Goal: Task Accomplishment & Management: Manage account settings

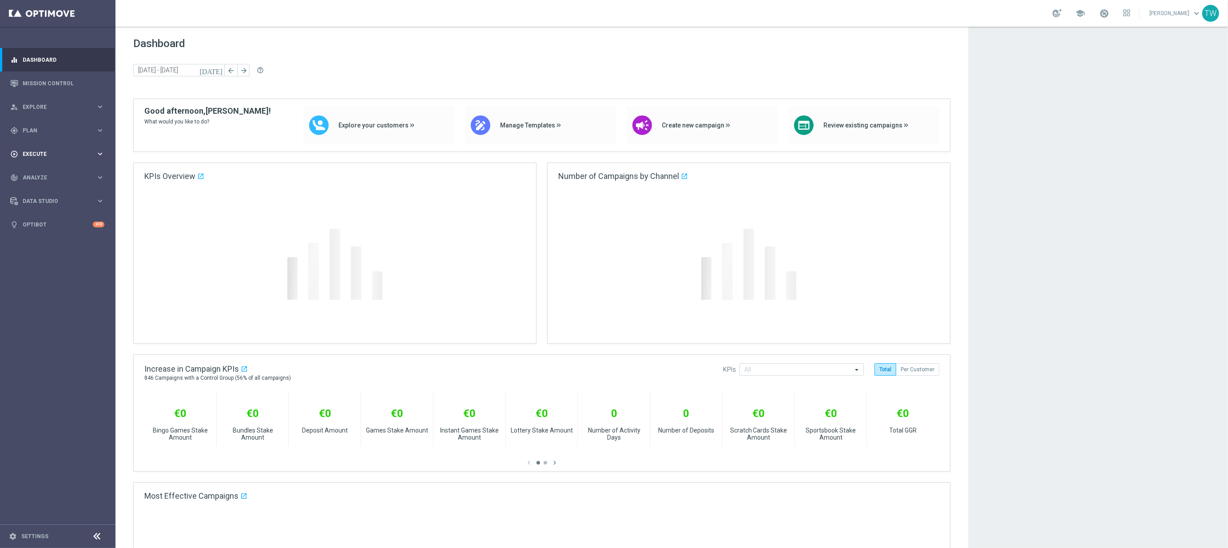
click at [79, 157] on div "play_circle_outline Execute" at bounding box center [53, 154] width 86 height 8
click at [44, 170] on link "Campaign Builder" at bounding box center [57, 172] width 69 height 7
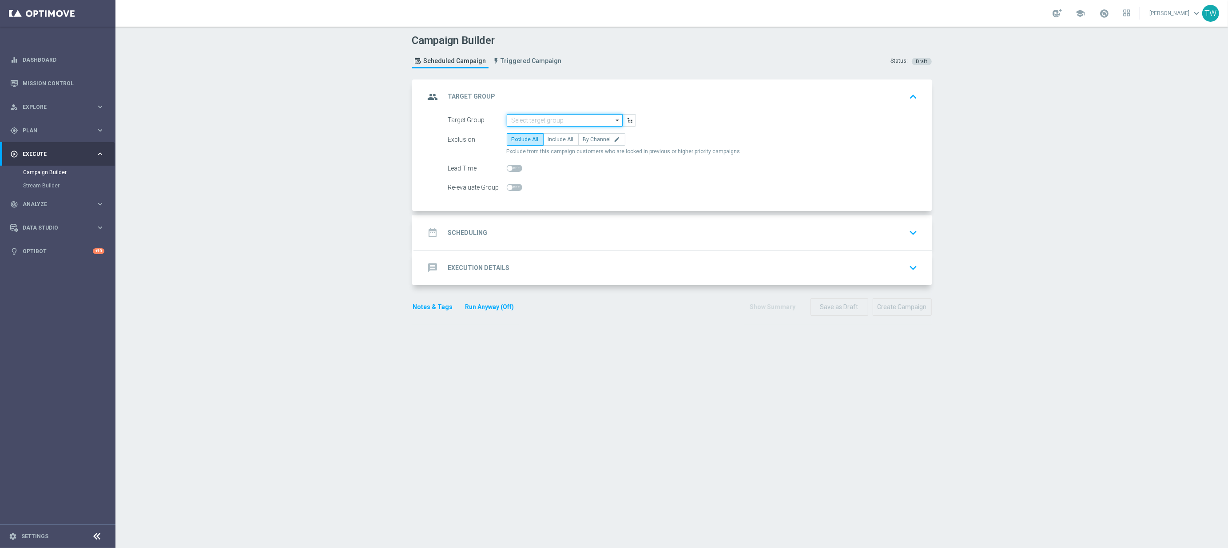
click at [546, 118] on input at bounding box center [565, 120] width 116 height 12
click at [572, 148] on div "KenoGO_EMAIL - MonthlyMadness_250915" at bounding box center [565, 154] width 116 height 13
type input "KenoGO_EMAIL - MonthlyMadness_250915"
click at [558, 139] on span "Include All" at bounding box center [561, 139] width 26 height 6
click at [554, 139] on input "Include All" at bounding box center [551, 141] width 6 height 6
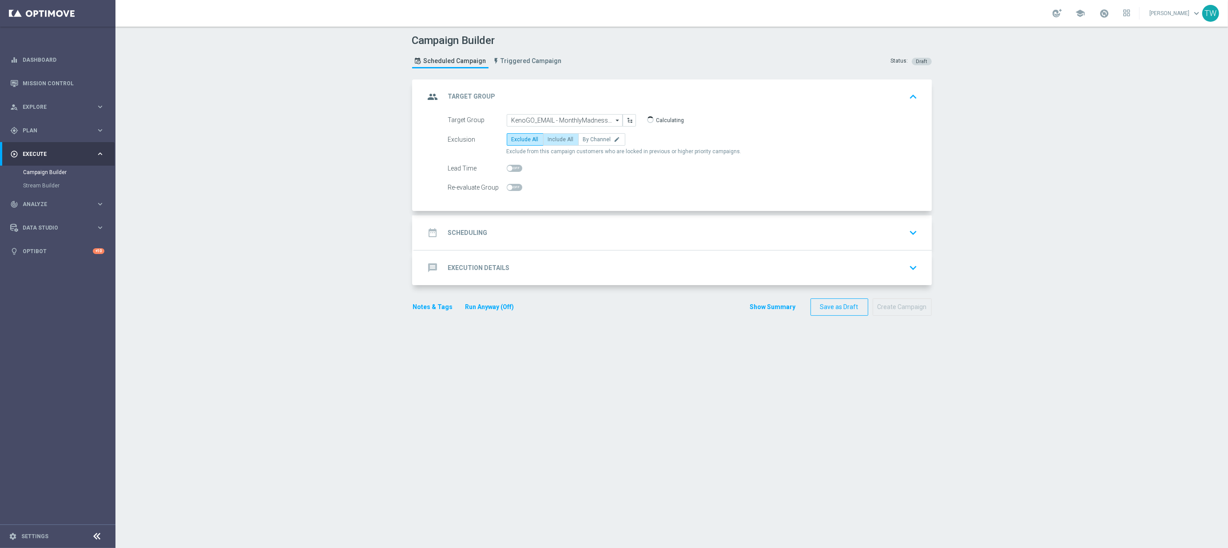
radio input "true"
click at [577, 239] on div "date_range Scheduling keyboard_arrow_down" at bounding box center [673, 232] width 496 height 17
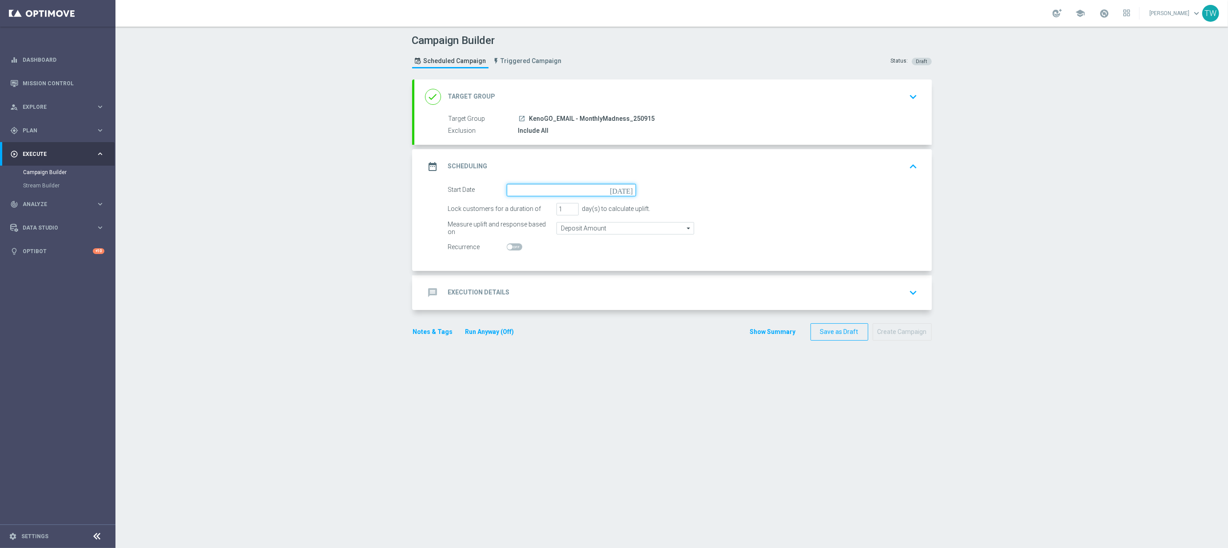
click at [529, 188] on input at bounding box center [571, 190] width 129 height 12
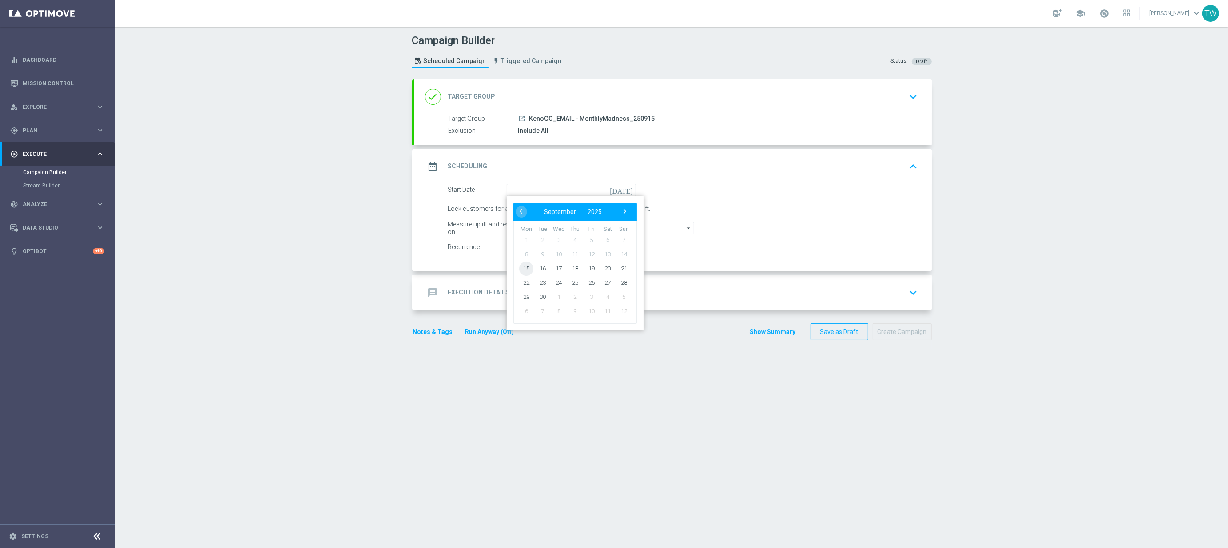
click at [524, 269] on span "15" at bounding box center [526, 268] width 14 height 14
type input "[DATE]"
type input "2"
click at [572, 208] on input "2" at bounding box center [568, 209] width 22 height 12
click at [562, 299] on div "message Execution Details keyboard_arrow_down" at bounding box center [673, 292] width 496 height 17
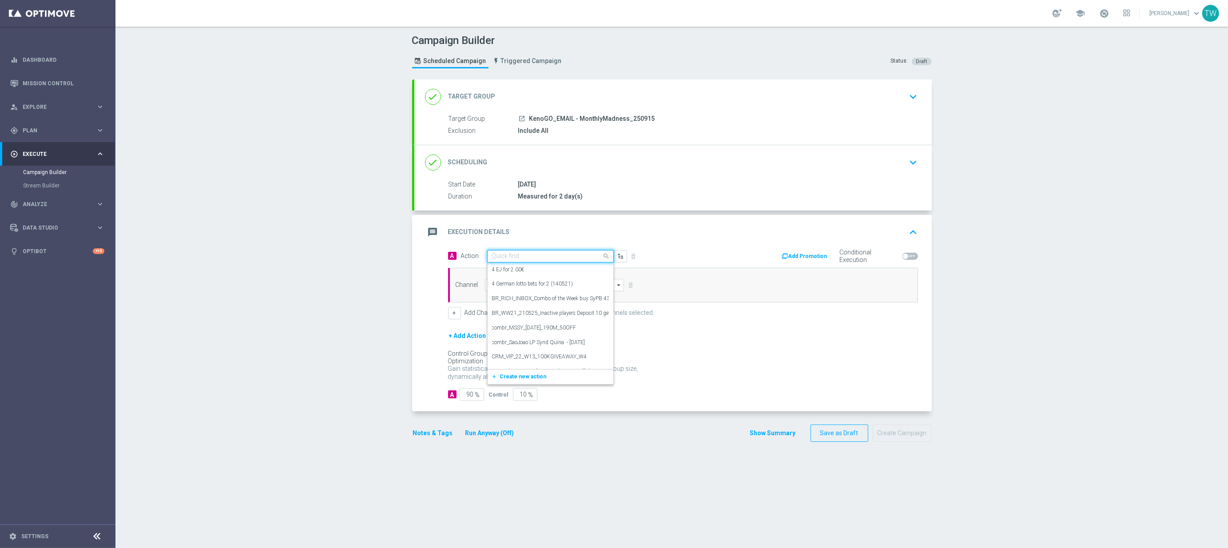
click at [528, 255] on input "text" at bounding box center [541, 257] width 99 height 8
type input "kenogo tr"
click at [527, 267] on div "KenoGO Trade Promotion edit" at bounding box center [550, 271] width 117 height 15
click at [527, 284] on input at bounding box center [554, 285] width 139 height 12
click at [541, 327] on div "Optimail" at bounding box center [551, 325] width 132 height 12
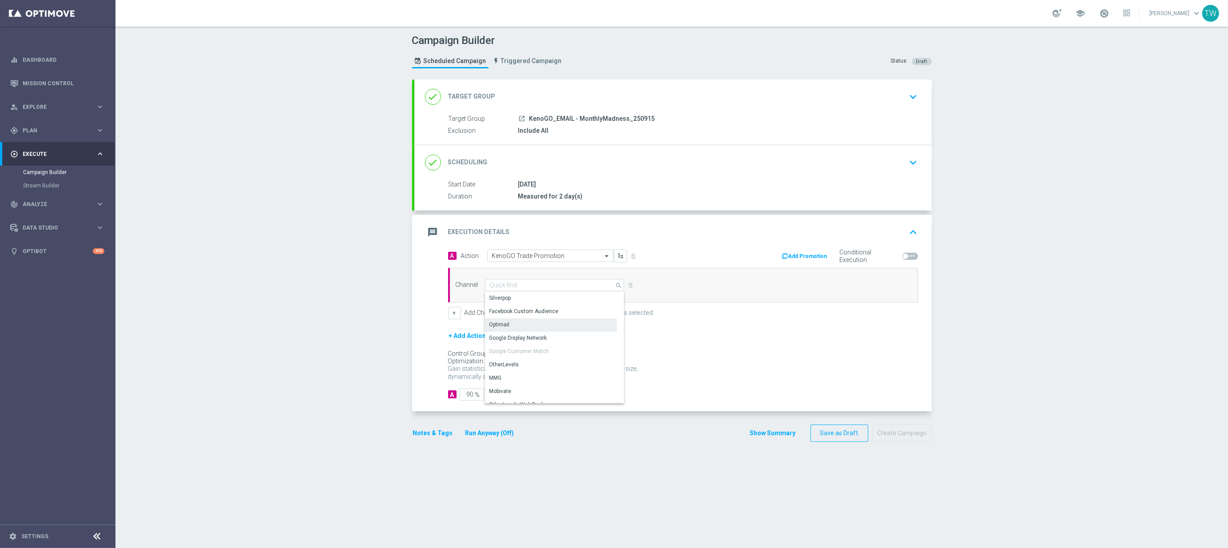
type input "Optimail"
click at [542, 399] on div "A 90 % Control 10 %" at bounding box center [683, 394] width 470 height 12
type input "0"
type input "100"
type input "0"
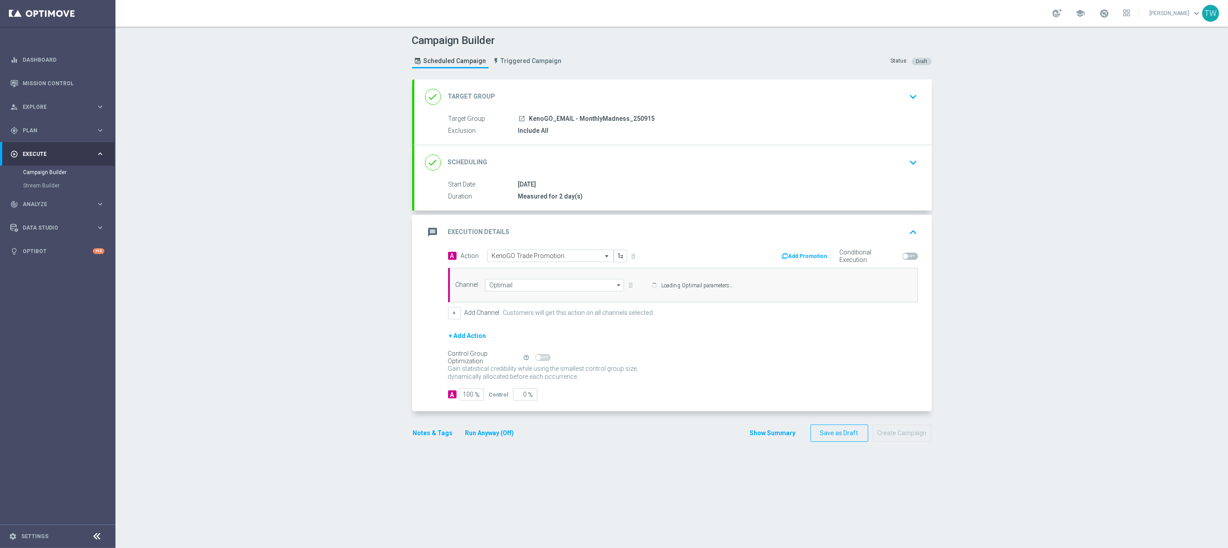
click at [503, 428] on div "Notes & Tags Run Anyway (Off)" at bounding box center [469, 433] width 114 height 17
click at [502, 437] on button "Run Anyway (Off)" at bounding box center [490, 433] width 51 height 11
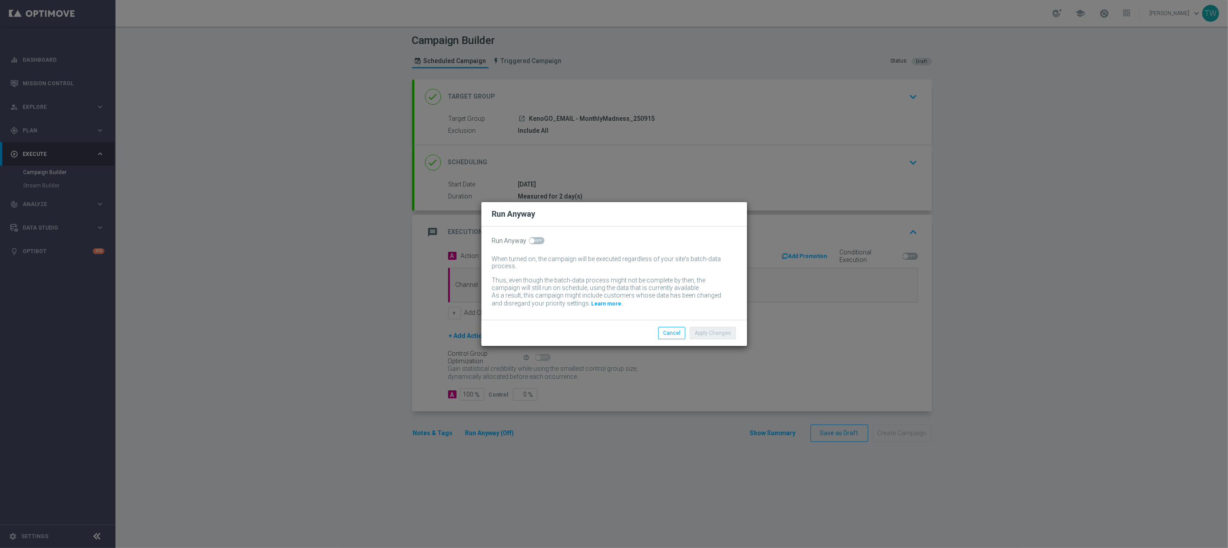
click at [535, 239] on span at bounding box center [537, 240] width 16 height 7
click at [535, 239] on input "checkbox" at bounding box center [537, 240] width 16 height 7
checkbox input "true"
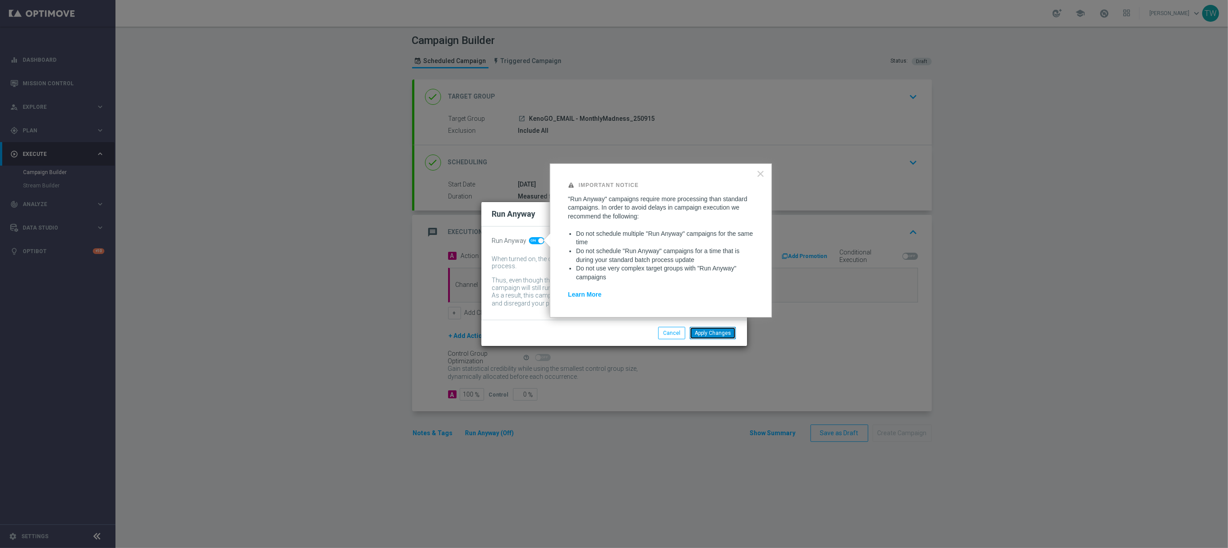
click at [711, 337] on button "Apply Changes" at bounding box center [713, 333] width 46 height 12
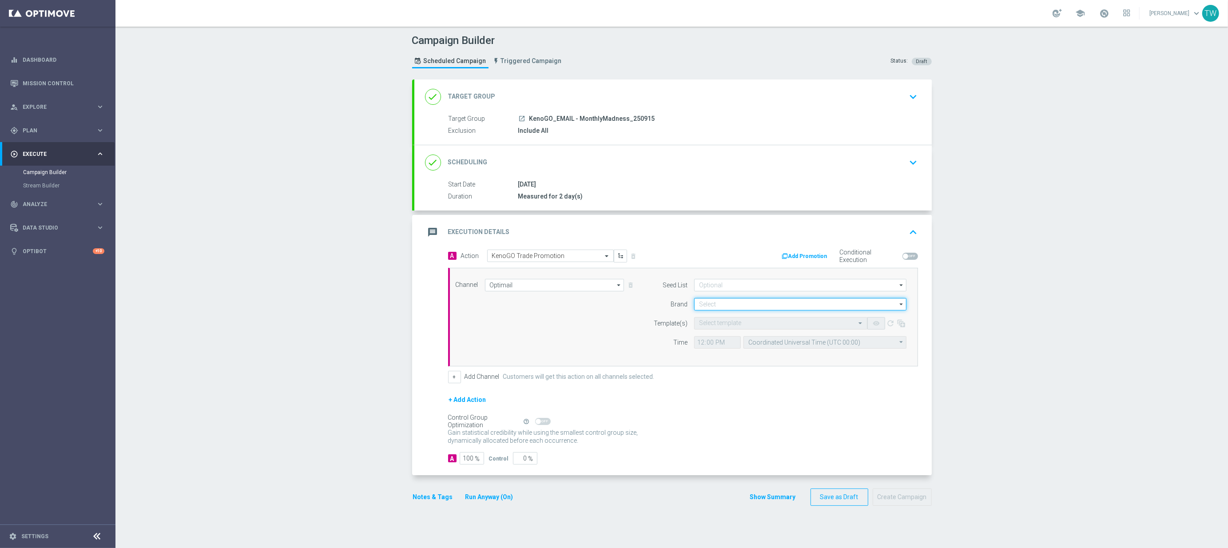
click at [725, 301] on input at bounding box center [800, 304] width 212 height 12
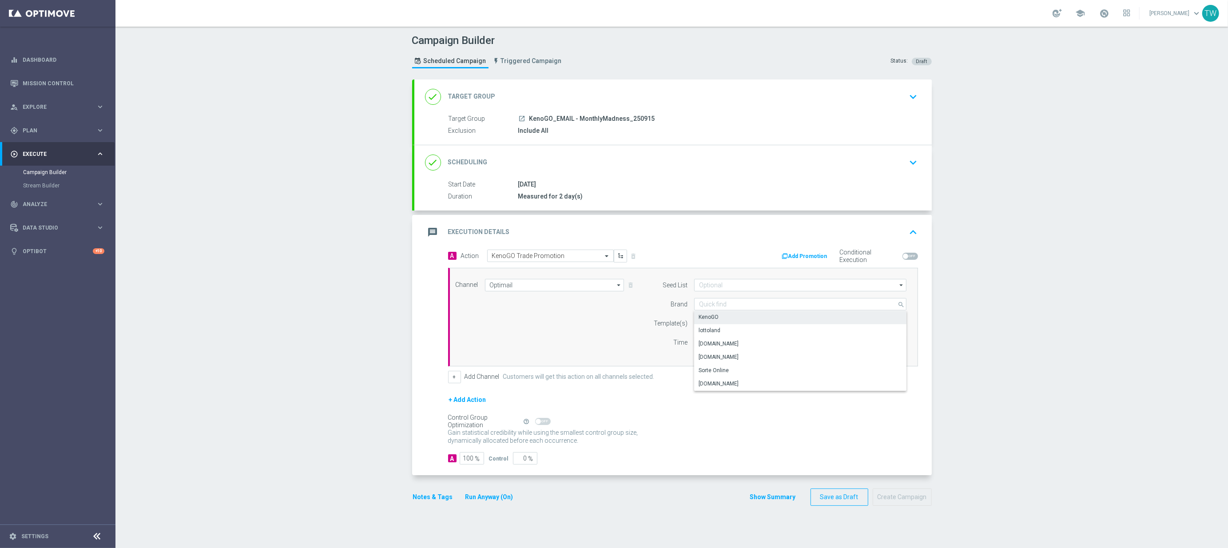
click at [720, 317] on div "KenoGO" at bounding box center [800, 317] width 213 height 12
type input "KenoGO"
click at [717, 320] on input "text" at bounding box center [772, 324] width 146 height 8
click at [718, 331] on div "250915_KenoGO_Email_MonthlyMadness_September" at bounding box center [780, 337] width 163 height 15
type input "250915"
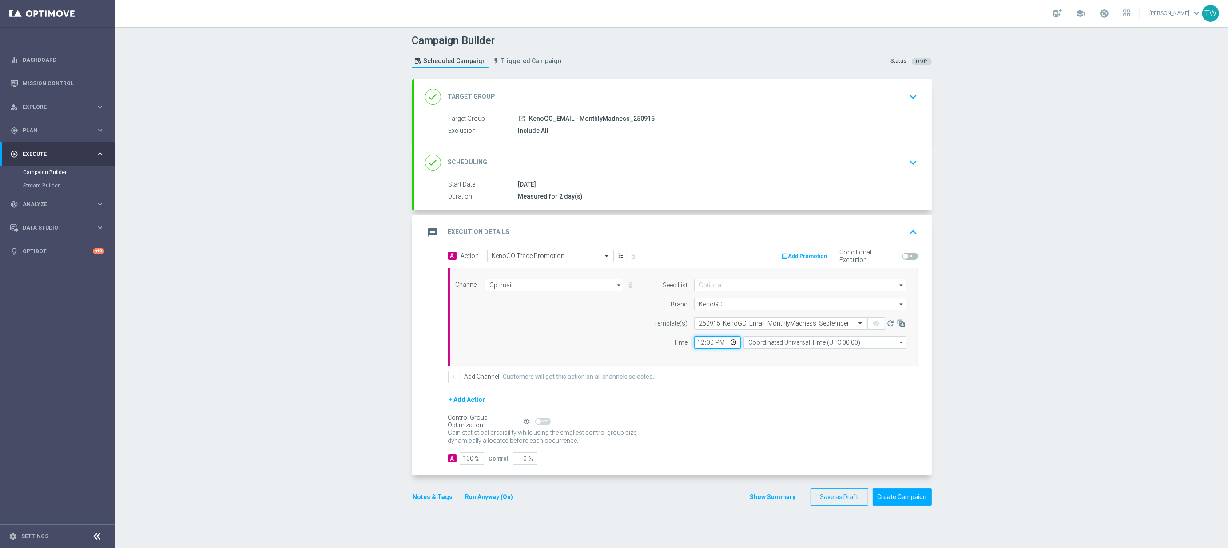
click at [700, 344] on input "12:00" at bounding box center [717, 342] width 47 height 12
type input "19:30"
click at [784, 344] on input "Coordinated Universal Time (UTC 00:00)" at bounding box center [825, 342] width 163 height 12
click at [785, 353] on div "Eastern Australia Time ([GEOGRAPHIC_DATA]) (UTC +10:00)" at bounding box center [821, 355] width 146 height 8
type input "Eastern Australia Time ([GEOGRAPHIC_DATA]) (UTC +10:00)"
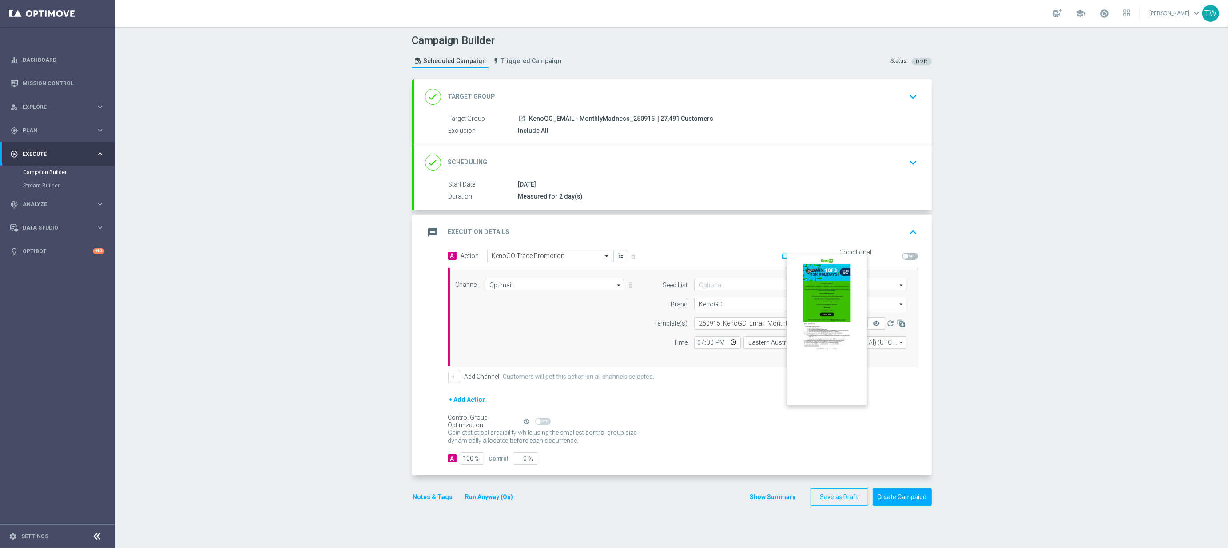
click at [874, 329] on button "remove_red_eye" at bounding box center [877, 323] width 18 height 12
drag, startPoint x: 518, startPoint y: 461, endPoint x: 548, endPoint y: 460, distance: 30.2
click at [548, 460] on div "A 100 % Control 0 %" at bounding box center [683, 458] width 470 height 12
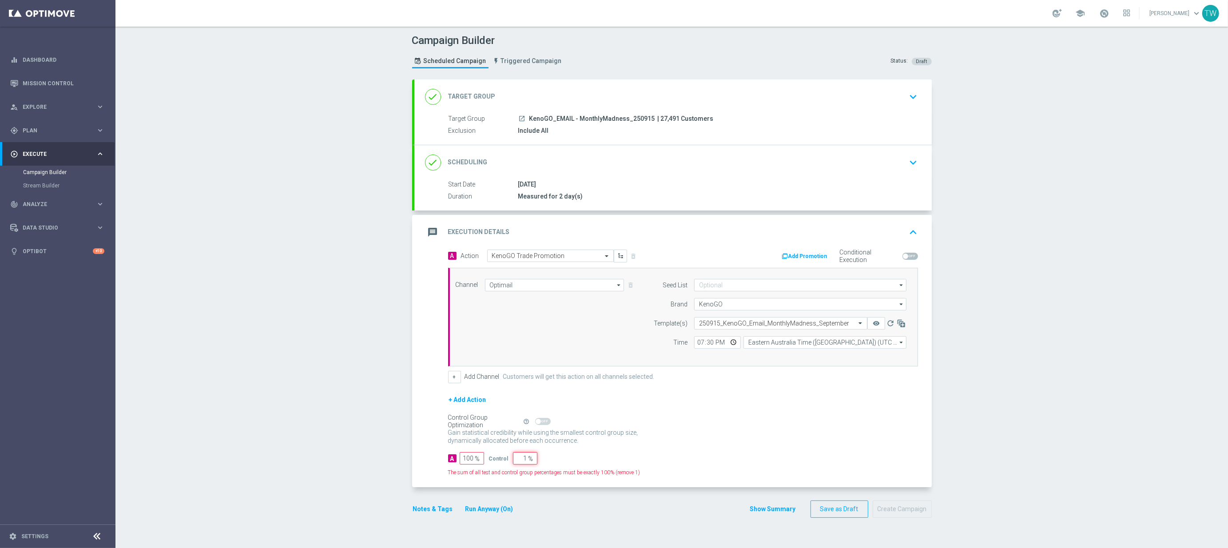
type input "10"
type input "90"
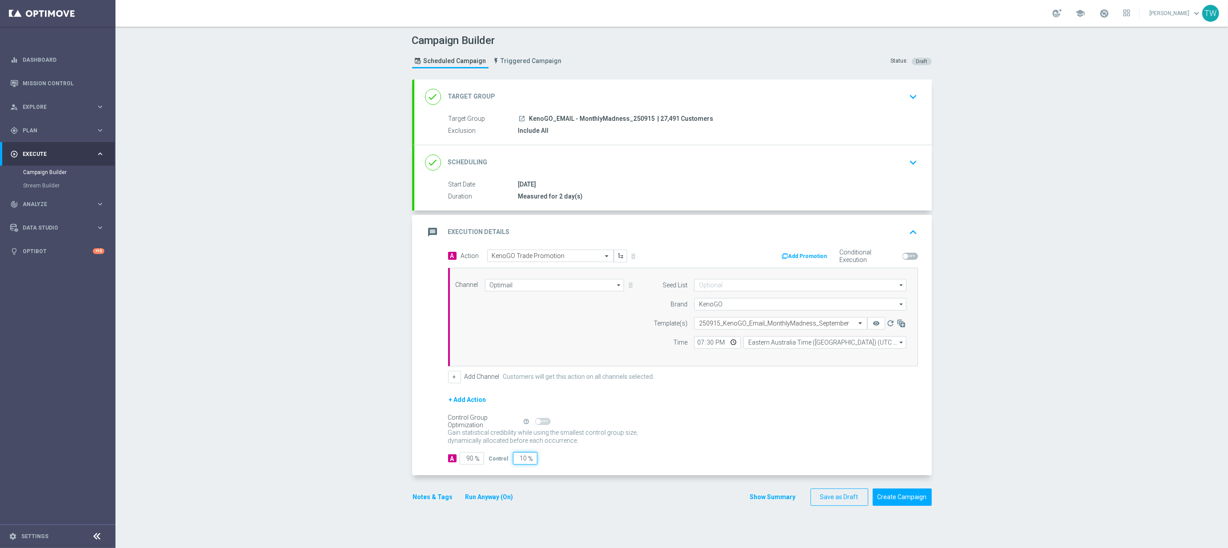
type input "10"
click at [625, 462] on div "A 90 % Control 10 %" at bounding box center [683, 458] width 470 height 12
click at [904, 502] on button "Create Campaign" at bounding box center [902, 497] width 59 height 17
click at [55, 136] on div "gps_fixed Plan keyboard_arrow_right" at bounding box center [57, 131] width 115 height 24
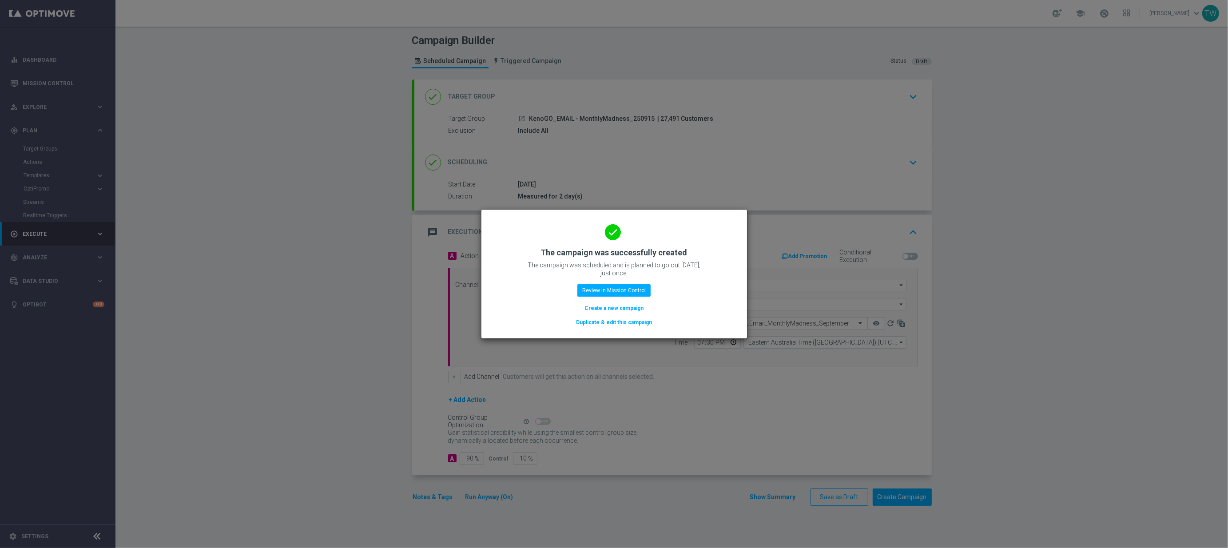
click at [615, 326] on button "Duplicate & edit this campaign" at bounding box center [614, 323] width 78 height 10
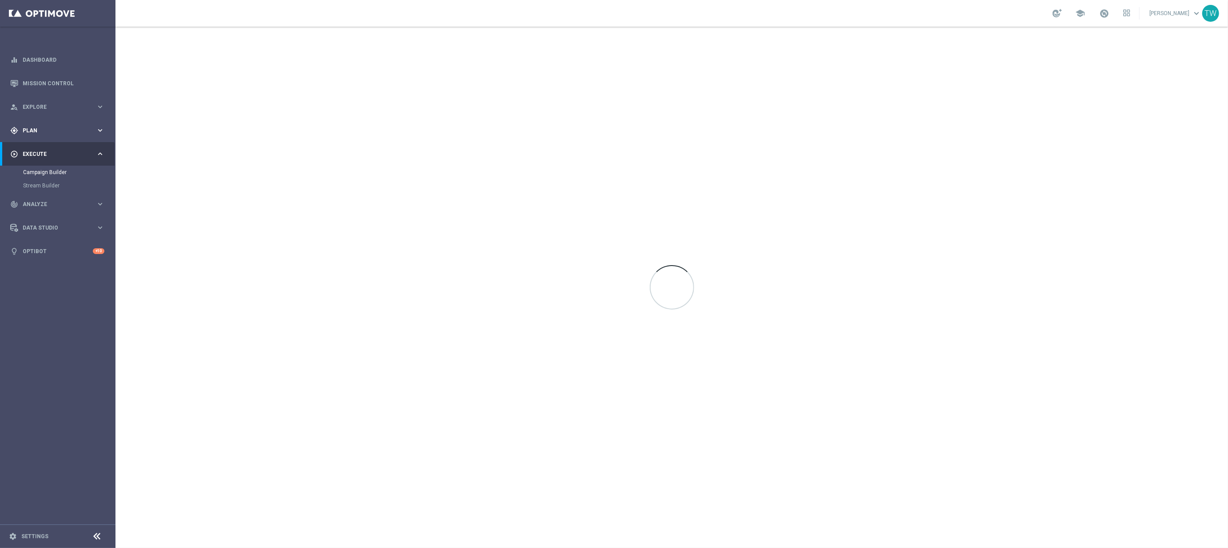
click at [73, 124] on div "gps_fixed Plan keyboard_arrow_right" at bounding box center [57, 131] width 115 height 24
click at [68, 173] on button "Templates keyboard_arrow_right" at bounding box center [64, 175] width 82 height 7
click at [44, 191] on link "Optimail" at bounding box center [60, 188] width 65 height 7
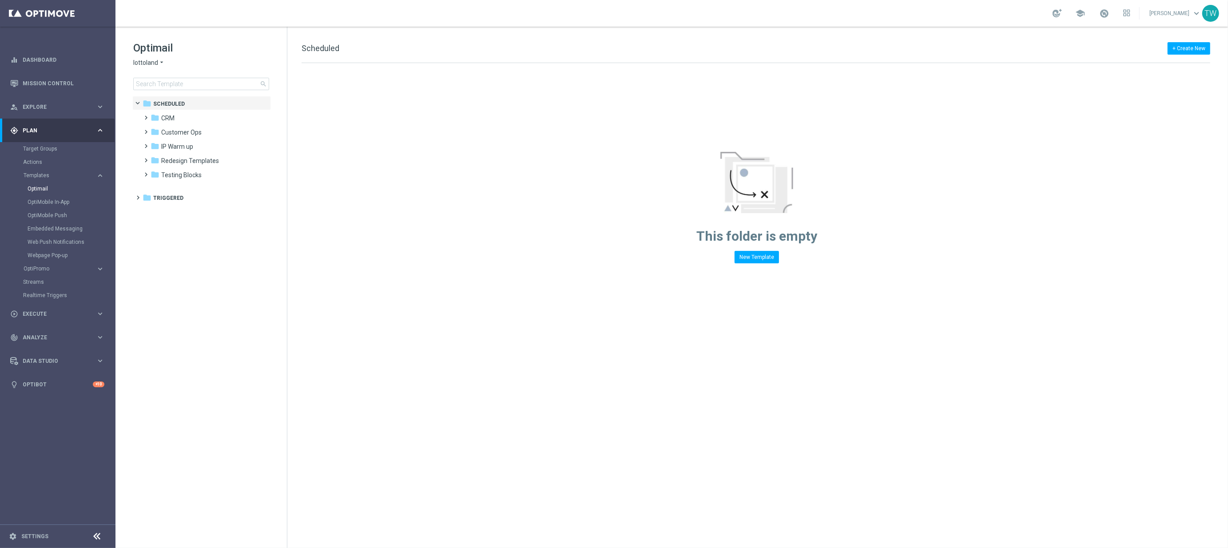
click at [161, 64] on icon "arrow_drop_down" at bounding box center [161, 63] width 7 height 8
click at [159, 80] on div "KenoGO" at bounding box center [167, 83] width 67 height 11
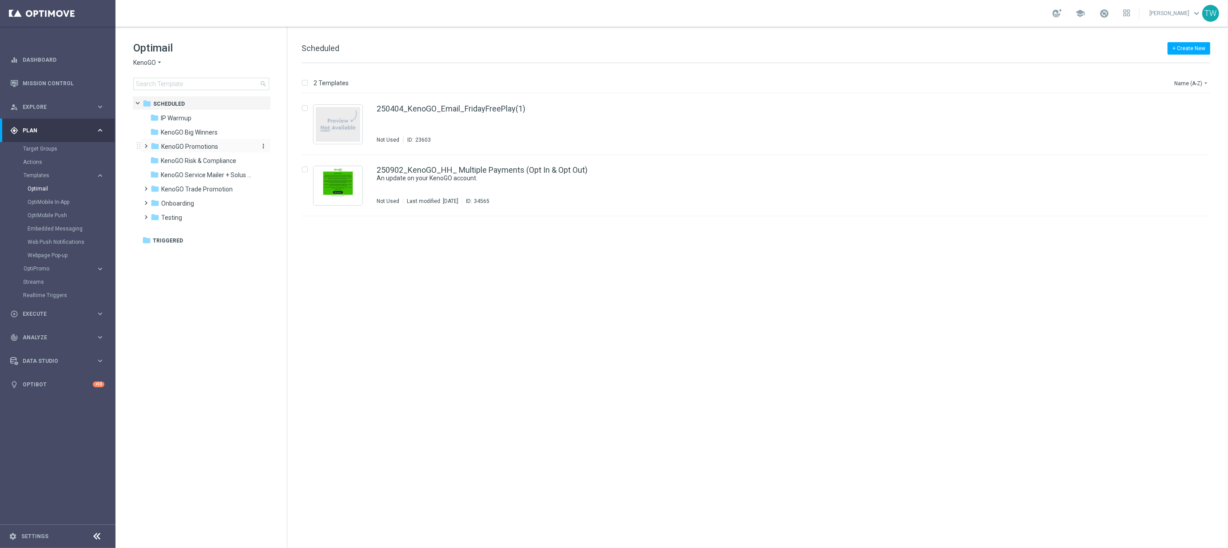
click at [231, 145] on div "folder KenoGO Promotions" at bounding box center [202, 147] width 102 height 10
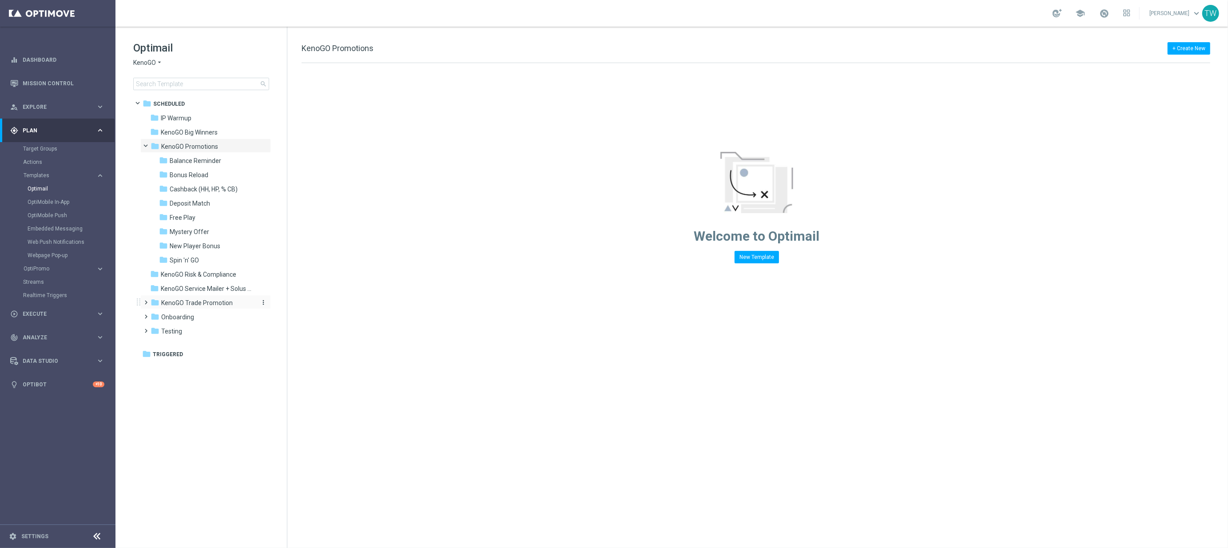
click at [231, 303] on span "KenoGO Trade Promotion" at bounding box center [197, 303] width 72 height 8
click at [218, 343] on span "Monthly Madness" at bounding box center [195, 346] width 50 height 8
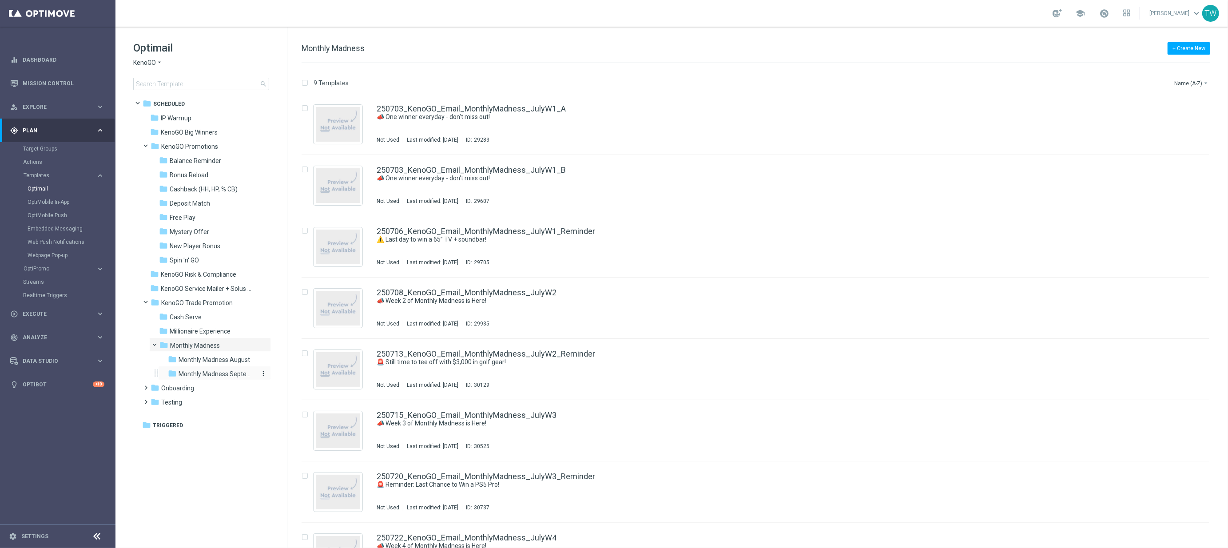
click at [235, 370] on span "Monthly Madness September" at bounding box center [217, 374] width 77 height 8
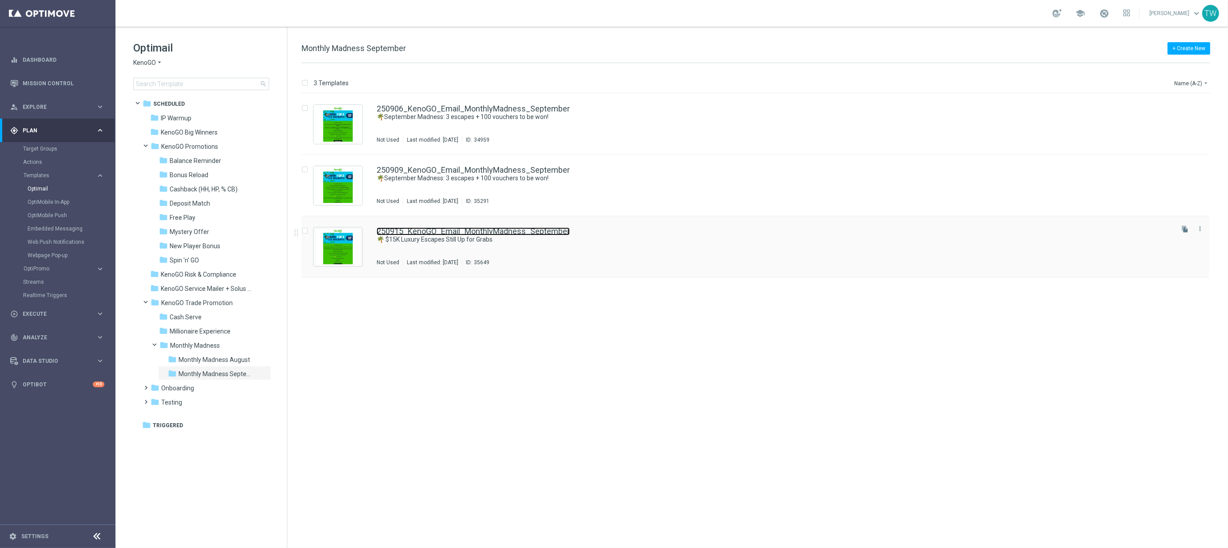
click at [507, 231] on link "250915_KenoGO_Email_MonthlyMadness_September" at bounding box center [473, 231] width 193 height 8
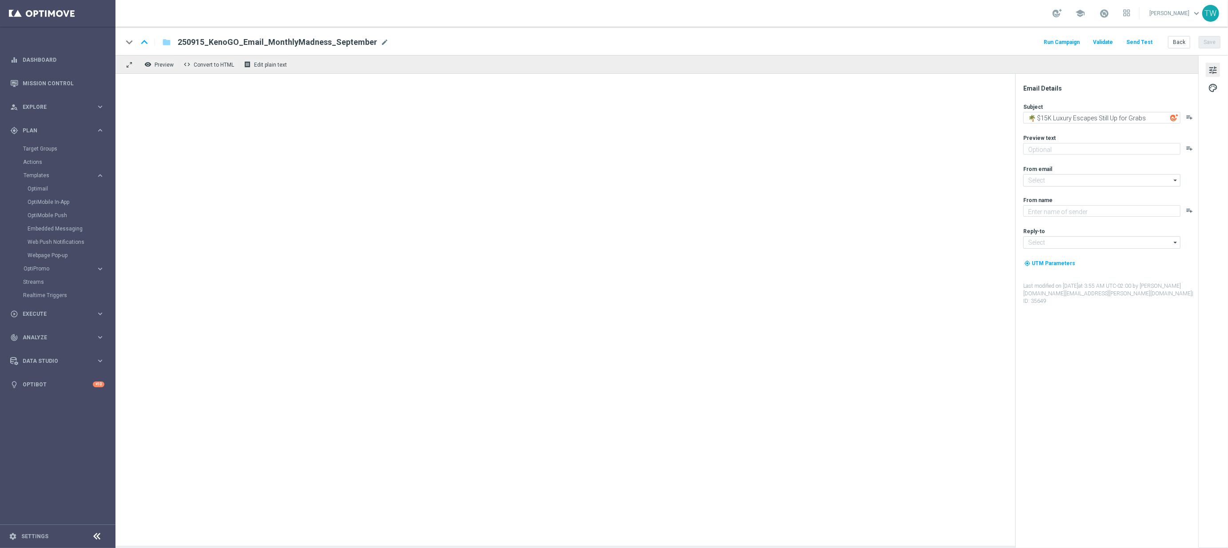
type textarea "September's not over yet - get your entries in!"
type input "[EMAIL_ADDRESS][DOMAIN_NAME]"
type textarea "KenoGO"
type input "[EMAIL_ADDRESS][DOMAIN_NAME]"
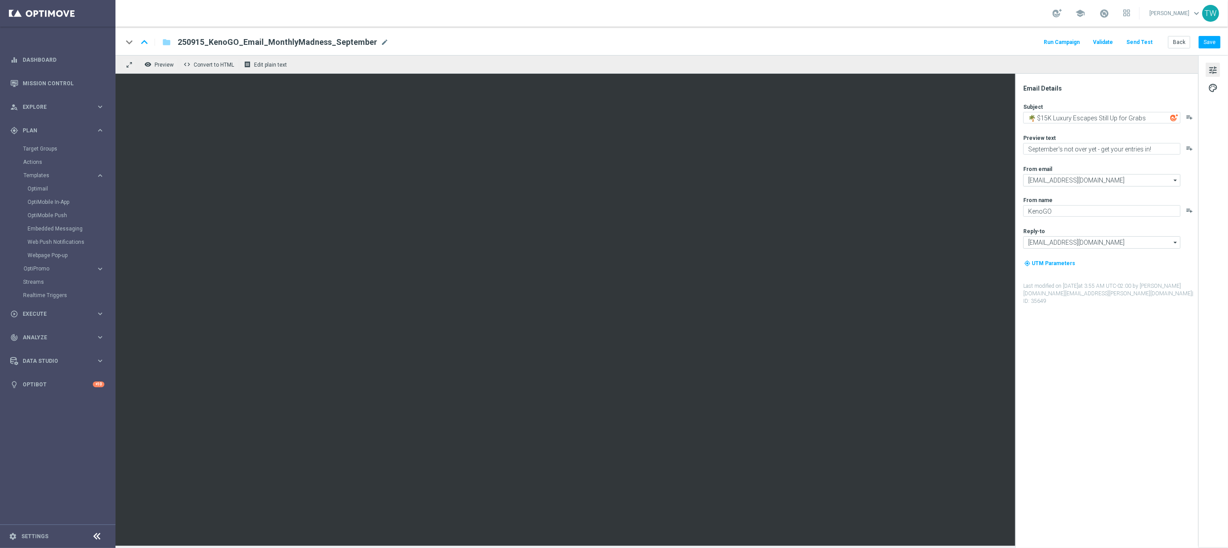
drag, startPoint x: 152, startPoint y: 64, endPoint x: 180, endPoint y: 68, distance: 27.8
click at [153, 64] on button "remove_red_eye Preview" at bounding box center [160, 65] width 36 height 12
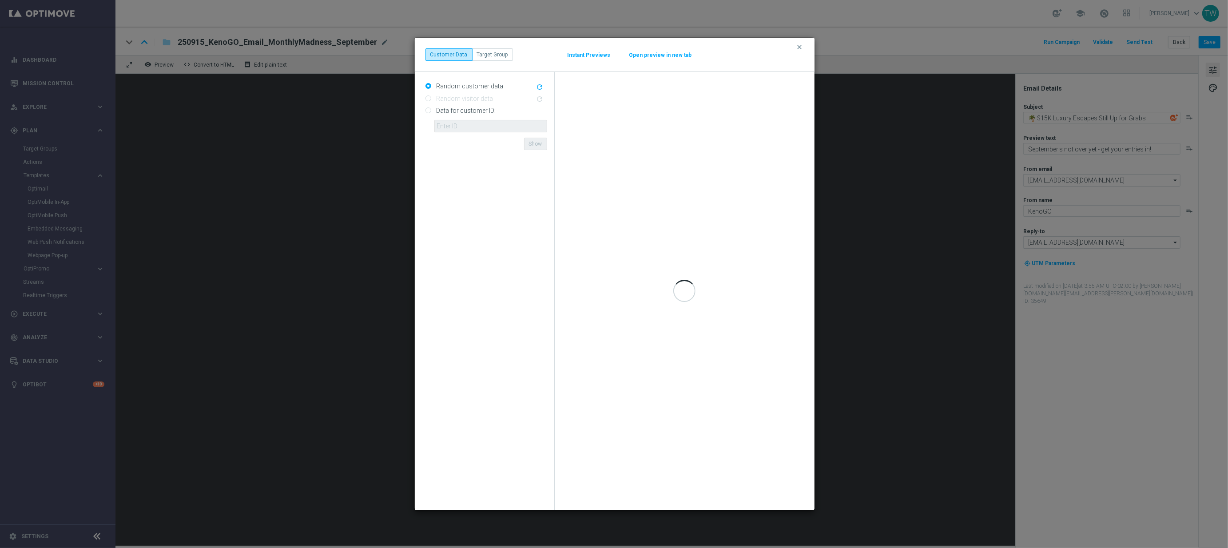
click at [637, 52] on button "Open preview in new tab" at bounding box center [661, 55] width 64 height 7
click at [799, 44] on icon "clear" at bounding box center [800, 47] width 7 height 7
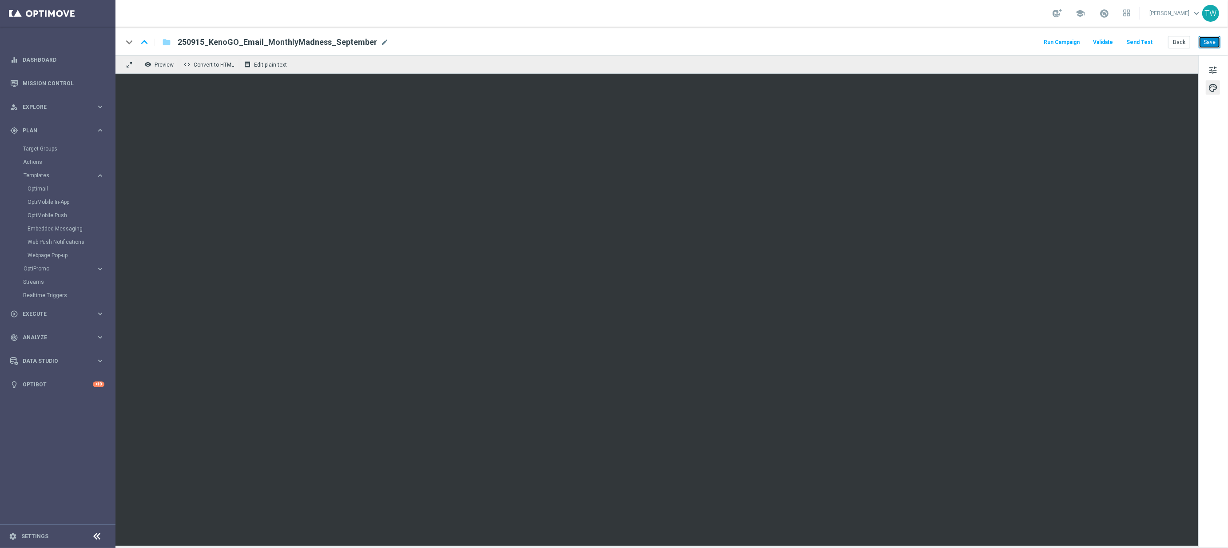
click at [1213, 40] on button "Save" at bounding box center [1210, 42] width 22 height 12
click at [160, 67] on span "Preview" at bounding box center [164, 65] width 19 height 6
click at [155, 63] on span "Preview" at bounding box center [164, 65] width 19 height 6
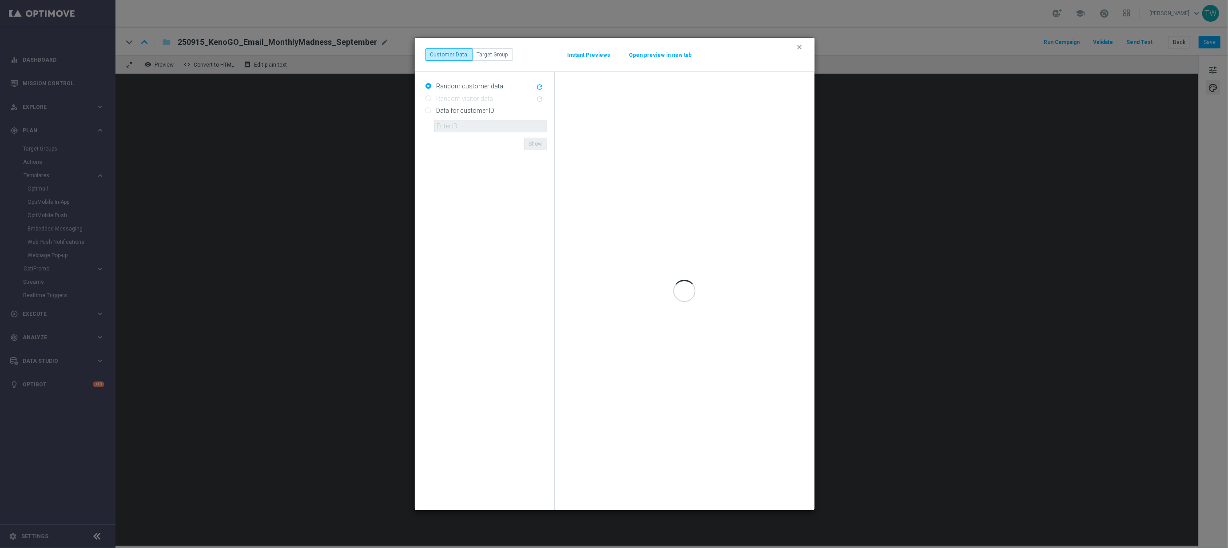
click at [662, 53] on button "Open preview in new tab" at bounding box center [661, 55] width 64 height 7
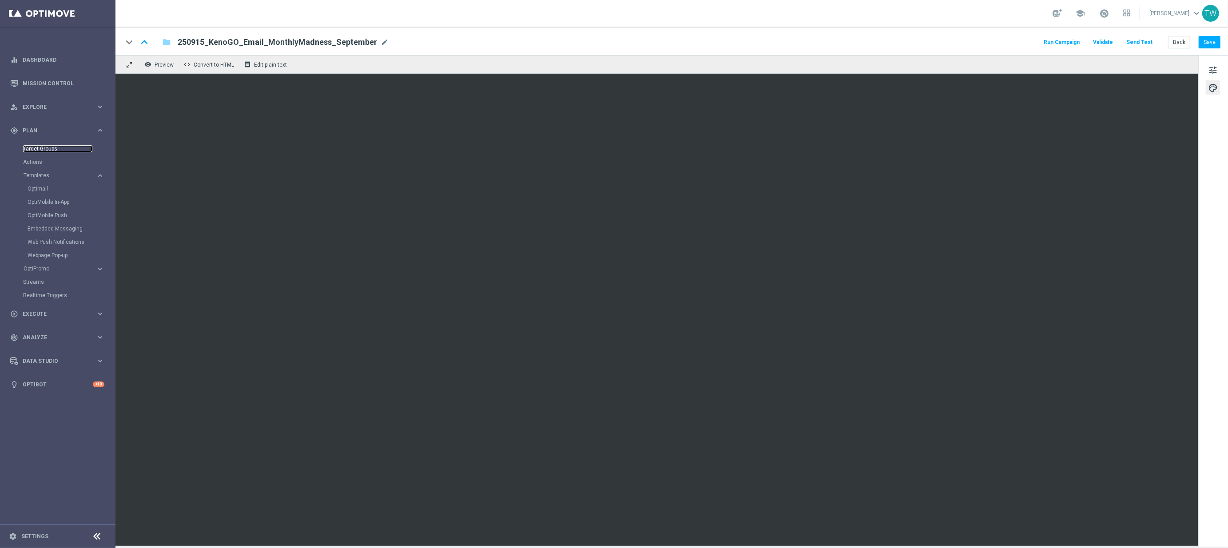
click at [57, 148] on link "Target Groups" at bounding box center [57, 148] width 69 height 7
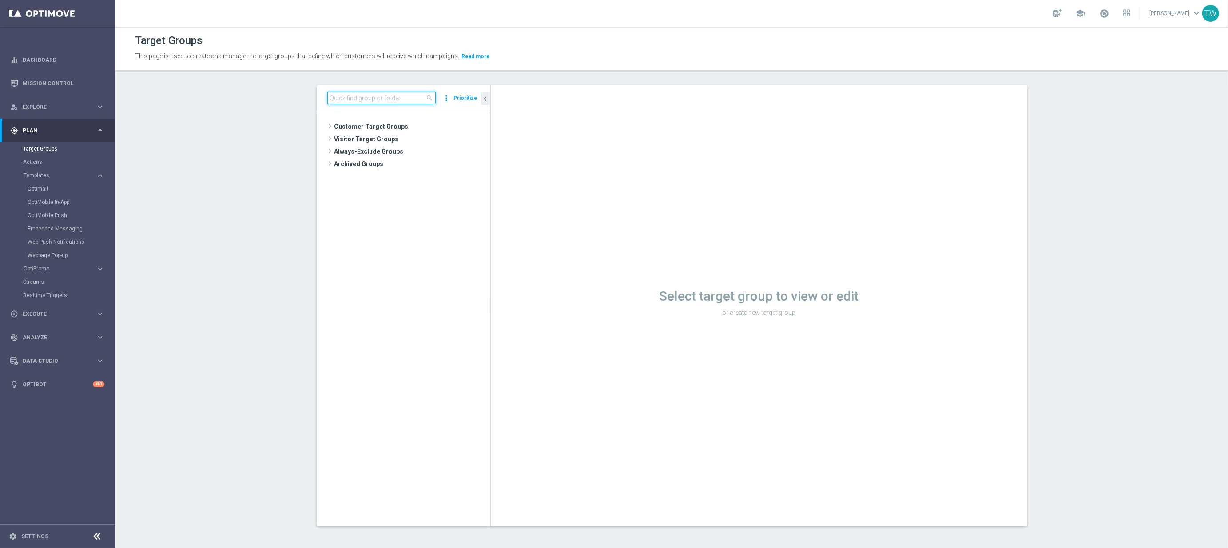
click at [394, 99] on input at bounding box center [381, 98] width 108 height 12
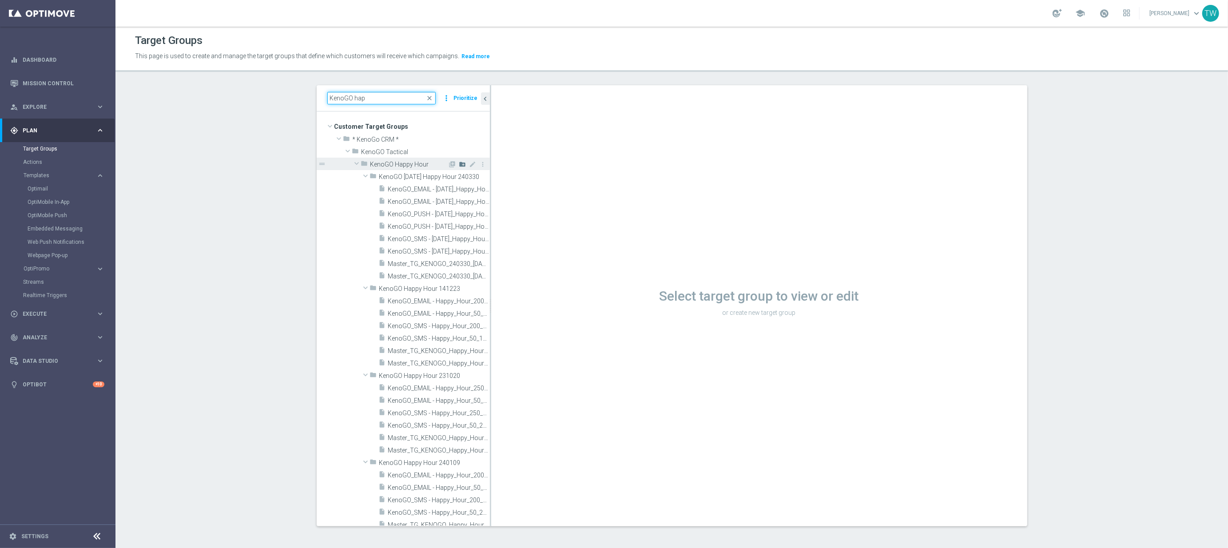
type input "KenoGO hap"
click at [464, 163] on icon "create_new_folder" at bounding box center [462, 164] width 7 height 7
click at [414, 176] on input "text" at bounding box center [423, 176] width 89 height 10
type input "KenoGO Happy Hour 250916"
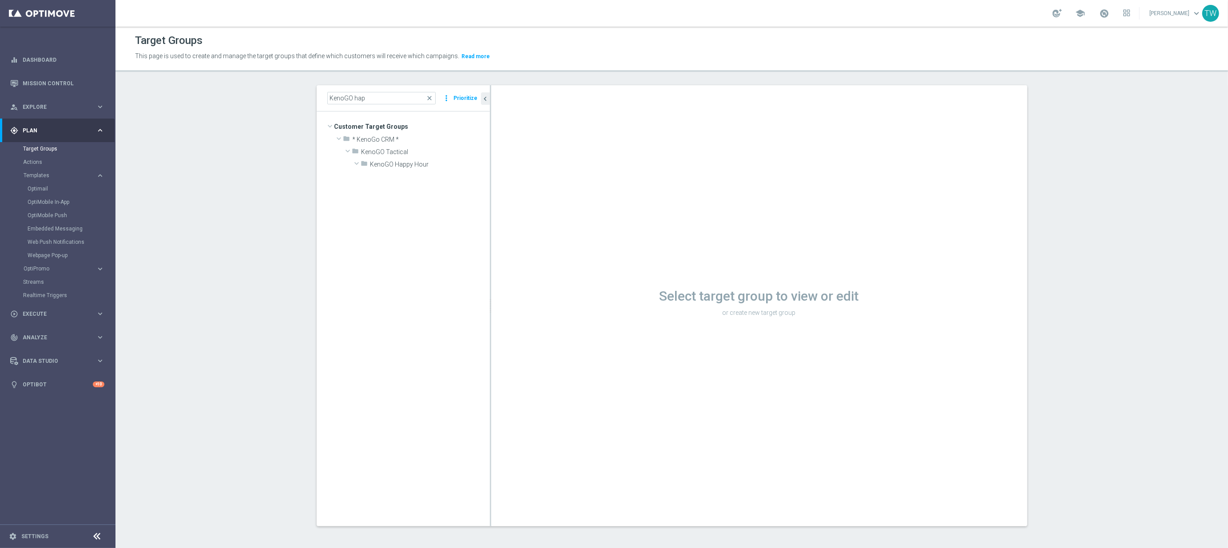
scroll to position [10835, 0]
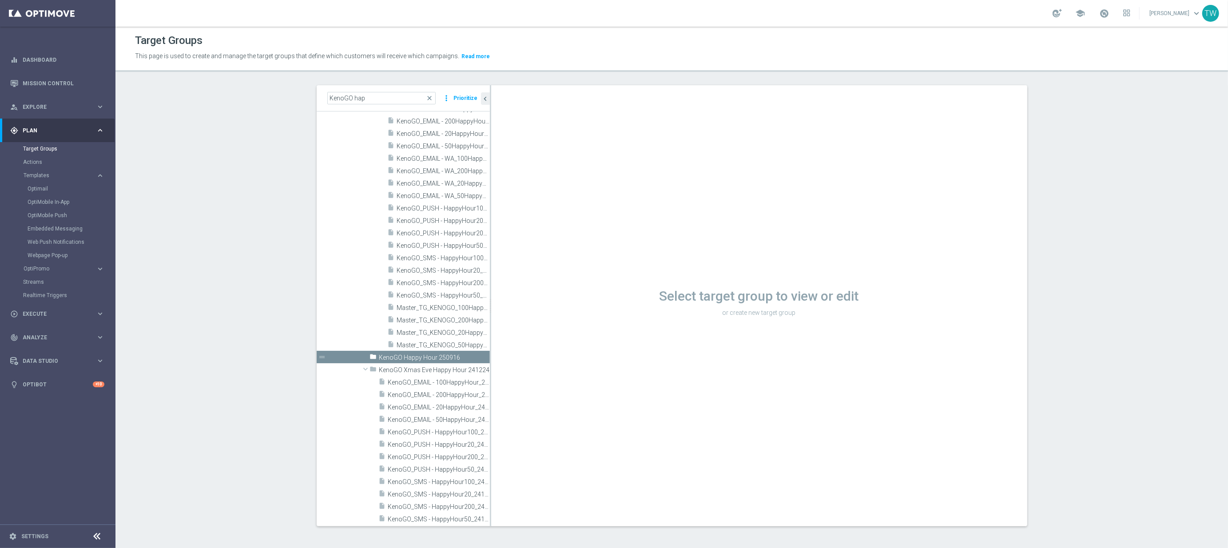
drag, startPoint x: 497, startPoint y: 388, endPoint x: 560, endPoint y: 383, distance: 63.3
click at [560, 383] on div "Select target group to view or edit or create new target group" at bounding box center [759, 305] width 536 height 441
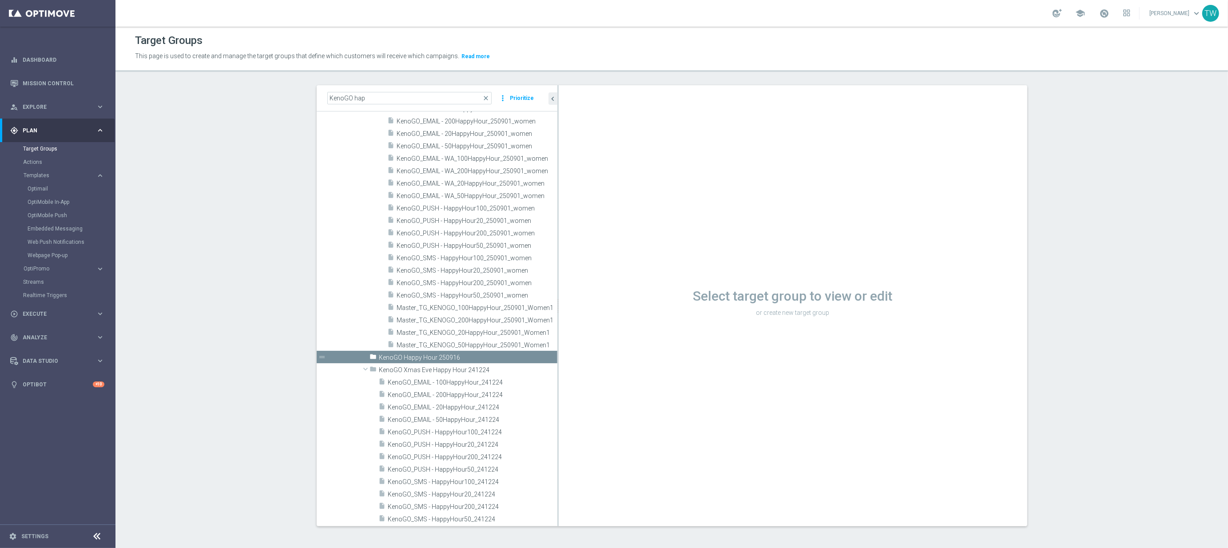
drag, startPoint x: 490, startPoint y: 357, endPoint x: 548, endPoint y: 355, distance: 57.8
click at [558, 355] on div at bounding box center [558, 305] width 1 height 441
click at [481, 317] on span "Master_TG_KENOGO_200HappyHour_250901_Women1" at bounding box center [462, 321] width 131 height 8
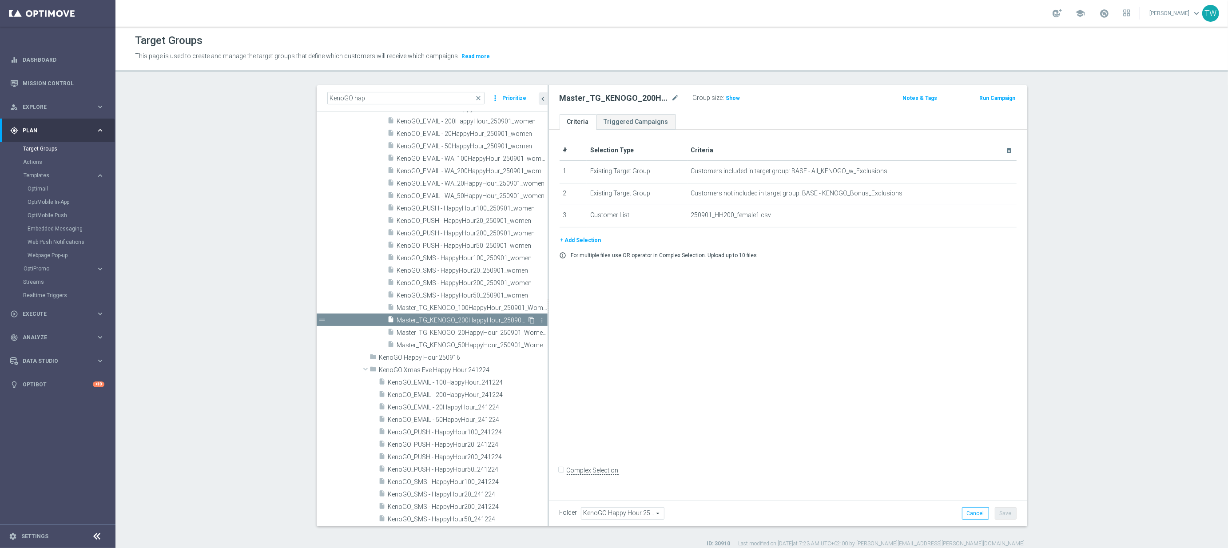
click at [532, 319] on icon "content_copy" at bounding box center [532, 320] width 7 height 7
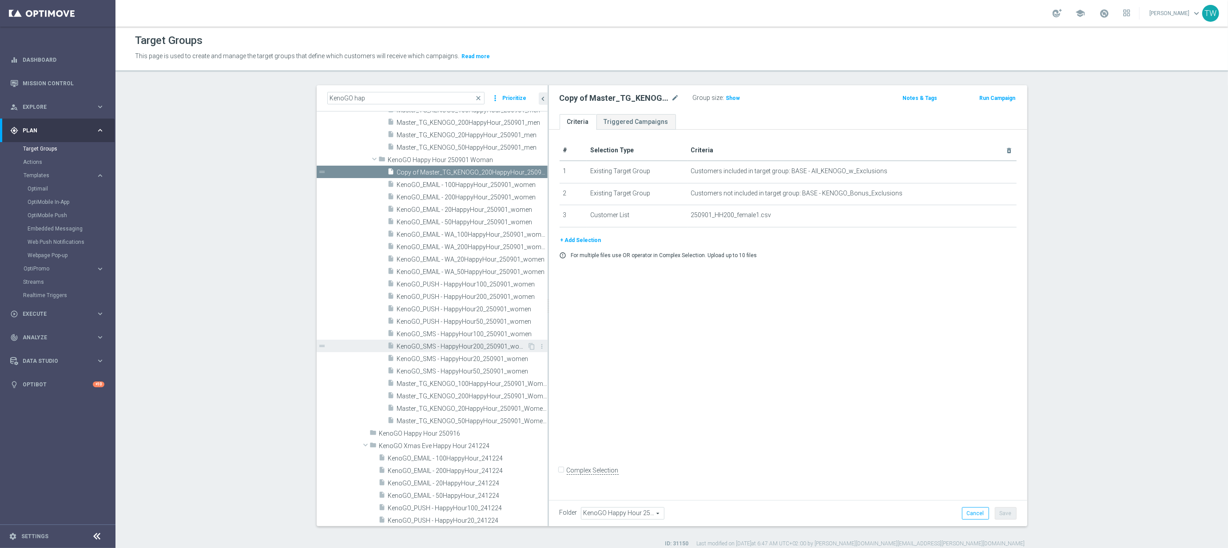
scroll to position [10787, 0]
click at [507, 349] on span "KenoGO_SMS - HappyHour200_250901_women" at bounding box center [462, 349] width 131 height 8
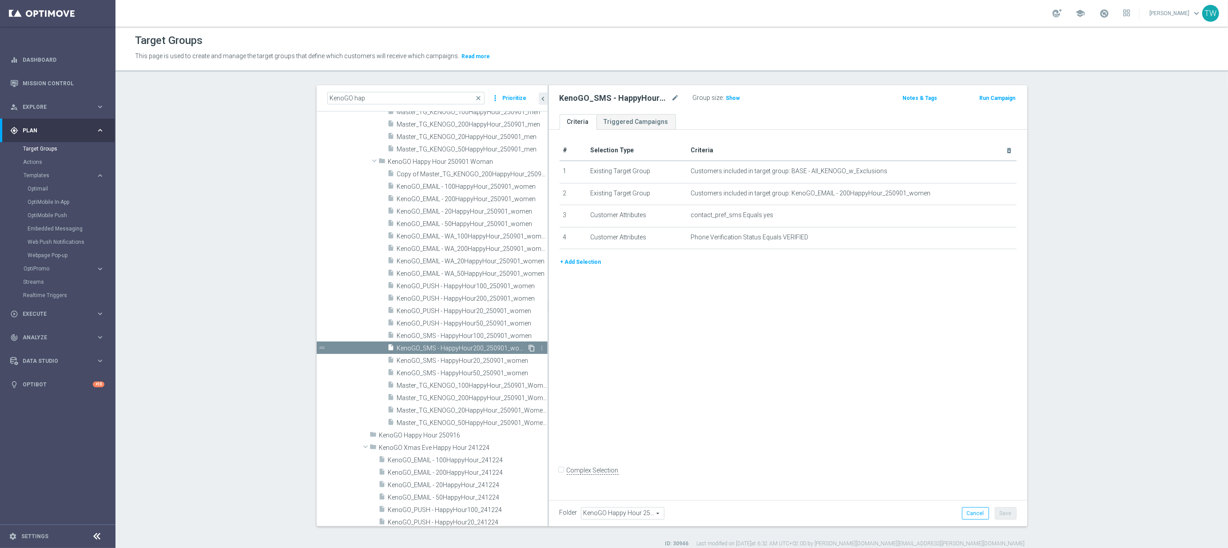
click at [534, 347] on icon "content_copy" at bounding box center [532, 348] width 7 height 7
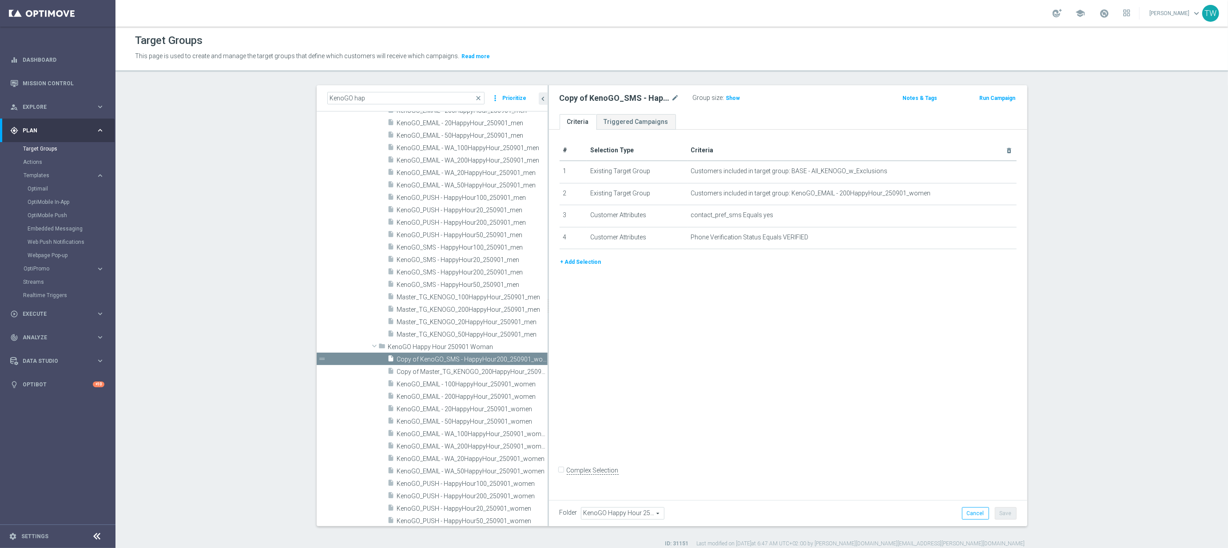
scroll to position [10719, 0]
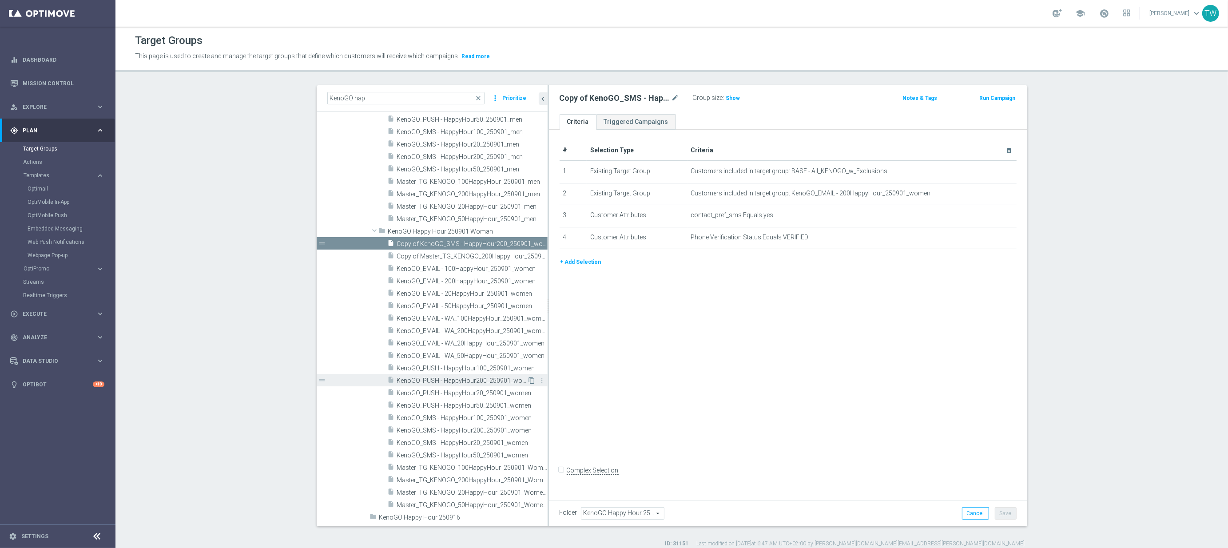
click at [531, 380] on icon "content_copy" at bounding box center [532, 380] width 7 height 7
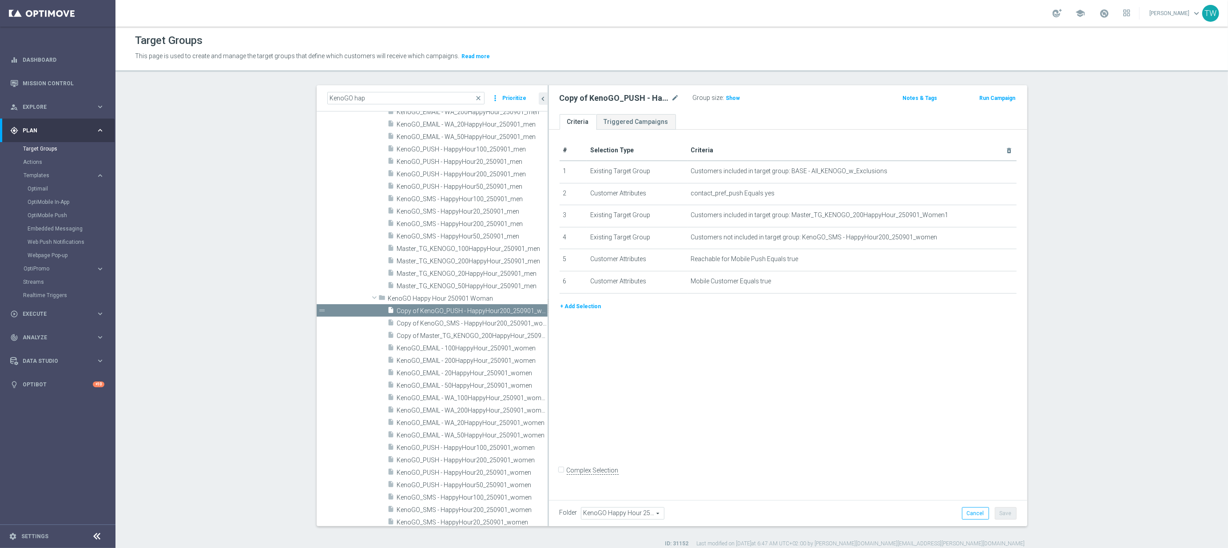
scroll to position [10653, 0]
click at [533, 410] on icon "content_copy" at bounding box center [532, 409] width 7 height 7
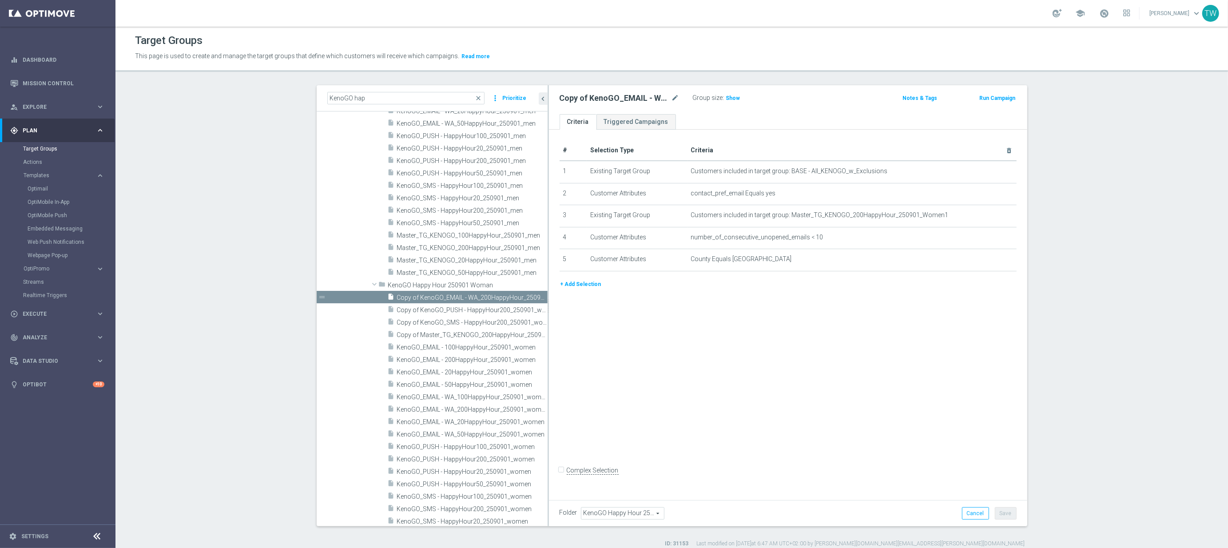
scroll to position [10654, 0]
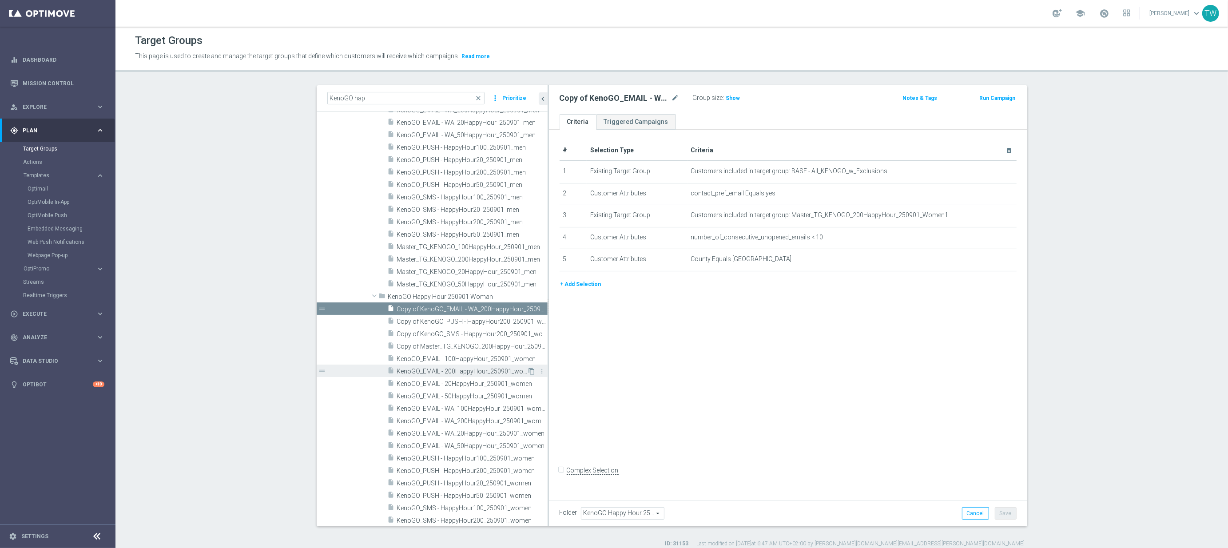
click at [531, 371] on icon "content_copy" at bounding box center [532, 371] width 7 height 7
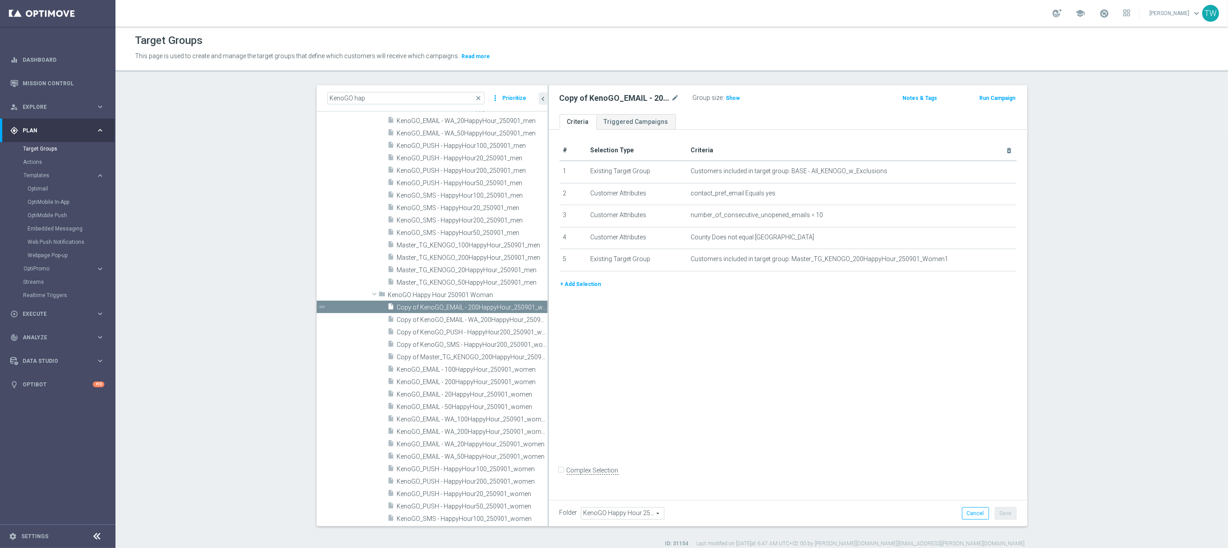
scroll to position [10812, 0]
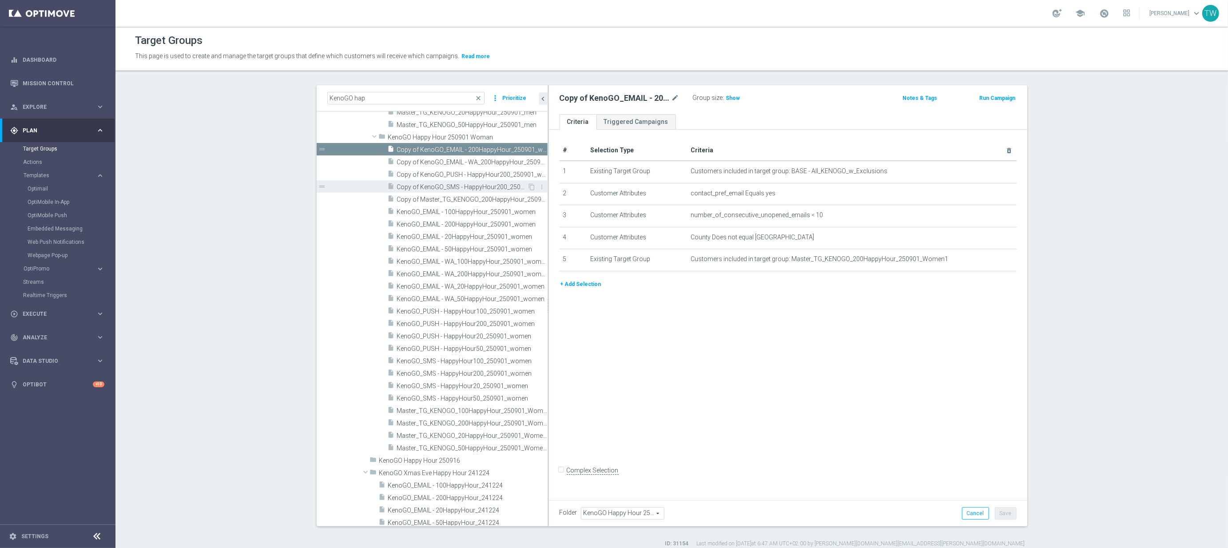
click at [460, 192] on div "insert_drive_file Copy of KenoGO_SMS - HappyHour200_250901_women" at bounding box center [458, 186] width 140 height 12
click at [457, 171] on span "Copy of KenoGO_PUSH - HappyHour200_250901_women" at bounding box center [462, 175] width 131 height 8
drag, startPoint x: 453, startPoint y: 161, endPoint x: 442, endPoint y: 199, distance: 39.7
click at [453, 161] on span "Copy of KenoGO_EMAIL - WA_200HappyHour_250901_women" at bounding box center [472, 163] width 151 height 8
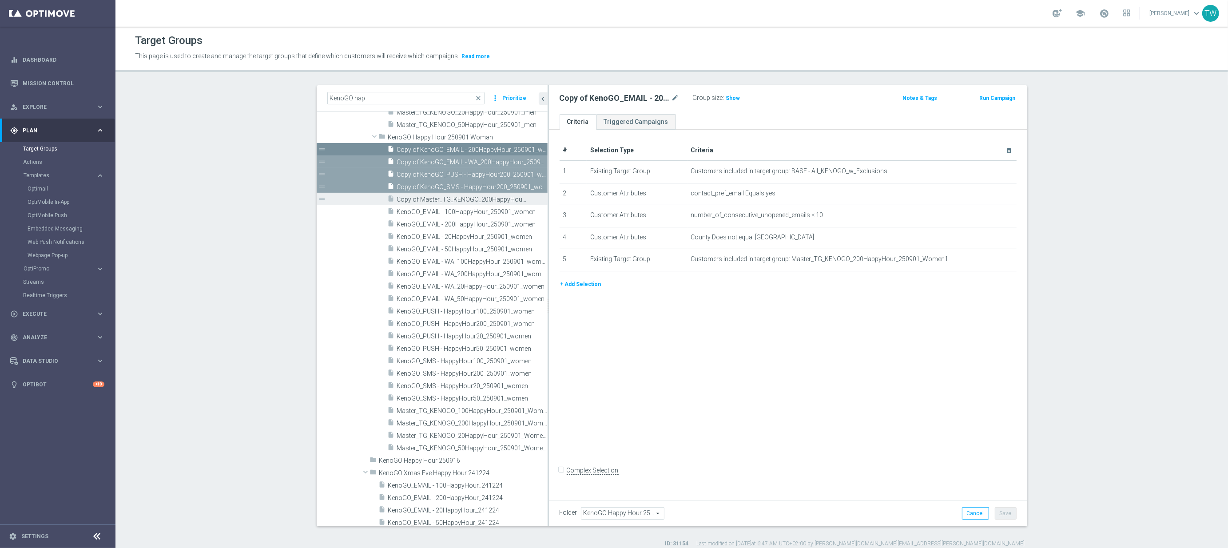
click at [443, 200] on span "Copy of Master_TG_KENOGO_200HappyHour_250901_Women1" at bounding box center [462, 200] width 131 height 8
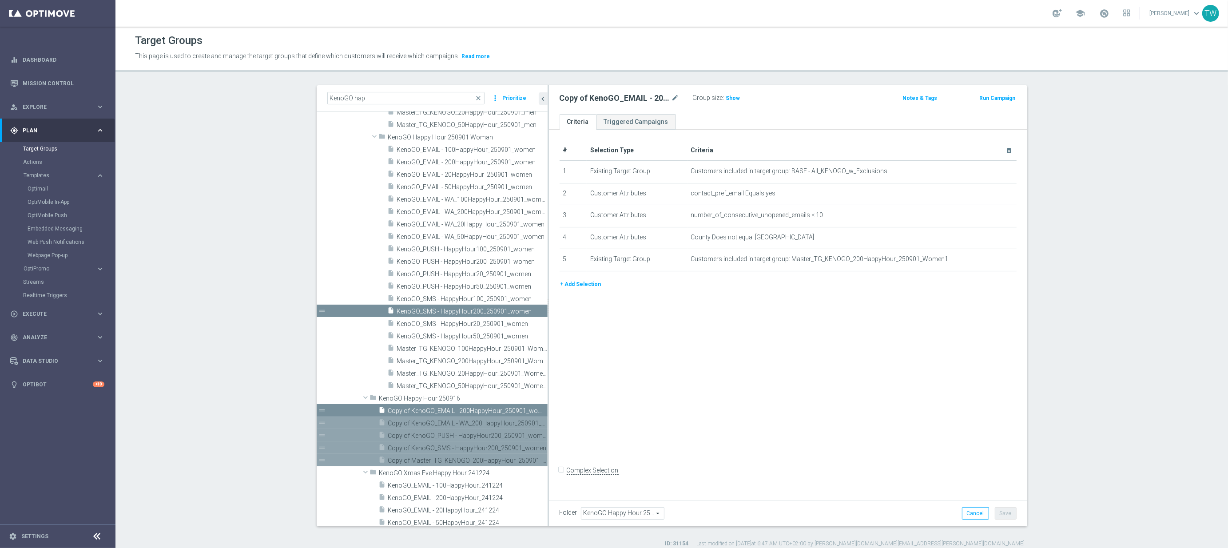
scroll to position [10800, 0]
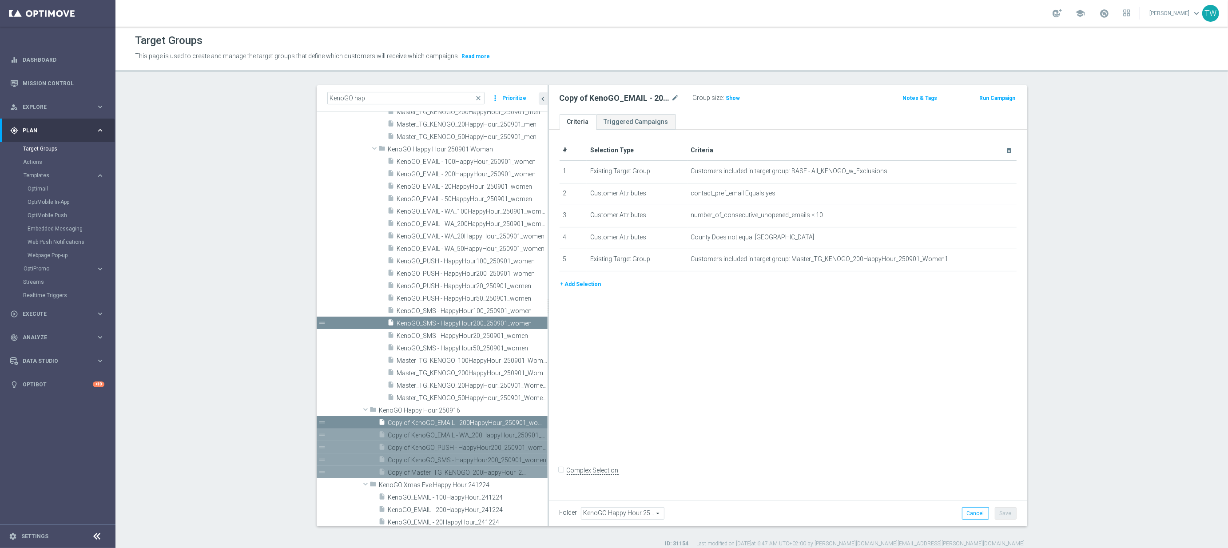
click at [442, 473] on span "Copy of Master_TG_KENOGO_200HappyHour_250901_Women1" at bounding box center [457, 473] width 139 height 8
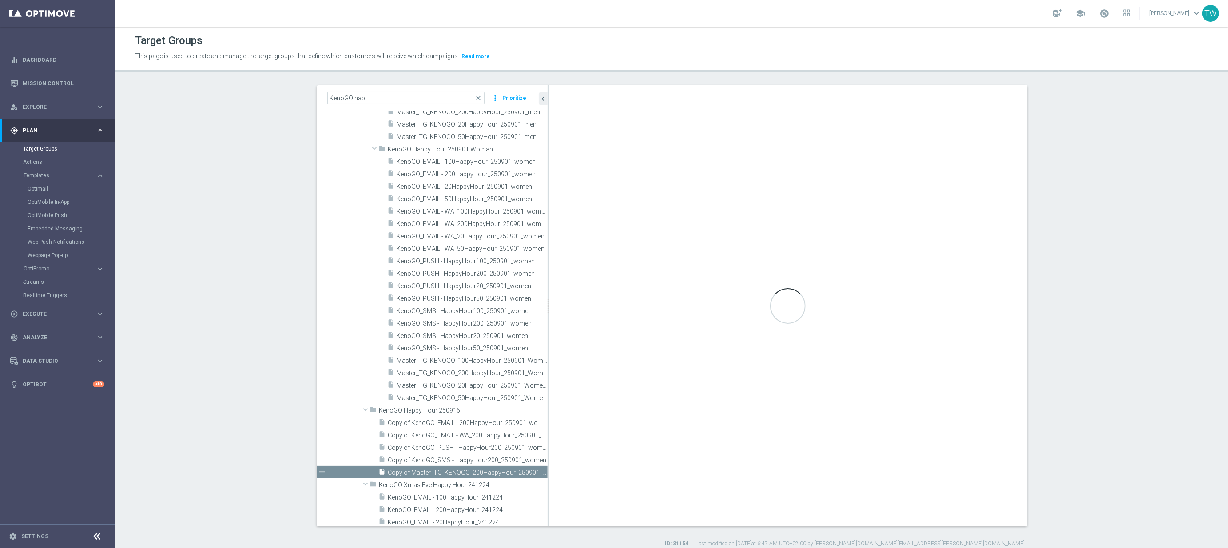
type input "KenoGO Happy Hour 250916"
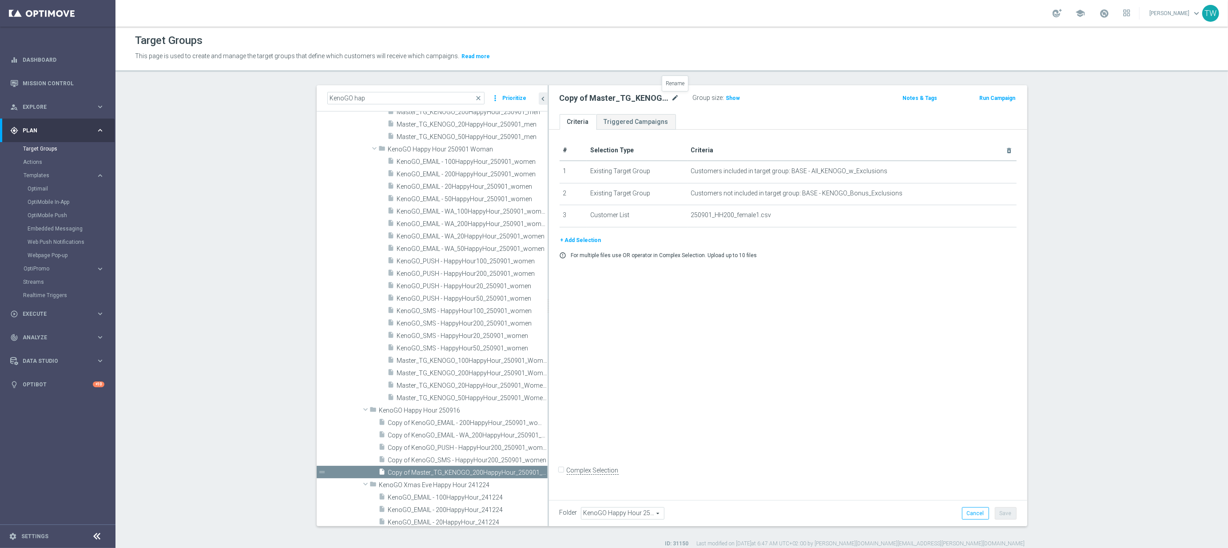
click at [677, 94] on icon "mode_edit" at bounding box center [676, 98] width 8 height 11
type input "Master_TG_KENOGO_200HappyHour_250916"
click at [1009, 511] on button "Save" at bounding box center [1006, 513] width 22 height 12
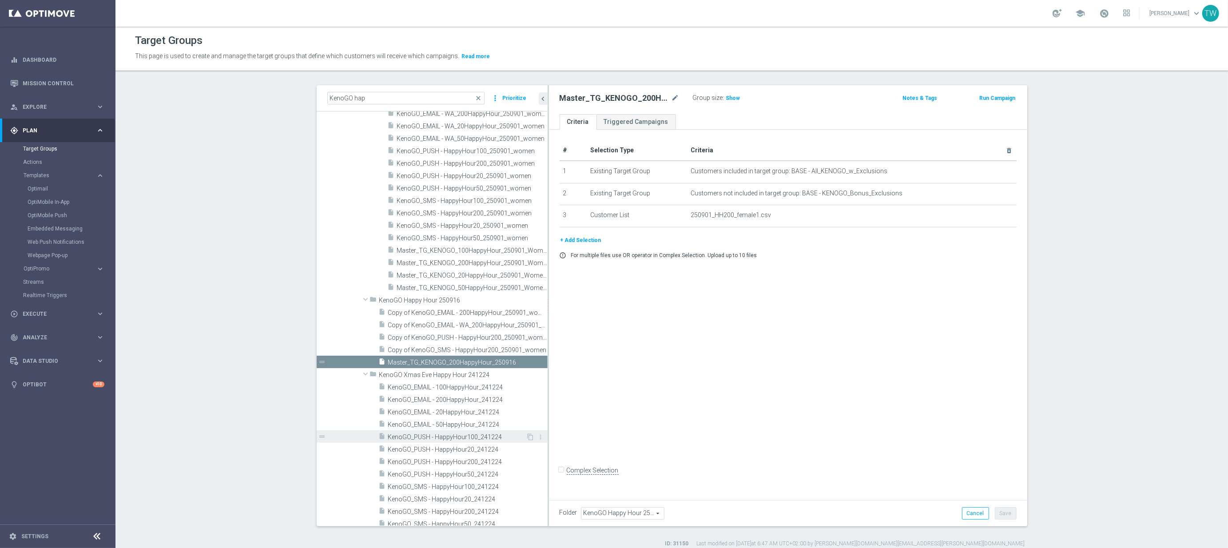
scroll to position [10920, 0]
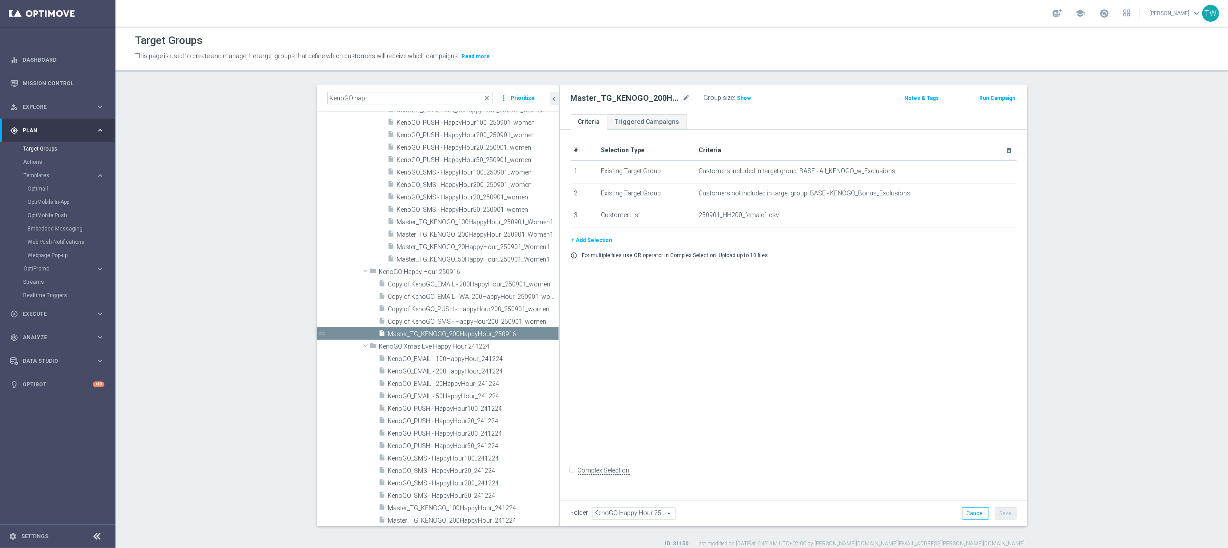
drag, startPoint x: 548, startPoint y: 340, endPoint x: 606, endPoint y: 337, distance: 58.3
click at [606, 337] on as-split "KenoGO hap close more_vert Prioritize Customer Target Groups library_add create…" at bounding box center [672, 305] width 711 height 441
click at [540, 333] on icon "content_copy" at bounding box center [541, 334] width 7 height 7
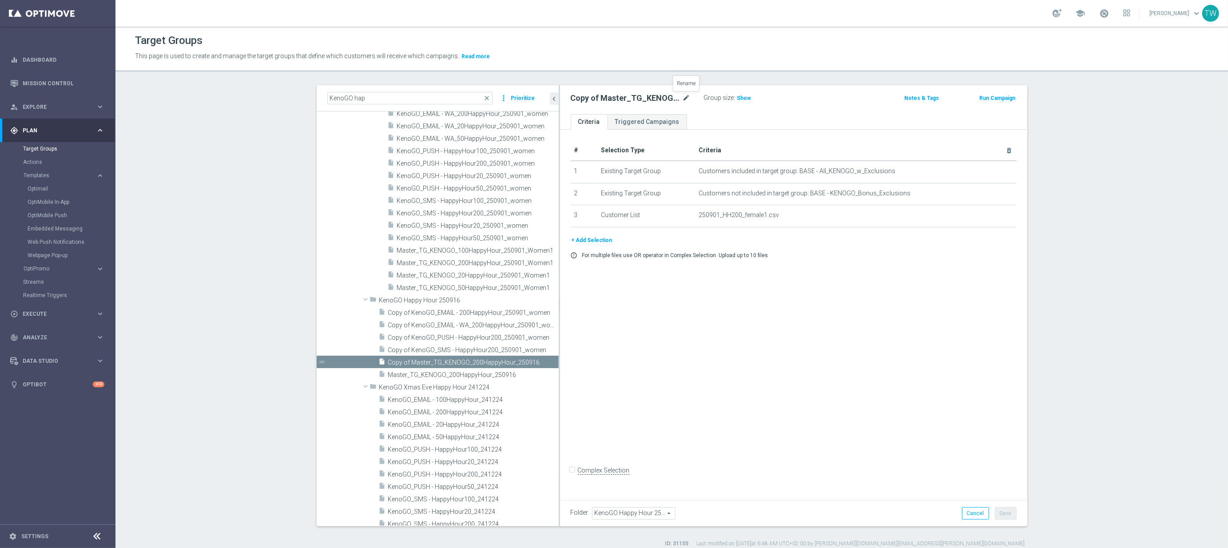
click at [686, 100] on icon "mode_edit" at bounding box center [687, 98] width 8 height 11
click at [627, 98] on input "Master_TG_KENOGO_200HappyHour_250916" at bounding box center [631, 99] width 120 height 12
type input "Master_TG_KENOGO_100HappyHour_250916"
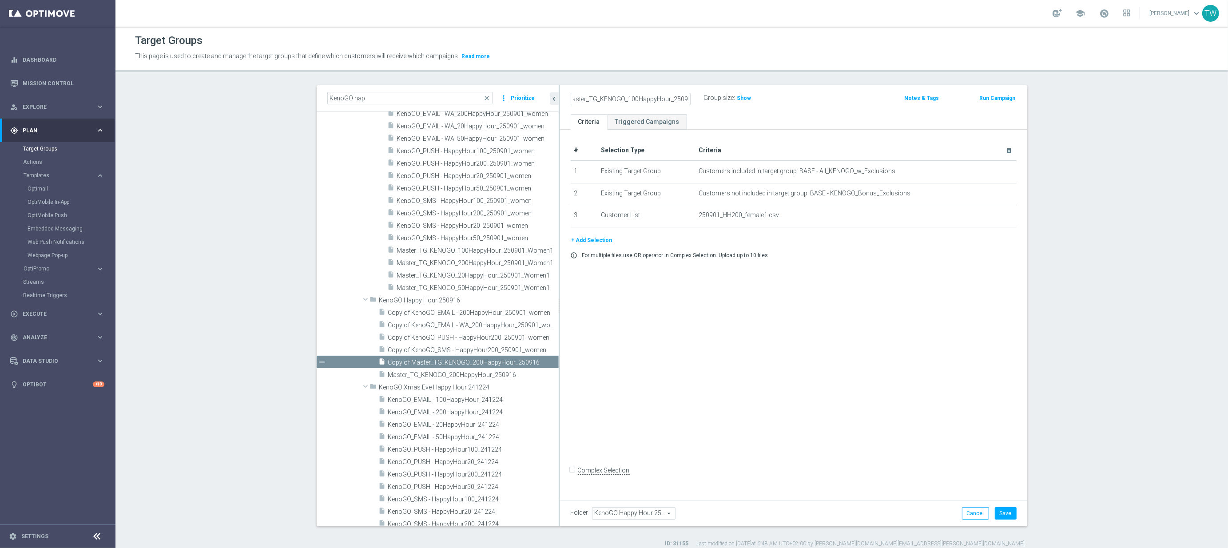
scroll to position [0, 0]
drag, startPoint x: 770, startPoint y: 336, endPoint x: 875, endPoint y: 389, distance: 116.8
click at [775, 338] on div "# Selection Type Criteria delete_forever 1 Existing Target Group Customers incl…" at bounding box center [793, 313] width 467 height 367
drag, startPoint x: 1006, startPoint y: 517, endPoint x: 1003, endPoint y: 513, distance: 5.1
click at [1006, 517] on button "Save" at bounding box center [1006, 513] width 22 height 12
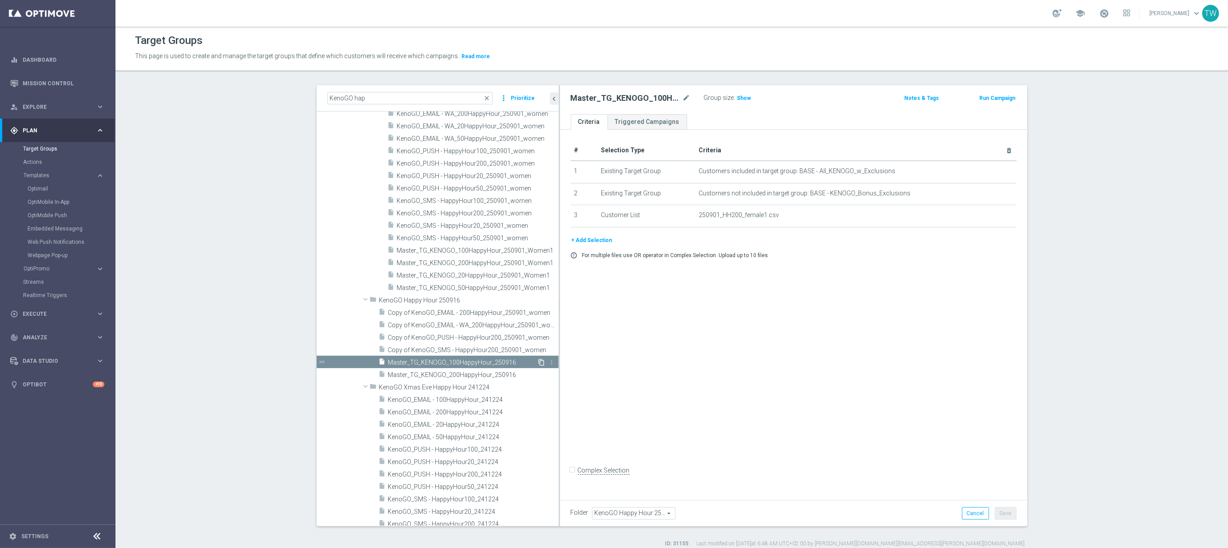
click at [542, 362] on icon "content_copy" at bounding box center [541, 362] width 7 height 7
click at [689, 99] on icon "mode_edit" at bounding box center [687, 98] width 8 height 11
click at [632, 97] on input "Copy of Master_TG_KENOGO_100HappyHour_250916" at bounding box center [631, 99] width 120 height 12
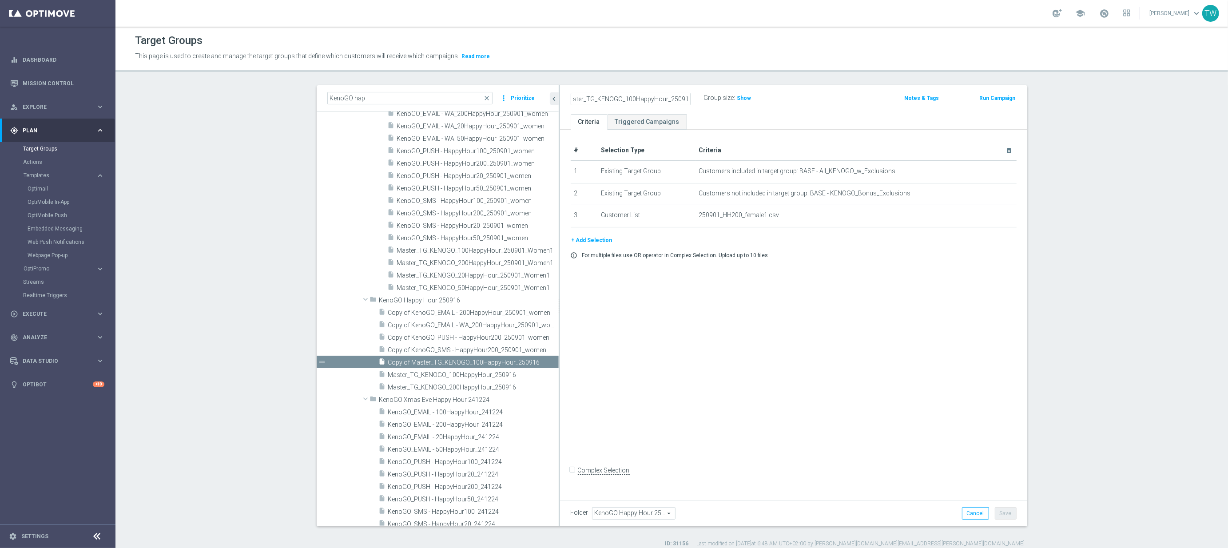
click at [628, 97] on input "Copy of Master_TG_KENOGO_100HappyHour_250916" at bounding box center [631, 99] width 120 height 12
drag, startPoint x: 636, startPoint y: 98, endPoint x: 656, endPoint y: 122, distance: 30.9
click at [636, 99] on input "Master_TG_KENOGO_150HappyHour_250916" at bounding box center [631, 99] width 120 height 12
type input "Master_TG_KENOGO_50HappyHour_250916"
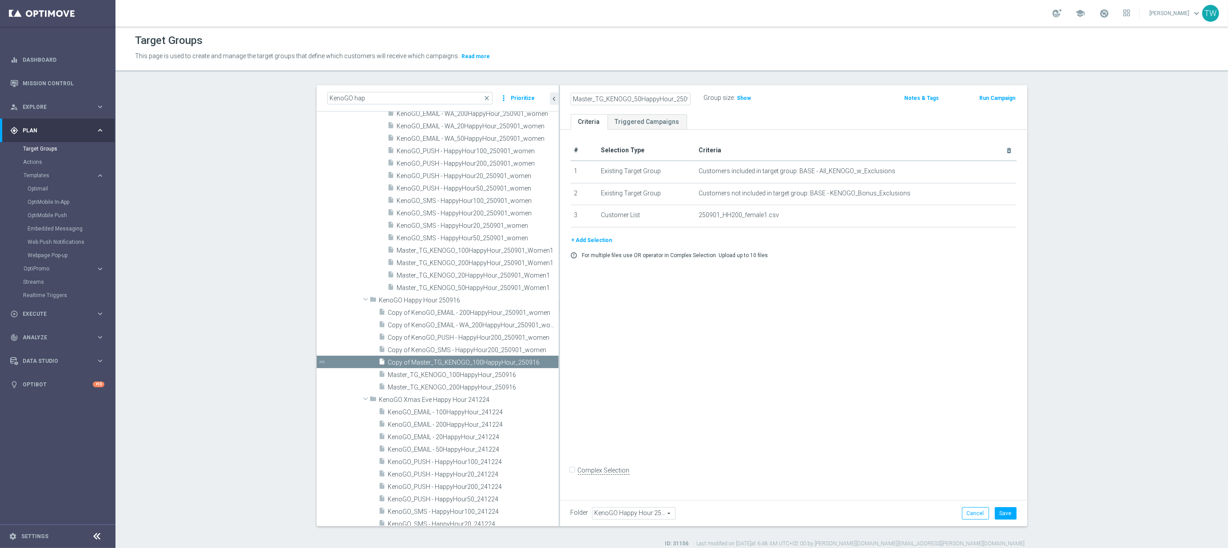
click at [925, 377] on div "# Selection Type Criteria delete_forever 1 Existing Target Group Customers incl…" at bounding box center [793, 313] width 467 height 367
drag, startPoint x: 1002, startPoint y: 513, endPoint x: 998, endPoint y: 511, distance: 4.6
click at [1002, 513] on button "Save" at bounding box center [1006, 513] width 22 height 12
click at [542, 363] on icon "content_copy" at bounding box center [541, 362] width 7 height 7
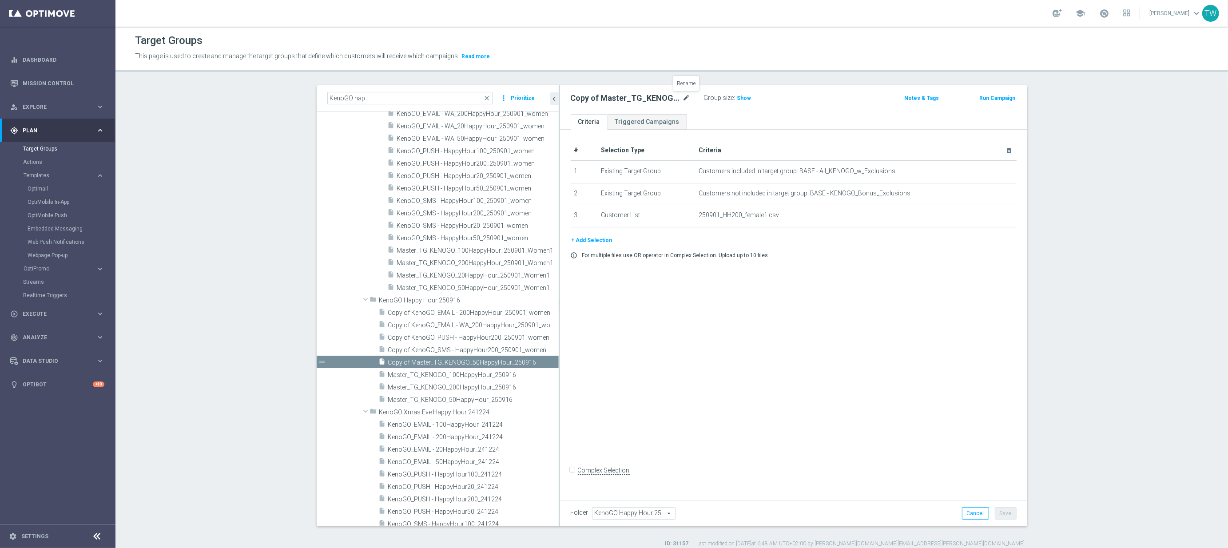
click at [685, 98] on icon "mode_edit" at bounding box center [687, 98] width 8 height 11
click at [631, 98] on input "Copy of Master_TG_KENOGO_50HappyHour_250916" at bounding box center [631, 99] width 120 height 12
type input "Master_TG_KENOGO_20HappyHour_250916"
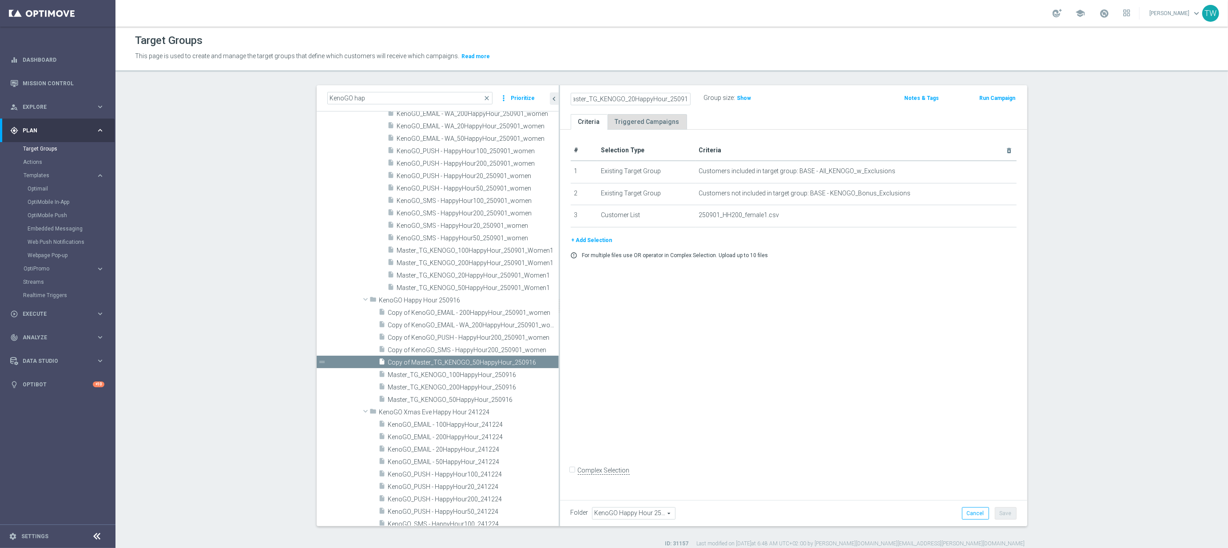
scroll to position [0, 0]
click at [1008, 511] on button "Save" at bounding box center [1006, 513] width 22 height 12
click at [454, 349] on span "Copy of KenoGO_SMS - HappyHour200_250901_women" at bounding box center [463, 351] width 151 height 8
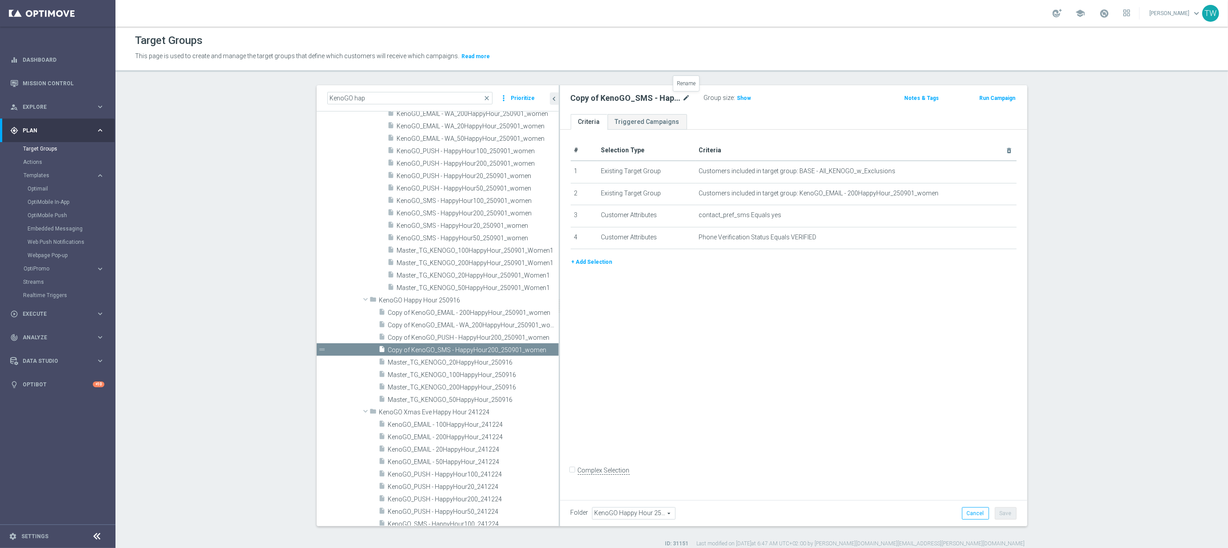
click at [684, 97] on icon "mode_edit" at bounding box center [687, 98] width 8 height 11
click at [663, 97] on input "Copy of KenoGO_SMS - HappyHour200_250901_women" at bounding box center [631, 99] width 120 height 12
type input "KenoGO_SMS - HappyHour200_250916"
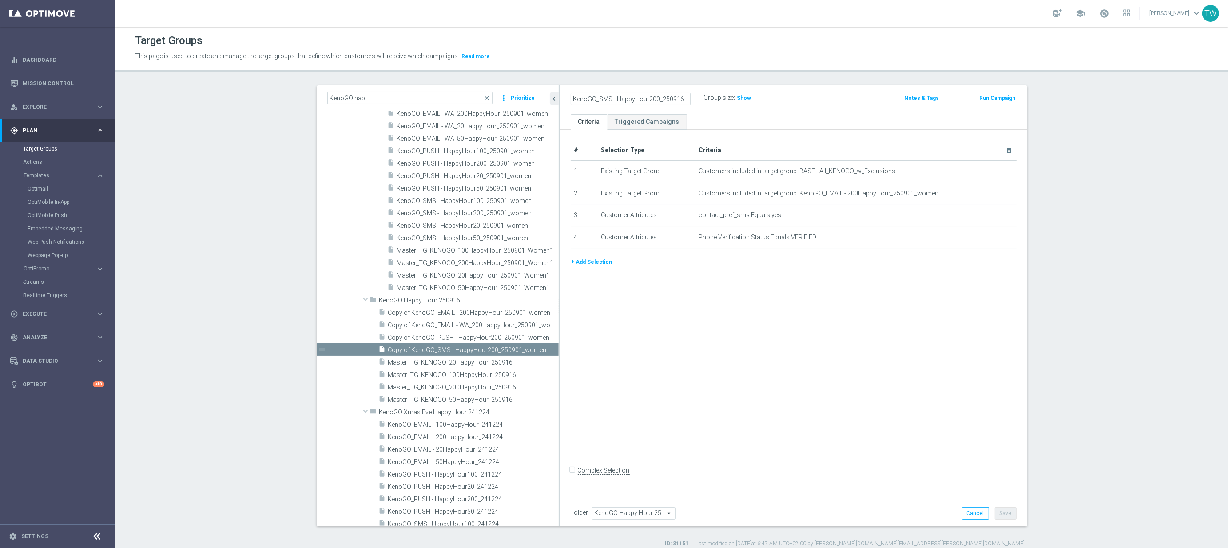
click at [943, 293] on div "# Selection Type Criteria delete_forever 1 Existing Target Group Customers incl…" at bounding box center [793, 313] width 467 height 367
click at [990, 194] on icon "mode_edit" at bounding box center [991, 193] width 7 height 7
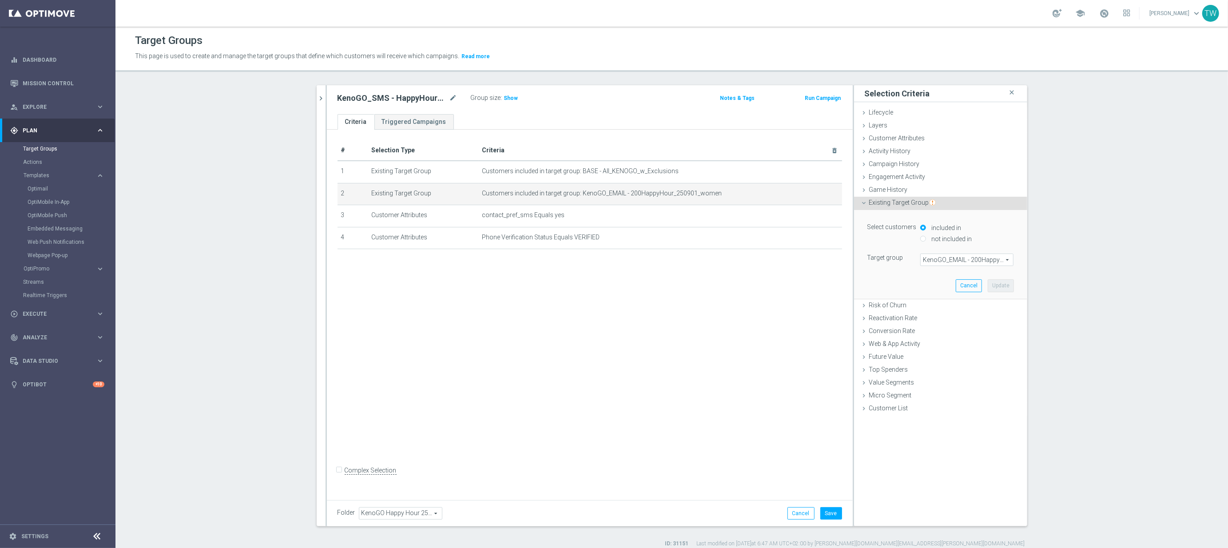
click at [977, 259] on span "KenoGO_EMAIL - 200HappyHour_250901_women" at bounding box center [967, 260] width 92 height 12
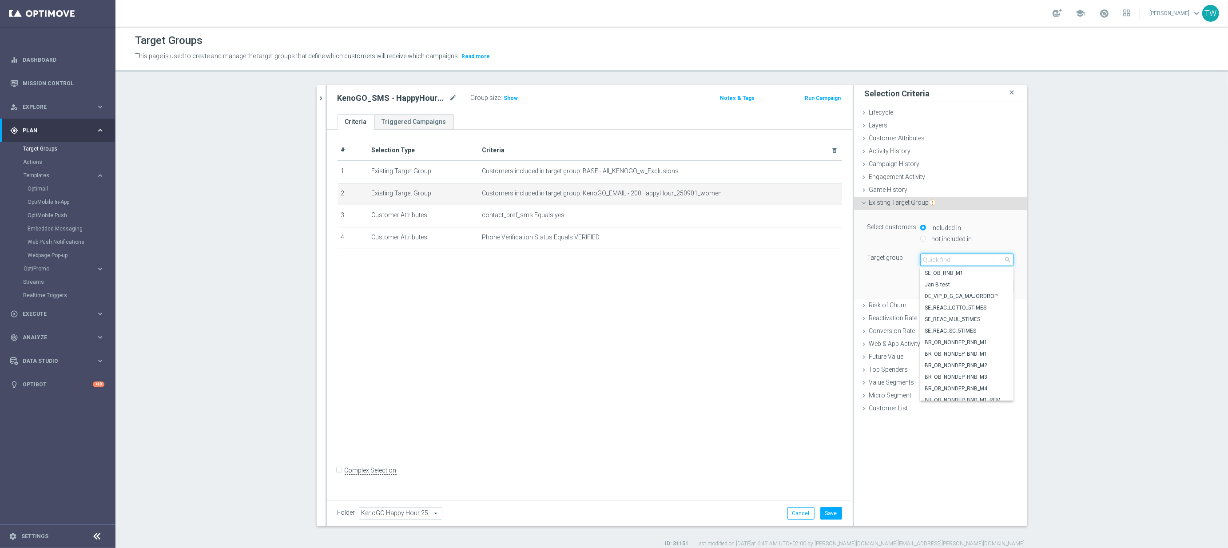
click at [977, 259] on input "search" at bounding box center [966, 260] width 93 height 12
type input "250916"
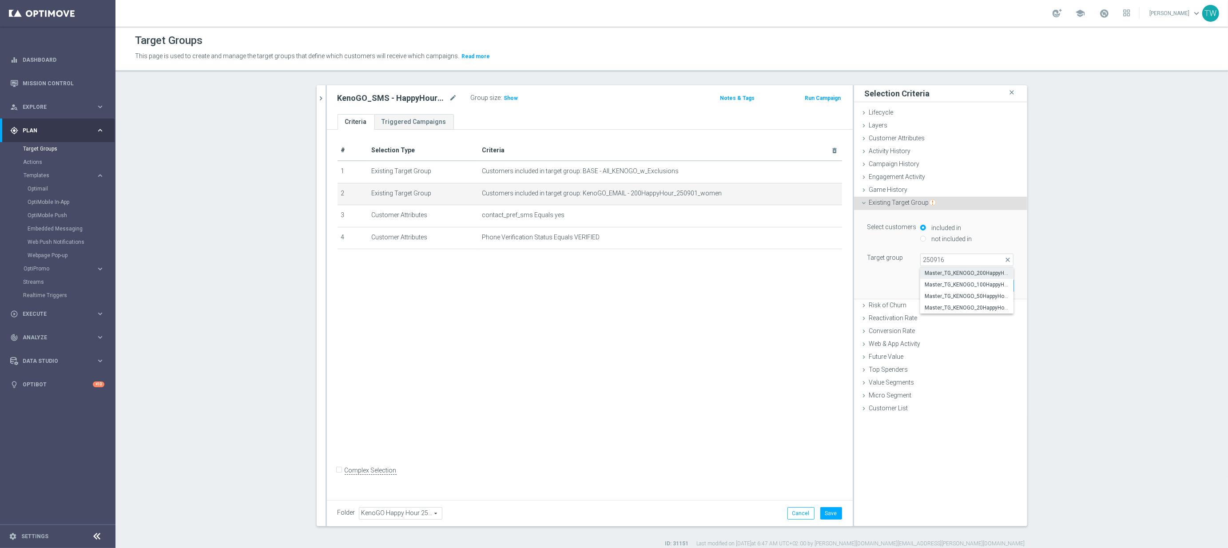
click at [967, 274] on span "Master_TG_KENOGO_200HappyHour_250916" at bounding box center [967, 273] width 84 height 7
type input "Master_TG_KENOGO_200HappyHour_250916"
drag, startPoint x: 1009, startPoint y: 287, endPoint x: 1004, endPoint y: 289, distance: 5.6
click at [1009, 287] on button "Update" at bounding box center [1001, 285] width 26 height 12
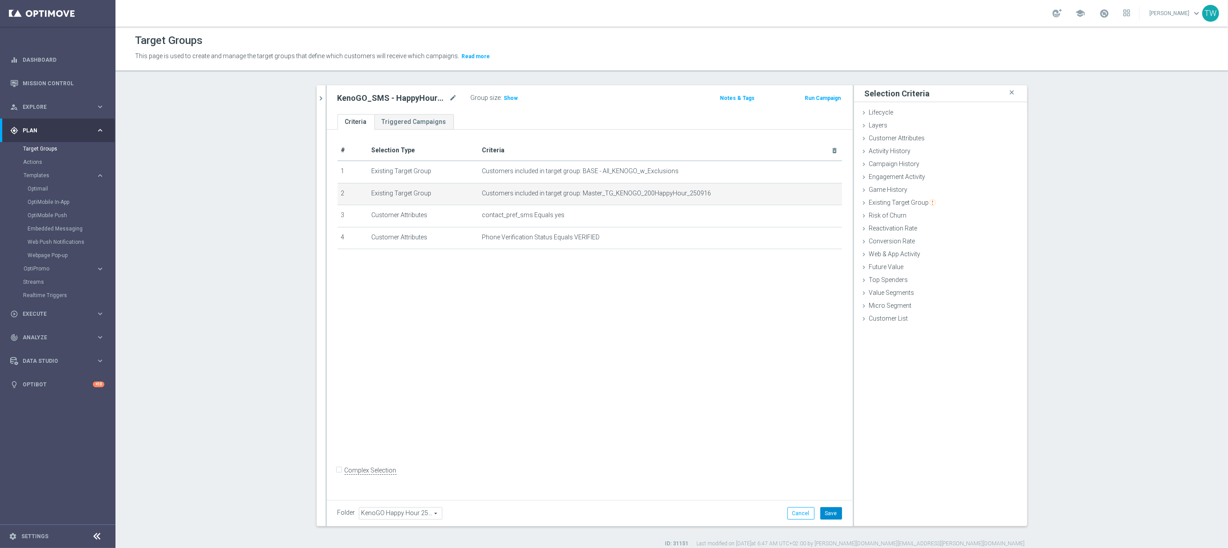
click at [832, 511] on button "Save" at bounding box center [832, 513] width 22 height 12
click at [810, 193] on icon "mode_edit" at bounding box center [813, 193] width 7 height 7
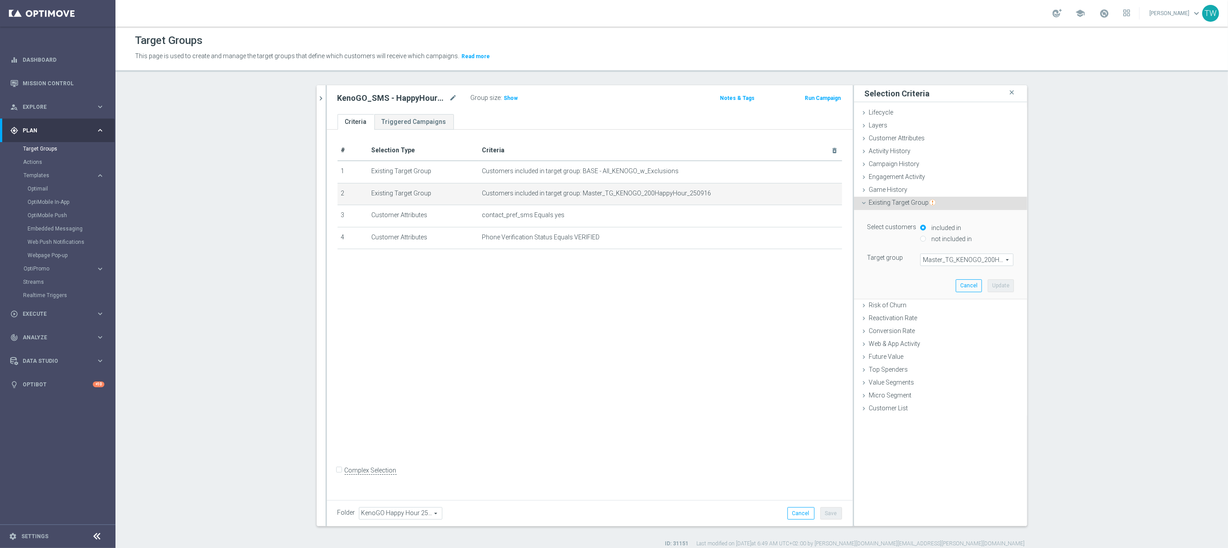
click at [963, 261] on span "Master_TG_KENOGO_200HappyHour_250916" at bounding box center [967, 260] width 92 height 12
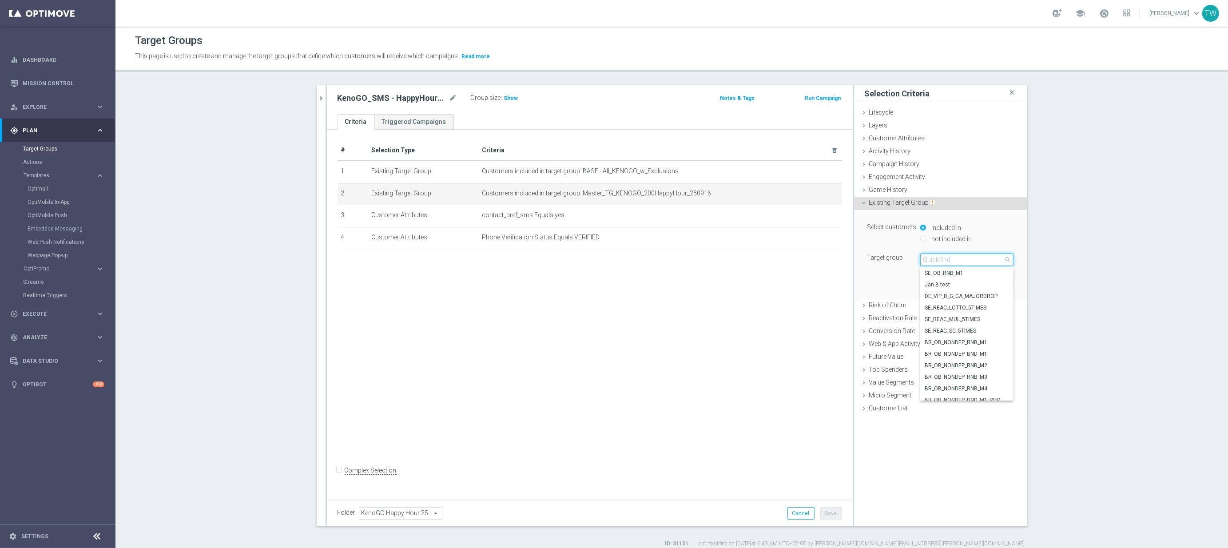
click at [963, 261] on input "search" at bounding box center [966, 260] width 93 height 12
type input "25"
click at [797, 514] on button "Cancel" at bounding box center [801, 513] width 27 height 12
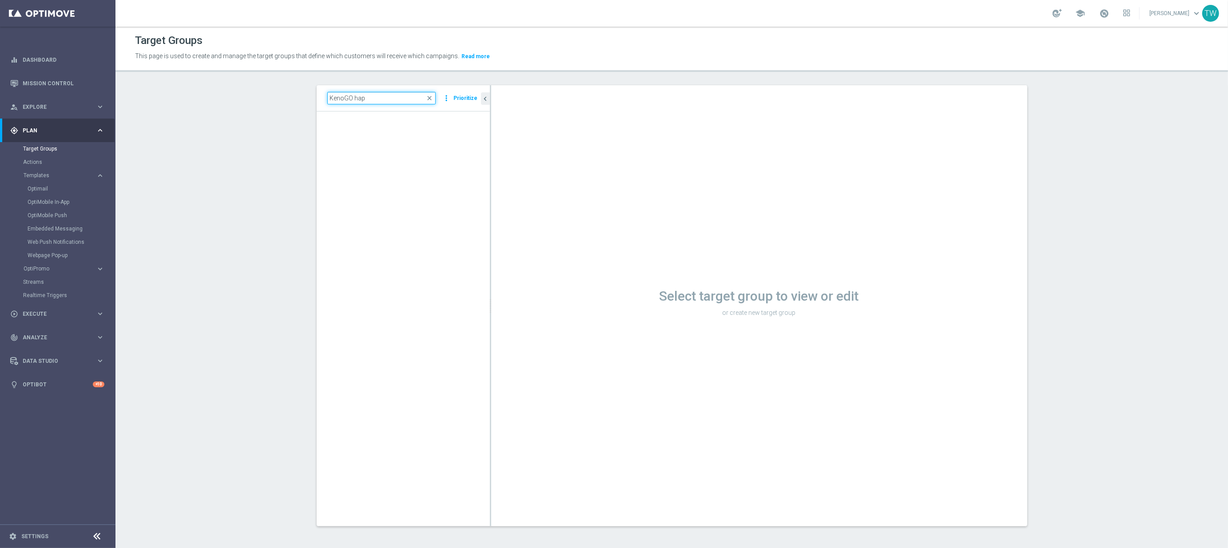
drag, startPoint x: 379, startPoint y: 97, endPoint x: 384, endPoint y: 100, distance: 6.0
click at [384, 100] on input "KenoGO hap" at bounding box center [381, 98] width 108 height 12
click at [123, 57] on div "Target Groups This page is used to create and manage the target groups that def…" at bounding box center [672, 288] width 1113 height 522
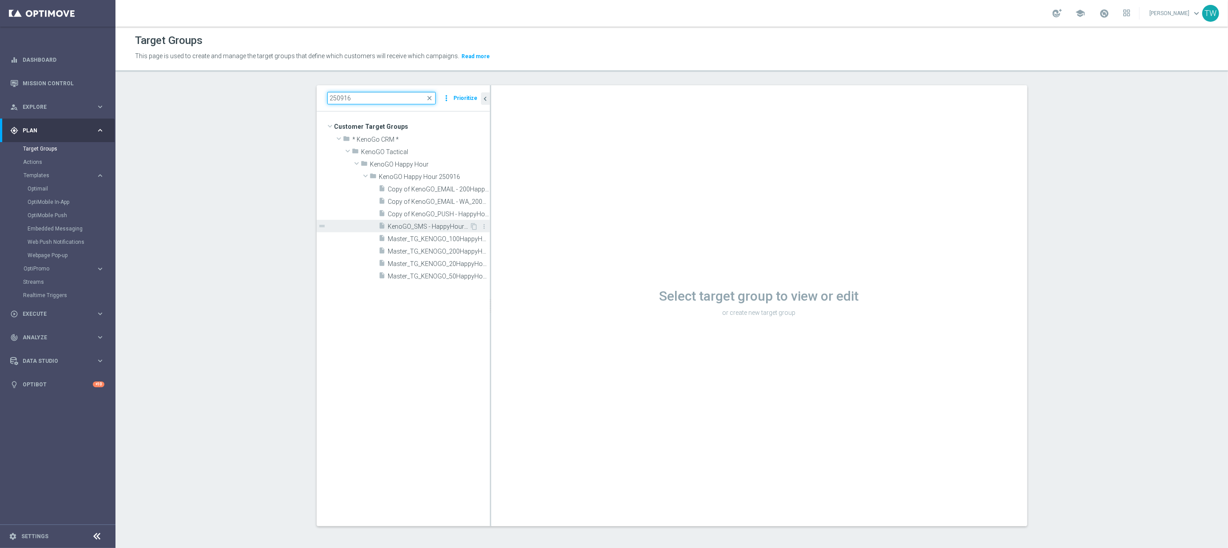
type input "250916"
click at [437, 227] on span "KenoGO_SMS - HappyHour200_250916" at bounding box center [429, 227] width 82 height 8
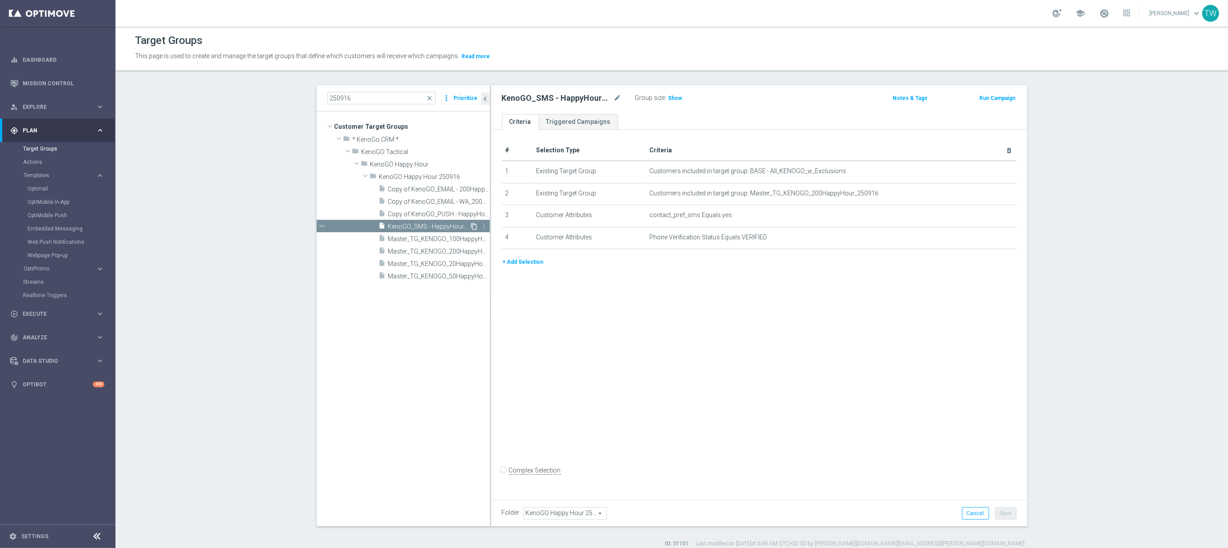
click at [474, 225] on icon "content_copy" at bounding box center [474, 226] width 7 height 7
click at [621, 99] on icon "mode_edit" at bounding box center [618, 98] width 8 height 11
click at [587, 98] on input "Copy of KenoGO_SMS - HappyHour200_250916" at bounding box center [562, 99] width 120 height 12
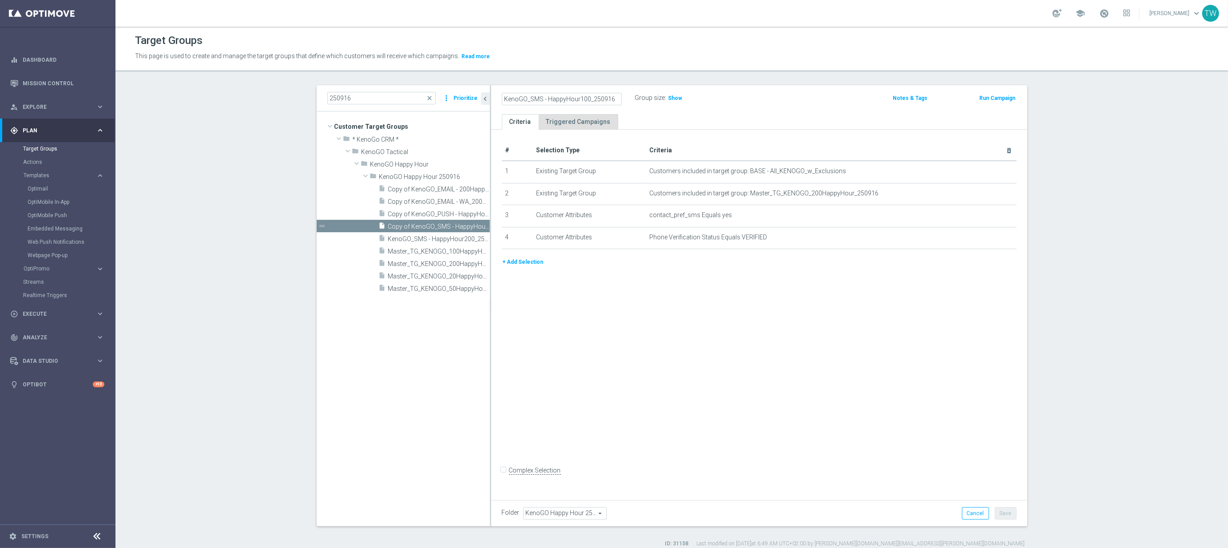
type input "KenoGO_SMS - HappyHour100_250916"
click at [1004, 517] on button "Save" at bounding box center [1006, 513] width 22 height 12
click at [472, 225] on icon "content_copy" at bounding box center [474, 226] width 7 height 7
click at [614, 98] on icon "mode_edit" at bounding box center [618, 98] width 8 height 11
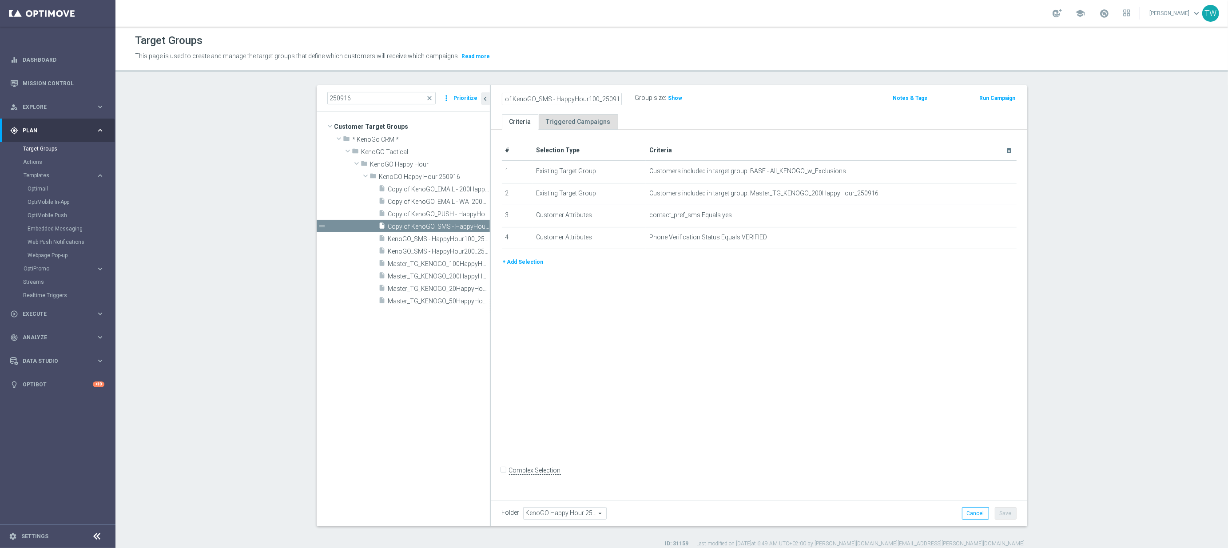
drag, startPoint x: 592, startPoint y: 99, endPoint x: 596, endPoint y: 115, distance: 16.8
click at [593, 99] on input "Copy of KenoGO_SMS - HappyHour100_250916" at bounding box center [562, 99] width 120 height 12
type input "KenoGO_SMS - HappyHour50_250916"
click at [1010, 512] on button "Save" at bounding box center [1006, 513] width 22 height 12
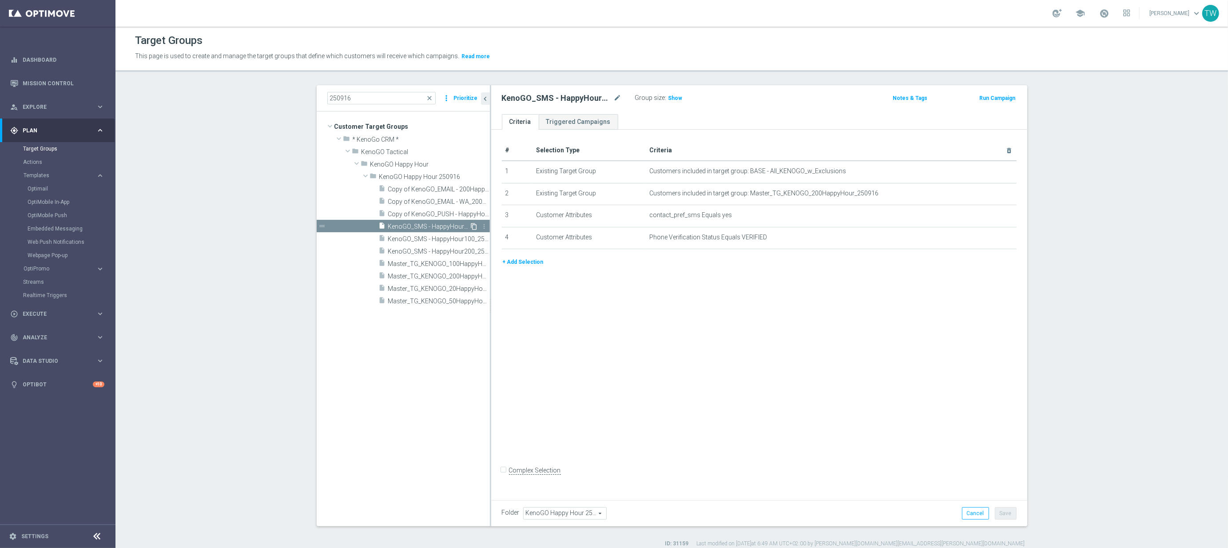
click at [474, 223] on icon "content_copy" at bounding box center [474, 226] width 7 height 7
click at [618, 99] on icon "mode_edit" at bounding box center [618, 98] width 8 height 11
drag, startPoint x: 593, startPoint y: 97, endPoint x: 602, endPoint y: 120, distance: 24.5
click at [593, 98] on input "Copy of KenoGO_SMS - HappyHour50_250916" at bounding box center [562, 99] width 120 height 12
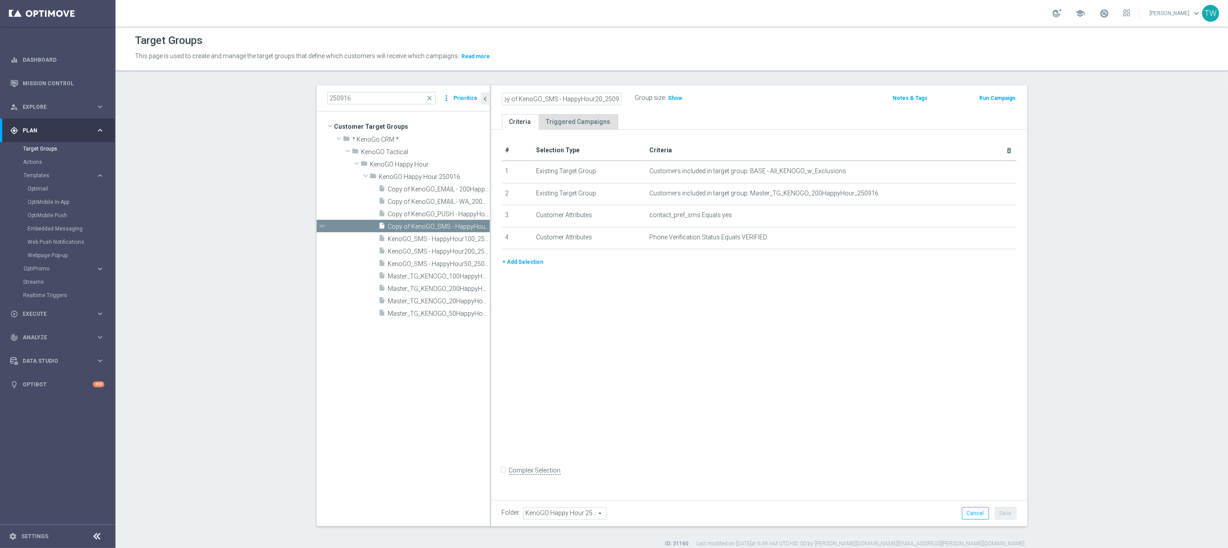
scroll to position [0, 0]
type input "KenoGO_SMS - HappyHour20_250916"
drag, startPoint x: 865, startPoint y: 355, endPoint x: 1025, endPoint y: 496, distance: 213.4
click at [875, 361] on div "# Selection Type Criteria delete_forever 1 Existing Target Group Customers incl…" at bounding box center [759, 313] width 536 height 367
click at [1007, 510] on button "Save" at bounding box center [1006, 513] width 22 height 12
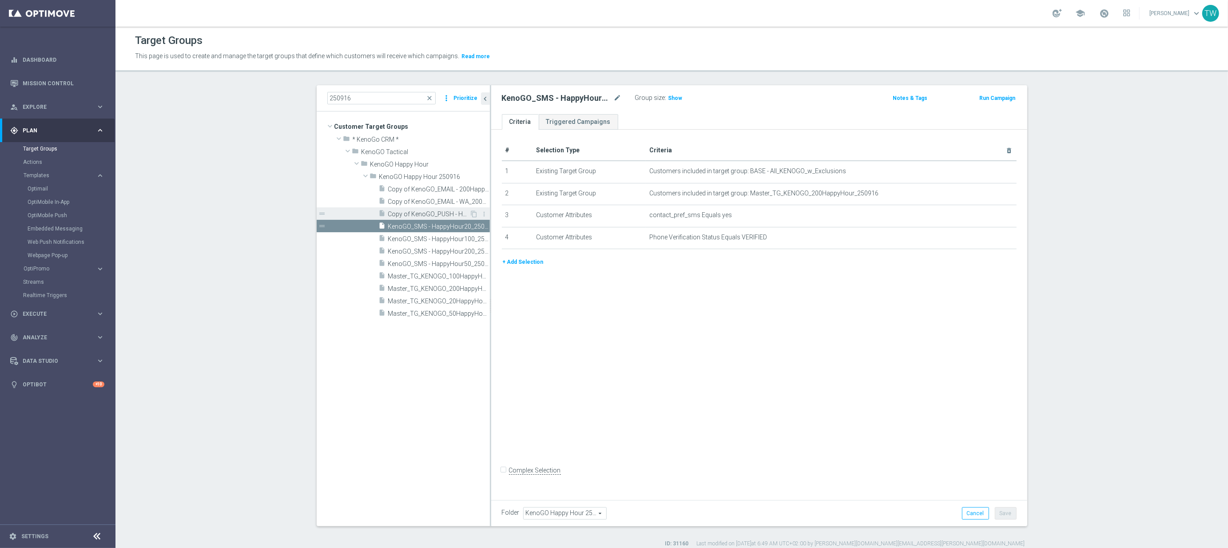
click at [429, 211] on span "Copy of KenoGO_PUSH - HappyHour200_250901_women" at bounding box center [429, 215] width 82 height 8
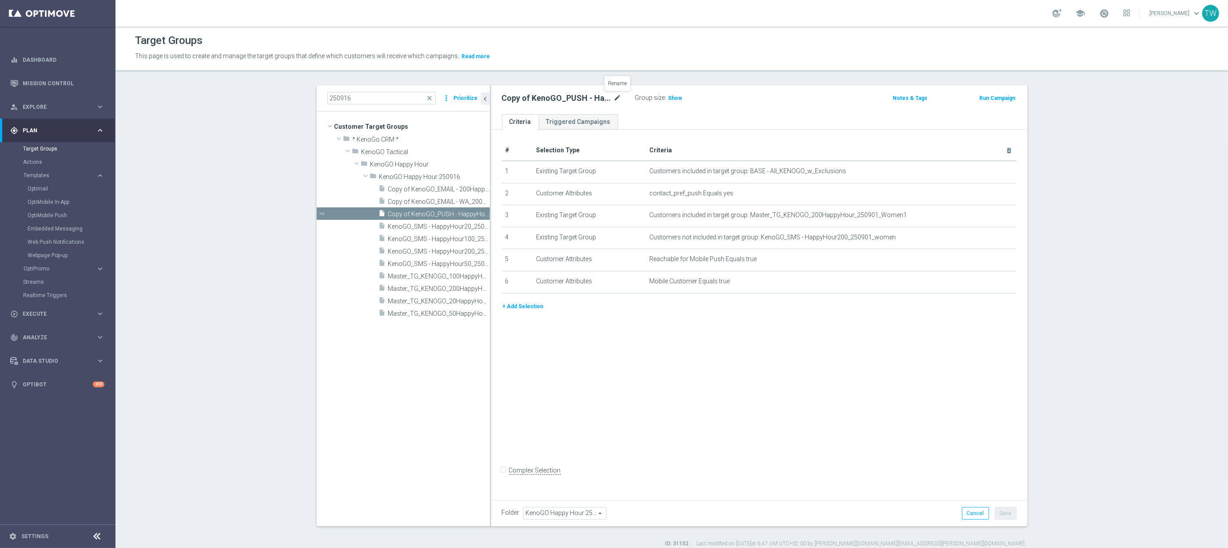
click at [616, 99] on icon "mode_edit" at bounding box center [618, 98] width 8 height 11
drag, startPoint x: 598, startPoint y: 97, endPoint x: 602, endPoint y: 131, distance: 34.1
click at [598, 97] on input "Copy of KenoGO_PUSH - HappyHour200_250901_women" at bounding box center [562, 99] width 120 height 12
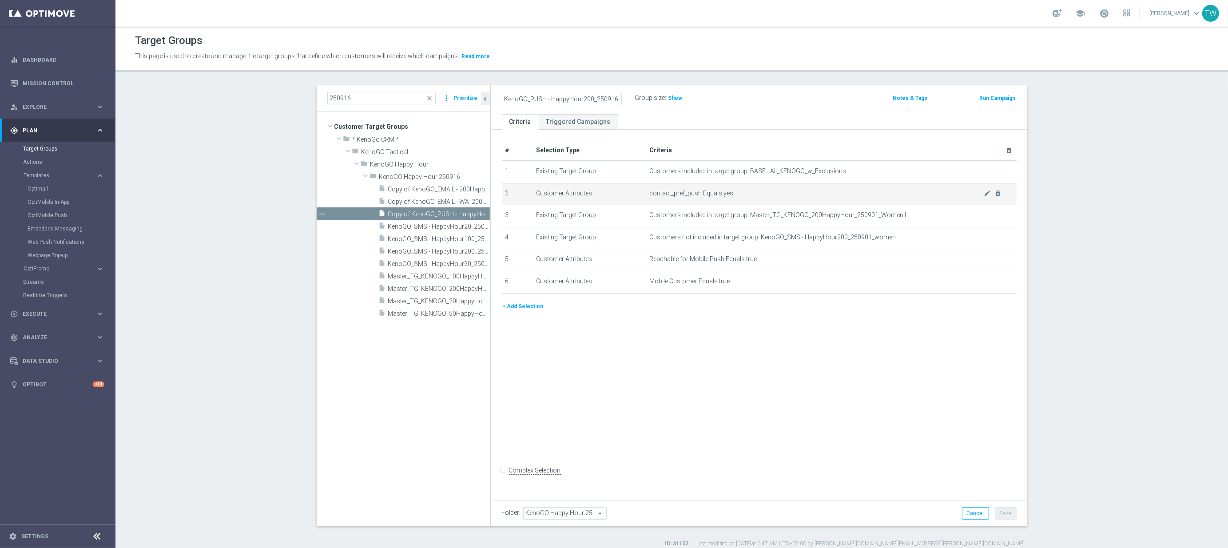
type input "KenoGO_PUSH - HappyHour200_250916"
click at [990, 217] on icon "mode_edit" at bounding box center [987, 215] width 7 height 7
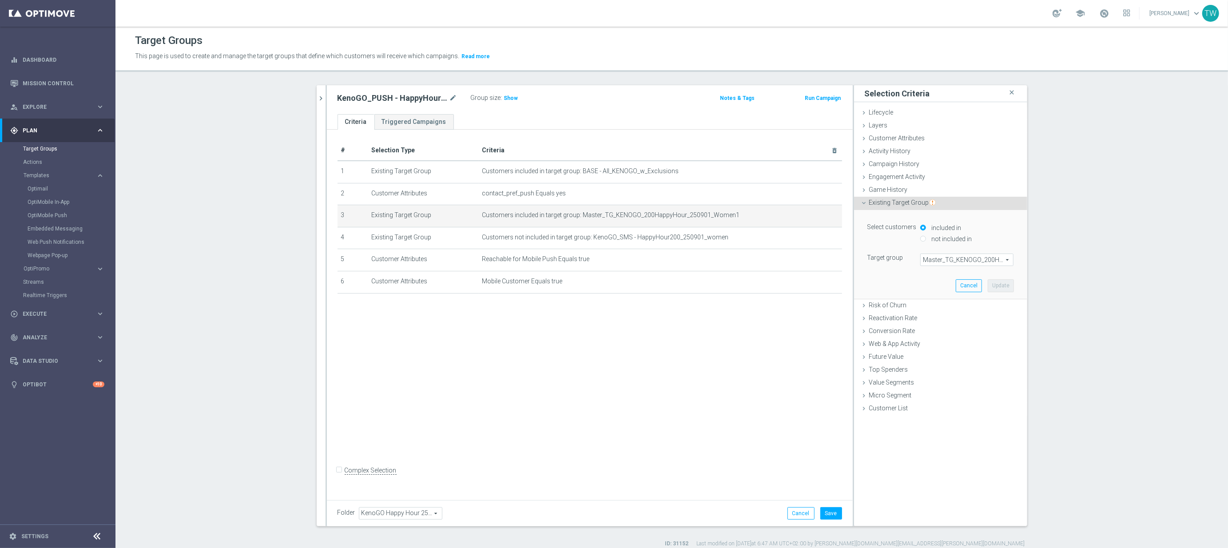
click at [960, 263] on span "Master_TG_KENOGO_200HappyHour_250901_Women1" at bounding box center [967, 260] width 92 height 12
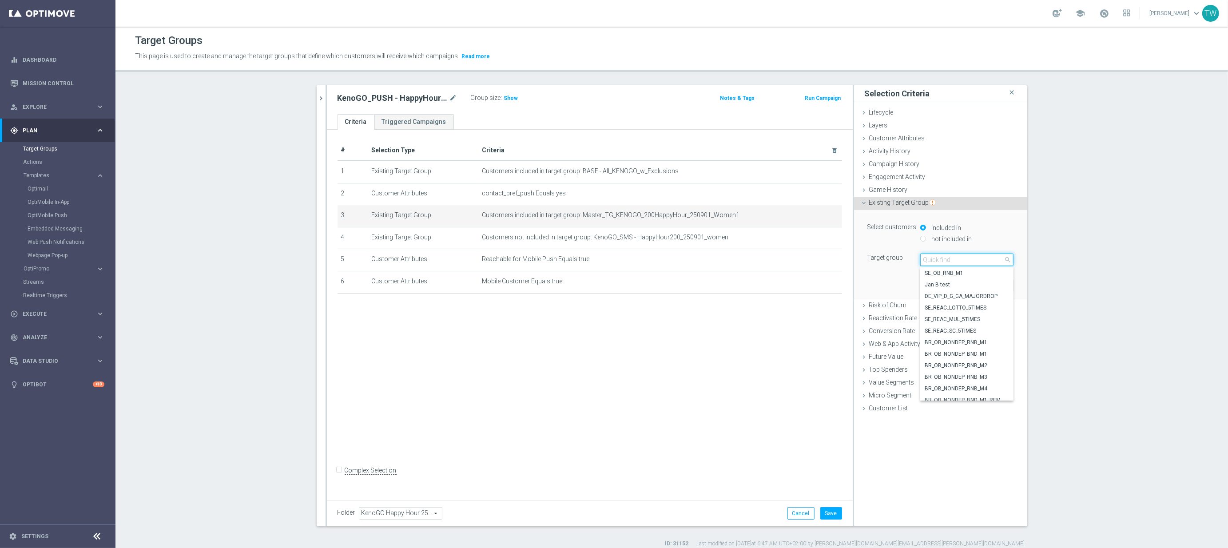
click at [960, 263] on input "search" at bounding box center [966, 260] width 93 height 12
type input "250916"
click at [960, 275] on span "Master_TG_KENOGO_200HappyHour_250916" at bounding box center [967, 273] width 84 height 7
type input "Master_TG_KENOGO_200HappyHour_250916"
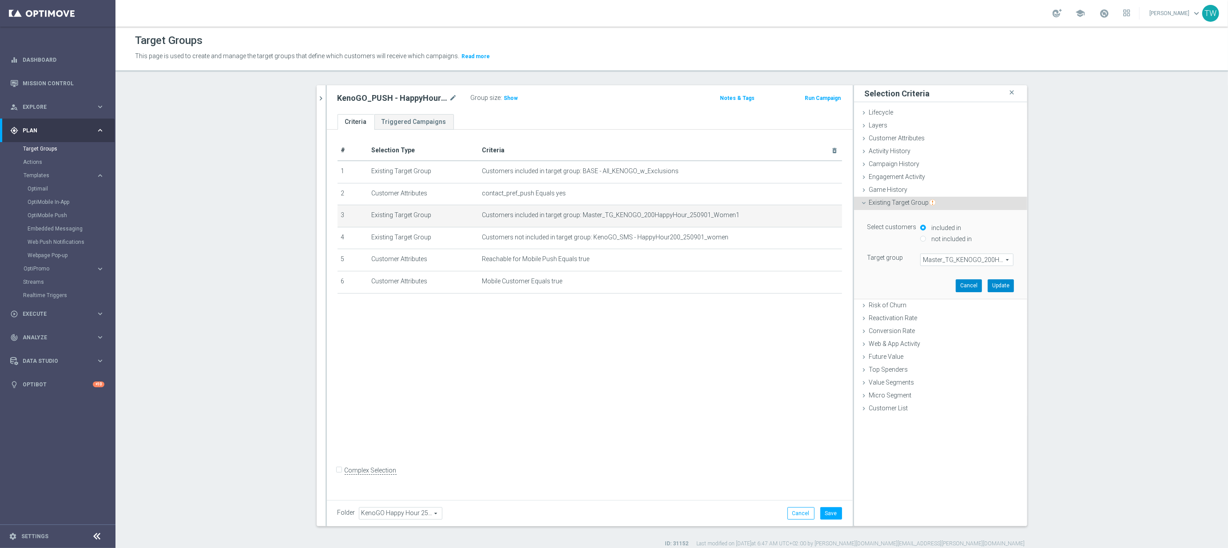
drag, startPoint x: 997, startPoint y: 284, endPoint x: 962, endPoint y: 284, distance: 35.1
click at [996, 284] on button "Update" at bounding box center [1001, 285] width 26 height 12
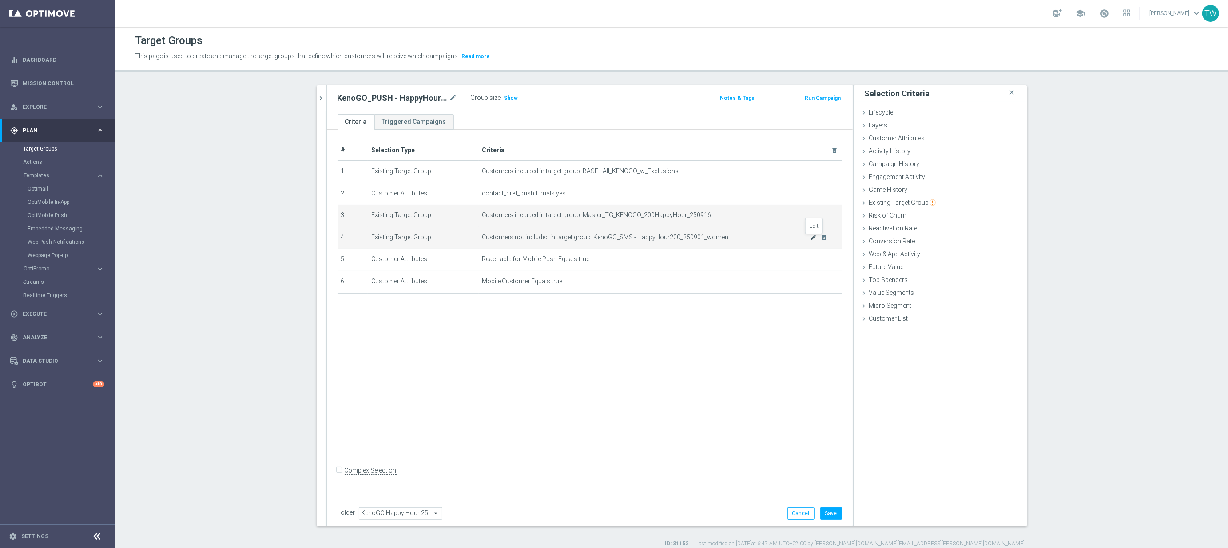
click at [814, 239] on icon "mode_edit" at bounding box center [813, 237] width 7 height 7
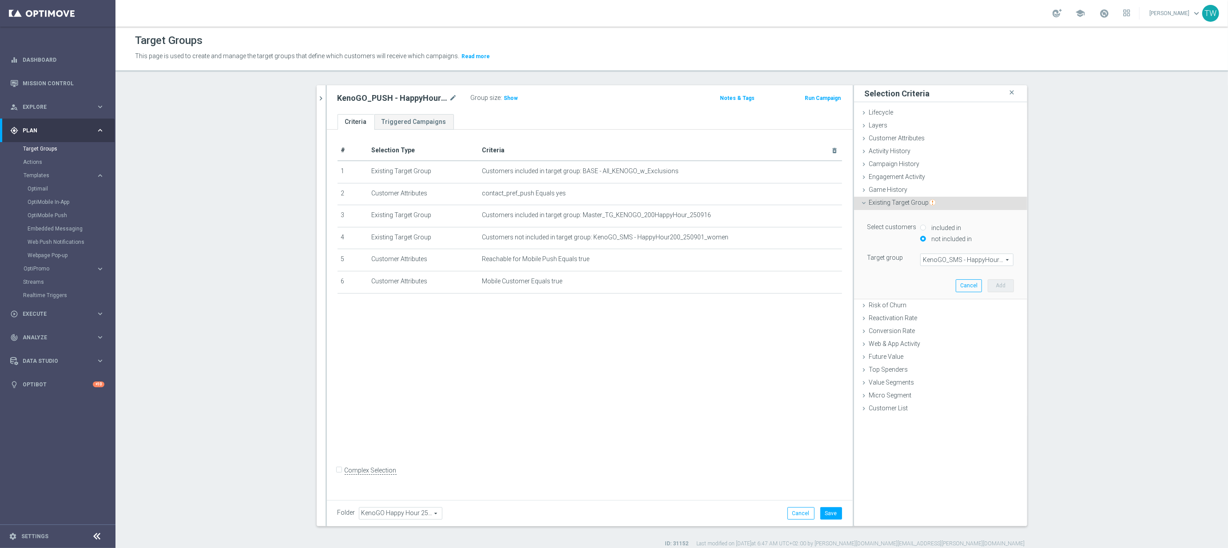
click at [974, 259] on span "KenoGO_SMS - HappyHour200_250901_women" at bounding box center [967, 260] width 92 height 12
click at [974, 259] on span at bounding box center [967, 260] width 92 height 12
click at [893, 281] on div "Select customers included in not included in Target group Select arrow_drop_dow…" at bounding box center [941, 254] width 160 height 88
drag, startPoint x: 968, startPoint y: 285, endPoint x: 945, endPoint y: 285, distance: 23.5
click at [968, 285] on button "Cancel" at bounding box center [969, 285] width 26 height 12
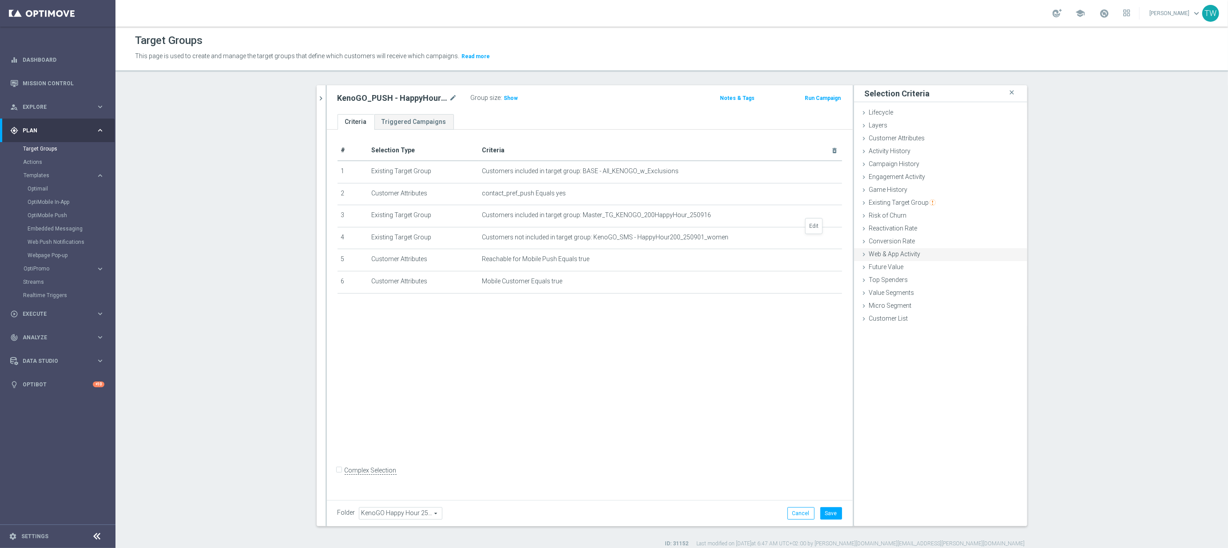
click at [0, 0] on icon "mode_edit" at bounding box center [0, 0] width 0 height 0
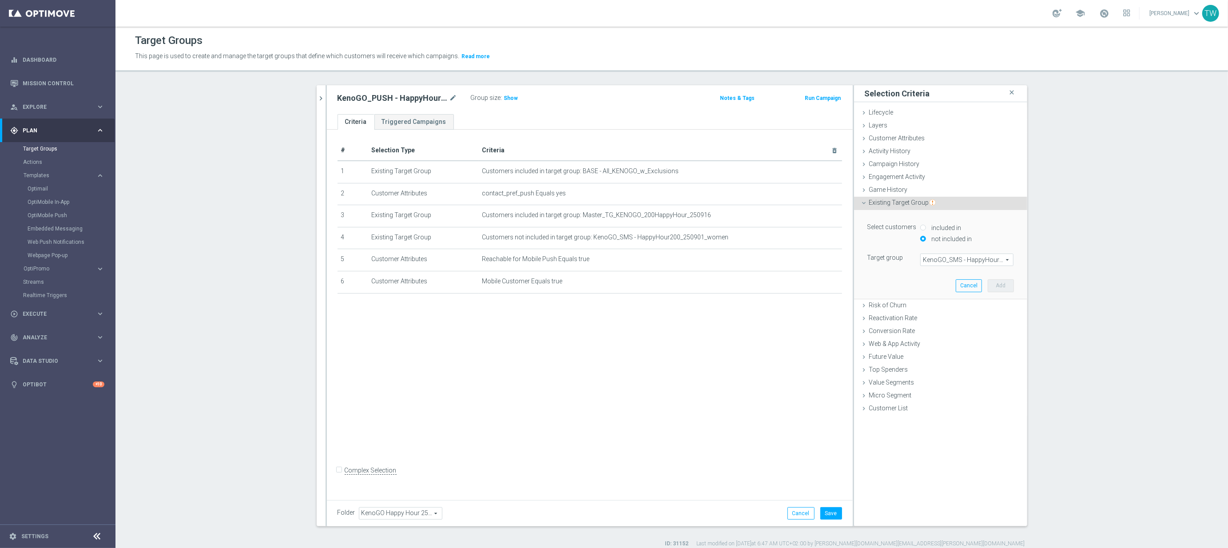
click at [960, 256] on span "KenoGO_SMS - HappyHour200_250901_women" at bounding box center [967, 260] width 92 height 12
click at [963, 284] on button "Cancel" at bounding box center [969, 285] width 26 height 12
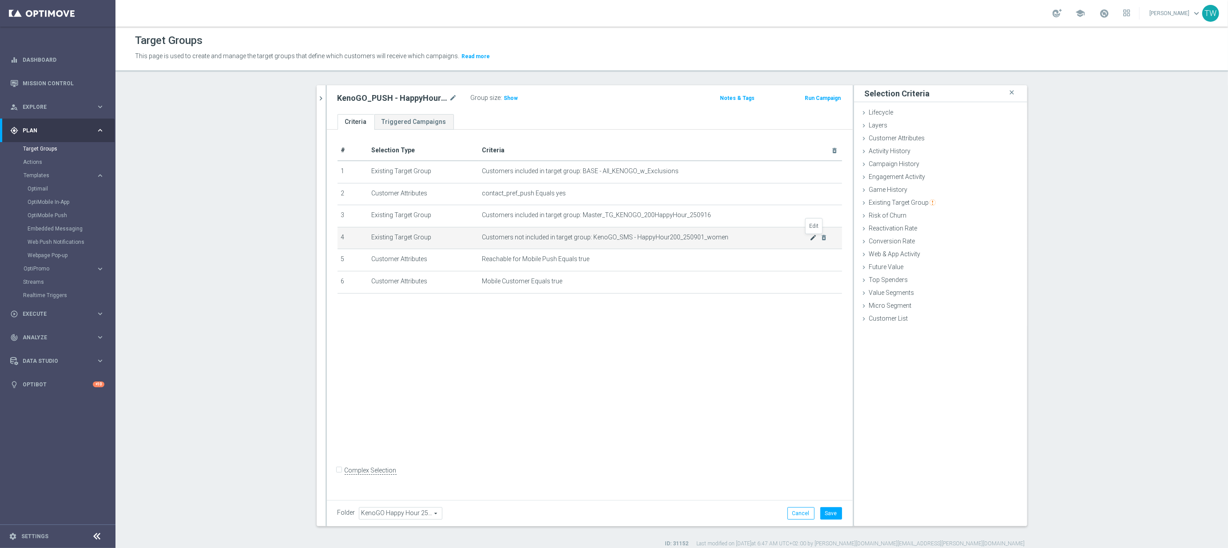
click at [814, 239] on icon "mode_edit" at bounding box center [813, 237] width 7 height 7
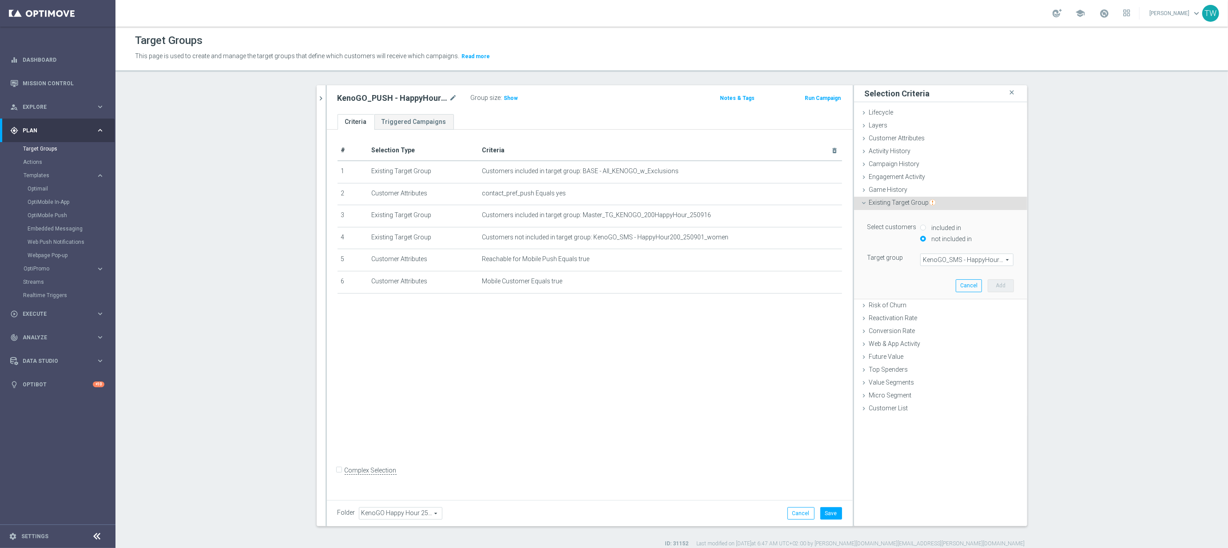
click at [928, 256] on span "KenoGO_SMS - HappyHour200_250901_women" at bounding box center [967, 260] width 92 height 12
drag, startPoint x: 963, startPoint y: 281, endPoint x: 789, endPoint y: 249, distance: 176.7
click at [960, 282] on button "Cancel" at bounding box center [969, 285] width 26 height 12
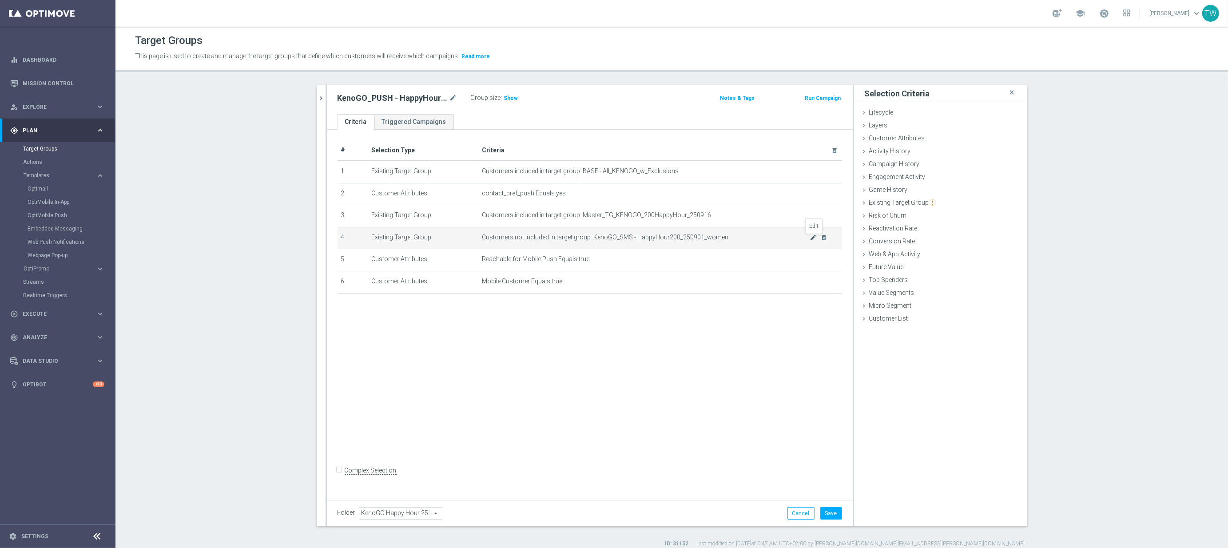
click at [813, 239] on icon "mode_edit" at bounding box center [813, 237] width 7 height 7
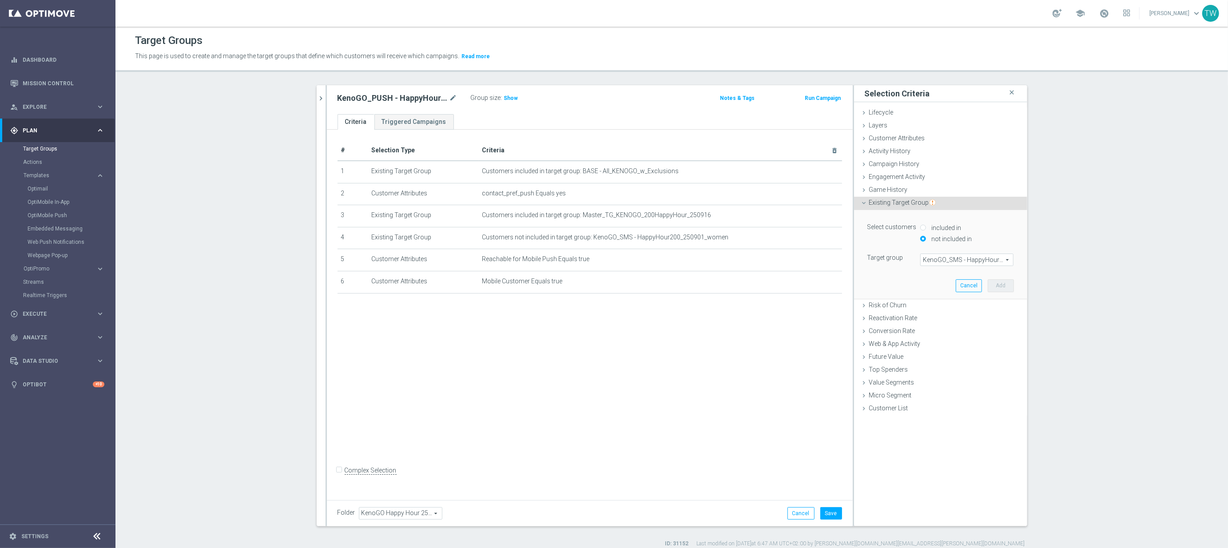
click at [1007, 262] on span "KenoGO_SMS - HappyHour200_250901_women" at bounding box center [967, 260] width 92 height 12
drag, startPoint x: 974, startPoint y: 281, endPoint x: 956, endPoint y: 279, distance: 18.4
click at [974, 281] on button "Cancel" at bounding box center [969, 285] width 26 height 12
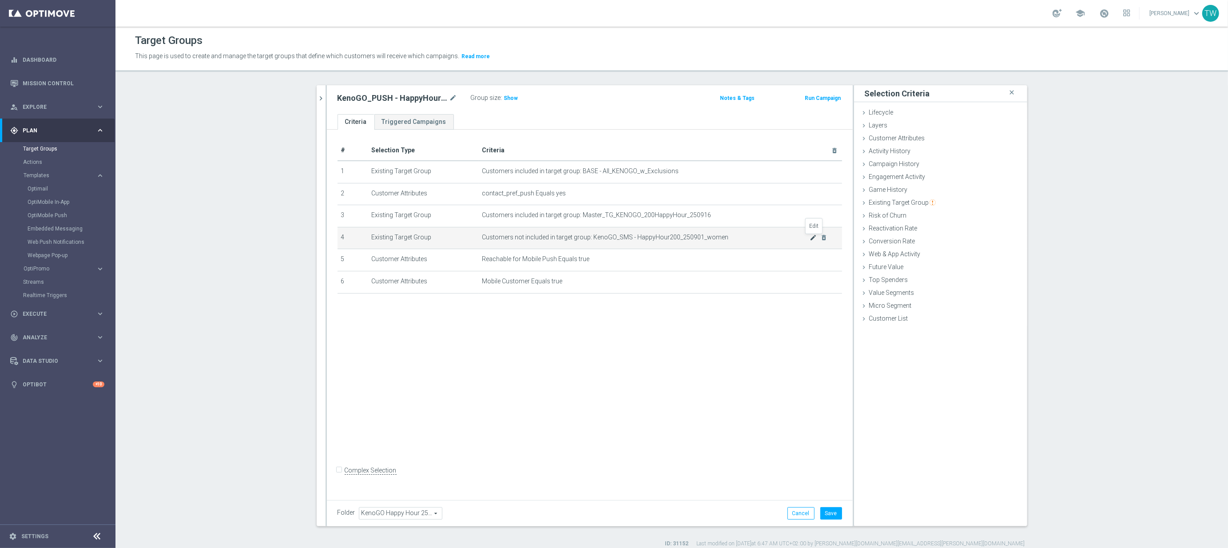
click at [815, 239] on icon "mode_edit" at bounding box center [813, 237] width 7 height 7
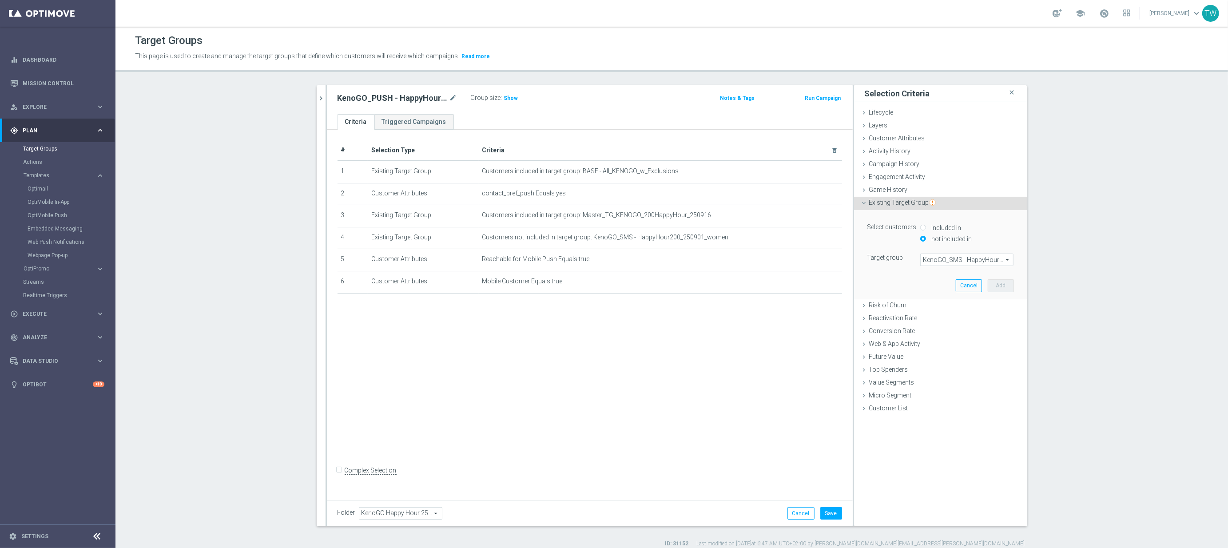
click at [962, 260] on span "KenoGO_SMS - HappyHour200_250901_women" at bounding box center [967, 260] width 92 height 12
drag, startPoint x: 969, startPoint y: 289, endPoint x: 730, endPoint y: 275, distance: 239.4
click at [969, 289] on button "Cancel" at bounding box center [969, 285] width 26 height 12
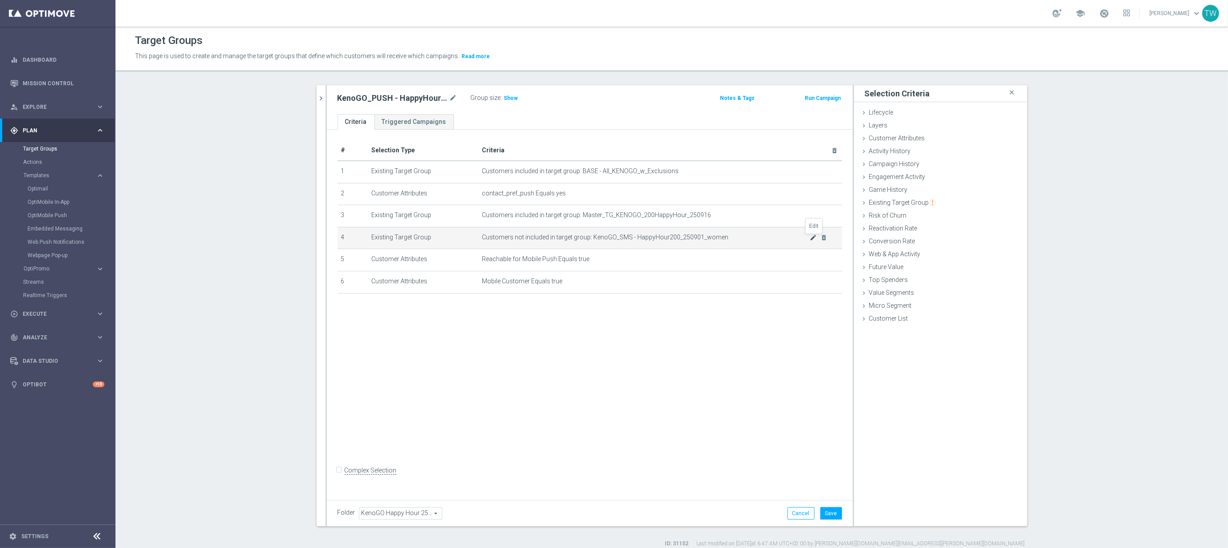
click at [811, 241] on icon "mode_edit" at bounding box center [813, 237] width 7 height 7
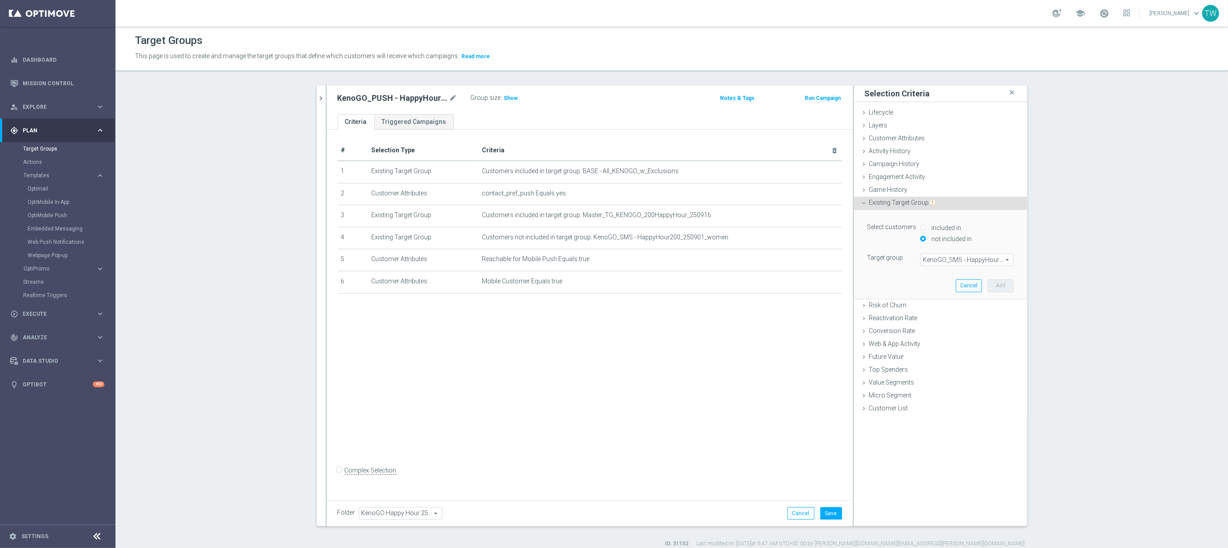
click at [1006, 262] on span "KenoGO_SMS - HappyHour200_250901_women" at bounding box center [967, 260] width 92 height 12
click at [1006, 262] on span at bounding box center [967, 260] width 92 height 12
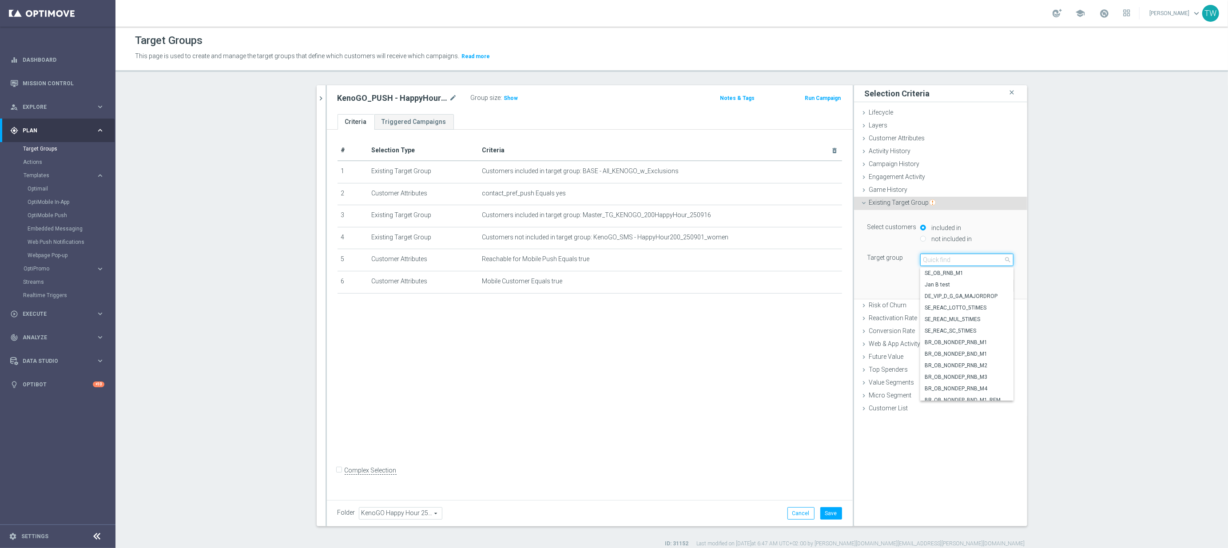
click at [984, 262] on input "search" at bounding box center [966, 260] width 93 height 12
type input "250916"
click at [992, 286] on span "KenoGO_SMS - HappyHour200_250916" at bounding box center [967, 284] width 84 height 7
type input "KenoGO_SMS - HappyHour200_250916"
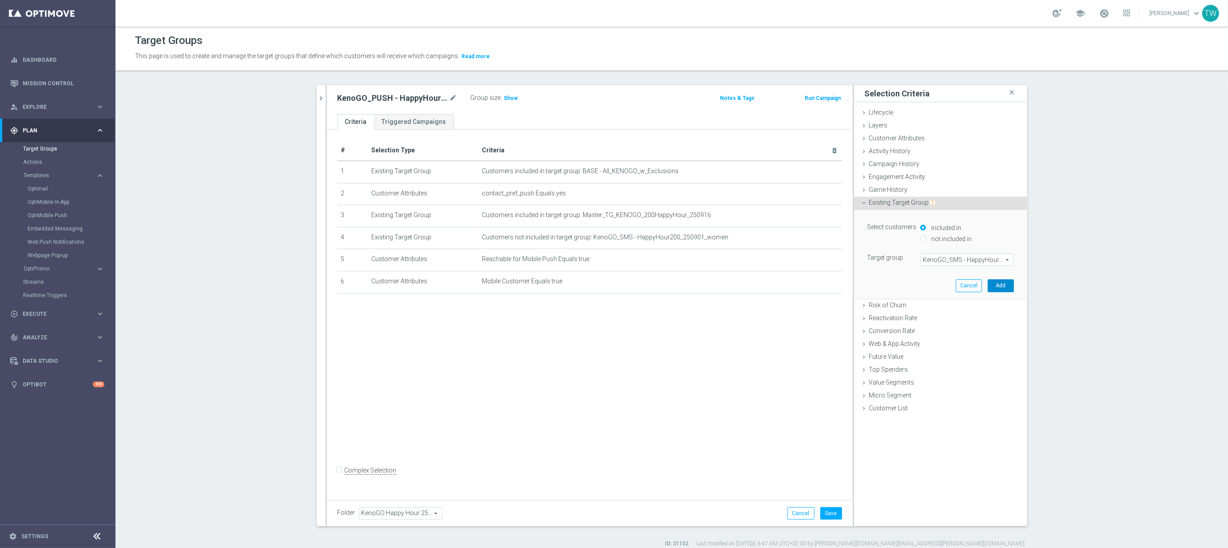
drag, startPoint x: 996, startPoint y: 284, endPoint x: 975, endPoint y: 232, distance: 55.8
click at [937, 205] on li "Existing Target Group done selection updated Select customers included in not i…" at bounding box center [940, 248] width 173 height 103
click at [962, 238] on label "not included in" at bounding box center [950, 239] width 43 height 8
click at [926, 238] on input "not included in" at bounding box center [923, 239] width 6 height 6
radio input "true"
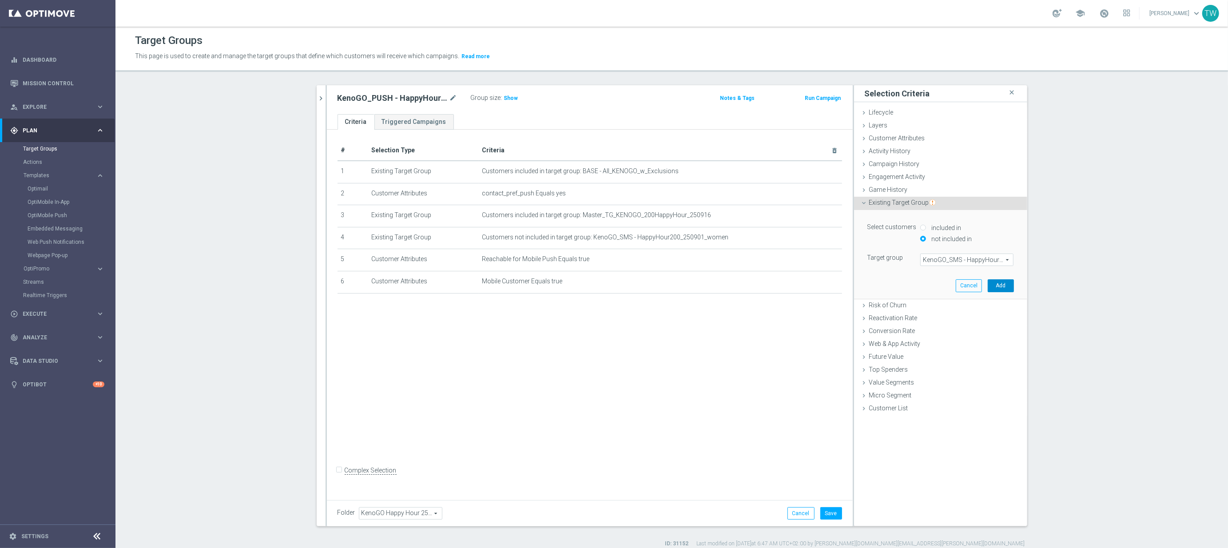
click at [1005, 285] on button "Add" at bounding box center [1001, 285] width 26 height 12
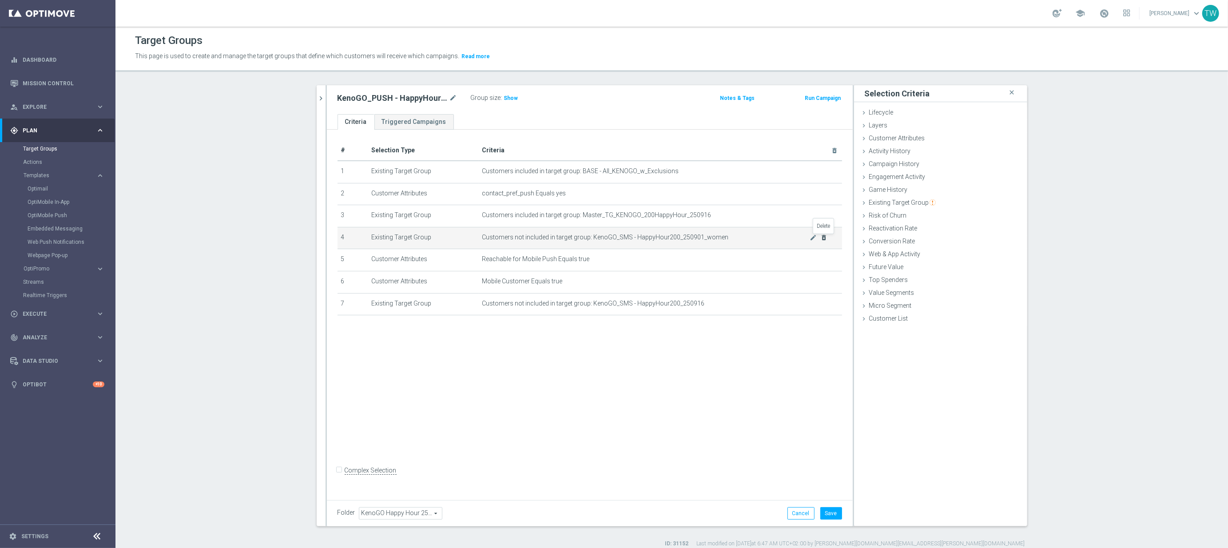
drag, startPoint x: 826, startPoint y: 237, endPoint x: 836, endPoint y: 253, distance: 18.4
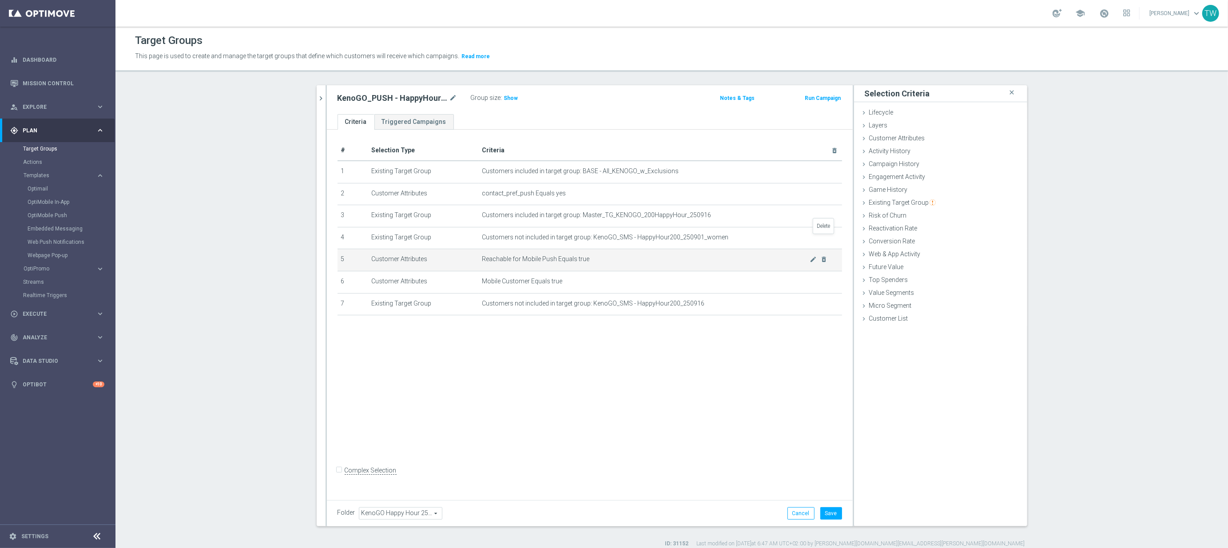
click at [0, 0] on icon "delete_forever" at bounding box center [0, 0] width 0 height 0
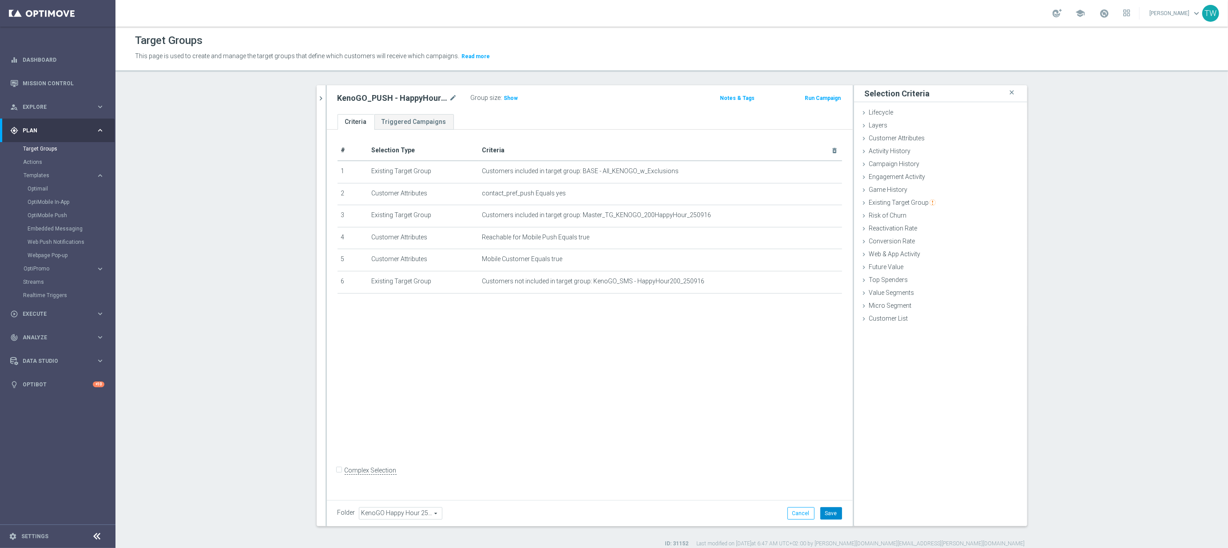
click at [832, 512] on button "Save" at bounding box center [832, 513] width 22 height 12
click at [320, 96] on icon "chevron_right" at bounding box center [321, 98] width 8 height 8
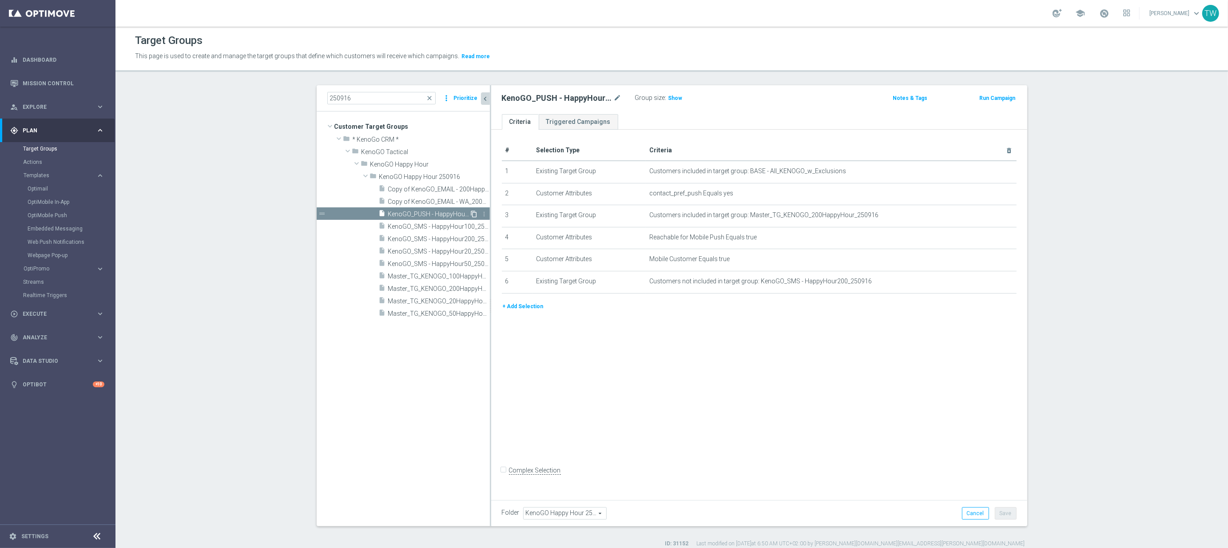
click at [474, 212] on icon "content_copy" at bounding box center [474, 214] width 7 height 7
click at [614, 99] on icon "mode_edit" at bounding box center [618, 98] width 8 height 11
drag, startPoint x: 589, startPoint y: 97, endPoint x: 590, endPoint y: 125, distance: 28.0
click at [589, 97] on input "Copy of KenoGO_PUSH - HappyHour200_250916" at bounding box center [562, 99] width 120 height 12
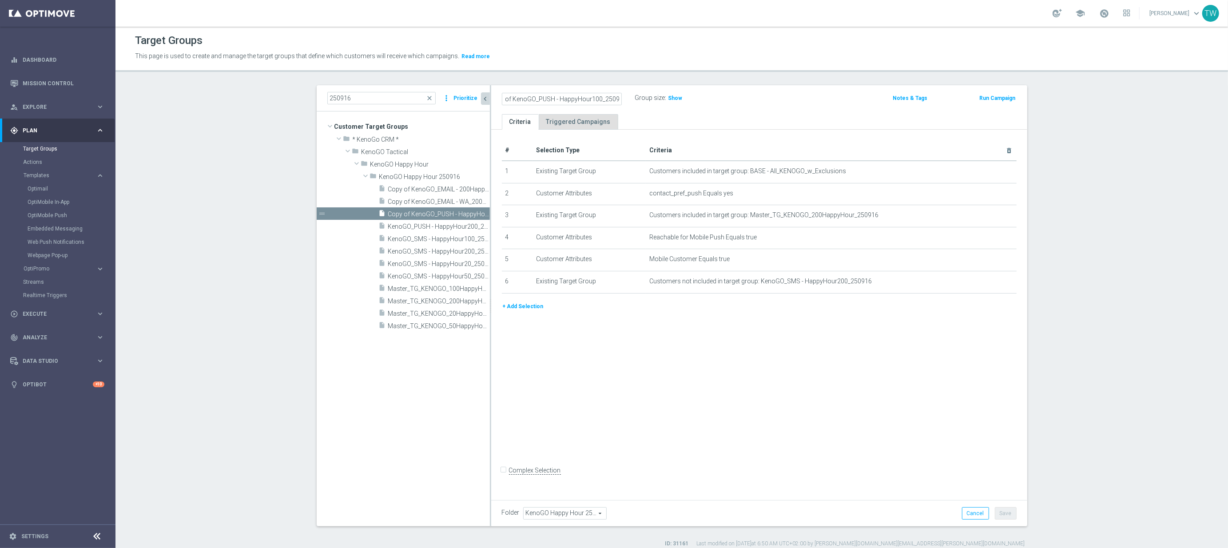
scroll to position [0, 0]
type input "KenoGO_PUSH - HappyHour100_250916"
click at [0, 0] on icon "mode_edit" at bounding box center [0, 0] width 0 height 0
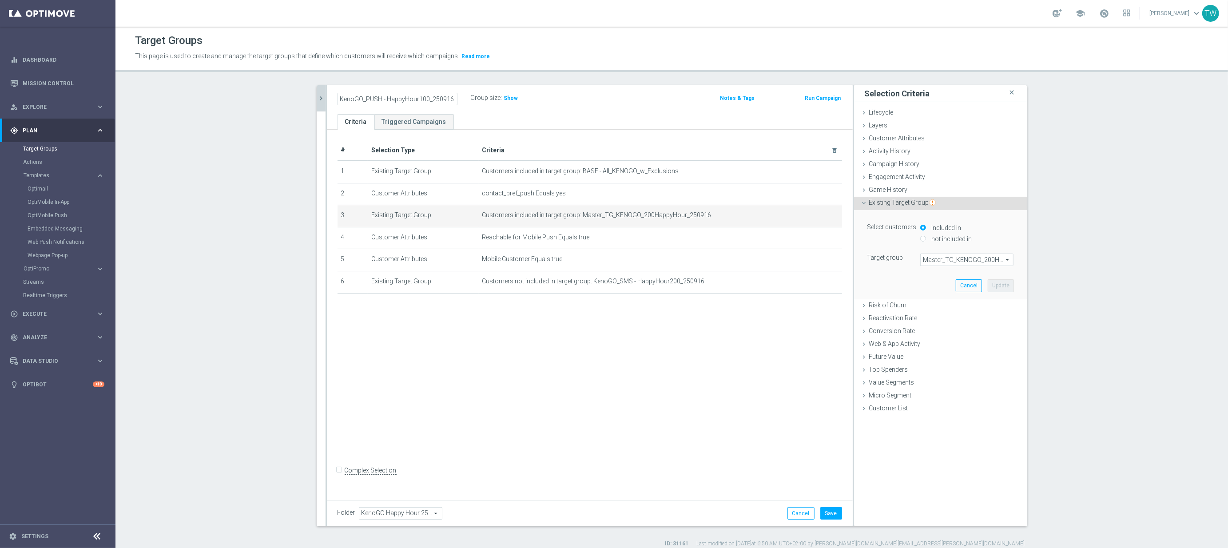
click at [994, 260] on span "Master_TG_KENOGO_200HappyHour_250916" at bounding box center [967, 260] width 92 height 12
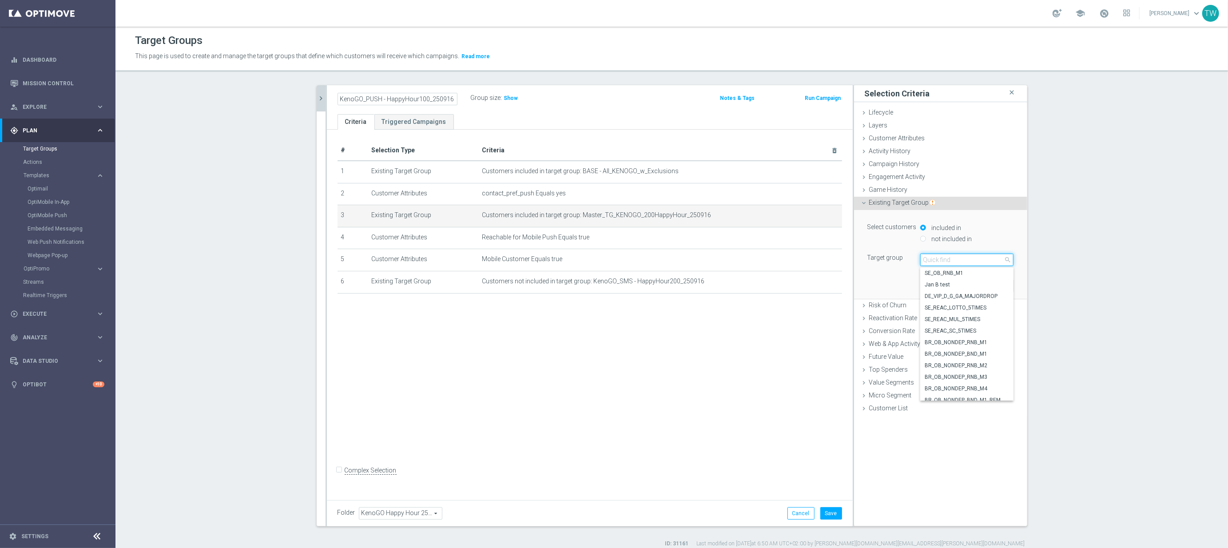
click at [994, 260] on input "search" at bounding box center [966, 260] width 93 height 12
type input "250916"
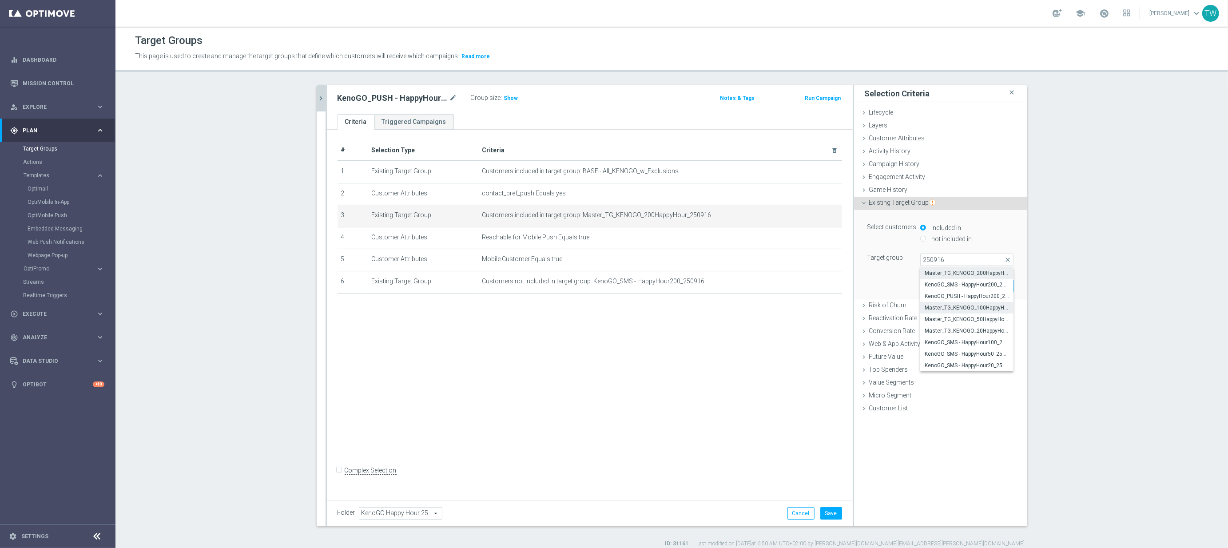
click at [982, 310] on span "Master_TG_KENOGO_100HappyHour_250916" at bounding box center [967, 307] width 84 height 7
type input "Master_TG_KENOGO_100HappyHour_250916"
click at [995, 290] on button "Update" at bounding box center [1001, 285] width 26 height 12
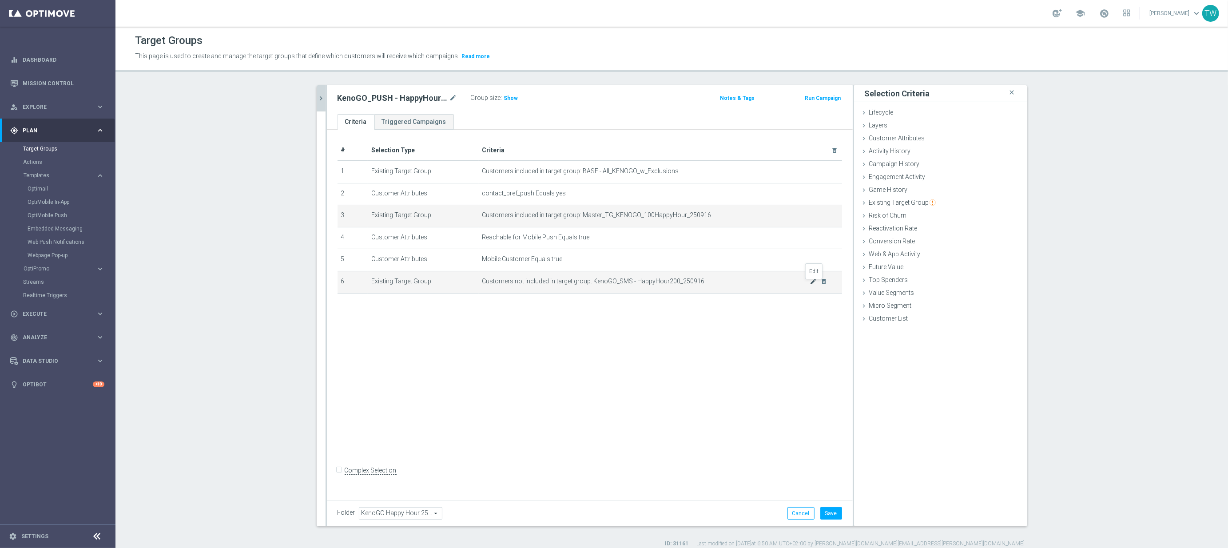
click at [813, 283] on icon "mode_edit" at bounding box center [813, 281] width 7 height 7
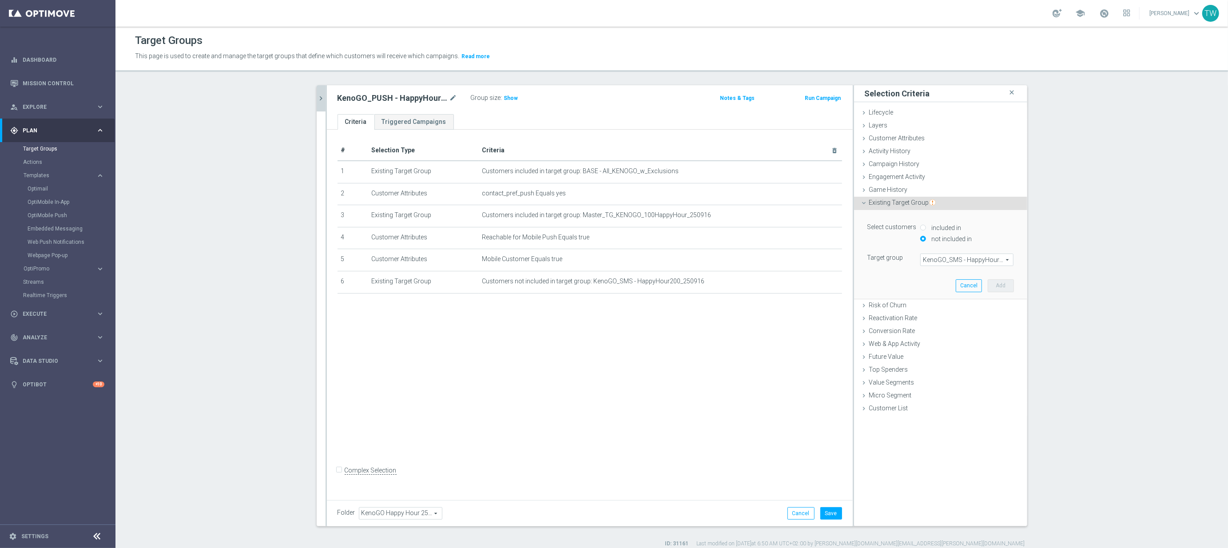
click at [979, 267] on div "Select customers included in not included in Target group KenoGO_SMS - HappyHou…" at bounding box center [941, 254] width 160 height 88
click at [981, 262] on span at bounding box center [967, 260] width 92 height 12
drag, startPoint x: 953, startPoint y: 239, endPoint x: 952, endPoint y: 255, distance: 15.6
click at [953, 239] on label "not included in" at bounding box center [950, 239] width 43 height 8
click at [926, 239] on input "not included in" at bounding box center [923, 239] width 6 height 6
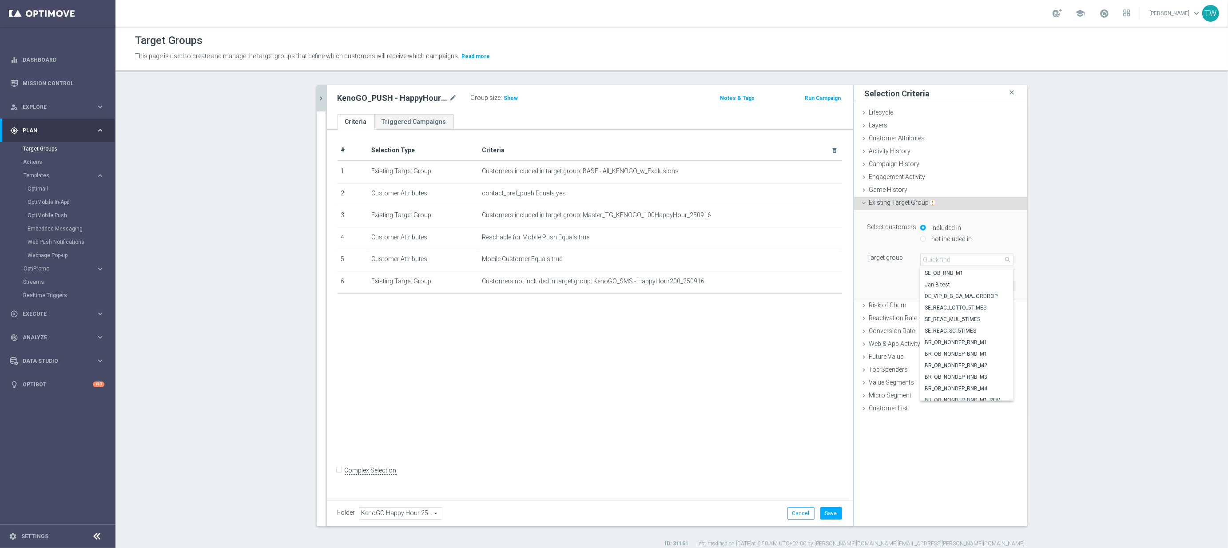
radio input "true"
click at [952, 265] on span at bounding box center [967, 260] width 92 height 12
click at [952, 265] on input "search" at bounding box center [966, 260] width 93 height 12
type input "250916"
drag, startPoint x: 992, startPoint y: 345, endPoint x: 993, endPoint y: 339, distance: 6.3
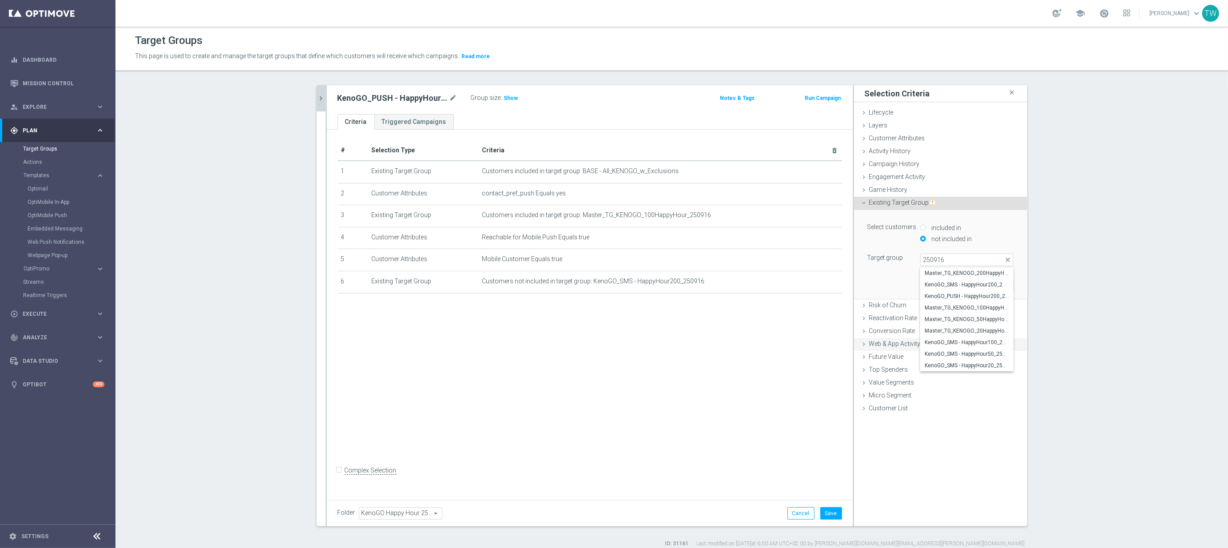
click at [992, 345] on span "KenoGO_SMS - HappyHour100_250916" at bounding box center [967, 342] width 84 height 7
type input "KenoGO_SMS - HappyHour100_250916"
click at [1001, 285] on button "Add" at bounding box center [1001, 285] width 26 height 12
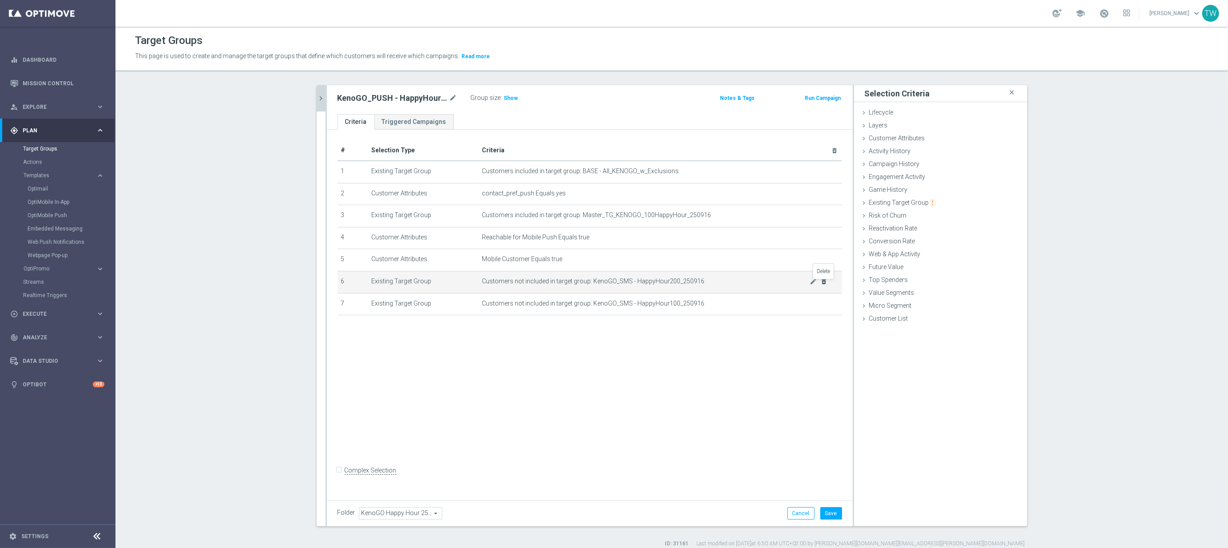
click at [827, 283] on icon "delete_forever" at bounding box center [824, 281] width 7 height 7
drag, startPoint x: 829, startPoint y: 508, endPoint x: 831, endPoint y: 502, distance: 6.8
click at [829, 508] on button "Save" at bounding box center [832, 513] width 22 height 12
click at [321, 97] on icon "chevron_right" at bounding box center [321, 98] width 8 height 8
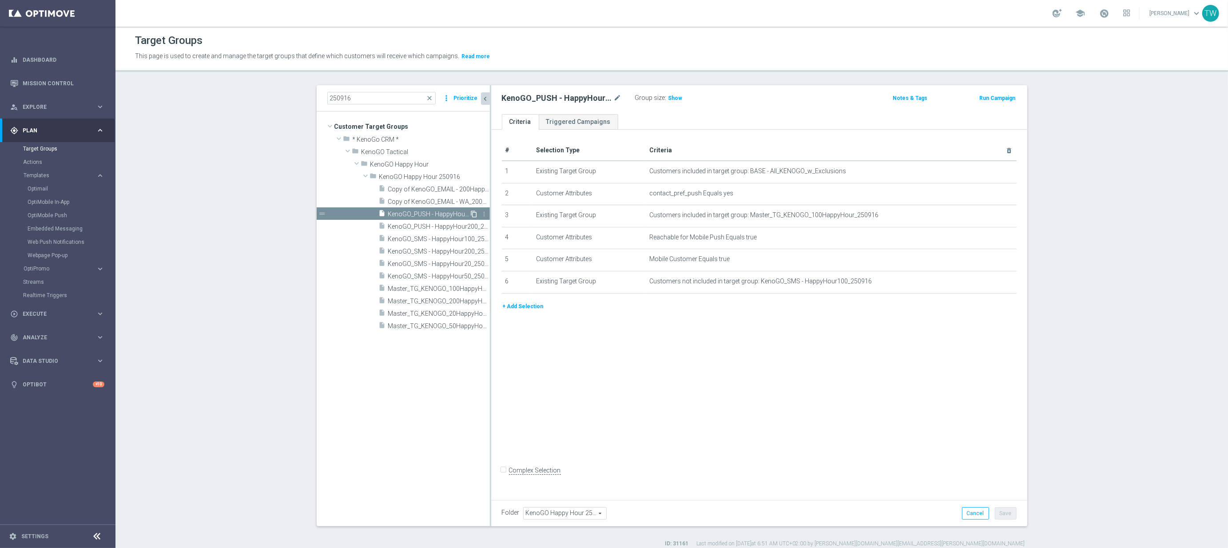
click at [474, 212] on icon "content_copy" at bounding box center [474, 214] width 7 height 7
click at [620, 99] on icon "mode_edit" at bounding box center [618, 98] width 8 height 11
click at [591, 98] on input "Copy of KenoGO_PUSH - HappyHour100_250916" at bounding box center [562, 99] width 120 height 12
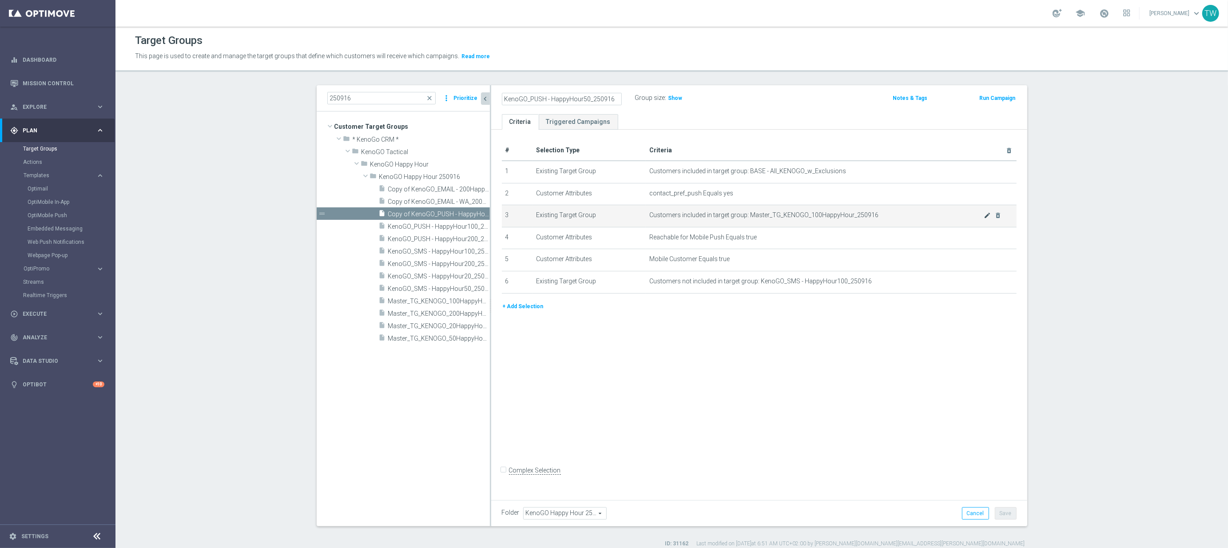
type input "KenoGO_PUSH - HappyHour50_250916"
click at [988, 215] on icon "mode_edit" at bounding box center [987, 215] width 7 height 7
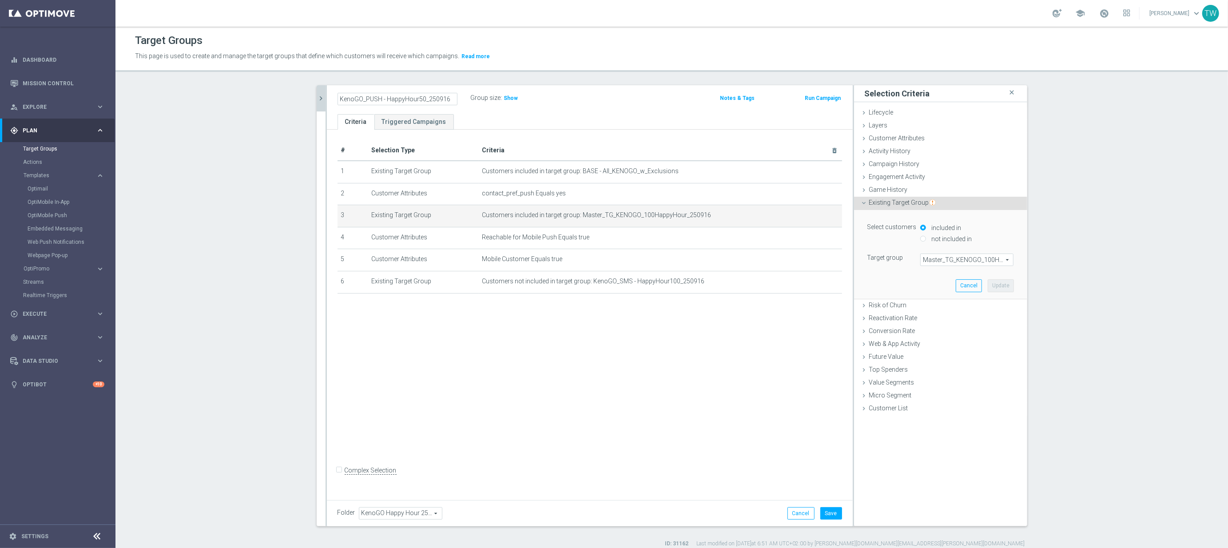
click at [975, 263] on span "Master_TG_KENOGO_100HappyHour_250916" at bounding box center [967, 260] width 92 height 12
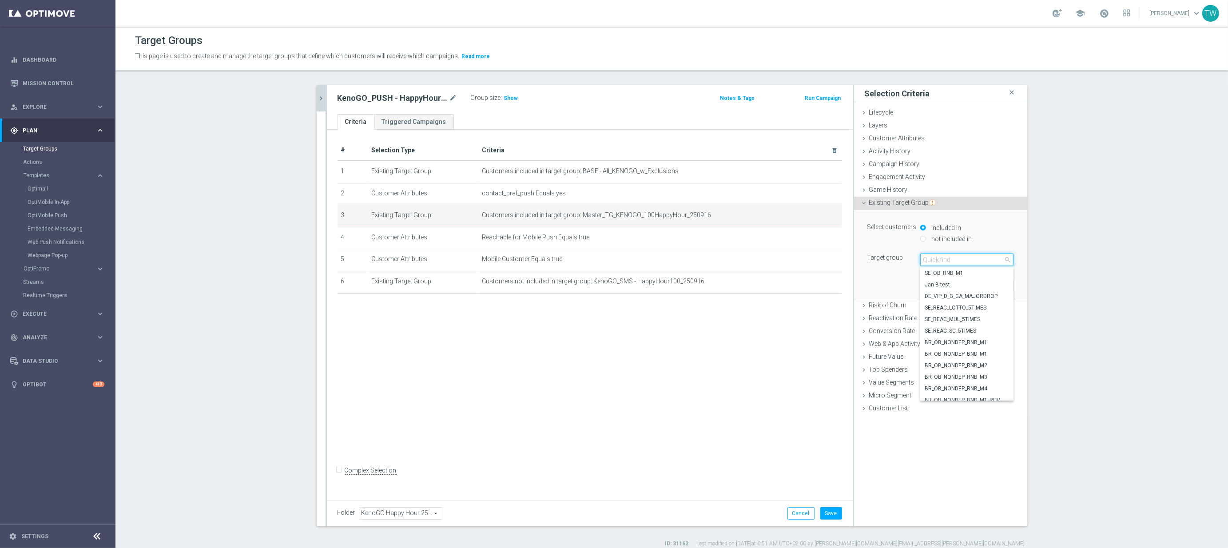
click at [975, 263] on input "search" at bounding box center [966, 260] width 93 height 12
type input "250916"
click at [965, 318] on span "Master_TG_KENOGO_50HappyHour_250916" at bounding box center [967, 319] width 84 height 7
type input "Master_TG_KENOGO_50HappyHour_250916"
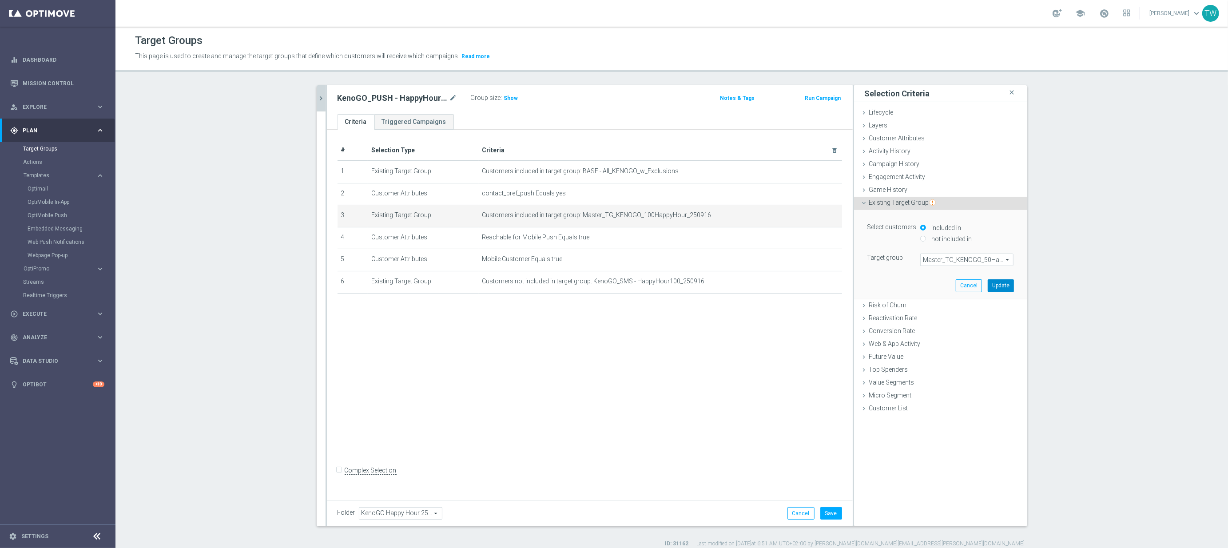
click at [1000, 280] on button "Update" at bounding box center [1001, 285] width 26 height 12
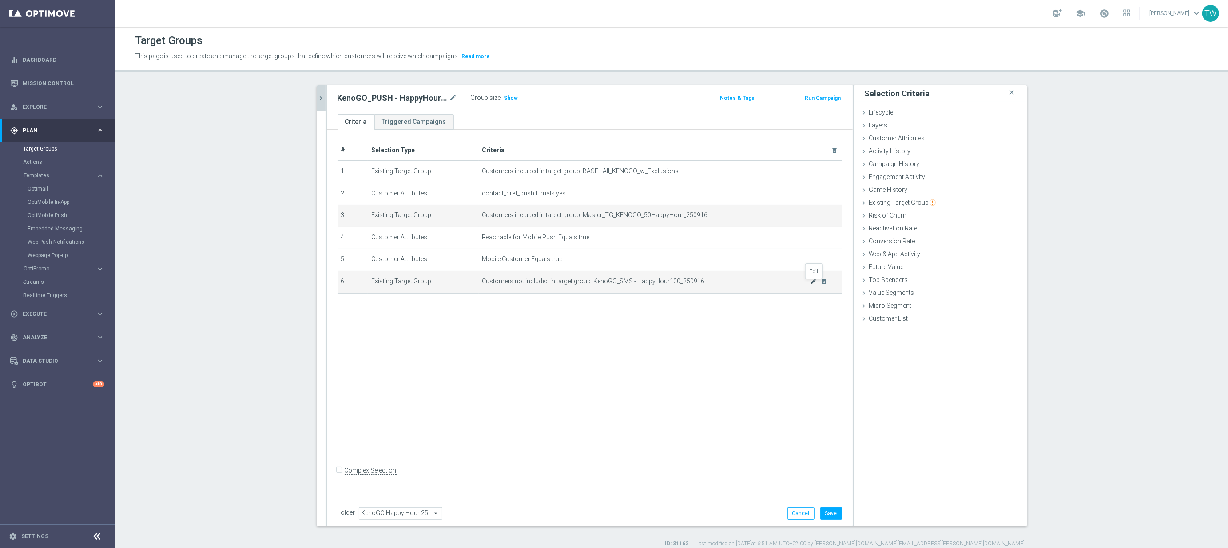
click at [815, 285] on icon "mode_edit" at bounding box center [813, 281] width 7 height 7
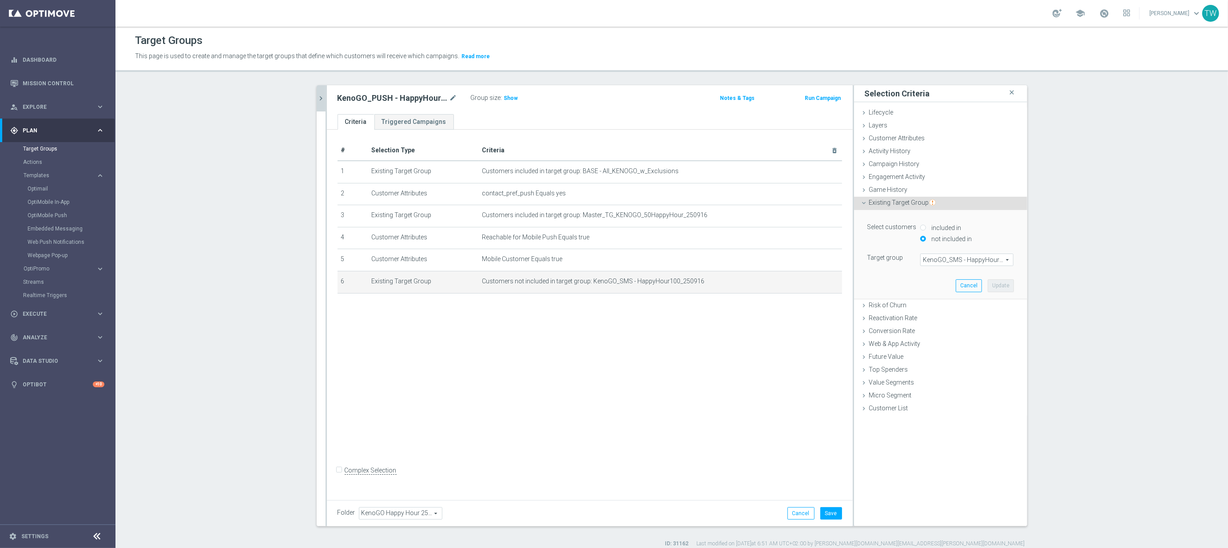
click at [988, 262] on span "KenoGO_SMS - HappyHour100_250916" at bounding box center [967, 260] width 92 height 12
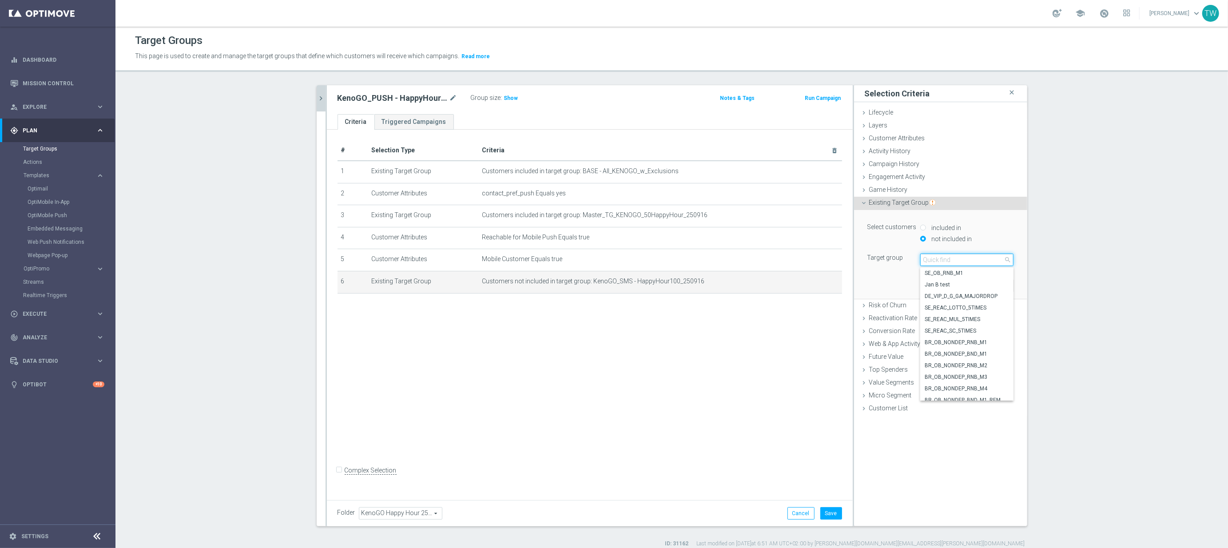
click at [988, 262] on input "search" at bounding box center [966, 260] width 93 height 12
type input "250916"
click at [976, 355] on span "KenoGO_SMS - HappyHour50_250916" at bounding box center [967, 354] width 84 height 7
type input "KenoGO_SMS - HappyHour50_250916"
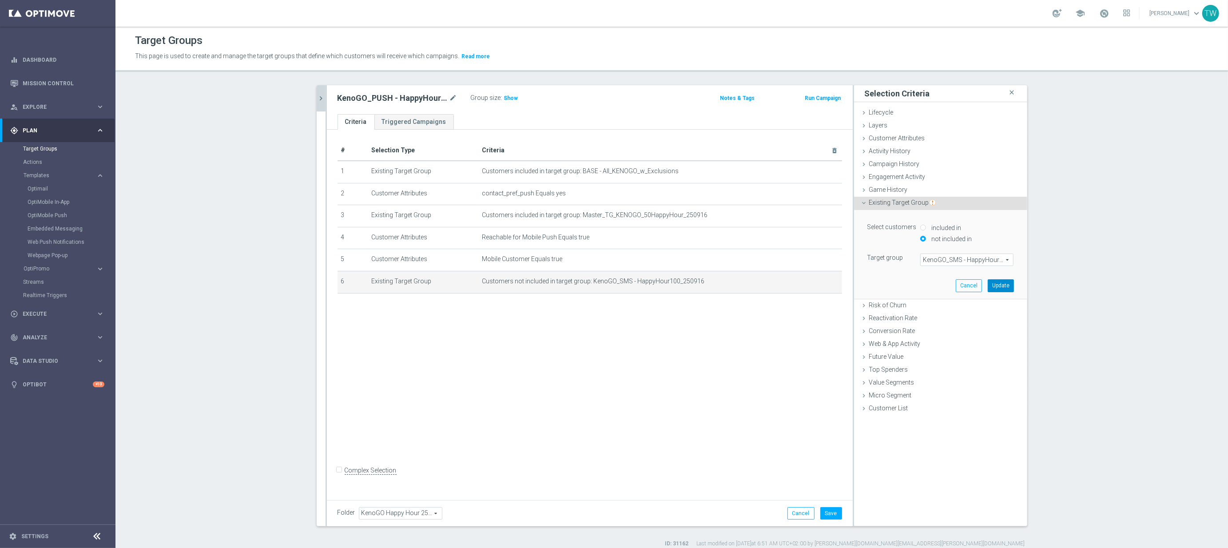
click at [999, 284] on button "Update" at bounding box center [1001, 285] width 26 height 12
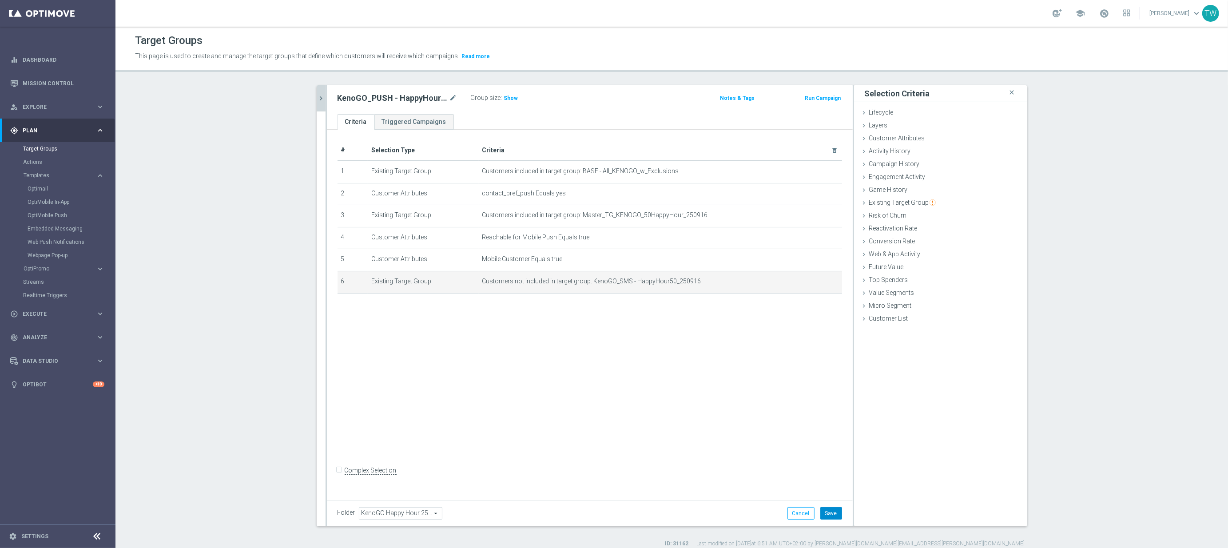
click at [840, 507] on button "Save" at bounding box center [832, 513] width 22 height 12
click at [324, 101] on icon "chevron_right" at bounding box center [321, 98] width 8 height 8
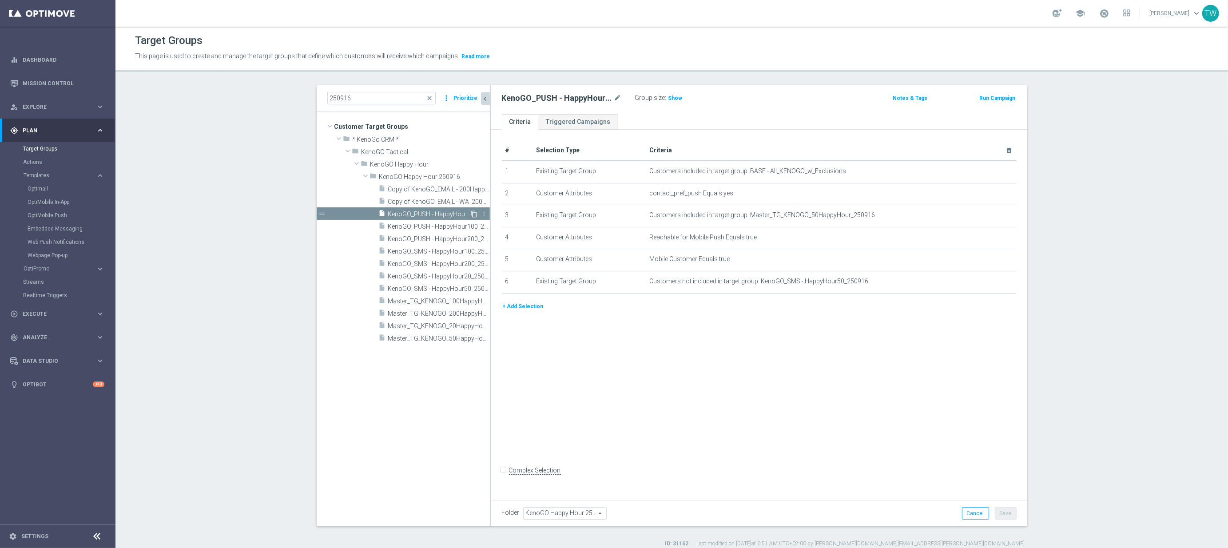
click at [476, 213] on icon "content_copy" at bounding box center [474, 214] width 7 height 7
click at [621, 97] on icon "mode_edit" at bounding box center [618, 98] width 8 height 11
drag, startPoint x: 592, startPoint y: 96, endPoint x: 594, endPoint y: 116, distance: 20.5
click at [592, 96] on input "Copy of KenoGO_PUSH - HappyHour50_250916" at bounding box center [562, 99] width 120 height 12
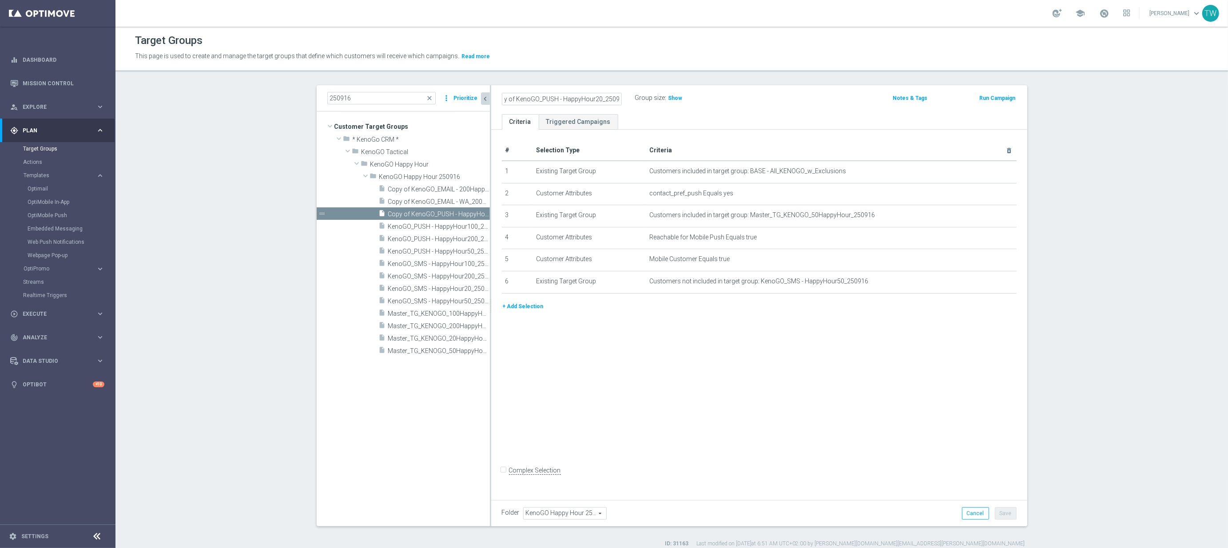
scroll to position [0, 0]
type input "KenoGO_PUSH - HappyHour20_250916"
drag, startPoint x: 985, startPoint y: 215, endPoint x: 987, endPoint y: 235, distance: 20.1
click at [0, 0] on icon "mode_edit" at bounding box center [0, 0] width 0 height 0
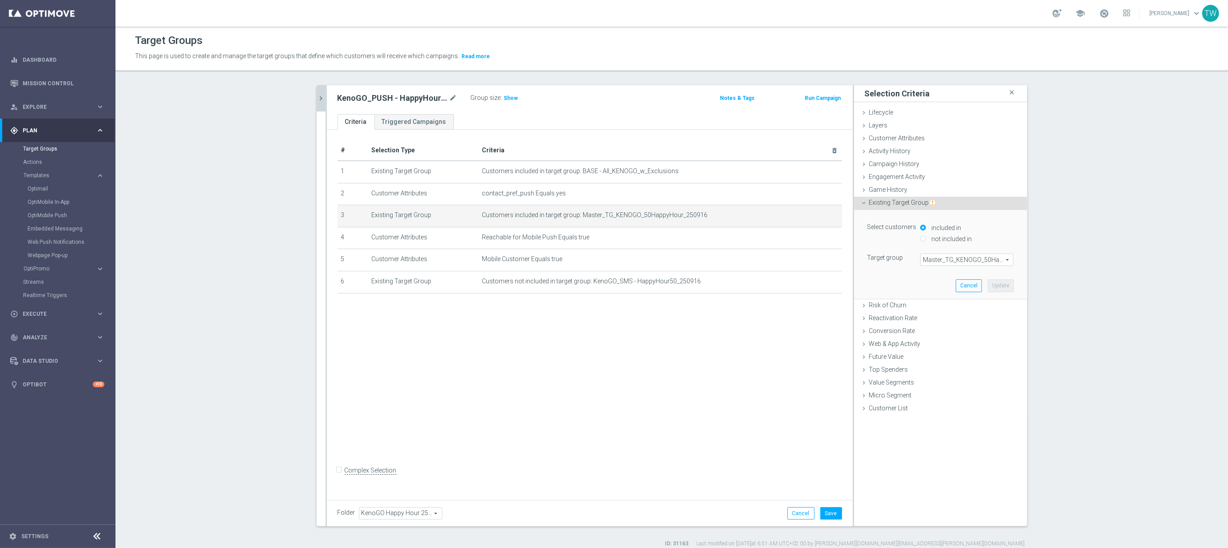
click at [994, 260] on span "Master_TG_KENOGO_50HappyHour_250916" at bounding box center [967, 260] width 92 height 12
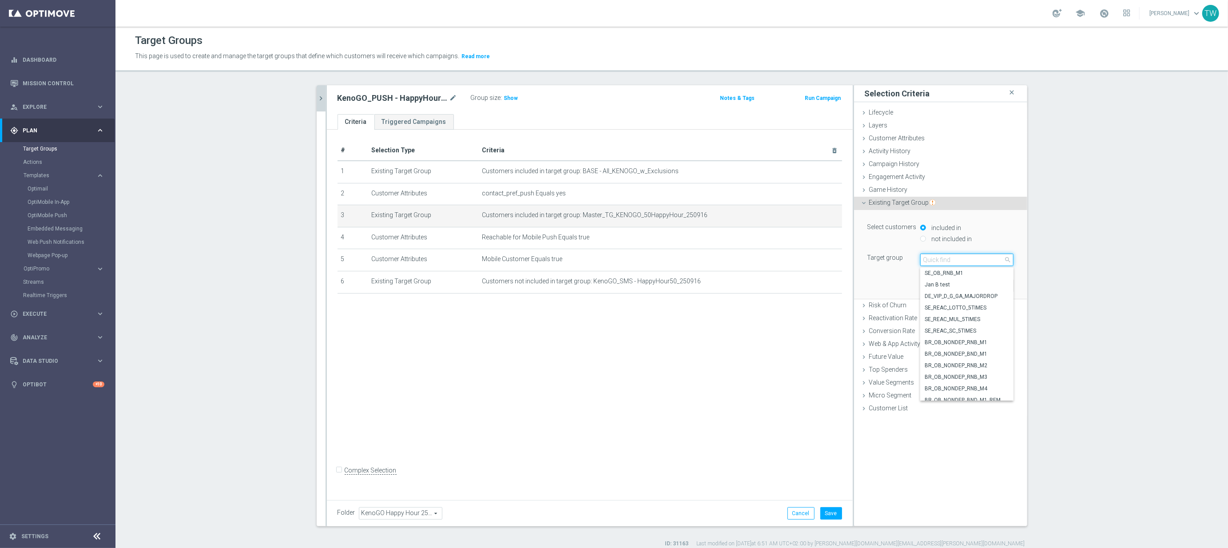
click at [994, 260] on input "search" at bounding box center [966, 260] width 93 height 12
type input "250916"
click at [977, 331] on span "Master_TG_KENOGO_20HappyHour_250916" at bounding box center [967, 330] width 84 height 7
type input "Master_TG_KENOGO_20HappyHour_250916"
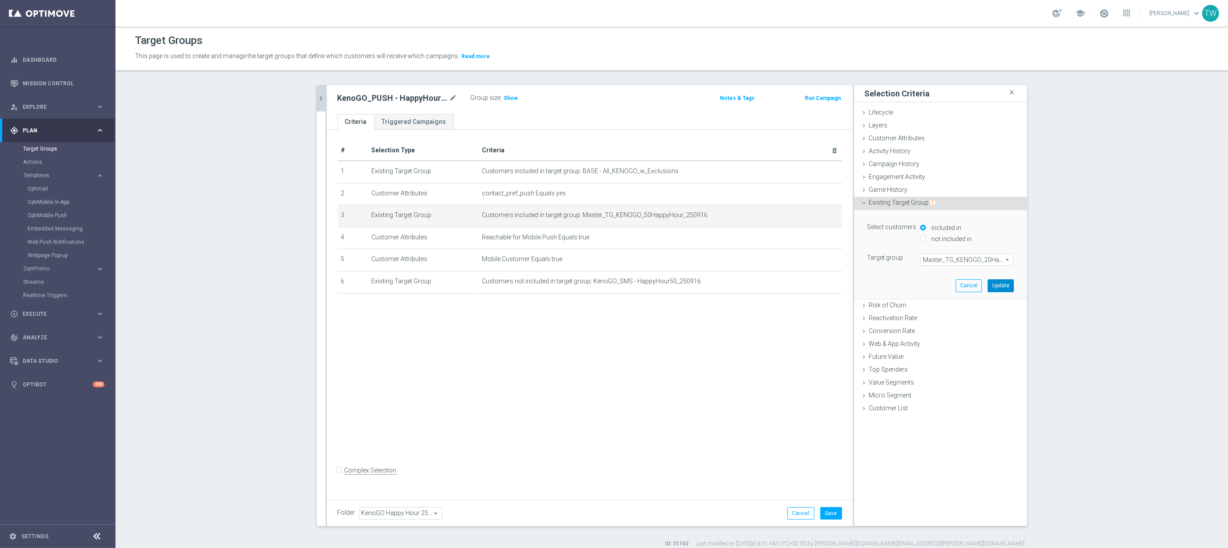
drag, startPoint x: 996, startPoint y: 288, endPoint x: 816, endPoint y: 321, distance: 183.3
click at [992, 290] on button "Update" at bounding box center [1001, 285] width 26 height 12
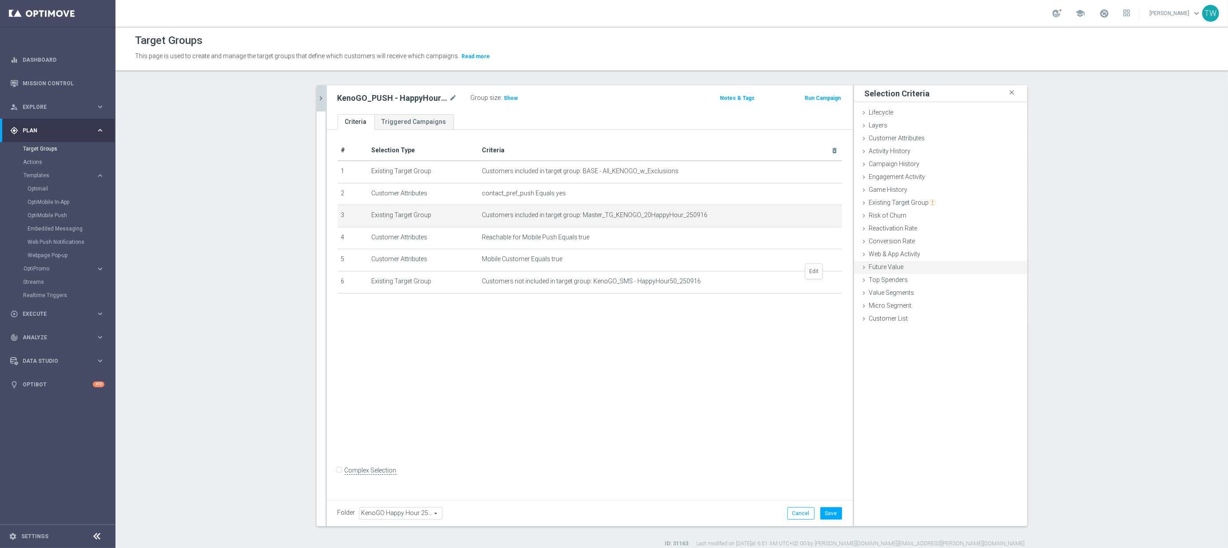
click at [0, 0] on icon "mode_edit" at bounding box center [0, 0] width 0 height 0
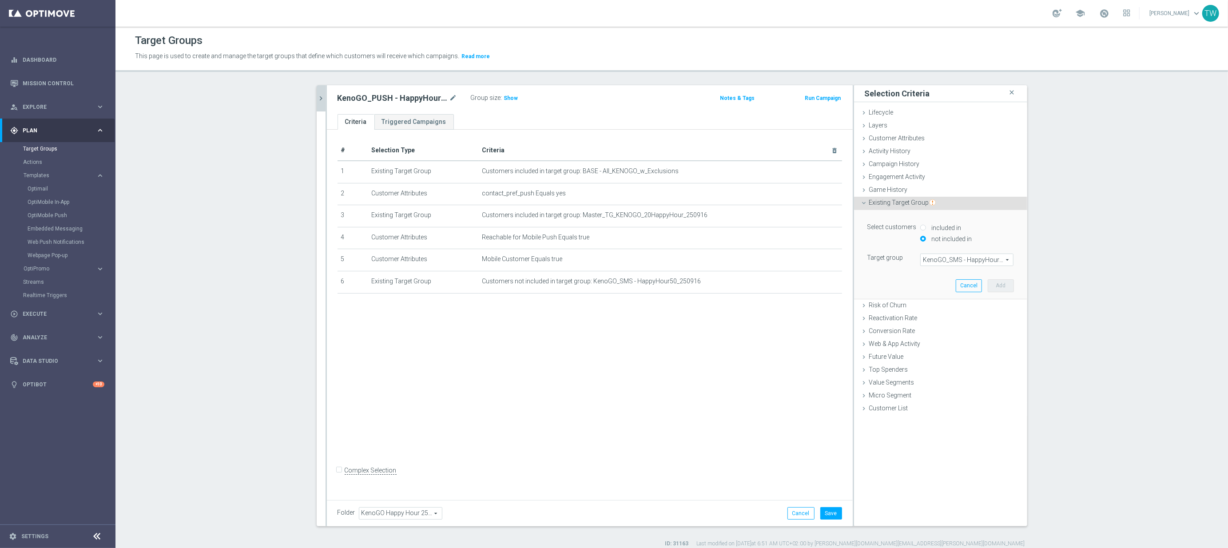
click at [981, 265] on span "KenoGO_SMS - HappyHour50_250916" at bounding box center [967, 260] width 92 height 12
click at [986, 261] on span at bounding box center [967, 260] width 92 height 12
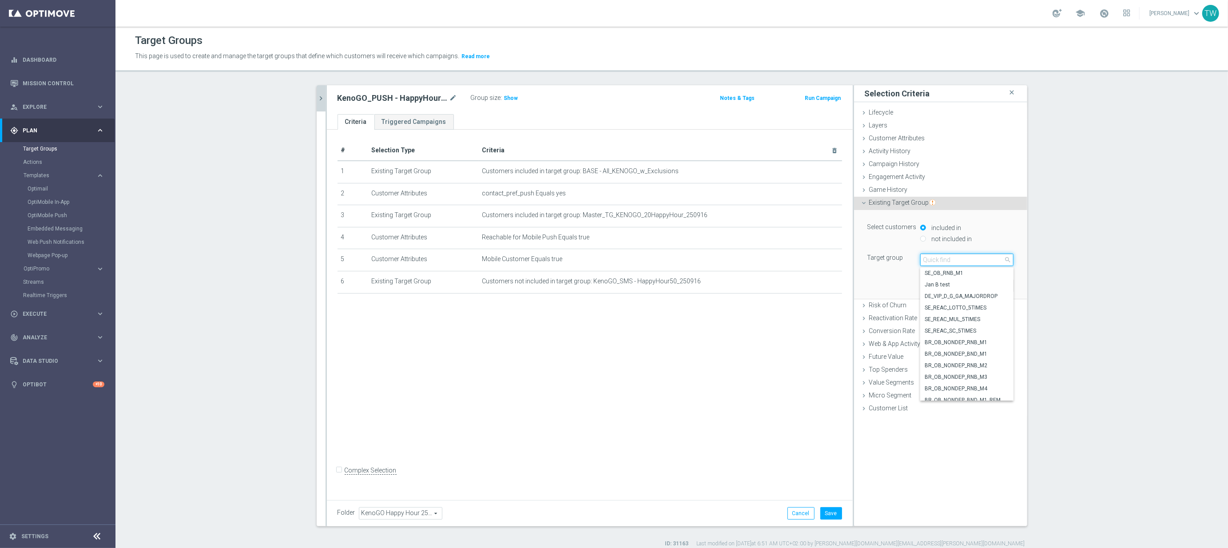
click at [986, 261] on input "search" at bounding box center [966, 260] width 93 height 12
type input "250916"
click at [996, 367] on span "KenoGO_SMS - HappyHour20_250916" at bounding box center [967, 365] width 84 height 7
type input "KenoGO_SMS - HappyHour20_250916"
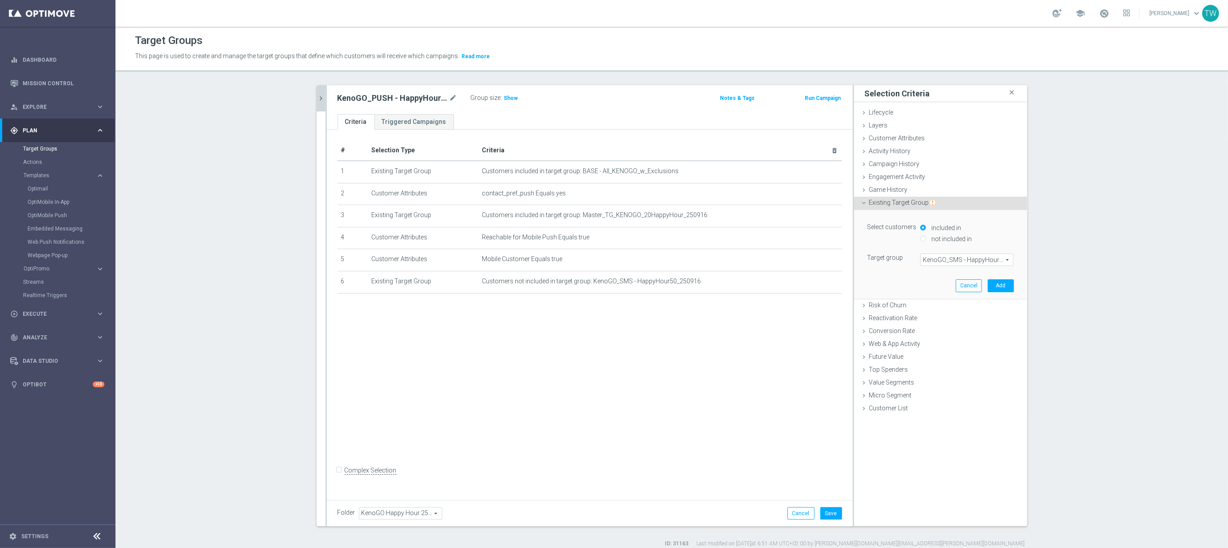
click at [962, 238] on label "not included in" at bounding box center [950, 239] width 43 height 8
click at [926, 238] on input "not included in" at bounding box center [923, 239] width 6 height 6
radio input "true"
click at [1003, 285] on button "Add" at bounding box center [1001, 285] width 26 height 12
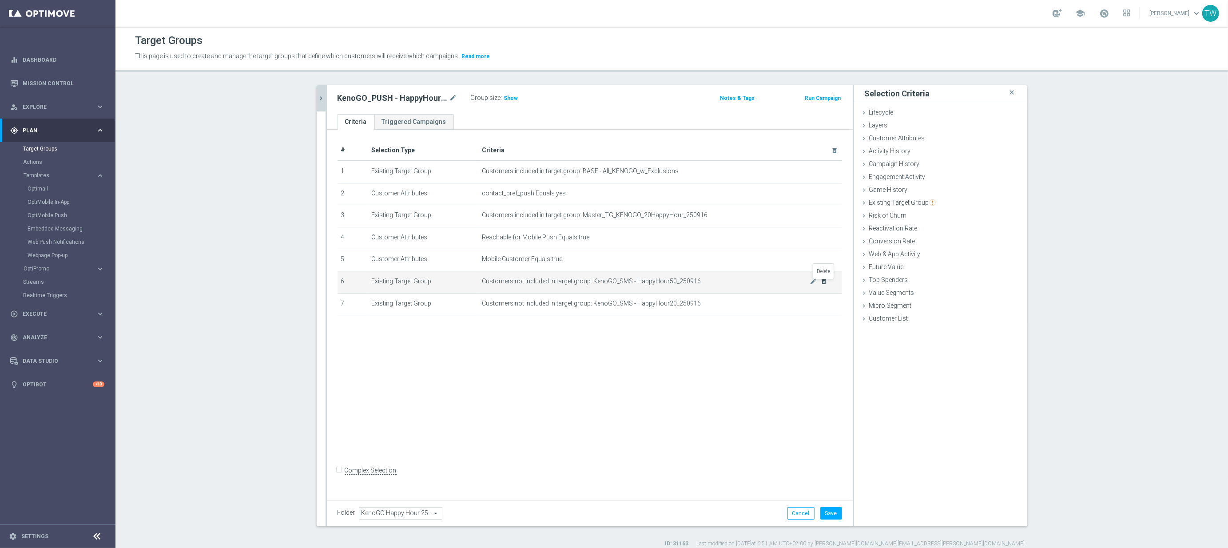
click at [827, 284] on icon "delete_forever" at bounding box center [824, 281] width 7 height 7
drag, startPoint x: 829, startPoint y: 516, endPoint x: 829, endPoint y: 505, distance: 11.1
click at [829, 516] on button "Save" at bounding box center [832, 513] width 22 height 12
click at [321, 96] on icon "chevron_right" at bounding box center [321, 98] width 8 height 8
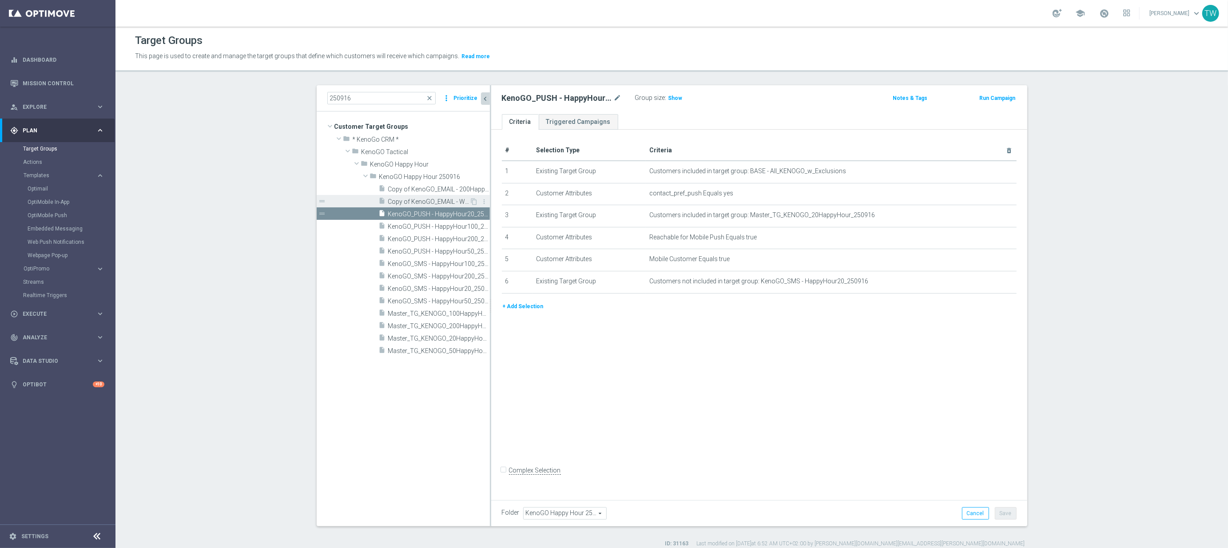
click at [439, 200] on span "Copy of KenoGO_EMAIL - WA_200HappyHour_250901_women" at bounding box center [429, 202] width 82 height 8
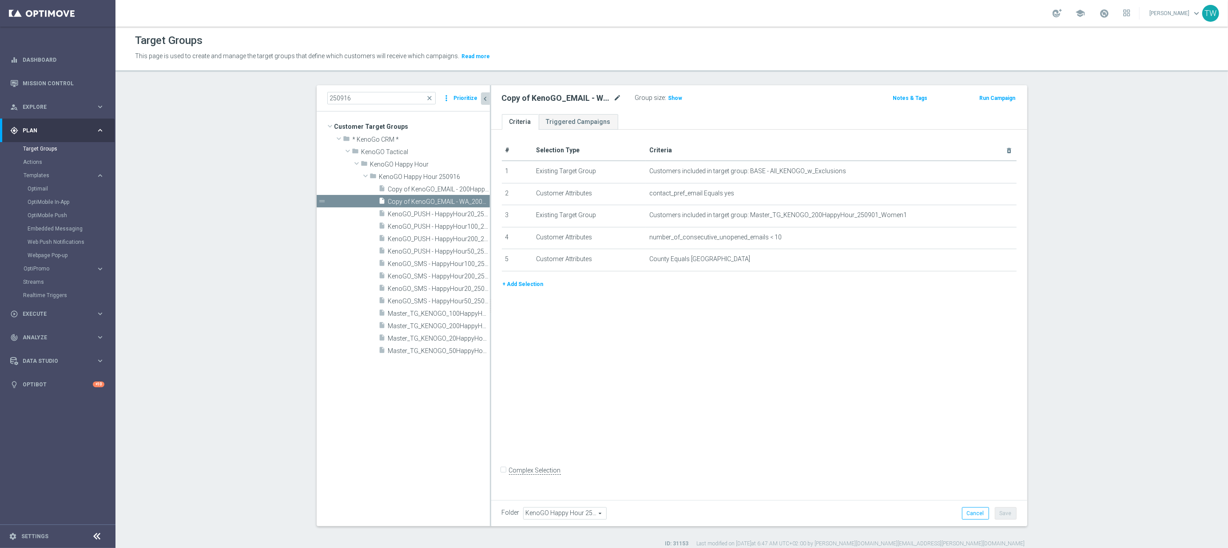
click at [618, 98] on icon "mode_edit" at bounding box center [618, 98] width 8 height 11
type input "KenoGO_EMAIL - WA_200HappyHour_250916"
click at [989, 215] on icon "mode_edit" at bounding box center [987, 215] width 7 height 7
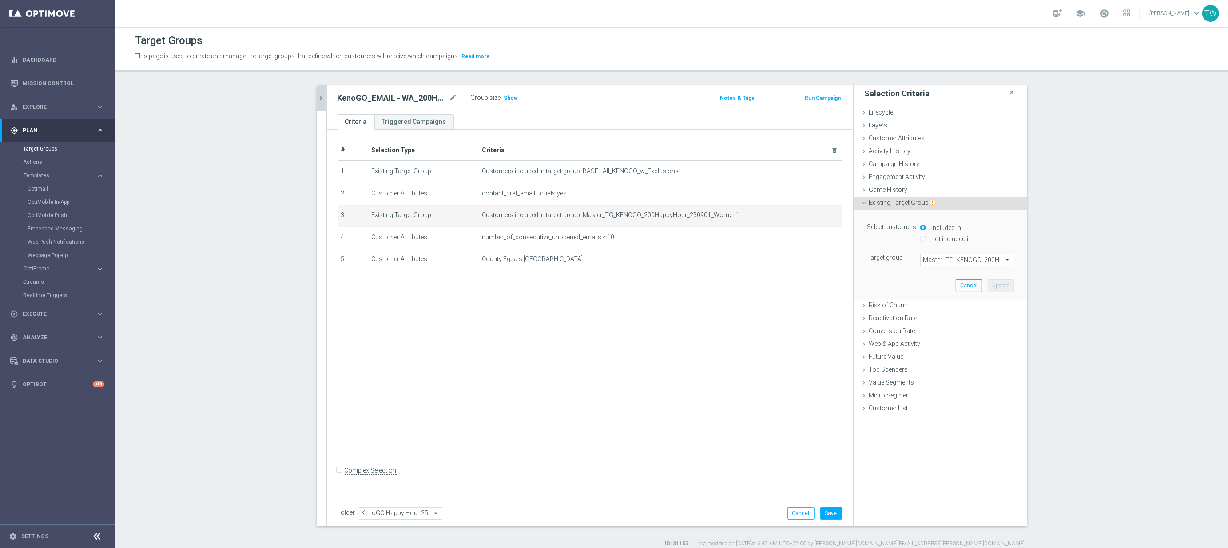
drag, startPoint x: 971, startPoint y: 251, endPoint x: 959, endPoint y: 265, distance: 17.6
click at [961, 262] on div "Select customers included in not included in Target group Master_TG_KENOGO_200H…" at bounding box center [941, 243] width 147 height 45
drag, startPoint x: 959, startPoint y: 265, endPoint x: 961, endPoint y: 261, distance: 4.6
click at [959, 265] on span "Master_TG_KENOGO_200HappyHour_250901_Women1" at bounding box center [967, 260] width 92 height 12
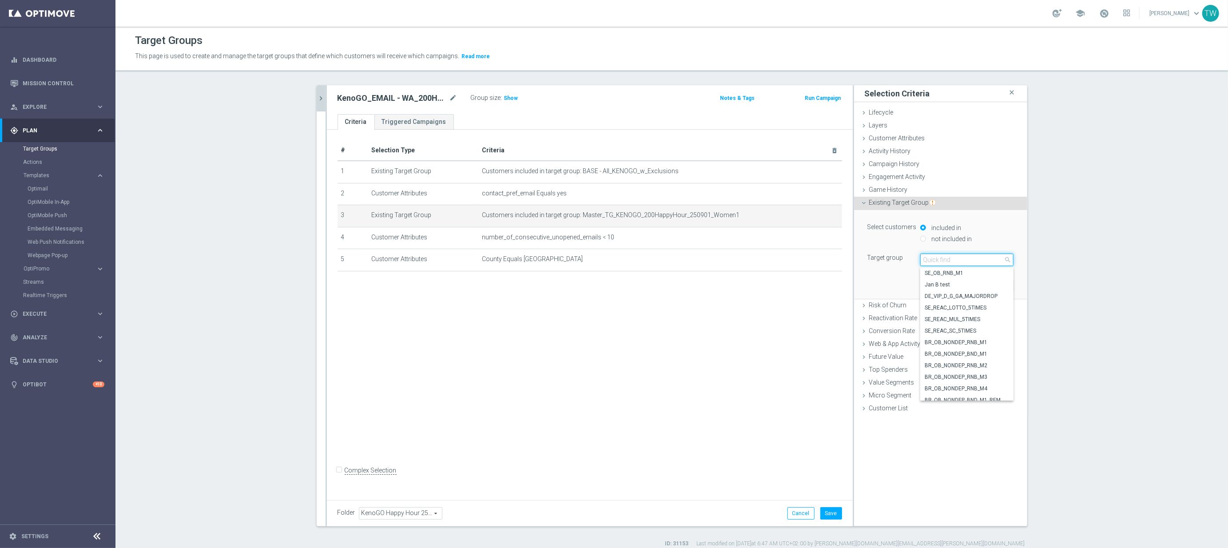
click at [961, 261] on input "search" at bounding box center [966, 260] width 93 height 12
type input "250916"
click at [1000, 275] on span "Master_TG_KENOGO_200HappyHour_250916" at bounding box center [967, 273] width 84 height 7
type input "Master_TG_KENOGO_200HappyHour_250916"
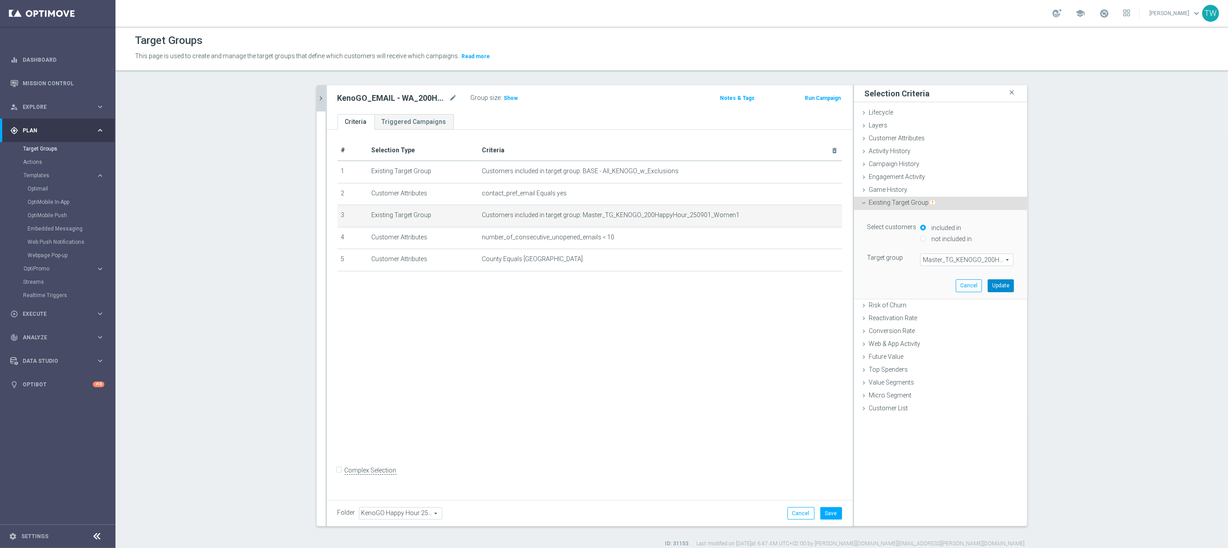
click at [1006, 288] on button "Update" at bounding box center [1001, 285] width 26 height 12
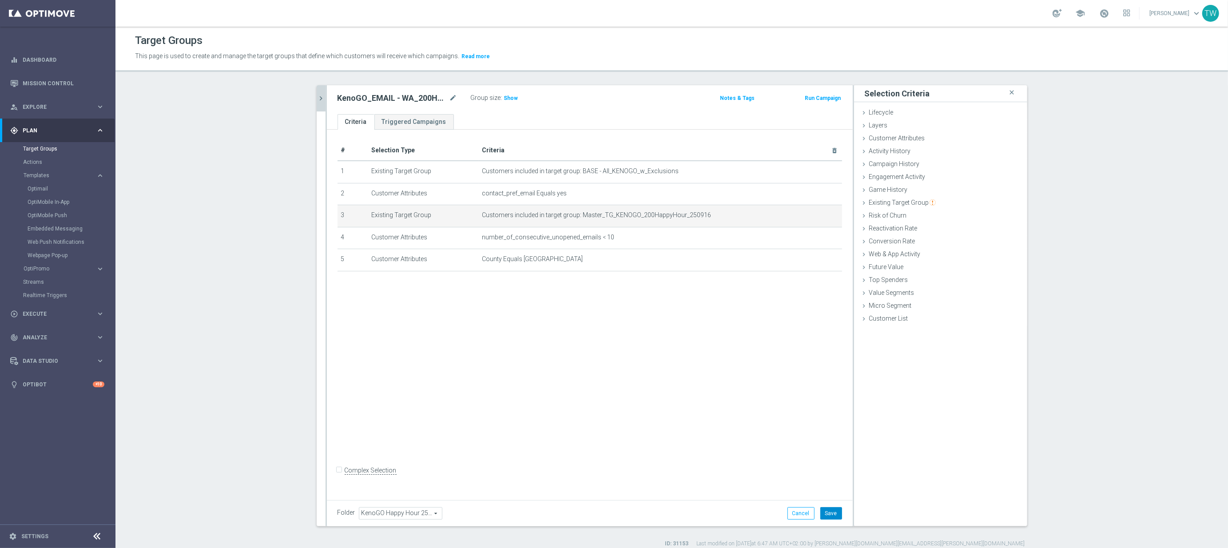
drag, startPoint x: 832, startPoint y: 512, endPoint x: 825, endPoint y: 506, distance: 8.2
click at [832, 511] on button "Save" at bounding box center [832, 513] width 22 height 12
click at [322, 98] on icon "chevron_right" at bounding box center [321, 98] width 8 height 8
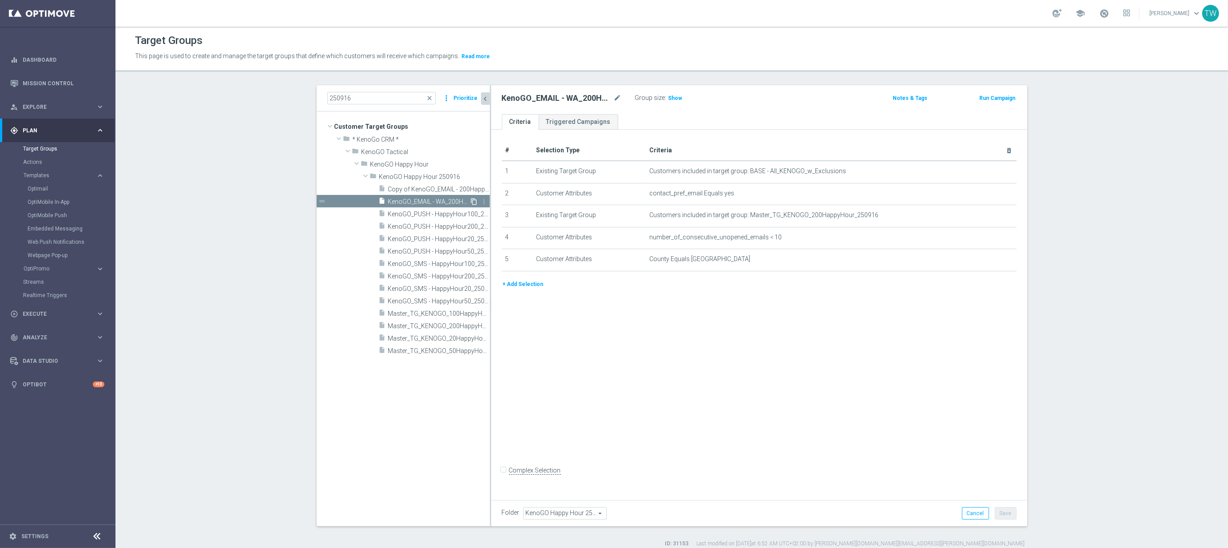
click at [475, 202] on icon "content_copy" at bounding box center [474, 201] width 7 height 7
click at [618, 100] on icon "mode_edit" at bounding box center [618, 98] width 8 height 11
click at [560, 100] on input "Copy of KenoGO_EMAIL - WA_200HappyHour_250916" at bounding box center [562, 99] width 120 height 12
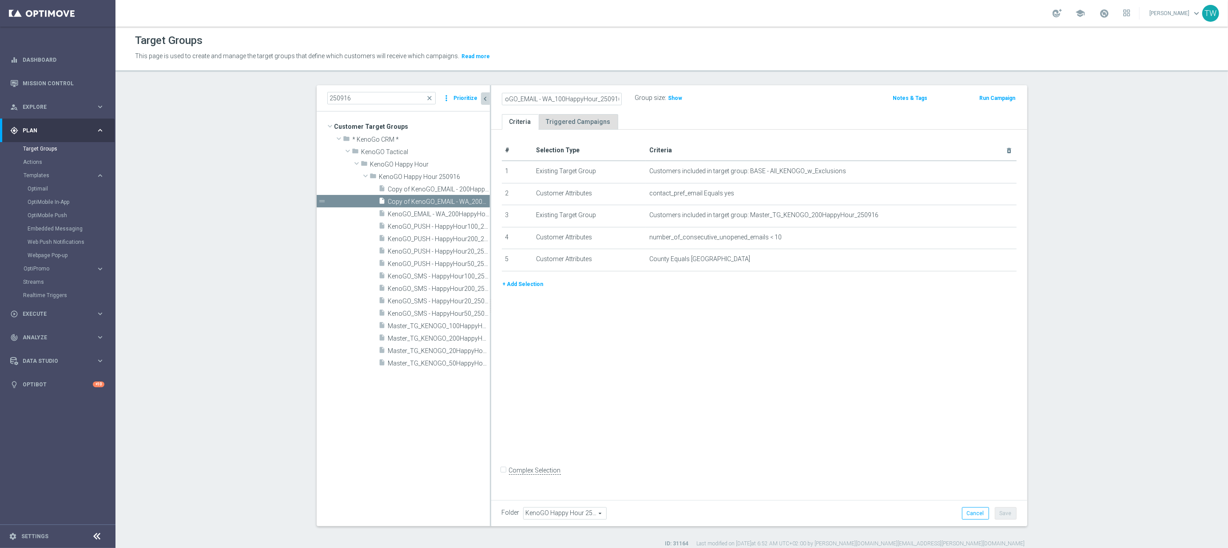
type input "KenoGO_EMAIL - WA_100HappyHour_250916"
click at [989, 217] on icon "mode_edit" at bounding box center [987, 215] width 7 height 7
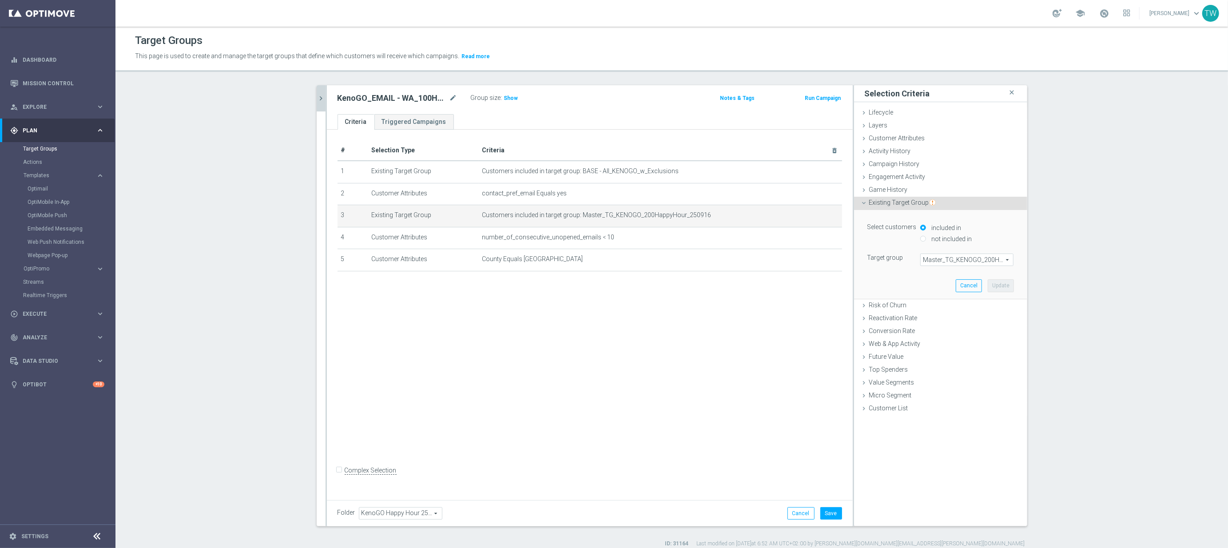
click at [952, 262] on span "Master_TG_KENOGO_200HappyHour_250916" at bounding box center [967, 260] width 92 height 12
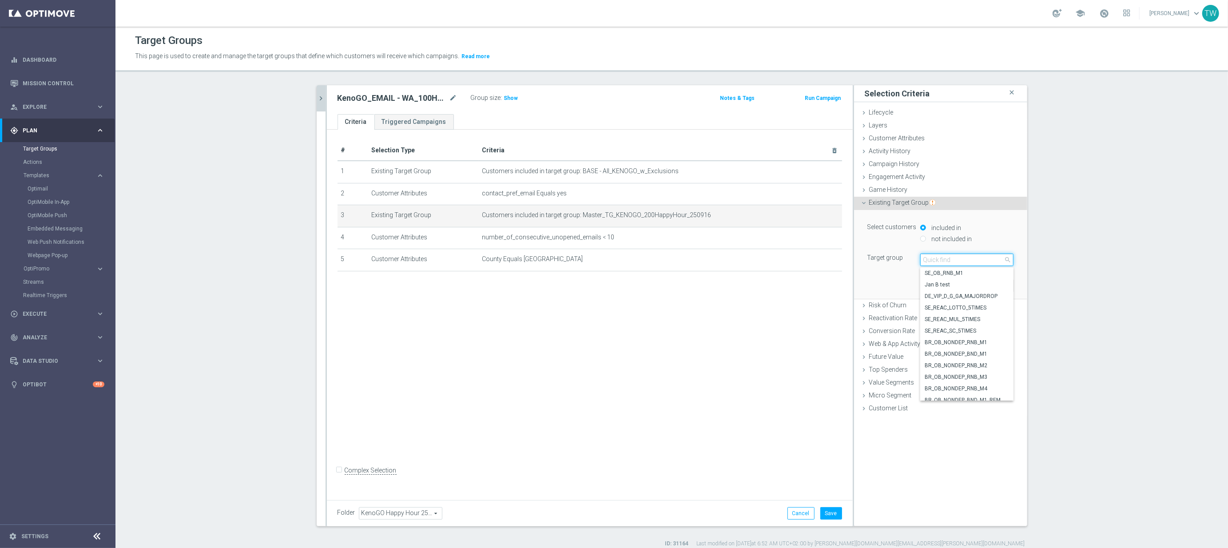
click at [952, 262] on input "search" at bounding box center [966, 260] width 93 height 12
type input "250916"
drag, startPoint x: 997, startPoint y: 323, endPoint x: 999, endPoint y: 314, distance: 9.5
click at [998, 323] on span "Master_TG_KENOGO_100HappyHour_250916" at bounding box center [967, 319] width 84 height 7
type input "Master_TG_KENOGO_100HappyHour_250916"
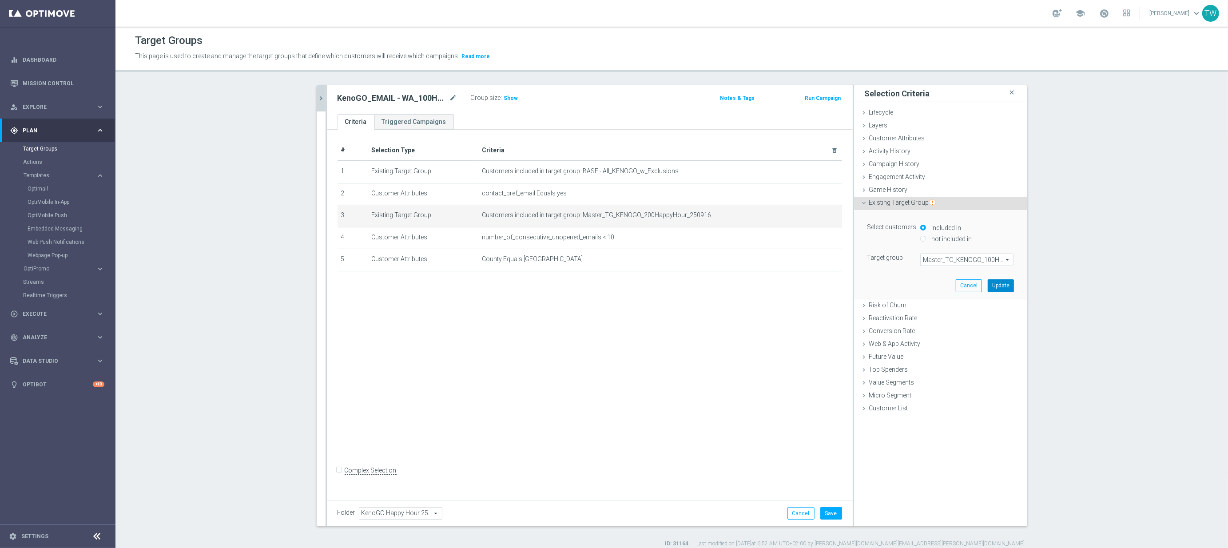
click at [1008, 285] on button "Update" at bounding box center [1001, 285] width 26 height 12
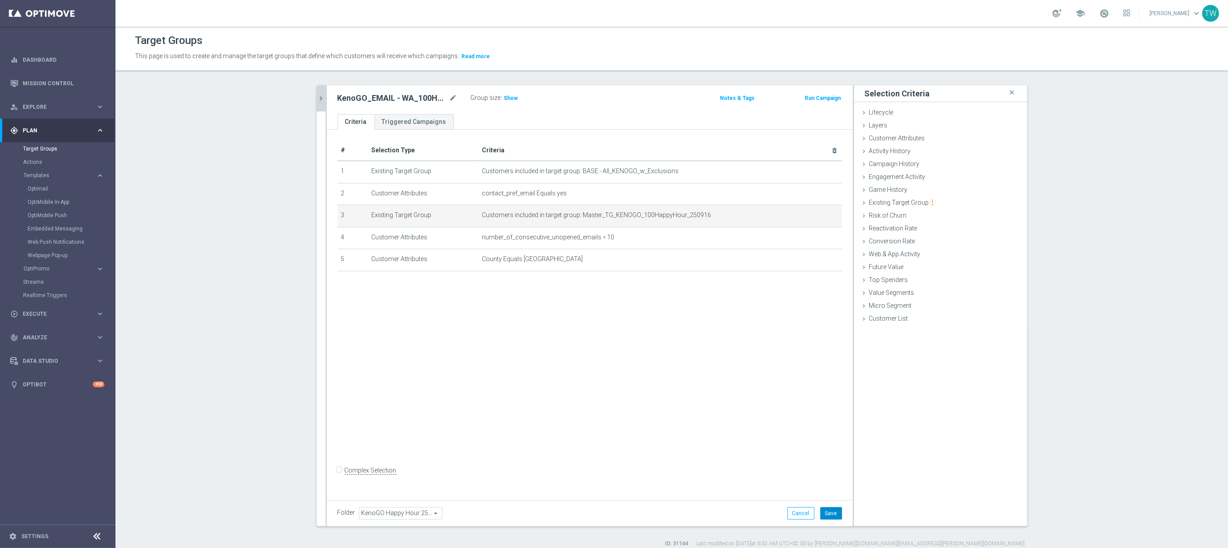
drag, startPoint x: 827, startPoint y: 510, endPoint x: 764, endPoint y: 484, distance: 68.3
click at [825, 509] on button "Save" at bounding box center [832, 513] width 22 height 12
click at [322, 98] on icon "chevron_right" at bounding box center [321, 98] width 8 height 8
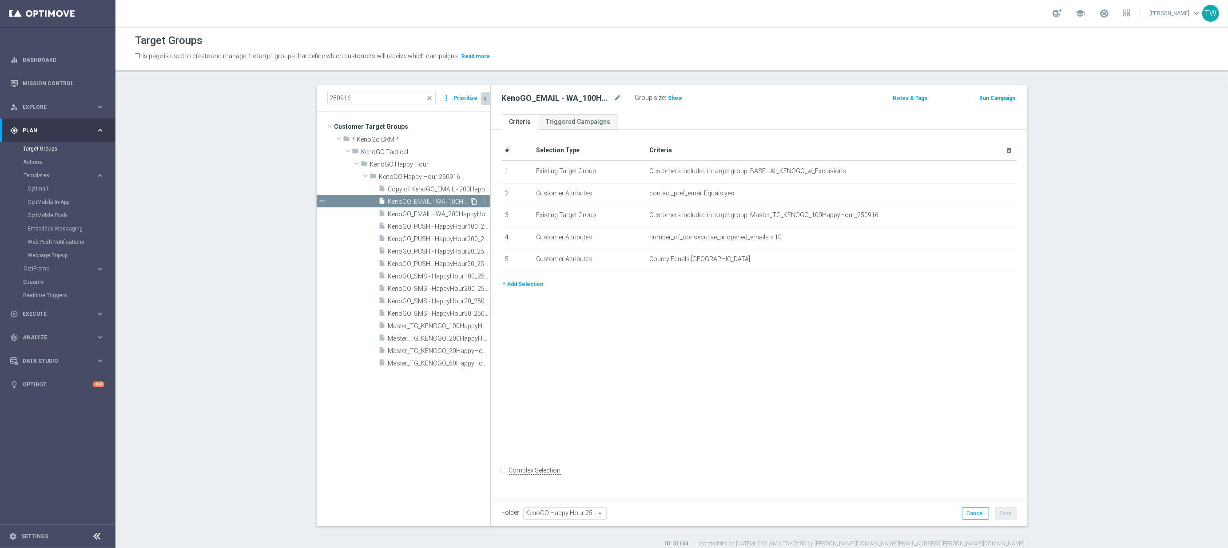
click at [475, 201] on icon "content_copy" at bounding box center [474, 201] width 7 height 7
click at [620, 95] on icon "mode_edit" at bounding box center [618, 98] width 8 height 11
click at [561, 97] on input "Copy of KenoGO_EMAIL - WA_100HappyHour_250916" at bounding box center [562, 99] width 120 height 12
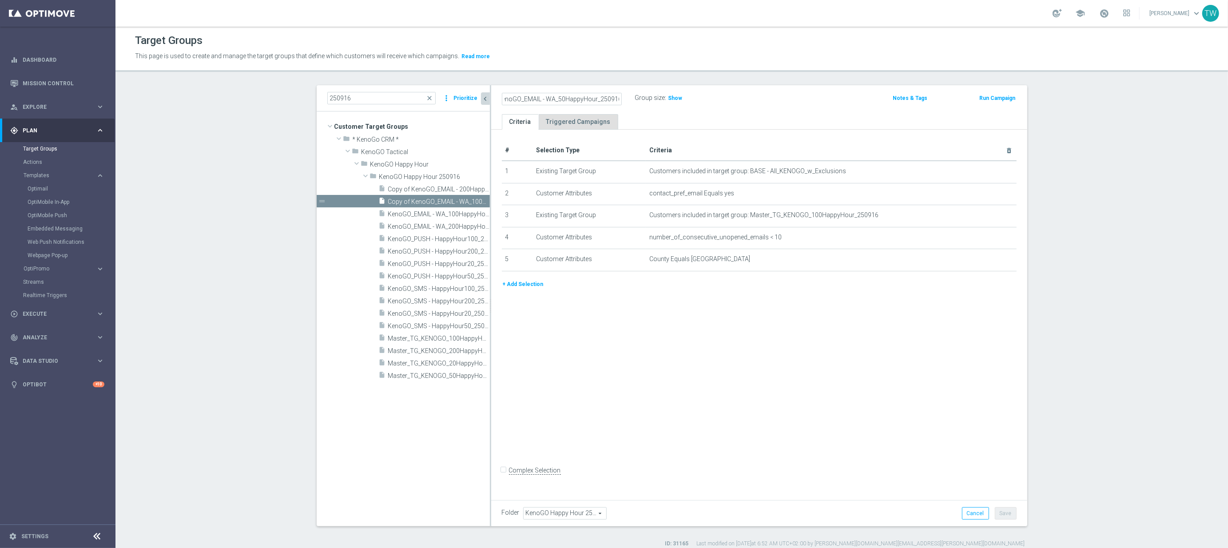
type input "KenoGO_EMAIL - WA_50HappyHour_250916"
click at [984, 216] on icon "mode_edit" at bounding box center [987, 215] width 7 height 7
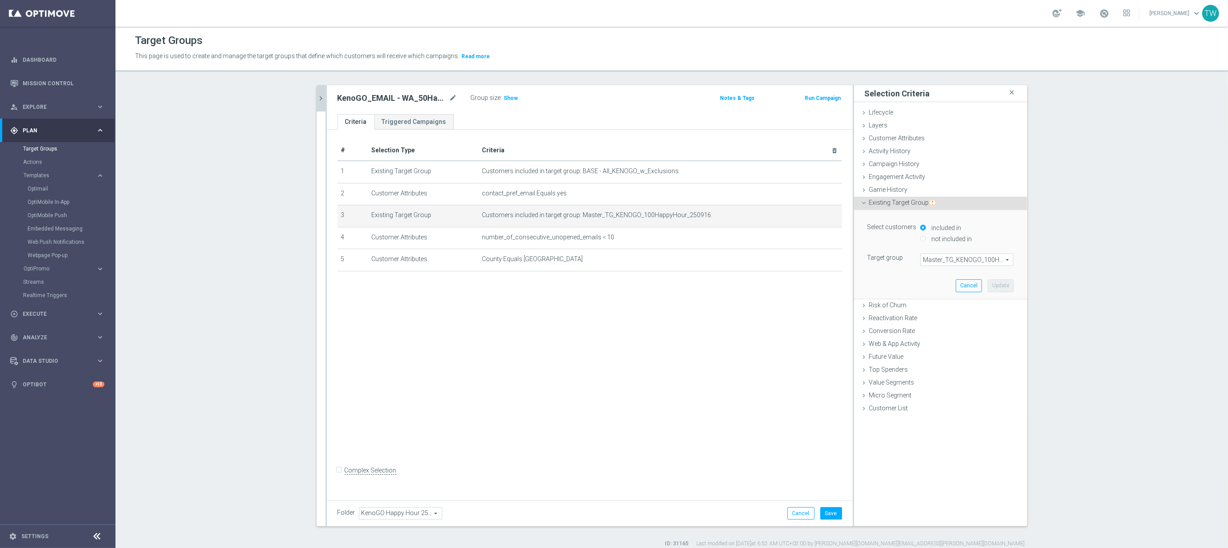
click at [946, 259] on span "Master_TG_KENOGO_100HappyHour_250916" at bounding box center [967, 260] width 92 height 12
click at [0, 0] on input "search" at bounding box center [0, 0] width 0 height 0
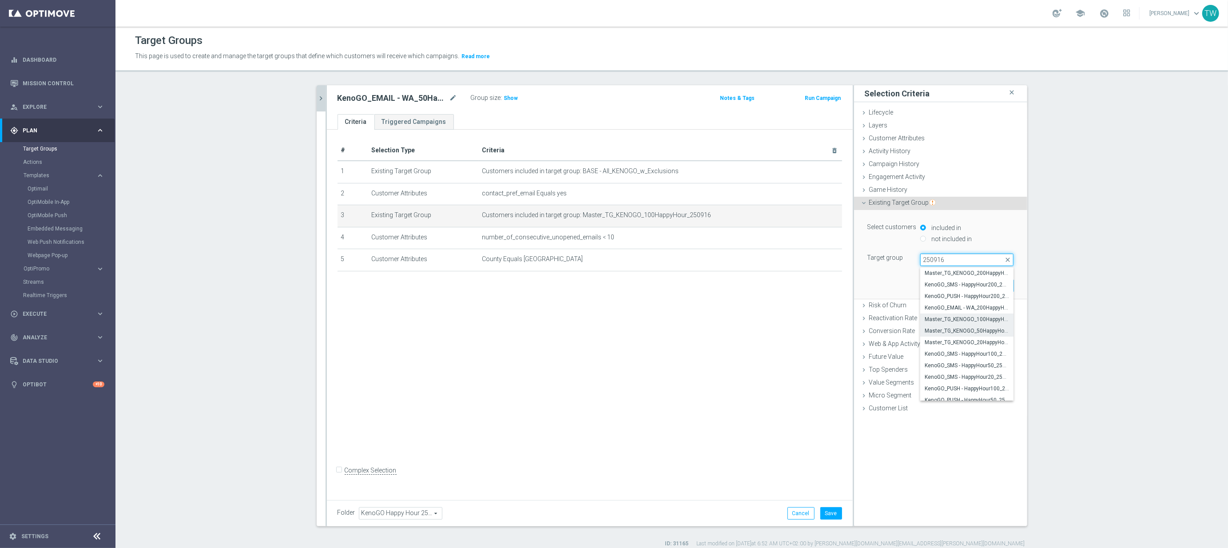
type input "250916"
click at [970, 335] on span "Master_TG_KENOGO_50HappyHour_250916" at bounding box center [967, 330] width 84 height 7
type input "Master_TG_KENOGO_50HappyHour_250916"
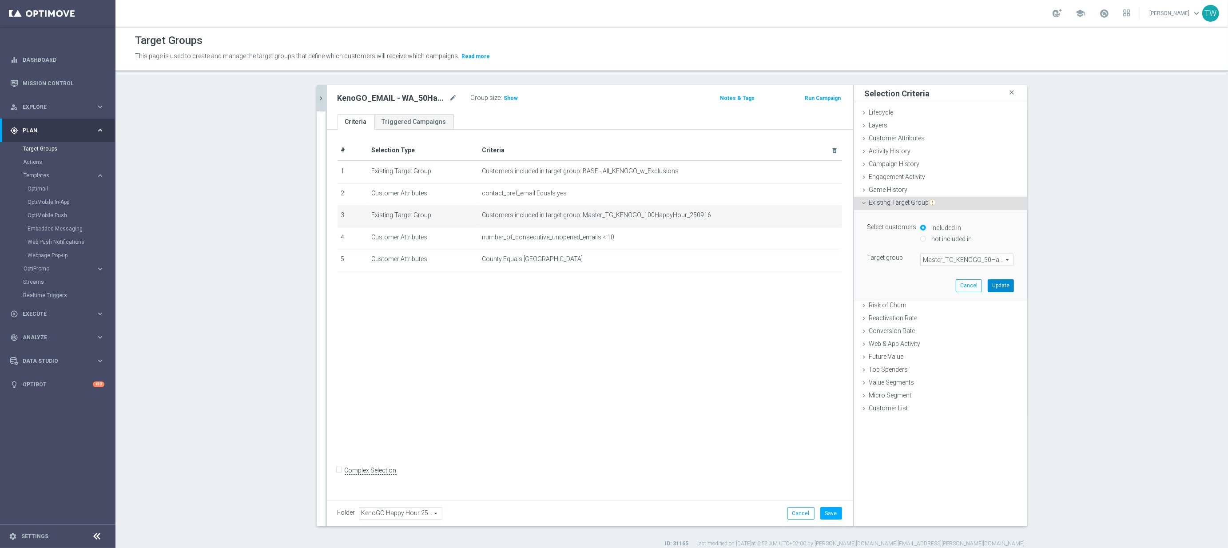
click at [1001, 283] on button "Update" at bounding box center [1001, 285] width 26 height 12
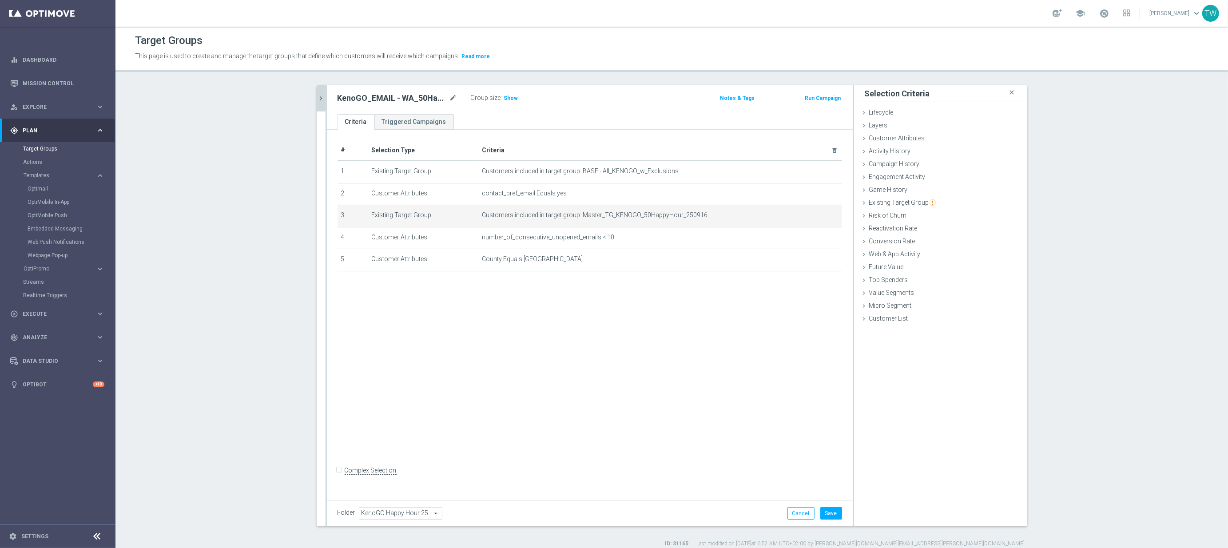
click at [833, 504] on div "Folder KenoGO Happy Hour 250916 KenoGO Happy Hour 250916 arrow_drop_down search…" at bounding box center [590, 513] width 526 height 26
click at [833, 508] on button "Save" at bounding box center [832, 513] width 22 height 12
click at [324, 99] on icon "chevron_right" at bounding box center [321, 98] width 8 height 8
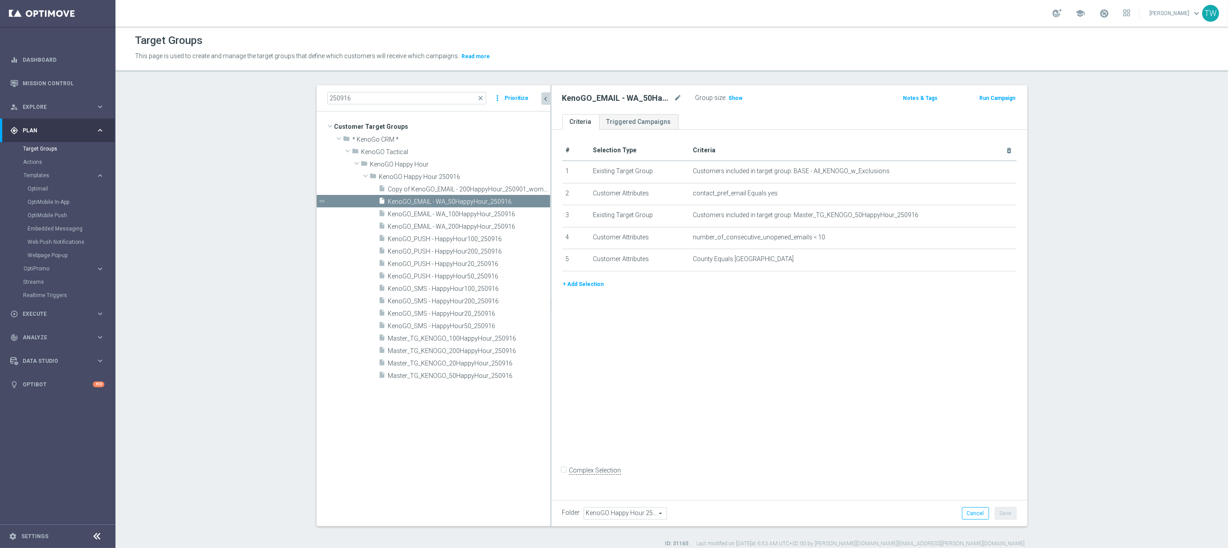
drag, startPoint x: 490, startPoint y: 389, endPoint x: 550, endPoint y: 377, distance: 61.7
click at [550, 377] on div at bounding box center [550, 305] width 1 height 441
click at [531, 200] on icon "content_copy" at bounding box center [533, 201] width 7 height 7
click at [679, 97] on icon "mode_edit" at bounding box center [678, 98] width 8 height 11
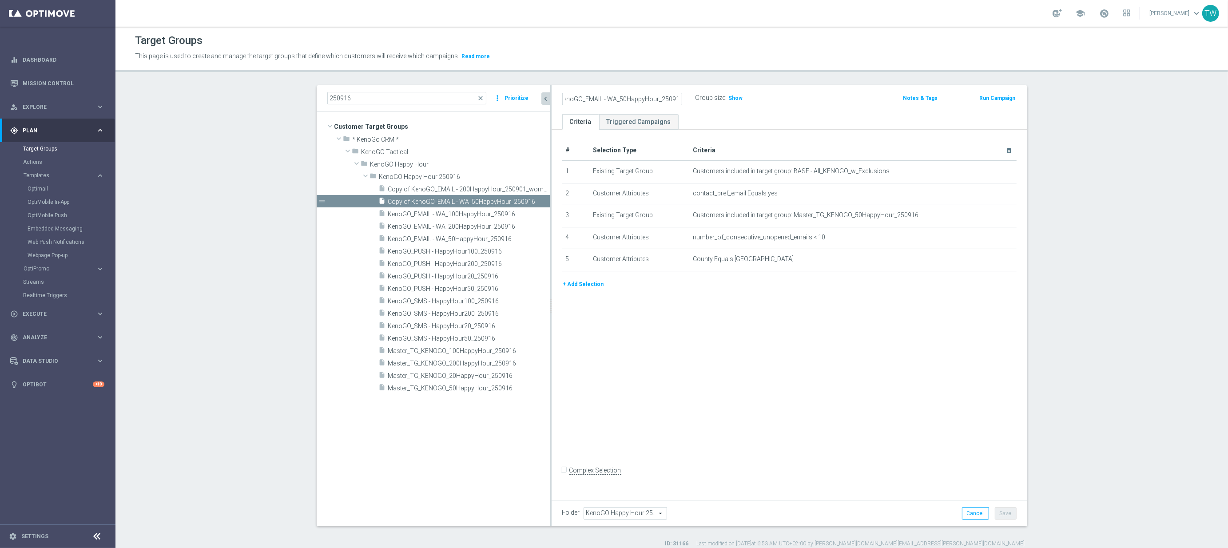
click at [620, 98] on input "Copy of KenoGO_EMAIL - WA_50HappyHour_250916" at bounding box center [622, 99] width 120 height 12
click at [623, 98] on input "Copy of KenoGO_EMAIL - WA_50HappyHour_250916" at bounding box center [622, 99] width 120 height 12
type input "KenoGO_EMAIL - WA_20HappyHour_250916"
click at [988, 215] on icon "mode_edit" at bounding box center [991, 215] width 7 height 7
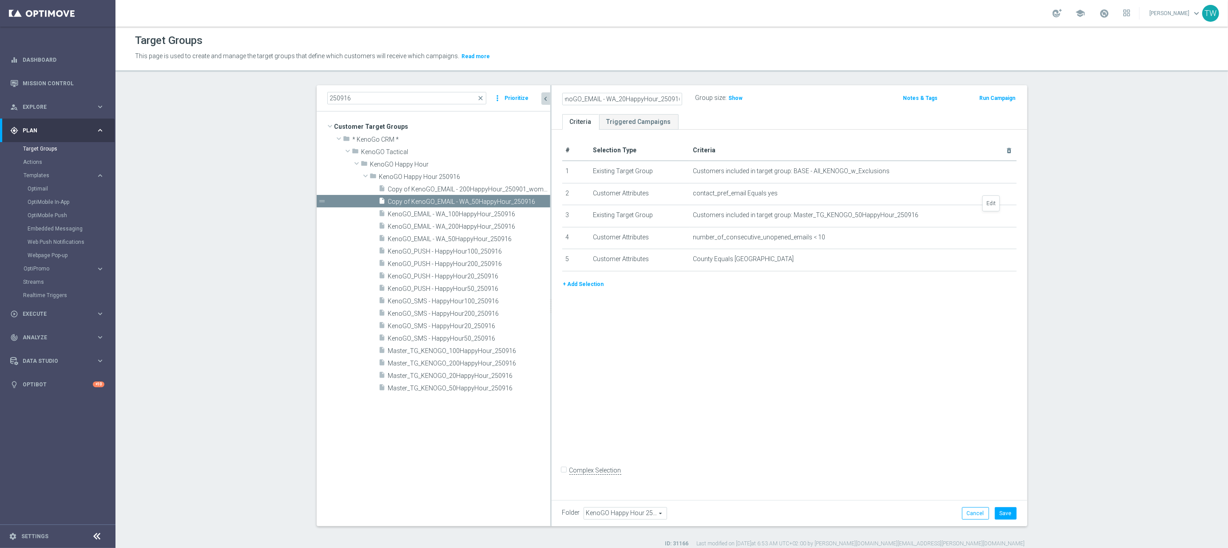
scroll to position [0, 0]
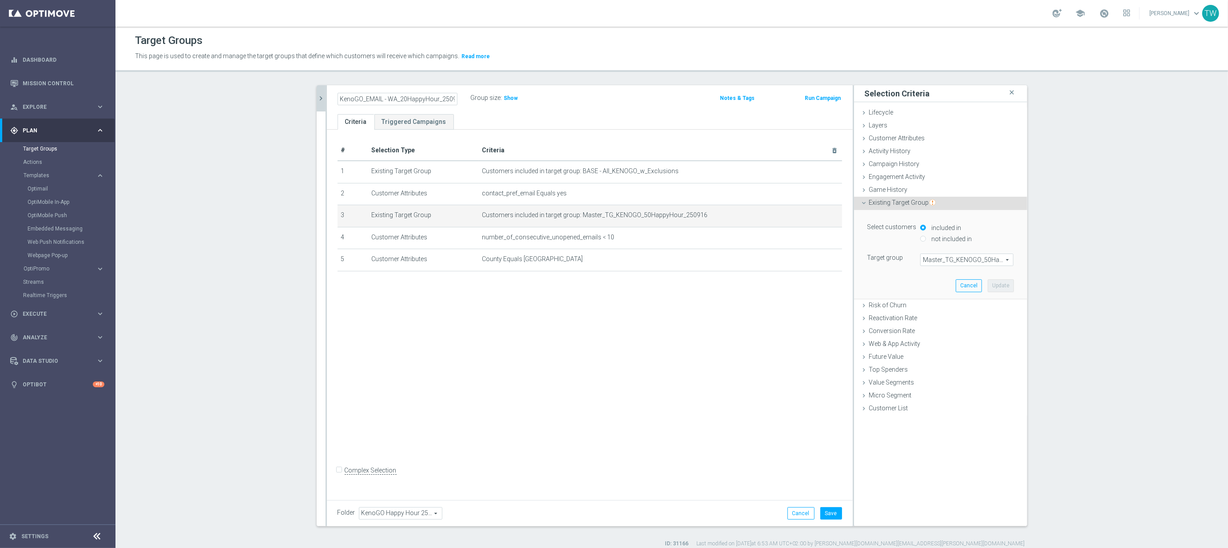
click at [996, 263] on span "Master_TG_KENOGO_50HappyHour_250916" at bounding box center [967, 260] width 92 height 12
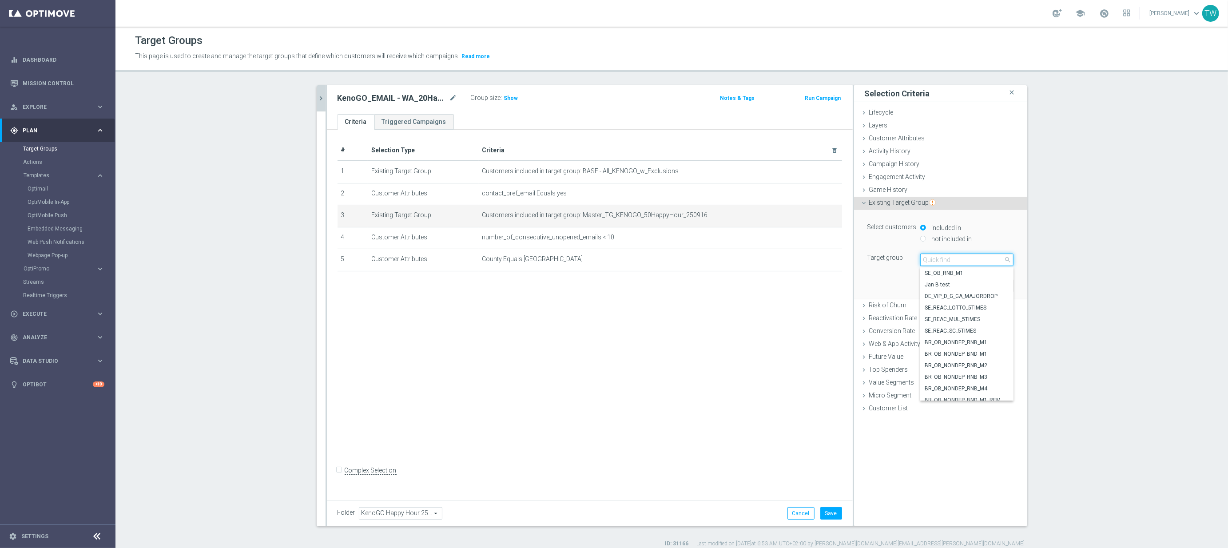
click at [985, 264] on input "search" at bounding box center [966, 260] width 93 height 12
type input "250916"
click at [961, 341] on span "Master_TG_KENOGO_20HappyHour_250916" at bounding box center [967, 342] width 84 height 7
type input "Master_TG_KENOGO_20HappyHour_250916"
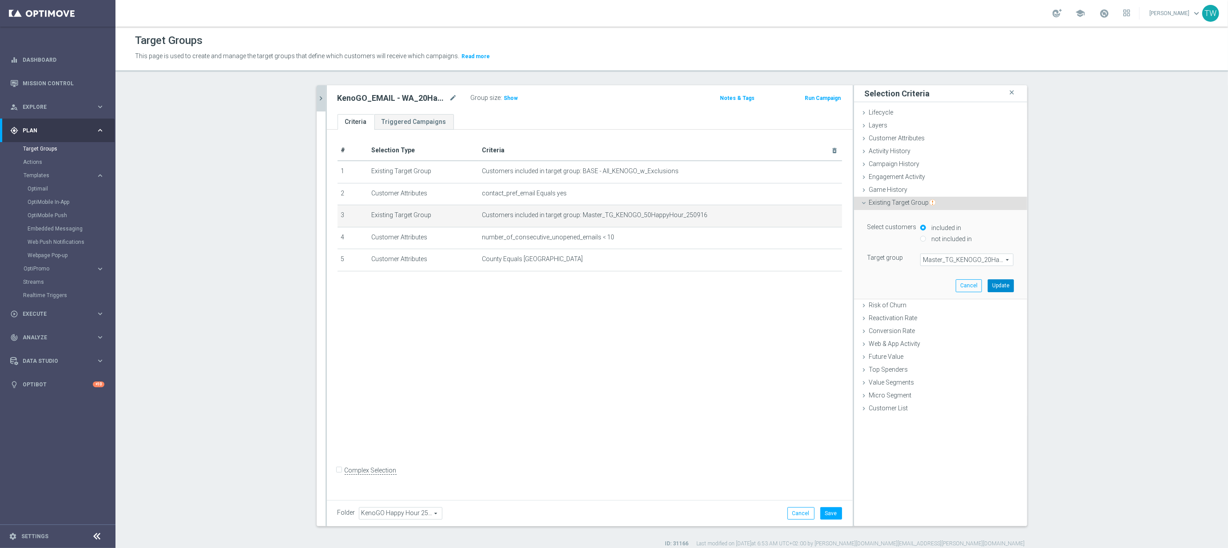
drag, startPoint x: 996, startPoint y: 287, endPoint x: 795, endPoint y: 504, distance: 295.5
click at [996, 287] on button "Update" at bounding box center [1001, 285] width 26 height 12
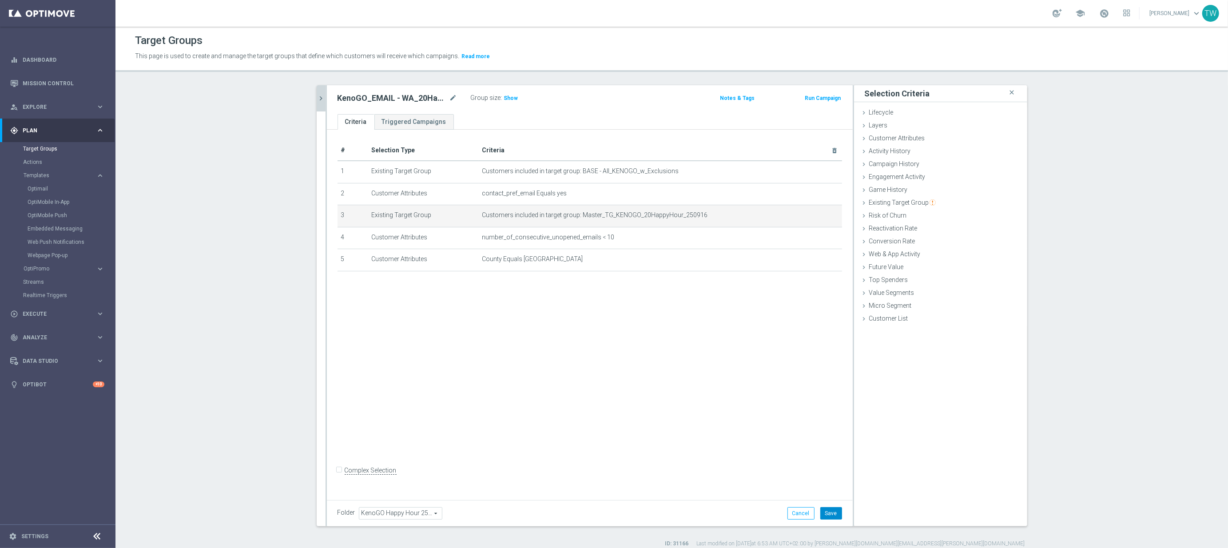
click at [835, 509] on button "Save" at bounding box center [832, 513] width 22 height 12
click at [322, 97] on icon "chevron_right" at bounding box center [321, 98] width 8 height 8
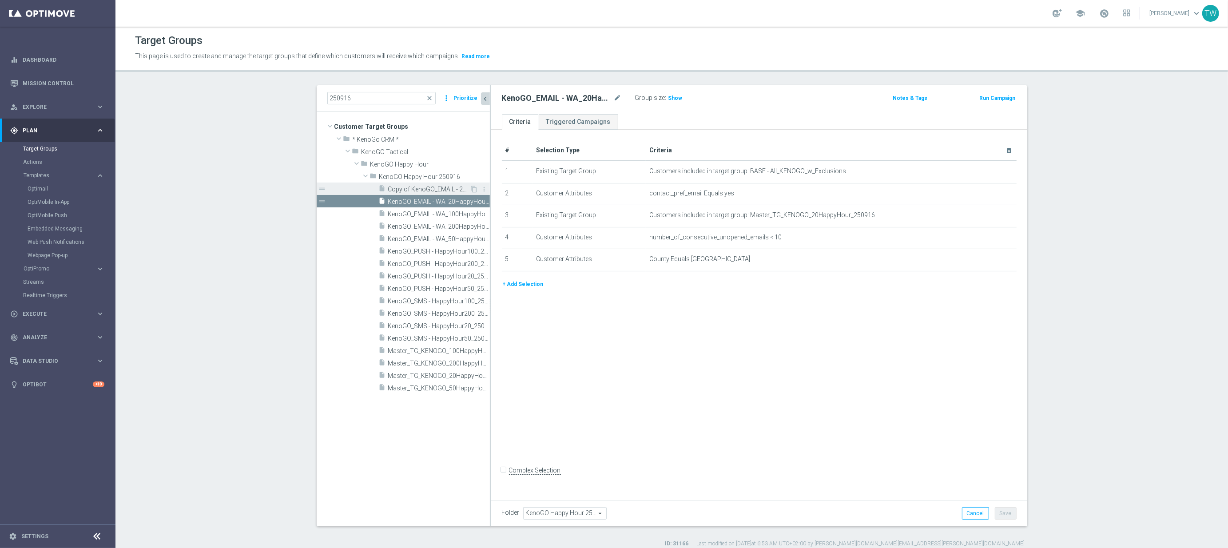
click at [431, 191] on span "Copy of KenoGO_EMAIL - 200HappyHour_250901_women" at bounding box center [429, 190] width 82 height 8
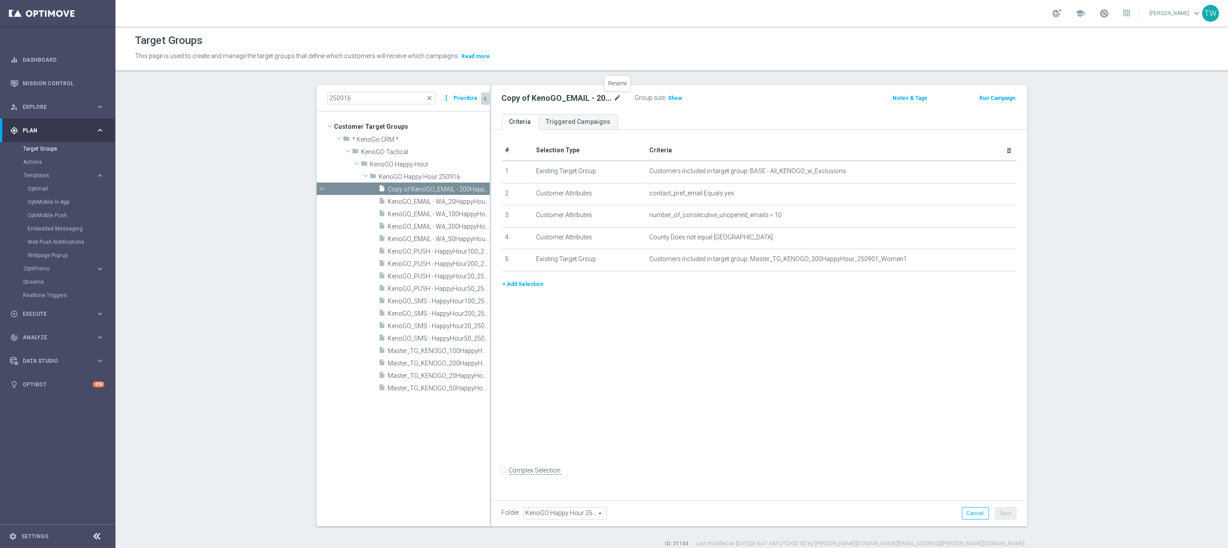
click at [621, 96] on icon "mode_edit" at bounding box center [618, 98] width 8 height 11
click at [590, 99] on input "KenoGO_EMAIL - 200HappyHour_250901_women" at bounding box center [562, 99] width 120 height 12
type input "KenoGO_EMAIL - 200HappyHour_250916"
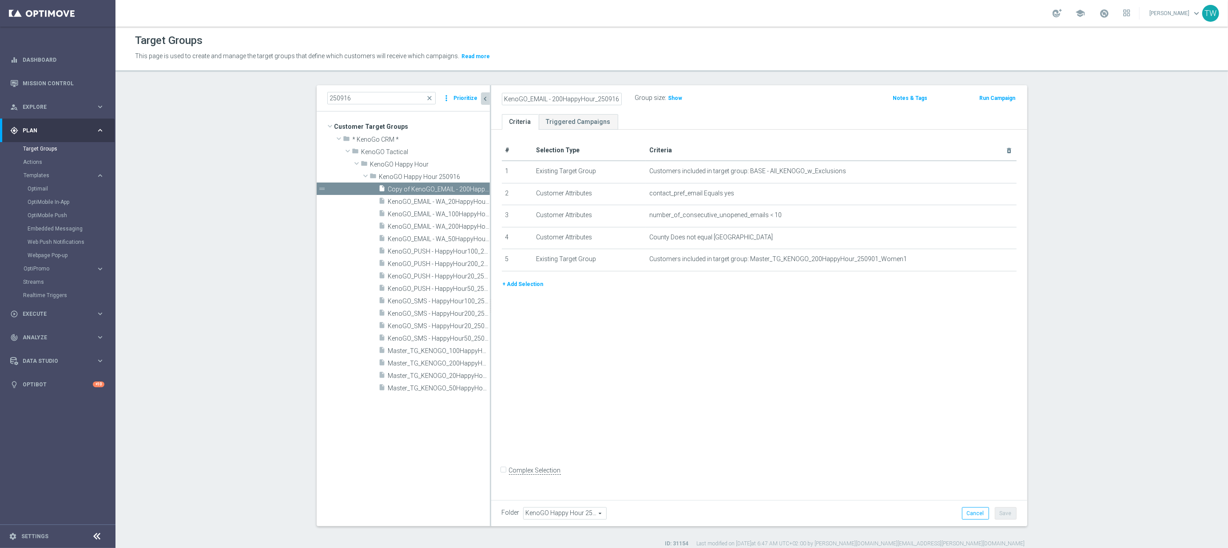
drag, startPoint x: 879, startPoint y: 331, endPoint x: 993, endPoint y: 231, distance: 150.8
click at [880, 330] on div "# Selection Type Criteria delete_forever 1 Existing Target Group Customers incl…" at bounding box center [759, 313] width 536 height 367
click at [986, 262] on icon "mode_edit" at bounding box center [987, 259] width 7 height 7
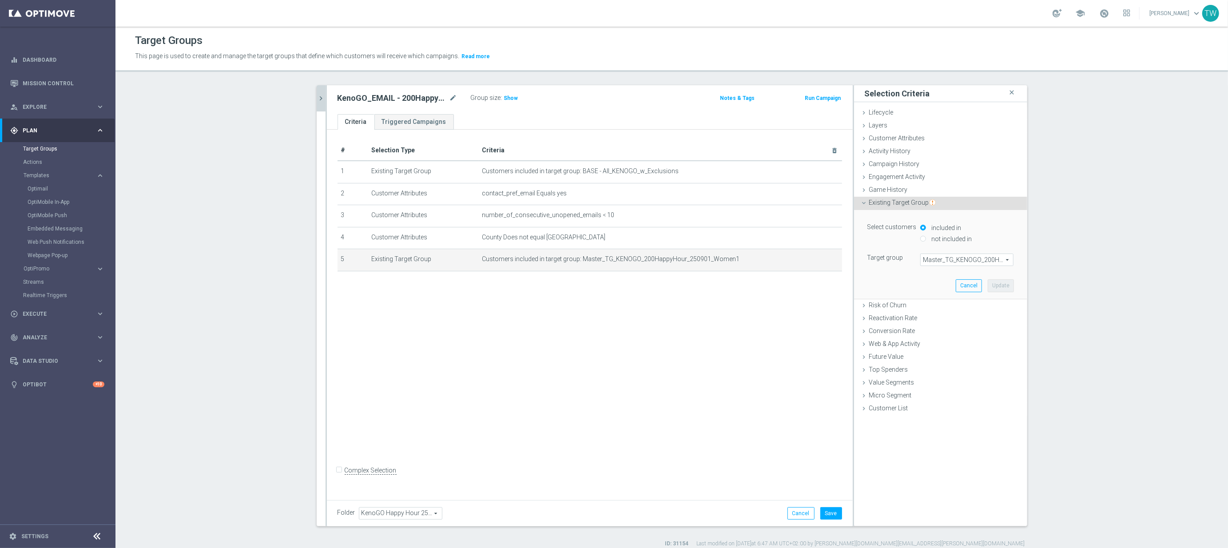
click at [959, 257] on span "Master_TG_KENOGO_200HappyHour_250901_Women1" at bounding box center [967, 260] width 92 height 12
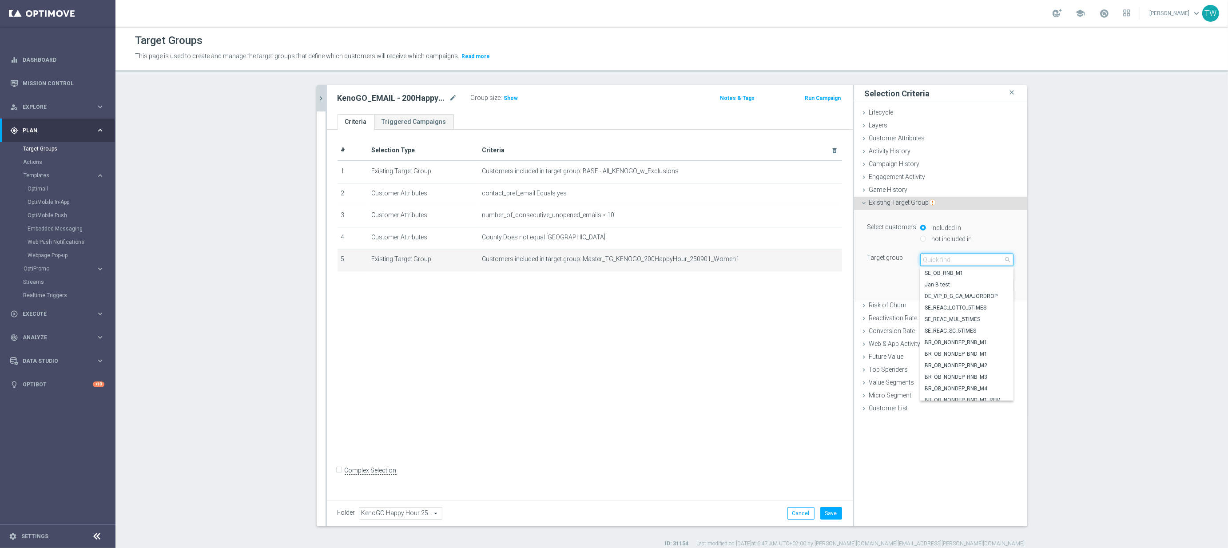
click at [959, 256] on input "search" at bounding box center [966, 260] width 93 height 12
type input "250916"
click at [985, 323] on span "Master_TG_KENOGO_100HappyHour_250916" at bounding box center [967, 319] width 84 height 7
type input "Master_TG_KENOGO_100HappyHour_250916"
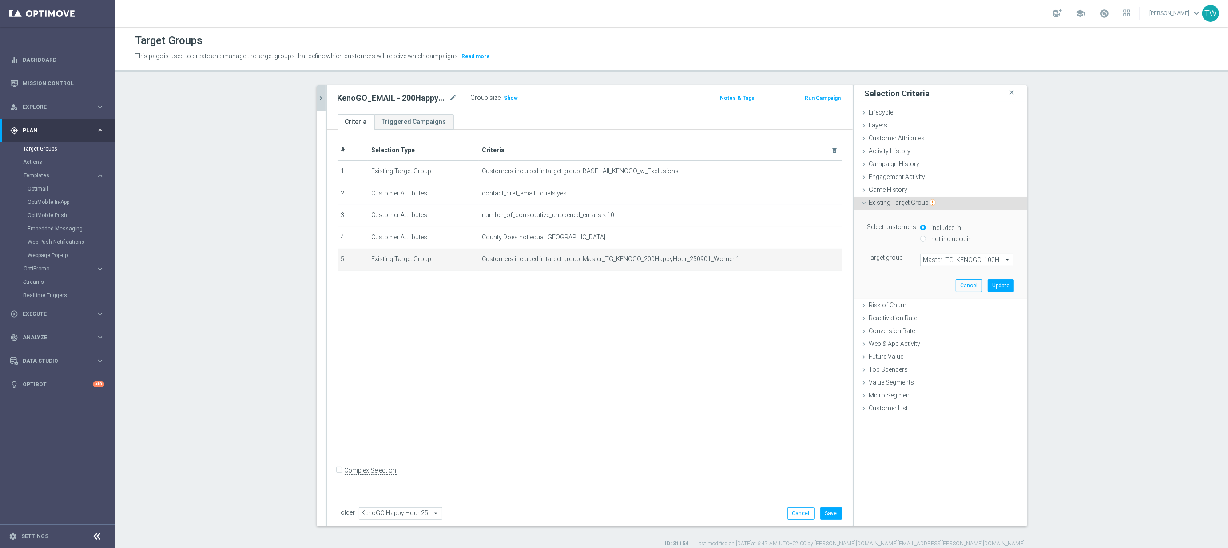
click at [1000, 257] on span "Master_TG_KENOGO_100HappyHour_250916" at bounding box center [967, 260] width 92 height 12
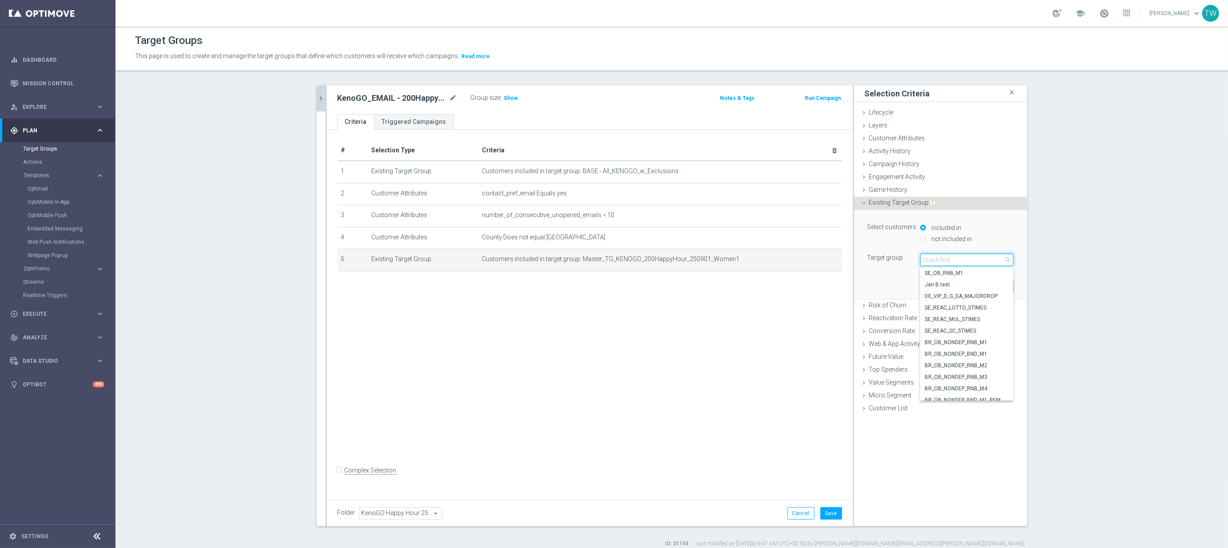
click at [964, 265] on input "search" at bounding box center [966, 260] width 93 height 12
type input "250916"
click at [958, 276] on span "Master_TG_KENOGO_200HappyHour_250916" at bounding box center [967, 273] width 84 height 7
type input "Master_TG_KENOGO_200HappyHour_250916"
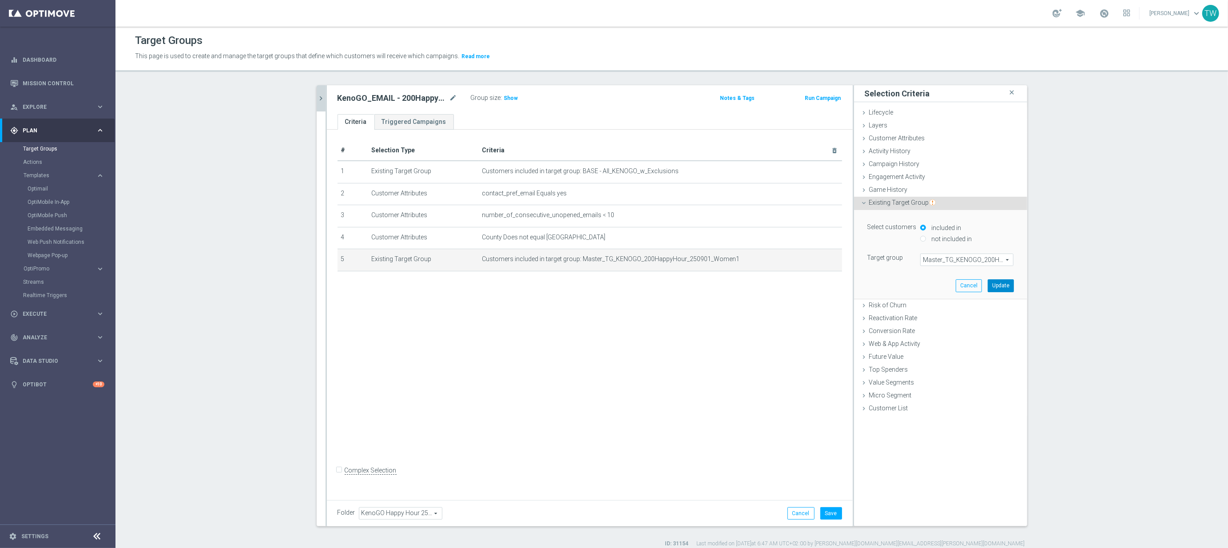
click at [996, 289] on button "Update" at bounding box center [1001, 285] width 26 height 12
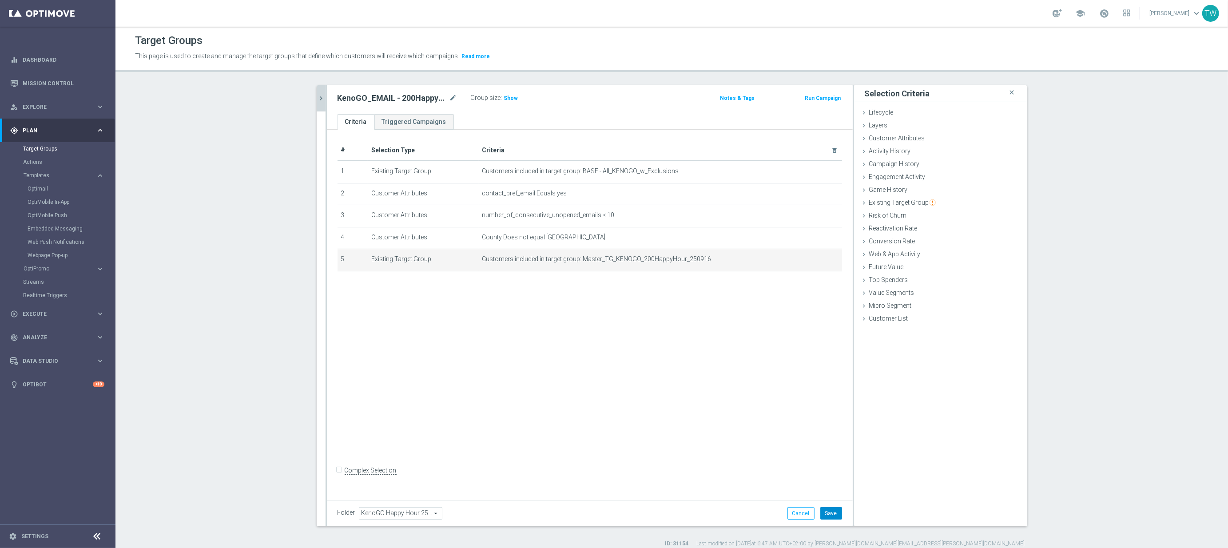
click at [832, 514] on button "Save" at bounding box center [832, 513] width 22 height 12
click at [323, 94] on icon "chevron_right" at bounding box center [321, 98] width 8 height 8
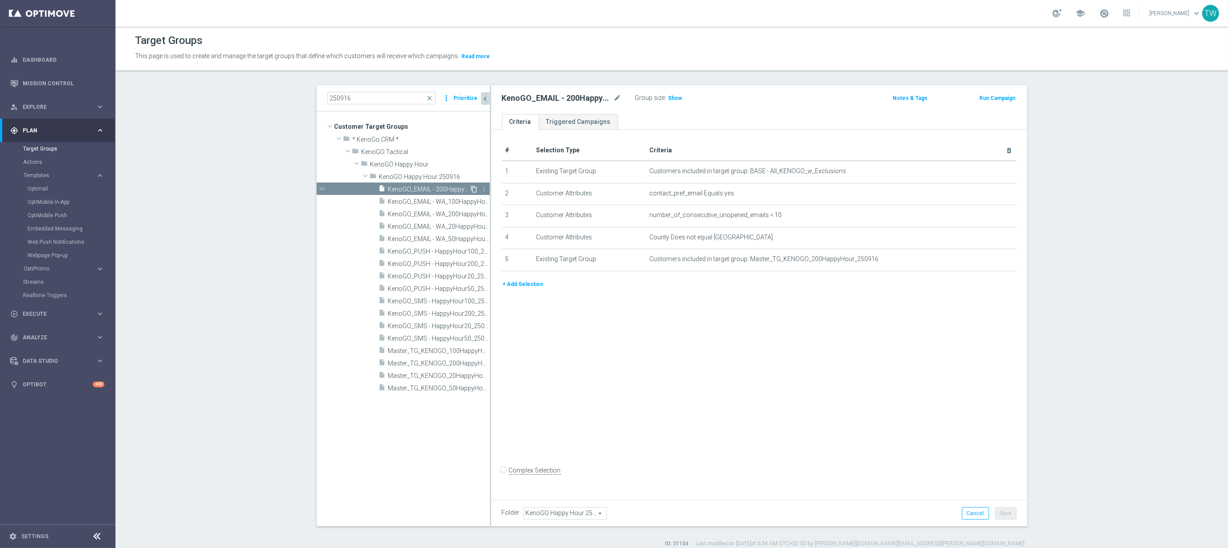
click at [474, 188] on icon "content_copy" at bounding box center [474, 189] width 7 height 7
click at [615, 102] on icon "mode_edit" at bounding box center [618, 98] width 8 height 11
drag, startPoint x: 558, startPoint y: 97, endPoint x: 578, endPoint y: 131, distance: 38.6
click at [558, 98] on input "Copy of KenoGO_EMAIL - 200HappyHour_250916" at bounding box center [562, 99] width 120 height 12
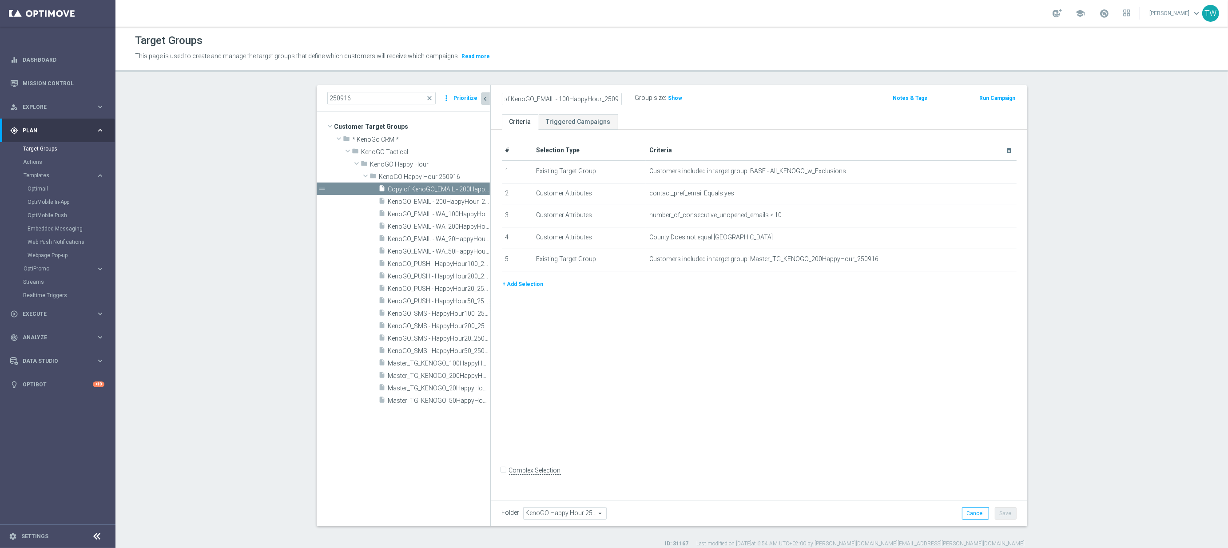
scroll to position [0, 0]
type input "KenoGO_EMAIL - 100HappyHour_250916"
click at [985, 261] on icon "mode_edit" at bounding box center [987, 259] width 7 height 7
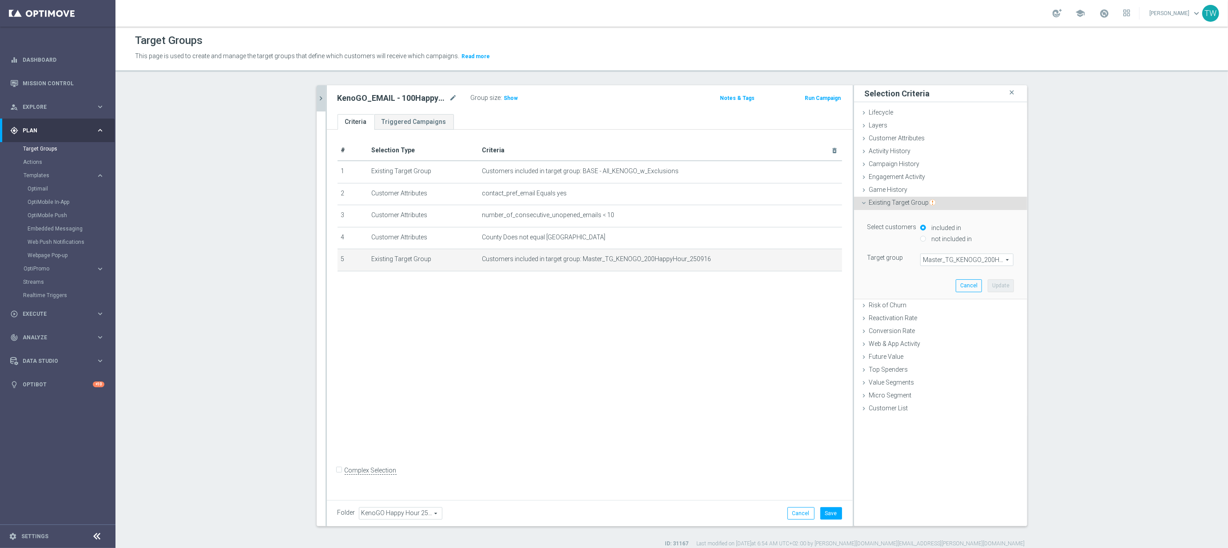
click at [980, 261] on span "Master_TG_KENOGO_200HappyHour_250916" at bounding box center [967, 260] width 92 height 12
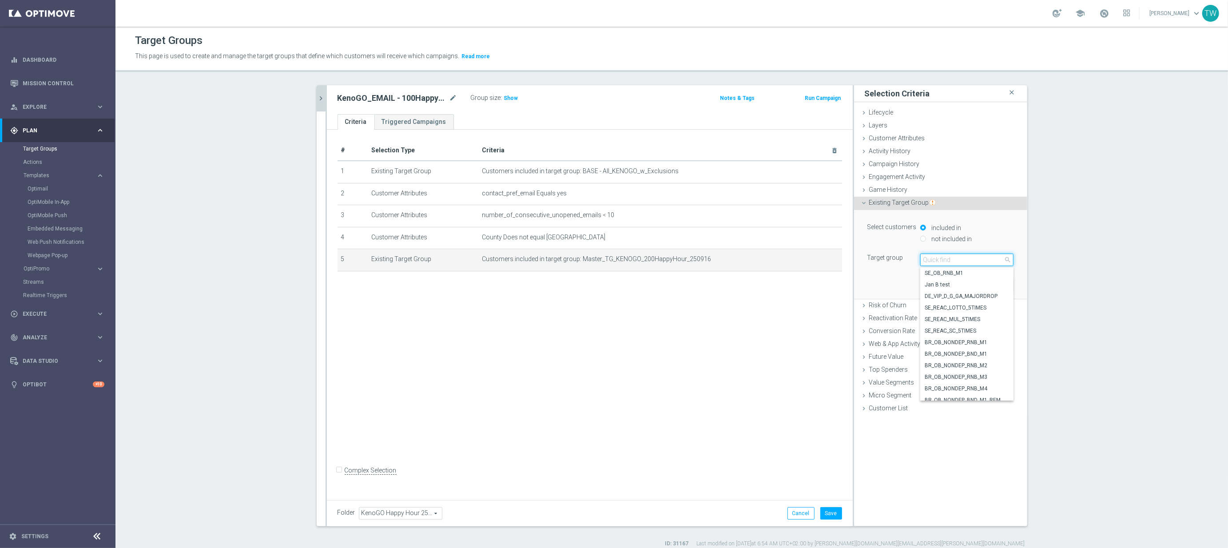
click at [980, 261] on input "search" at bounding box center [966, 260] width 93 height 12
type input "250916"
click at [975, 333] on span "Master_TG_KENOGO_100HappyHour_250916" at bounding box center [967, 330] width 84 height 7
type input "Master_TG_KENOGO_100HappyHour_250916"
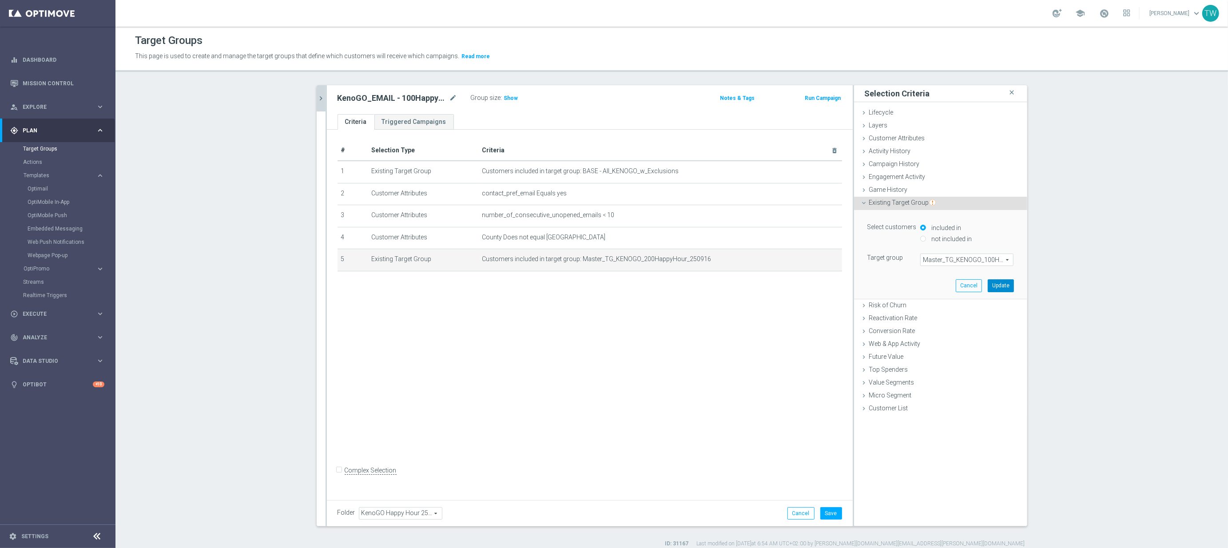
click at [1006, 284] on button "Update" at bounding box center [1001, 285] width 26 height 12
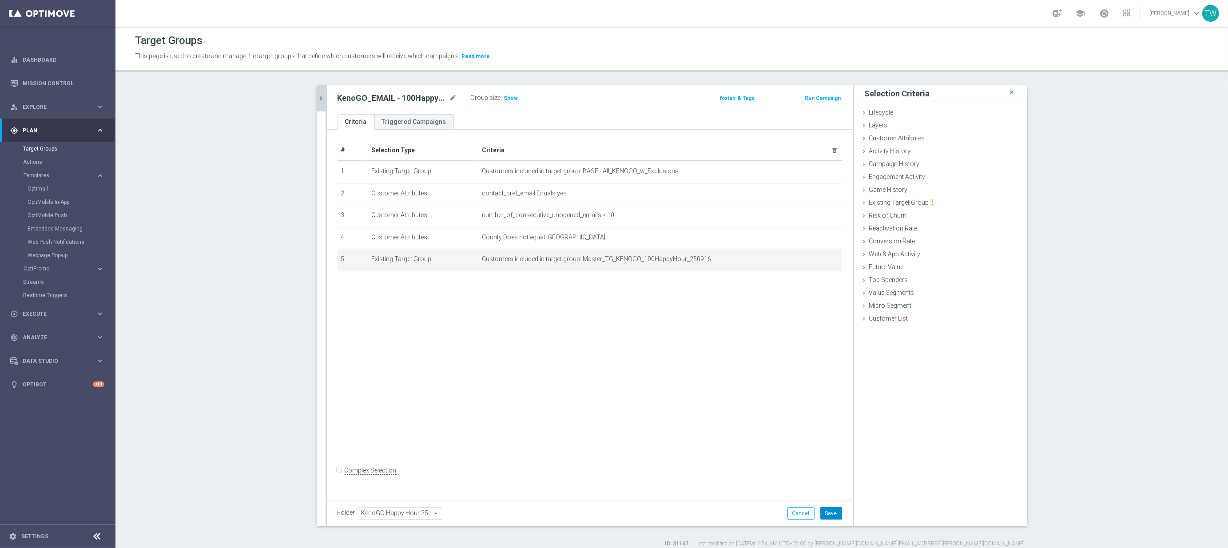
click at [835, 515] on button "Save" at bounding box center [832, 513] width 22 height 12
click at [320, 98] on icon "chevron_right" at bounding box center [321, 98] width 8 height 8
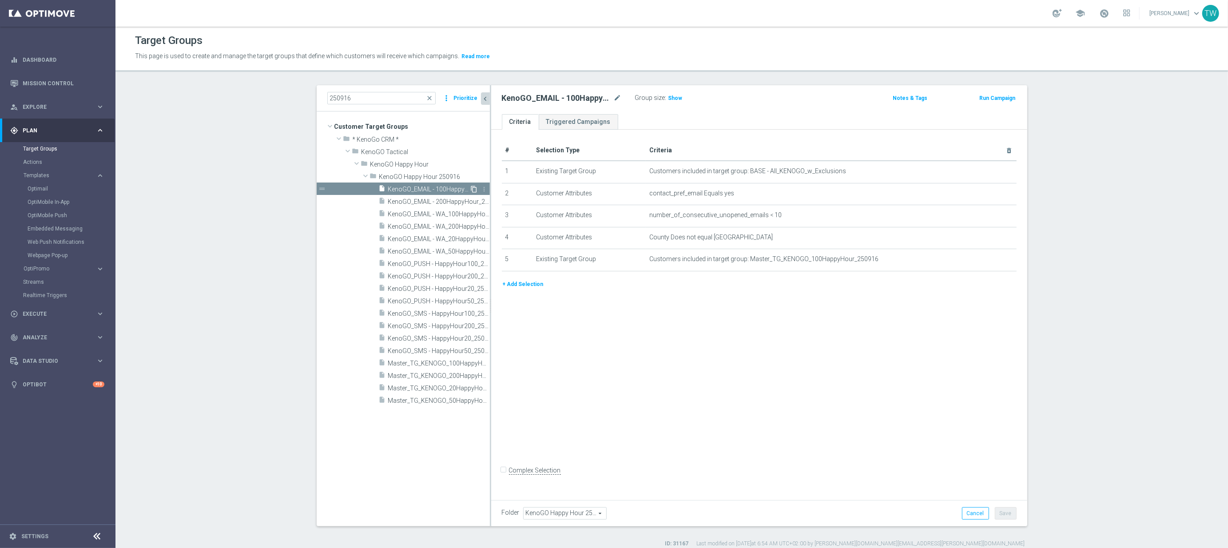
click at [474, 188] on icon "content_copy" at bounding box center [474, 189] width 7 height 7
click at [615, 97] on icon "mode_edit" at bounding box center [618, 98] width 8 height 11
click at [563, 100] on input "Copy of KenoGO_EMAIL - 100HappyHour_250916" at bounding box center [562, 99] width 120 height 12
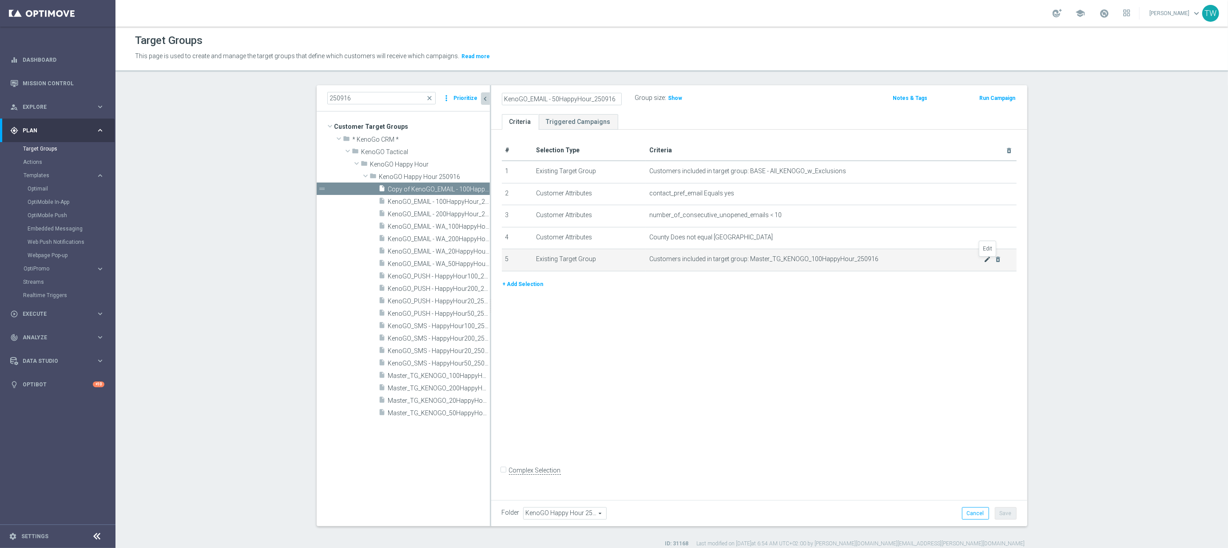
type input "KenoGO_EMAIL - 50HappyHour_250916"
click at [988, 261] on icon "mode_edit" at bounding box center [987, 259] width 7 height 7
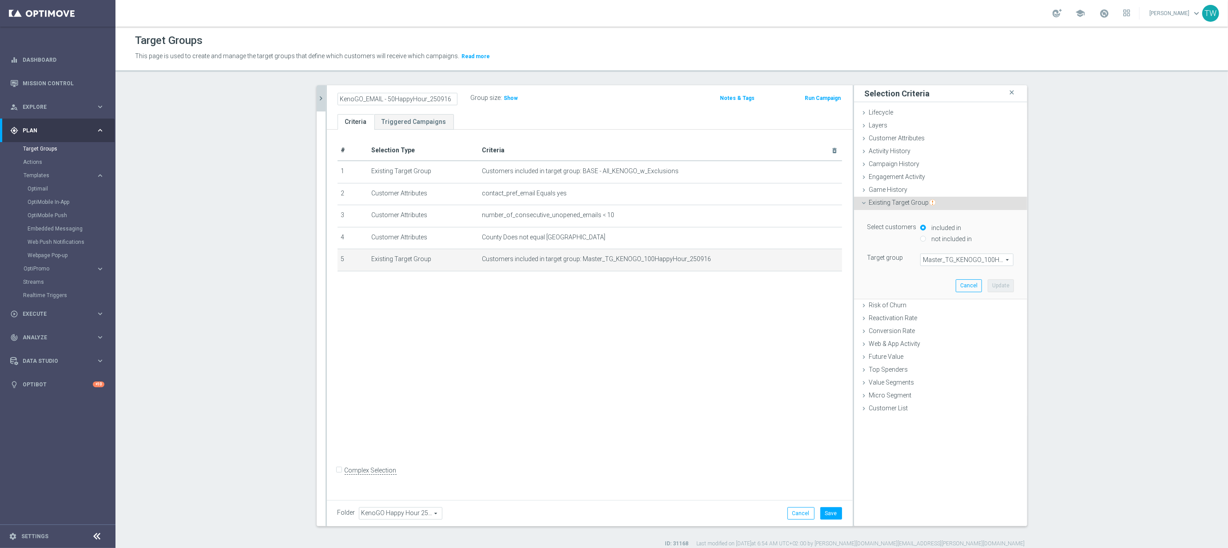
click at [984, 261] on span "Master_TG_KENOGO_100HappyHour_250916" at bounding box center [967, 260] width 92 height 12
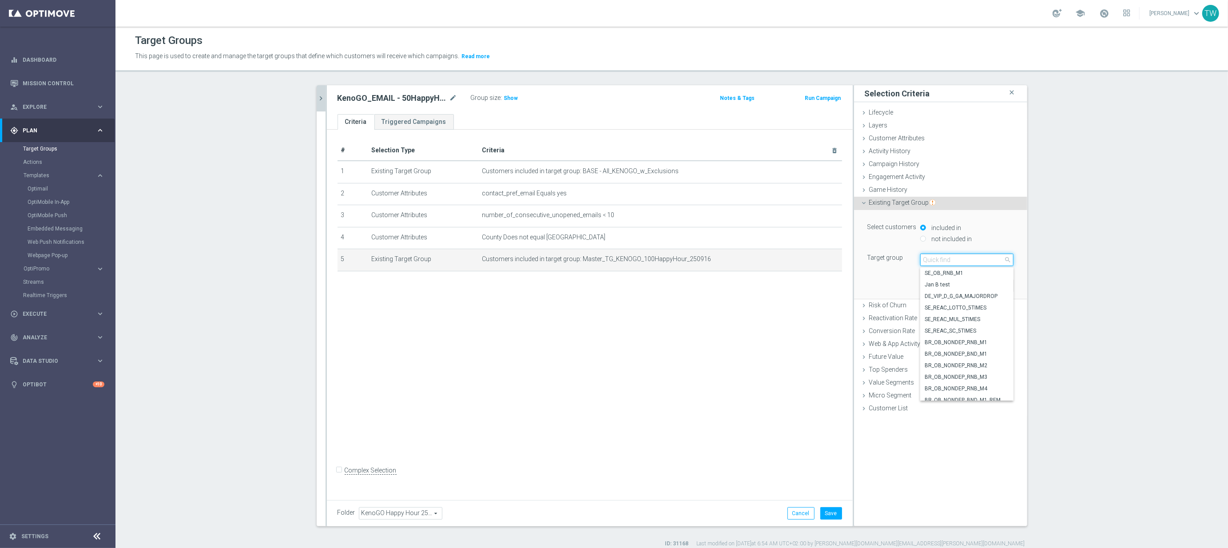
click at [984, 261] on input "search" at bounding box center [966, 260] width 93 height 12
type input "250916"
click at [972, 341] on span "Master_TG_KENOGO_50HappyHour_250916" at bounding box center [967, 342] width 84 height 7
type input "Master_TG_KENOGO_50HappyHour_250916"
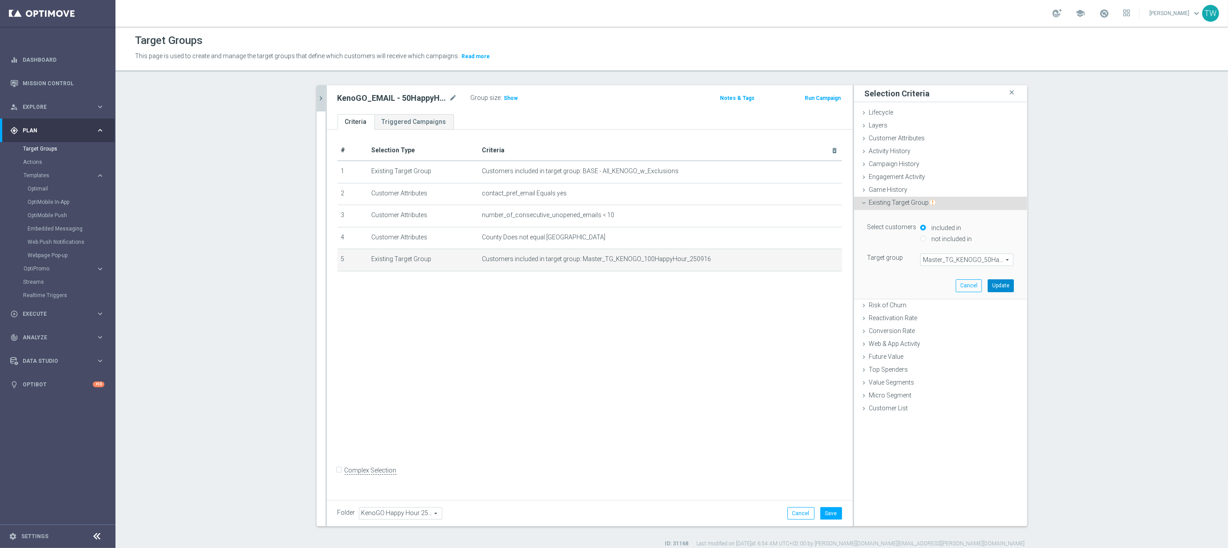
click at [1000, 292] on button "Update" at bounding box center [1001, 285] width 26 height 12
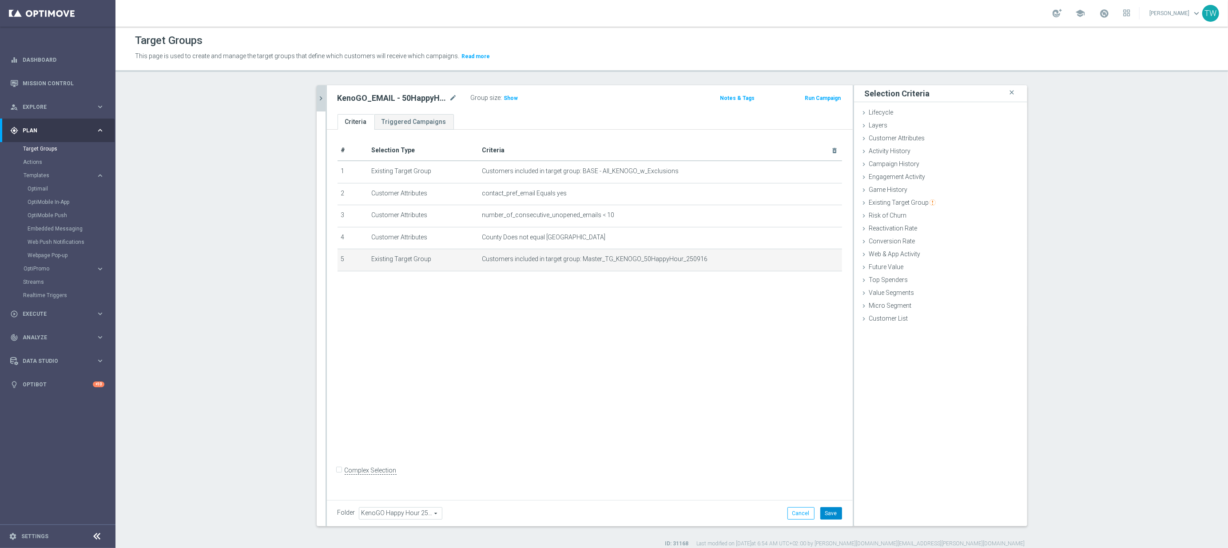
drag, startPoint x: 830, startPoint y: 510, endPoint x: 810, endPoint y: 484, distance: 32.7
click at [830, 509] on button "Save" at bounding box center [832, 513] width 22 height 12
click at [316, 94] on div "250916 close more_vert Prioritize Customer Target Groups library_add create_new…" at bounding box center [672, 316] width 746 height 462
click at [317, 94] on button "chevron_right" at bounding box center [321, 98] width 9 height 26
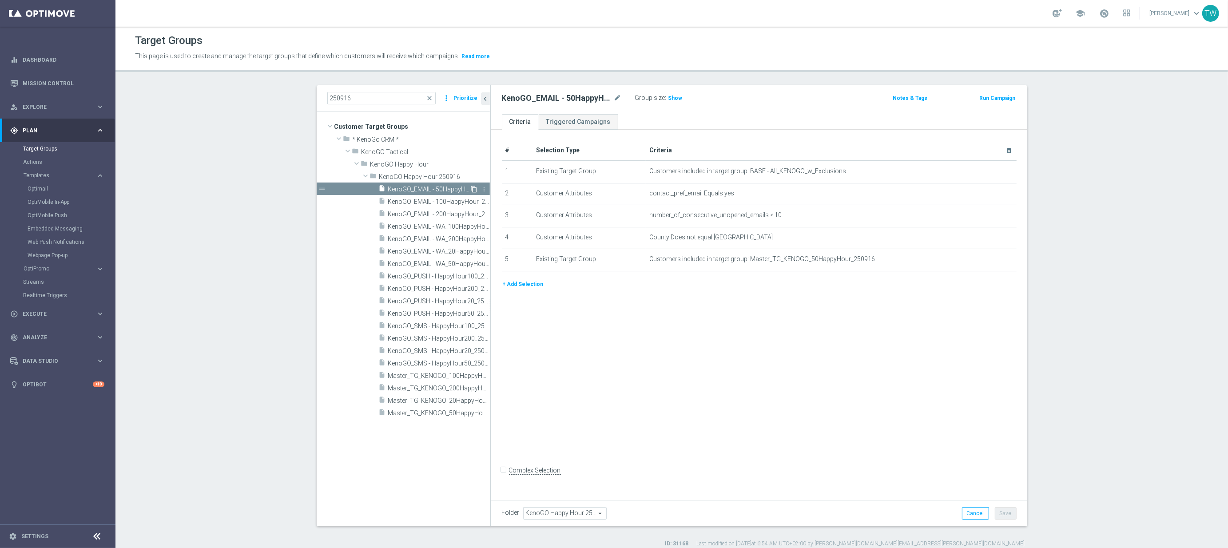
click at [474, 189] on icon "content_copy" at bounding box center [474, 189] width 7 height 7
click at [619, 99] on icon "mode_edit" at bounding box center [618, 98] width 8 height 11
click at [561, 96] on input "Copy of KenoGO_EMAIL - 50HappyHour_250916" at bounding box center [562, 99] width 120 height 12
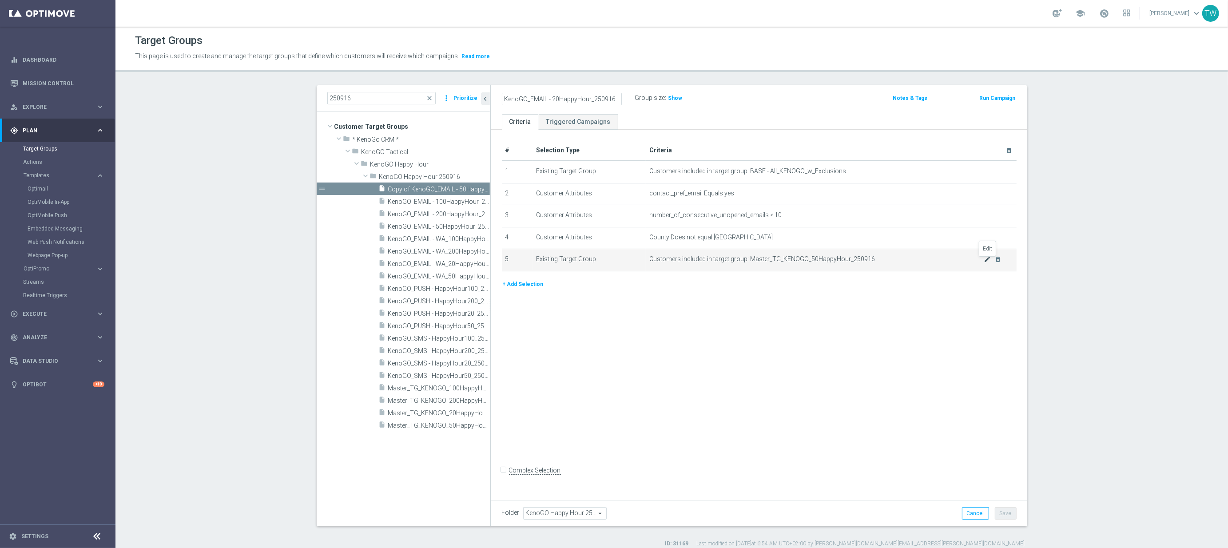
type input "KenoGO_EMAIL - 20HappyHour_250916"
drag, startPoint x: 988, startPoint y: 261, endPoint x: 988, endPoint y: 283, distance: 22.2
click at [0, 0] on icon "mode_edit" at bounding box center [0, 0] width 0 height 0
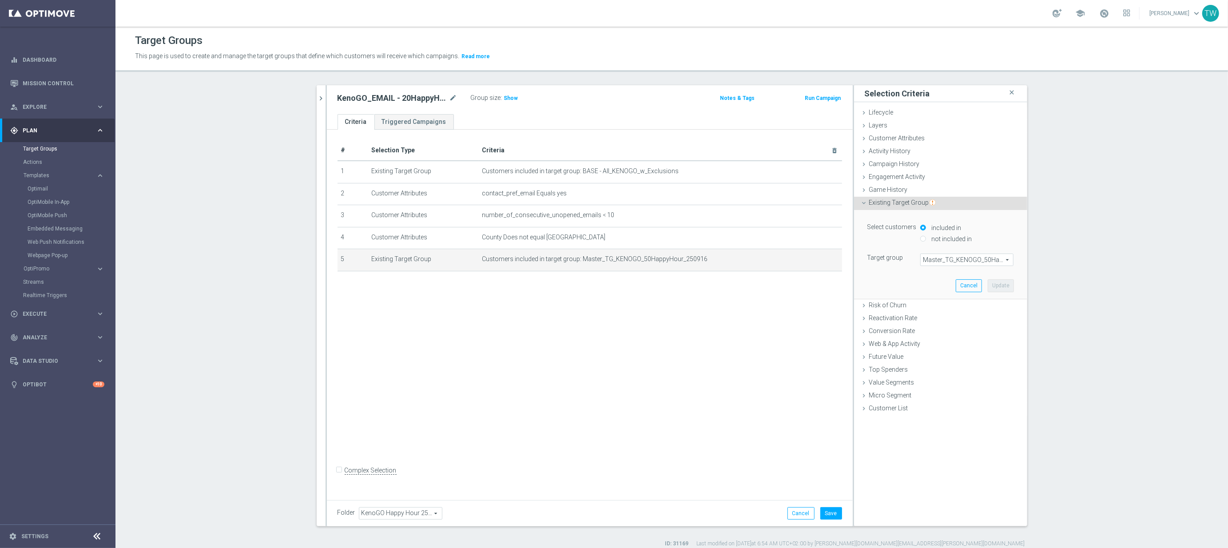
click at [982, 262] on span "Master_TG_KENOGO_50HappyHour_250916" at bounding box center [967, 260] width 92 height 12
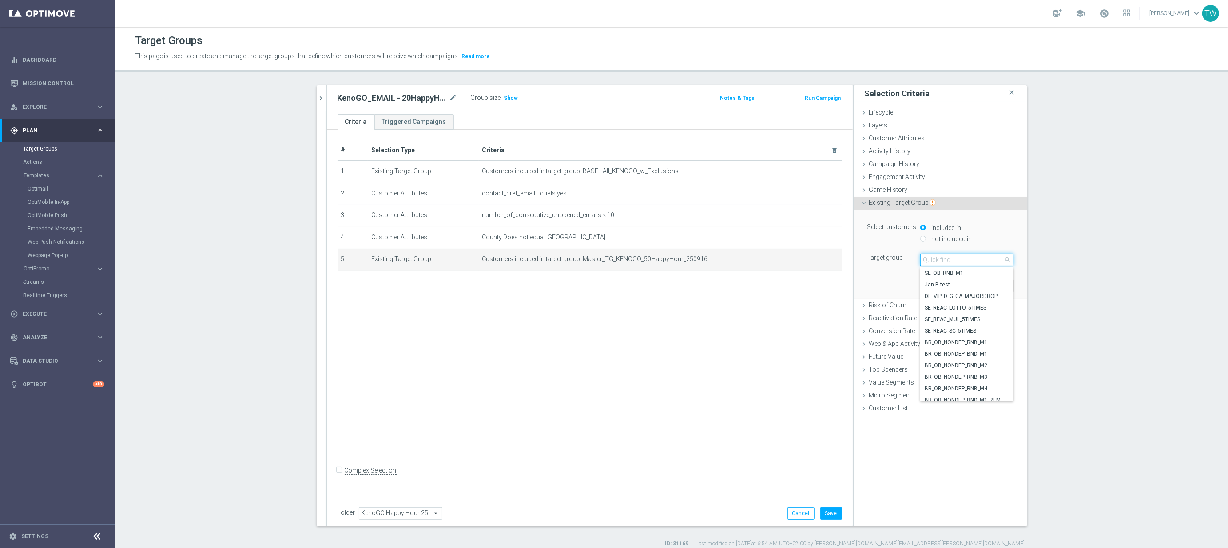
click at [982, 262] on input "search" at bounding box center [966, 260] width 93 height 12
type input "250916"
drag, startPoint x: 971, startPoint y: 355, endPoint x: 984, endPoint y: 338, distance: 21.6
click at [971, 355] on span "Master_TG_KENOGO_20HappyHour_250916" at bounding box center [967, 354] width 84 height 7
type input "Master_TG_KENOGO_20HappyHour_250916"
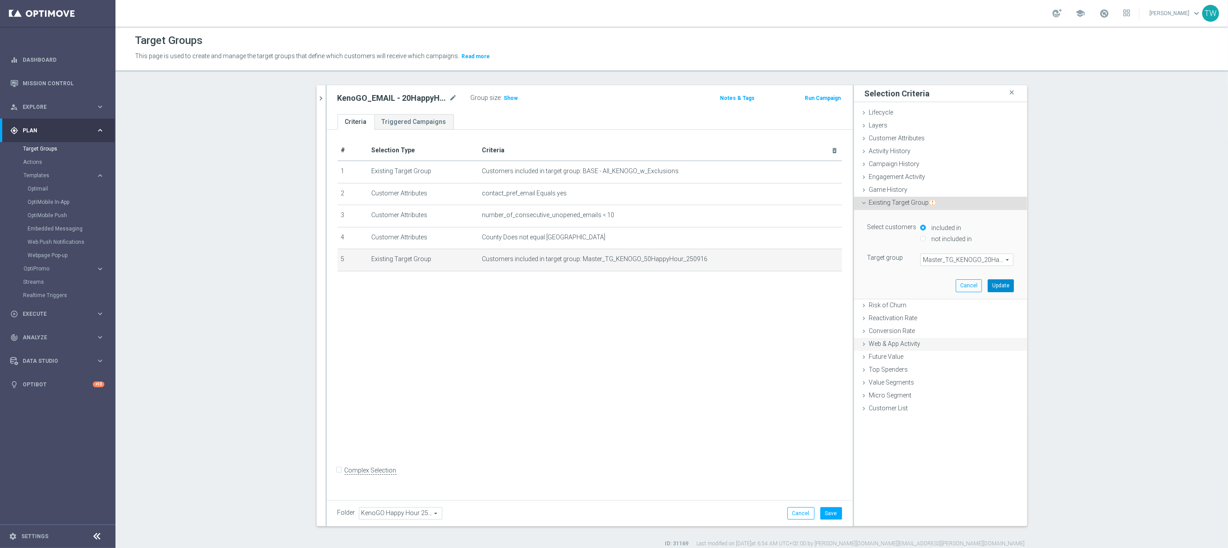
drag, startPoint x: 1000, startPoint y: 283, endPoint x: 950, endPoint y: 347, distance: 80.7
click at [999, 283] on button "Update" at bounding box center [1001, 285] width 26 height 12
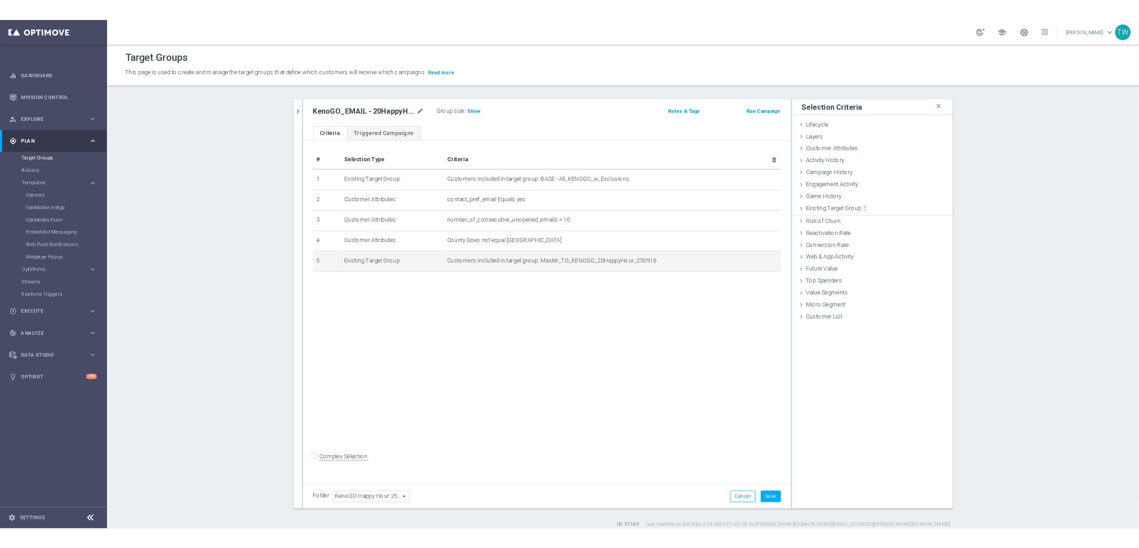
scroll to position [1, 0]
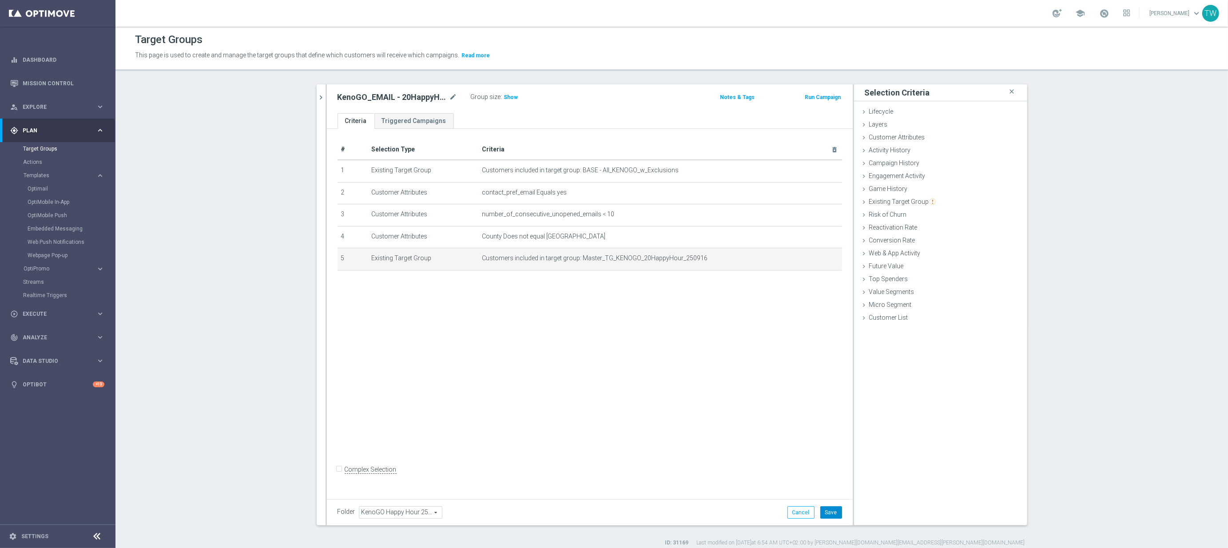
click at [832, 515] on button "Save" at bounding box center [832, 512] width 22 height 12
click at [317, 92] on button "chevron_right" at bounding box center [321, 97] width 9 height 26
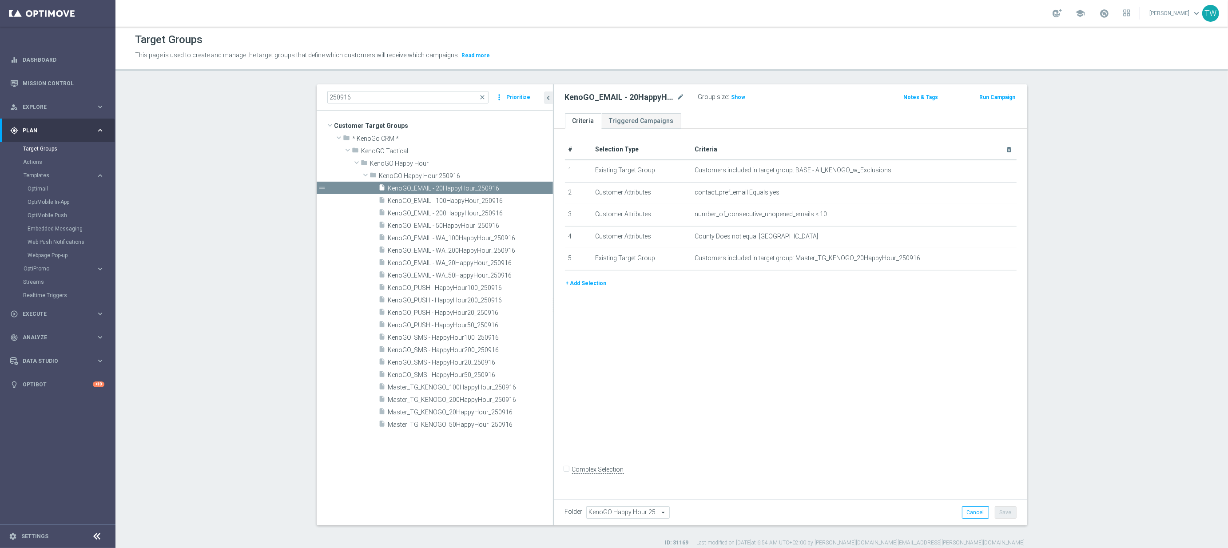
drag, startPoint x: 490, startPoint y: 332, endPoint x: 553, endPoint y: 327, distance: 63.3
click at [553, 327] on div at bounding box center [553, 304] width 1 height 441
click at [193, 144] on section "250916 close more_vert Prioritize Customer Target Groups library_add create_new…" at bounding box center [672, 315] width 1113 height 462
click at [42, 187] on link "Optimail" at bounding box center [60, 188] width 65 height 7
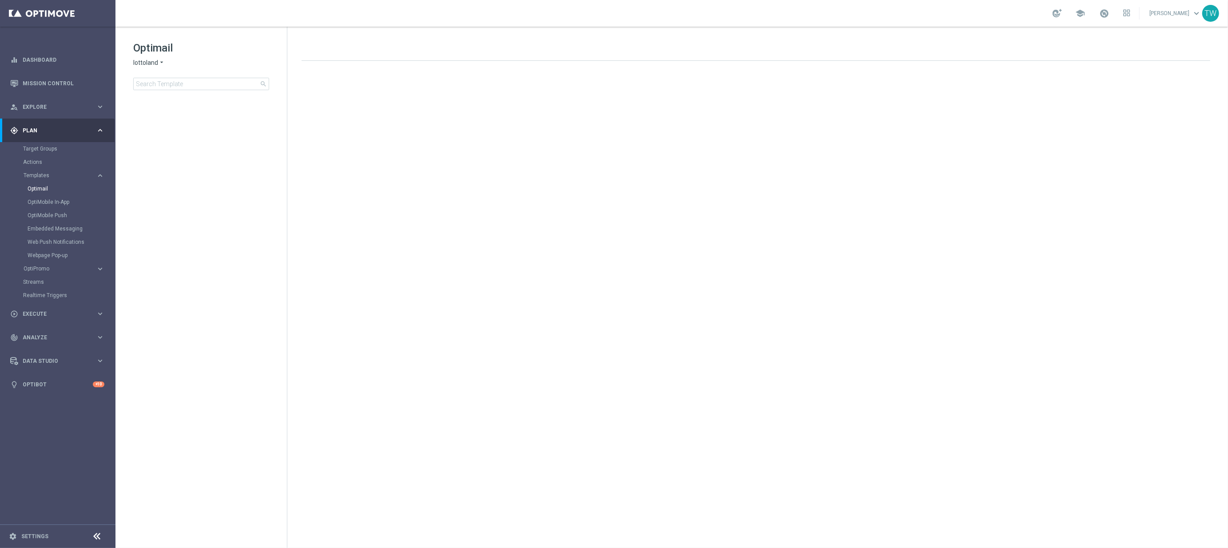
click at [147, 64] on span "lottoland" at bounding box center [145, 63] width 25 height 8
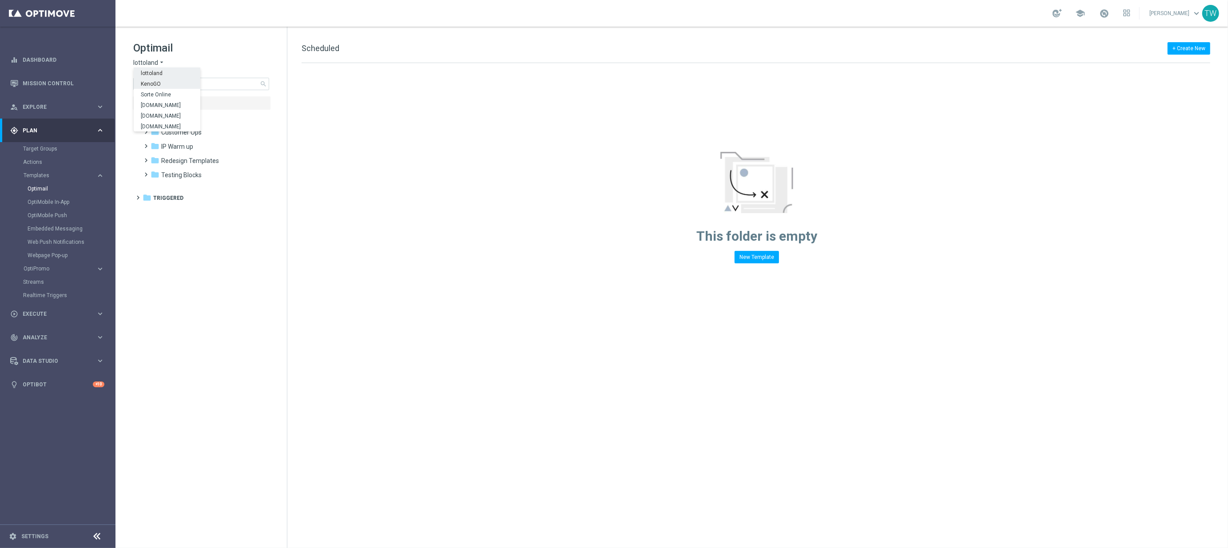
click at [159, 79] on div "KenoGO" at bounding box center [167, 83] width 67 height 11
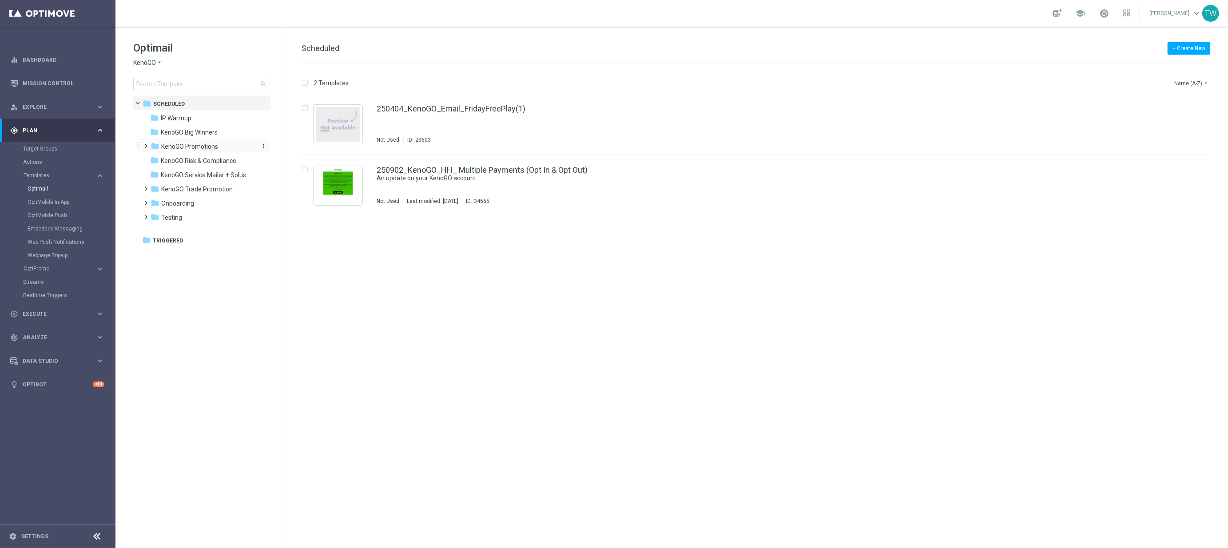
click at [229, 147] on div "folder KenoGO Promotions" at bounding box center [202, 147] width 102 height 10
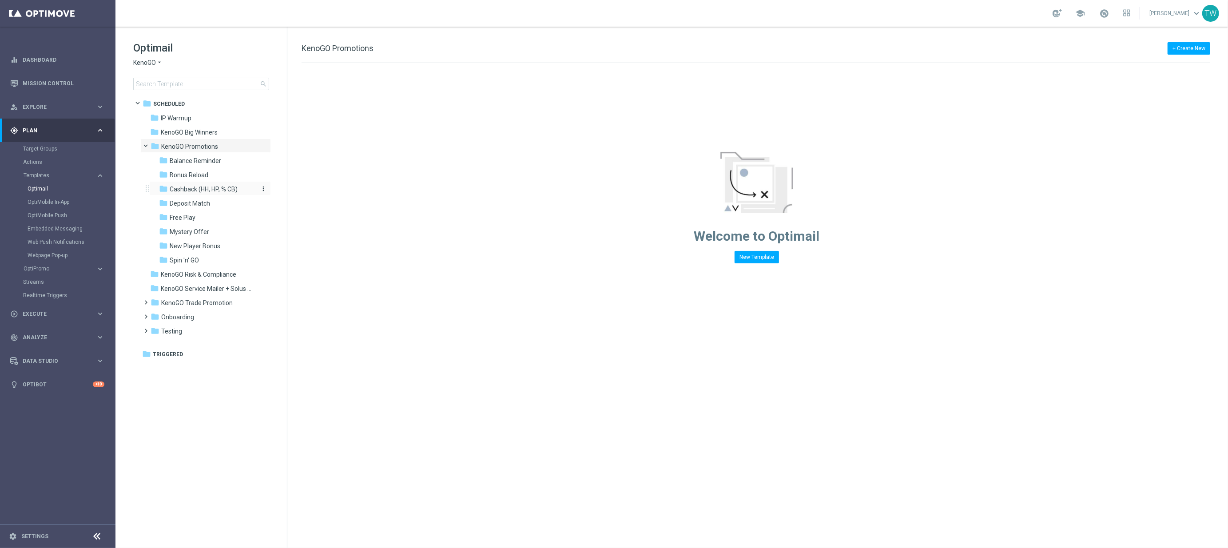
click at [229, 186] on span "Cashback (HH, HP, % CB)" at bounding box center [204, 189] width 68 height 8
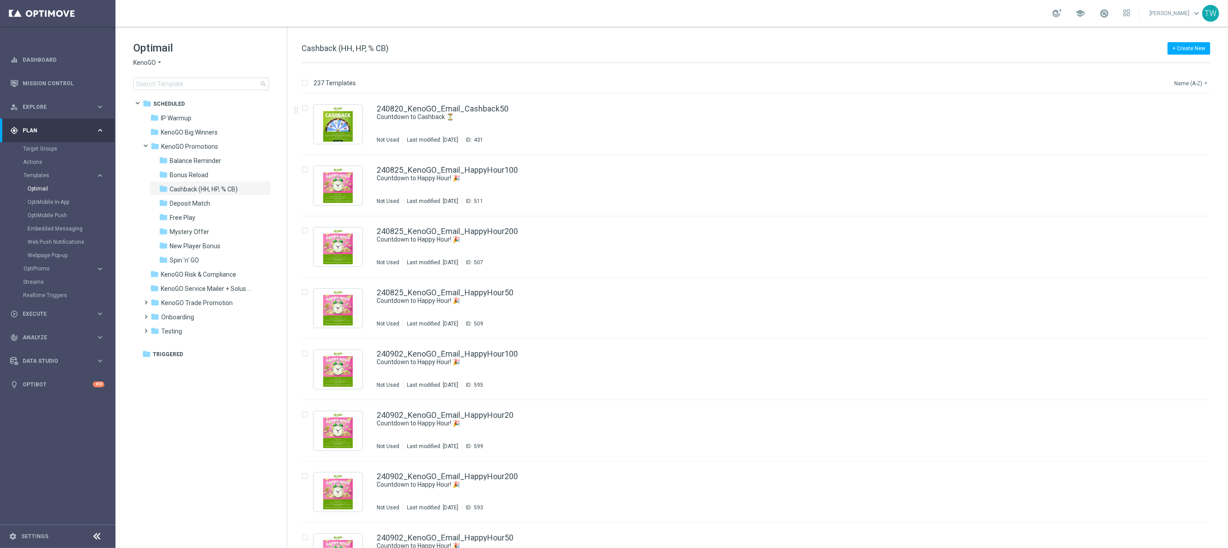
click at [1180, 78] on button "Name (A-Z) arrow_drop_down" at bounding box center [1192, 83] width 37 height 11
click at [1191, 124] on span "Date Modified (Newest)" at bounding box center [1177, 123] width 60 height 6
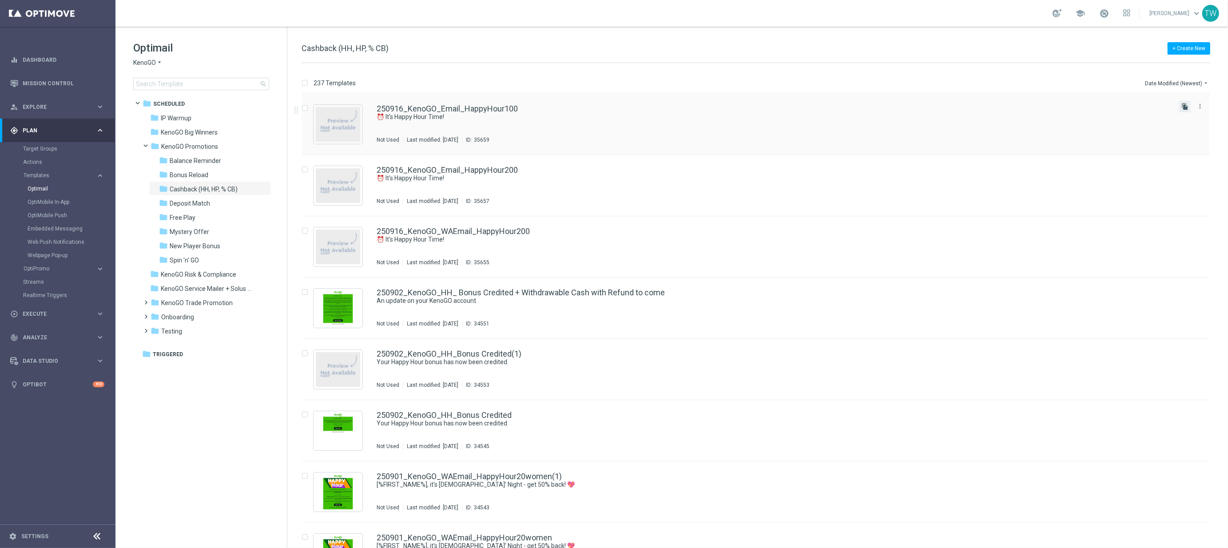
click at [1184, 105] on icon "file_copy" at bounding box center [1185, 106] width 7 height 7
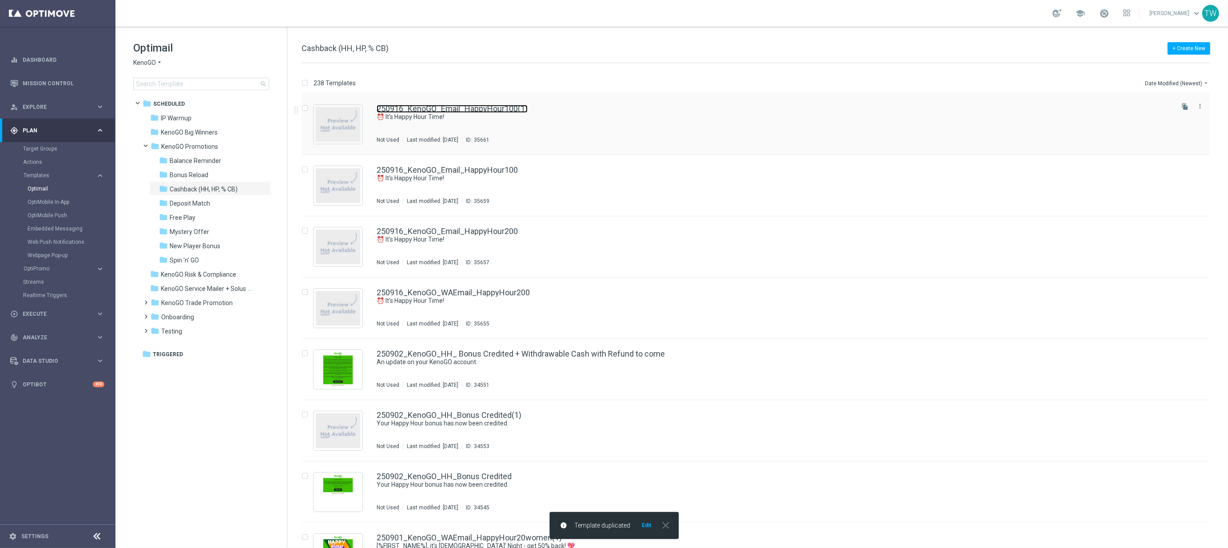
click at [473, 106] on link "250916_KenoGO_Email_HappyHour100(1)" at bounding box center [452, 109] width 151 height 8
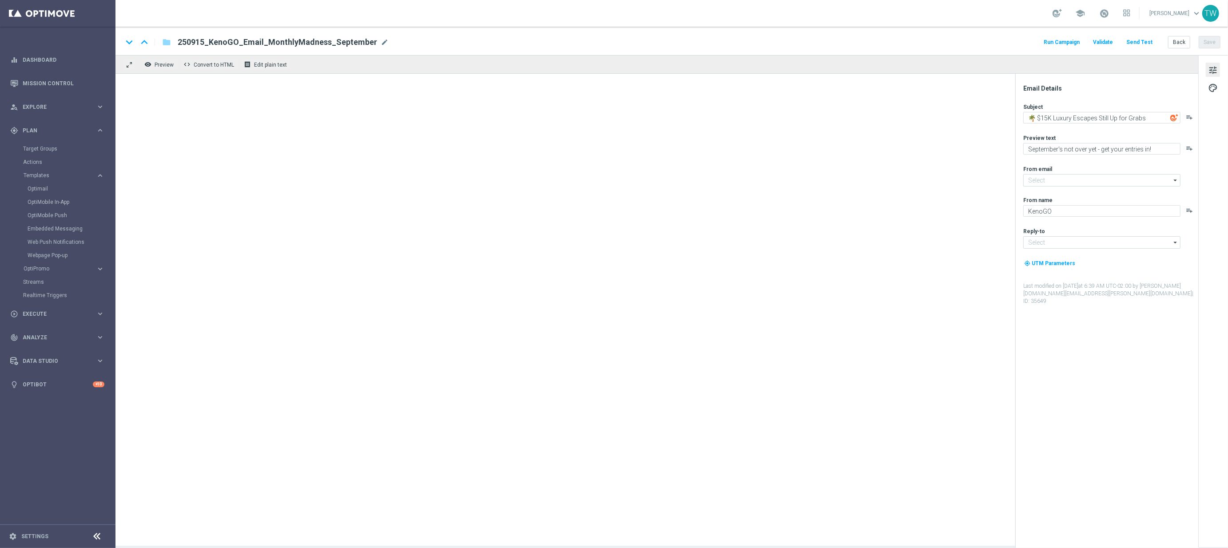
type input "[EMAIL_ADDRESS][DOMAIN_NAME]"
type input "250916_KenoGO_Email_HappyHour100(1)"
type textarea "⏰ It's Happy Hour Time!"
type textarea "Get 50% back in BONUS CASH!"
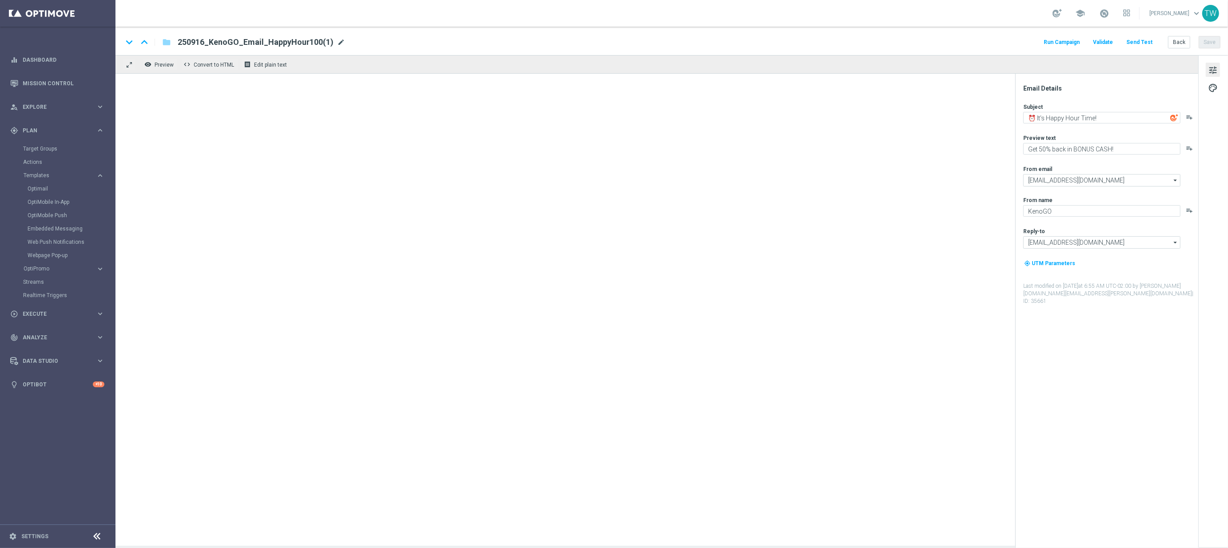
click at [338, 43] on span "mode_edit" at bounding box center [341, 42] width 8 height 8
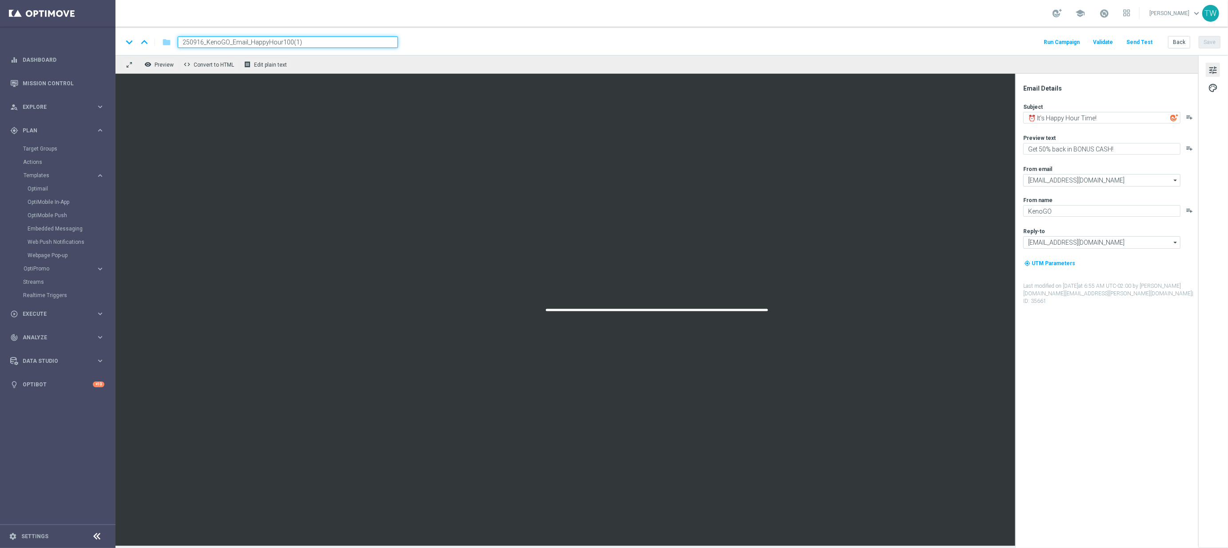
drag, startPoint x: 280, startPoint y: 41, endPoint x: 368, endPoint y: 45, distance: 88.0
click at [368, 45] on input "250916_KenoGO_Email_HappyHour100(1)" at bounding box center [288, 42] width 220 height 12
type input "250916_KenoGO_Email_HappyHour50"
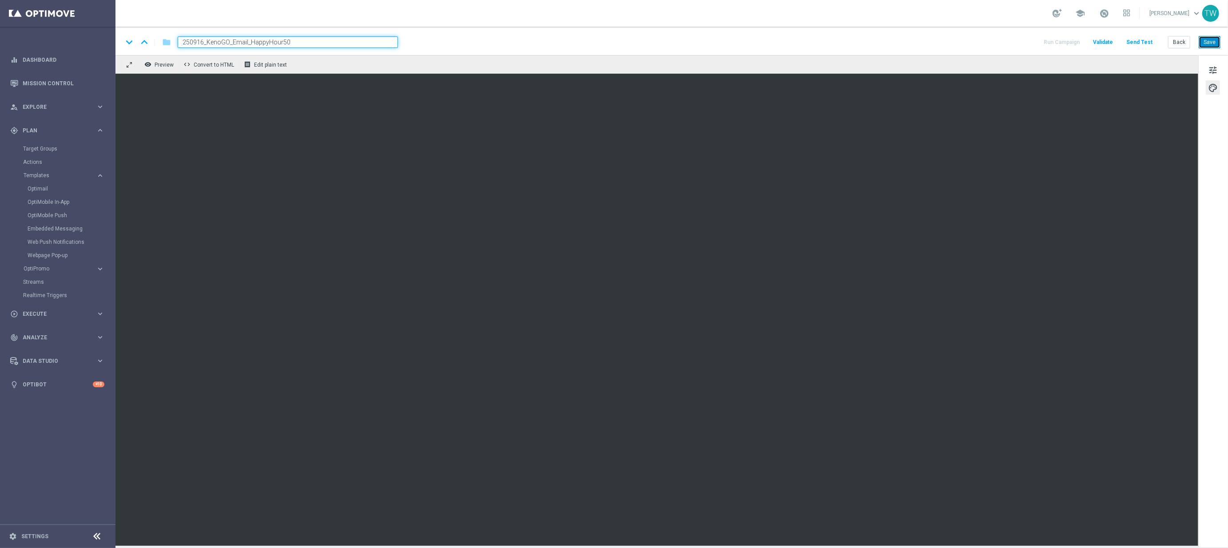
click at [1210, 41] on button "Save" at bounding box center [1210, 42] width 22 height 12
click at [1180, 44] on button "Back" at bounding box center [1179, 42] width 22 height 12
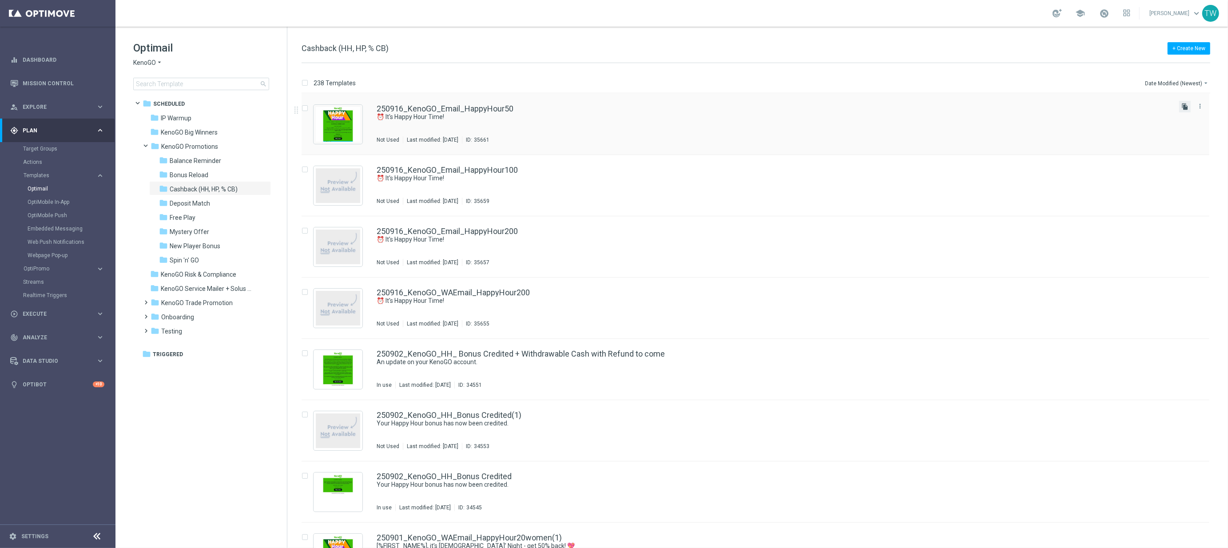
click at [1184, 107] on icon "file_copy" at bounding box center [1185, 106] width 7 height 7
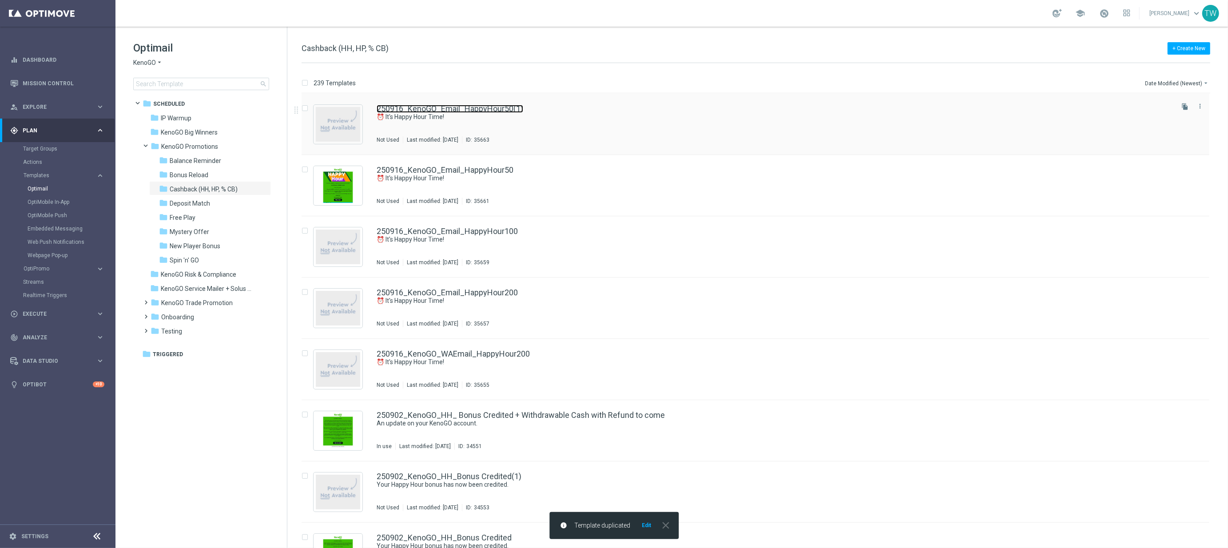
click at [500, 110] on link "250916_KenoGO_Email_HappyHour50(1)" at bounding box center [450, 109] width 147 height 8
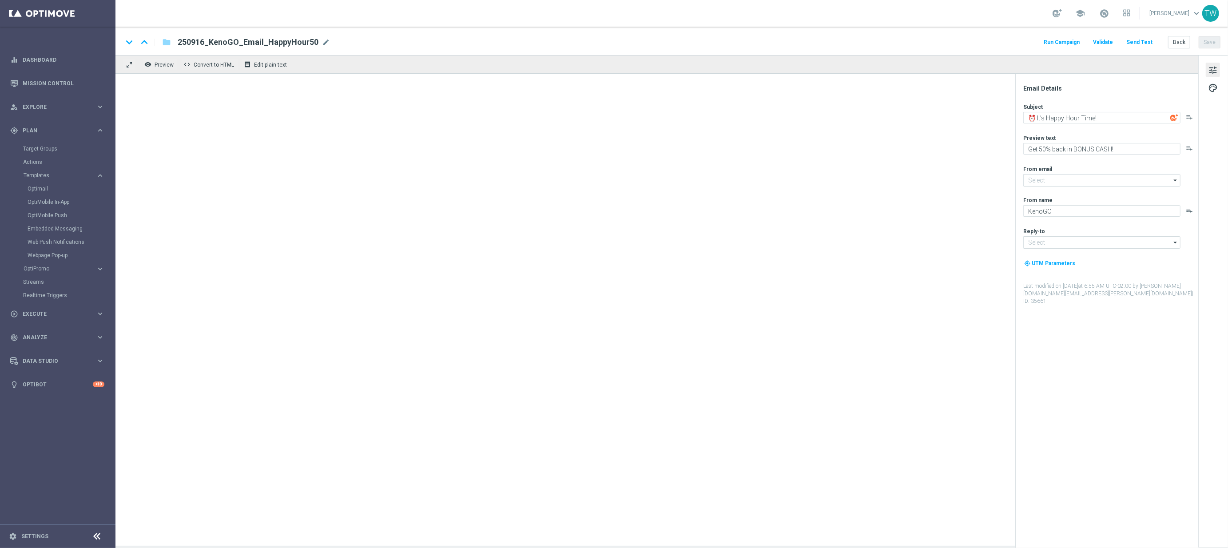
type input "[EMAIL_ADDRESS][DOMAIN_NAME]"
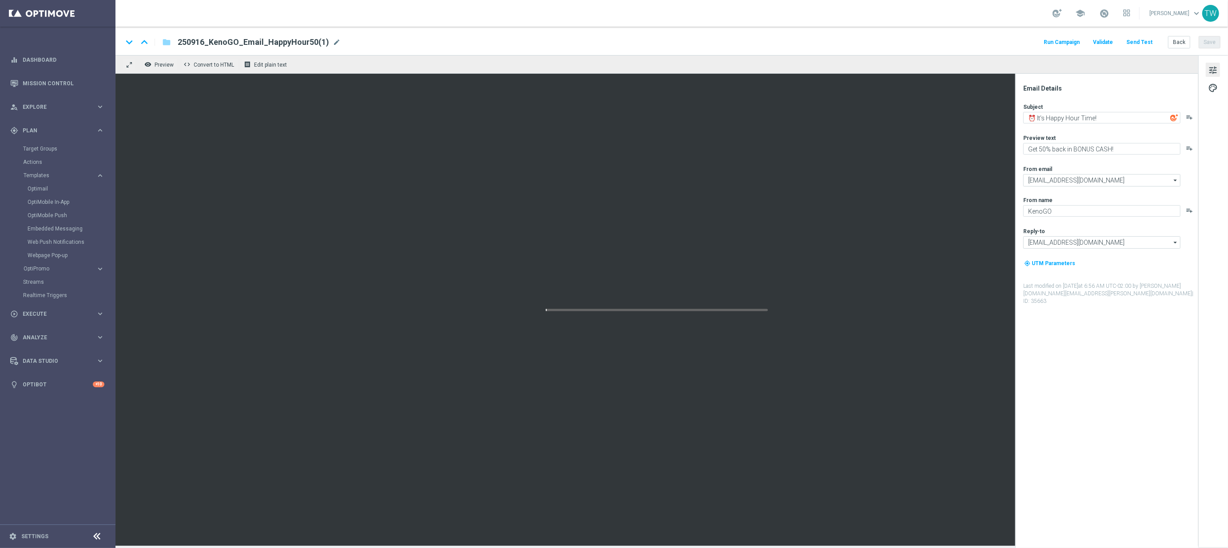
click at [327, 42] on div "250916_KenoGO_Email_HappyHour50(1) mode_edit" at bounding box center [259, 42] width 163 height 12
drag, startPoint x: 281, startPoint y: 40, endPoint x: 365, endPoint y: 40, distance: 83.5
click at [365, 40] on input "250916_KenoGO_Email_HappyHour50(1)" at bounding box center [288, 42] width 220 height 12
type input "250916_KenoGO_Email_HappyHour20"
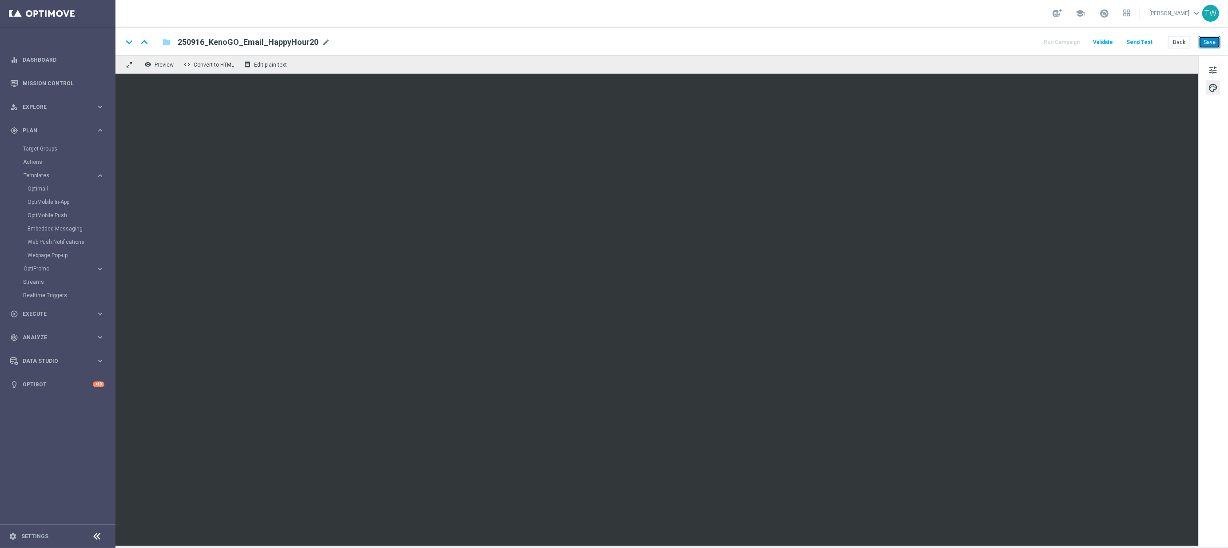
click at [1220, 45] on button "Save" at bounding box center [1210, 42] width 22 height 12
click at [1213, 47] on button "Save" at bounding box center [1210, 42] width 22 height 12
click at [1181, 41] on button "Back" at bounding box center [1179, 42] width 22 height 12
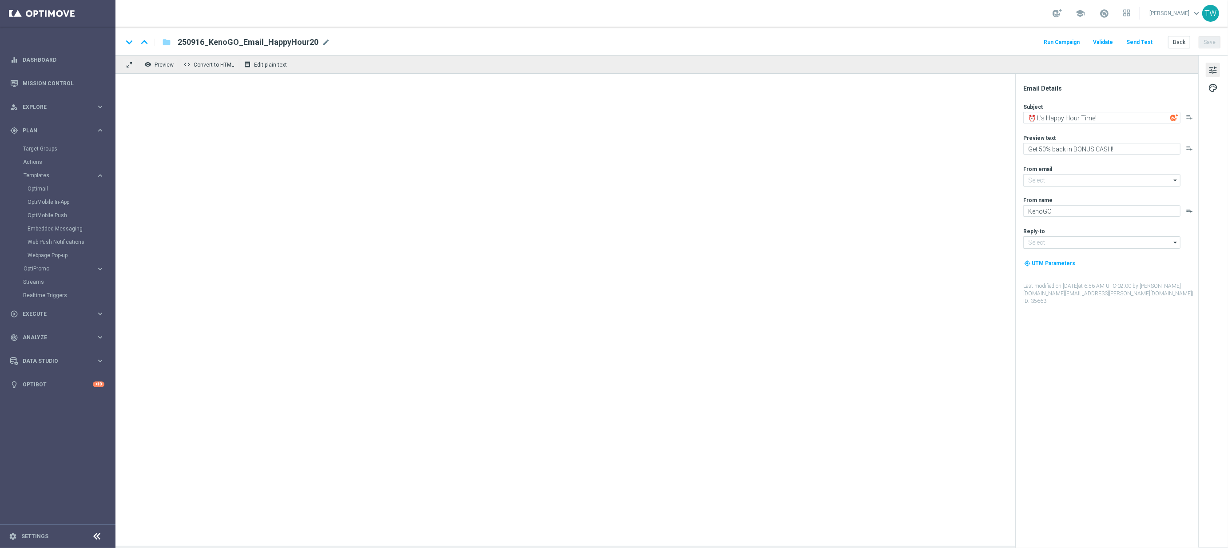
type input "[EMAIL_ADDRESS][DOMAIN_NAME]"
click at [1179, 45] on button "Back" at bounding box center [1179, 42] width 22 height 12
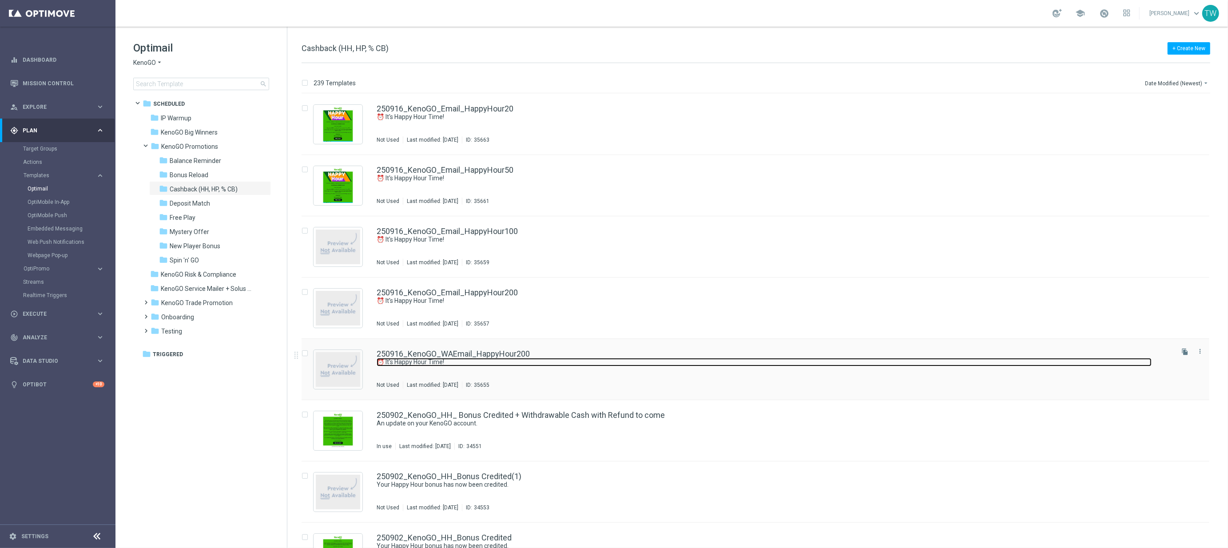
click at [941, 365] on link "⏰ It's Happy Hour Time!" at bounding box center [764, 362] width 775 height 8
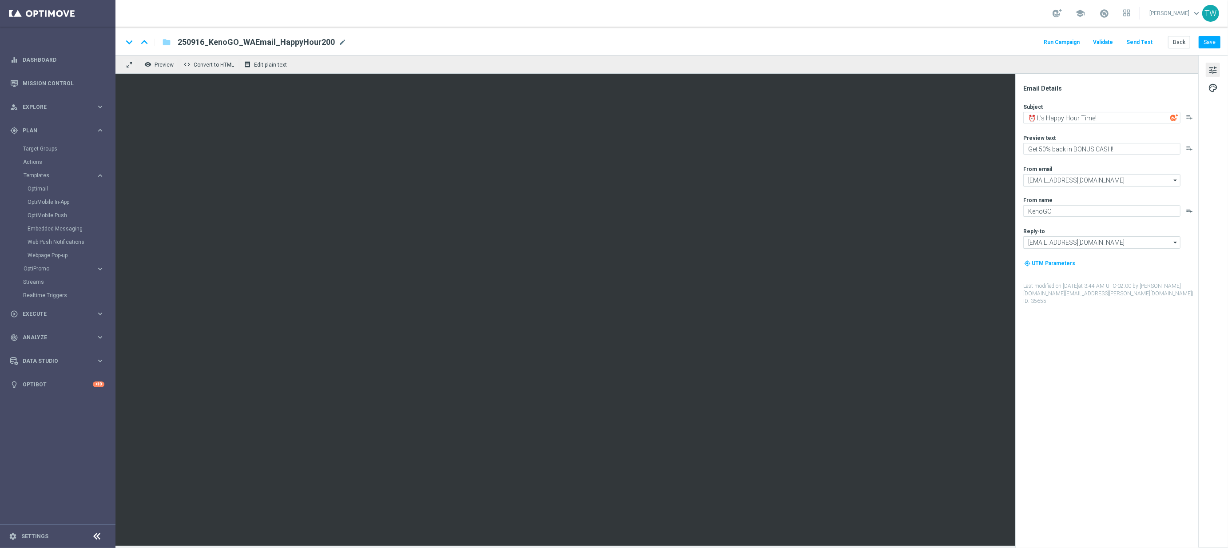
click at [1179, 49] on div "keyboard_arrow_down keyboard_arrow_up folder 250916_KenoGO_WAEmail_HappyHour200…" at bounding box center [672, 41] width 1113 height 28
click at [1179, 46] on button "Back" at bounding box center [1179, 42] width 22 height 12
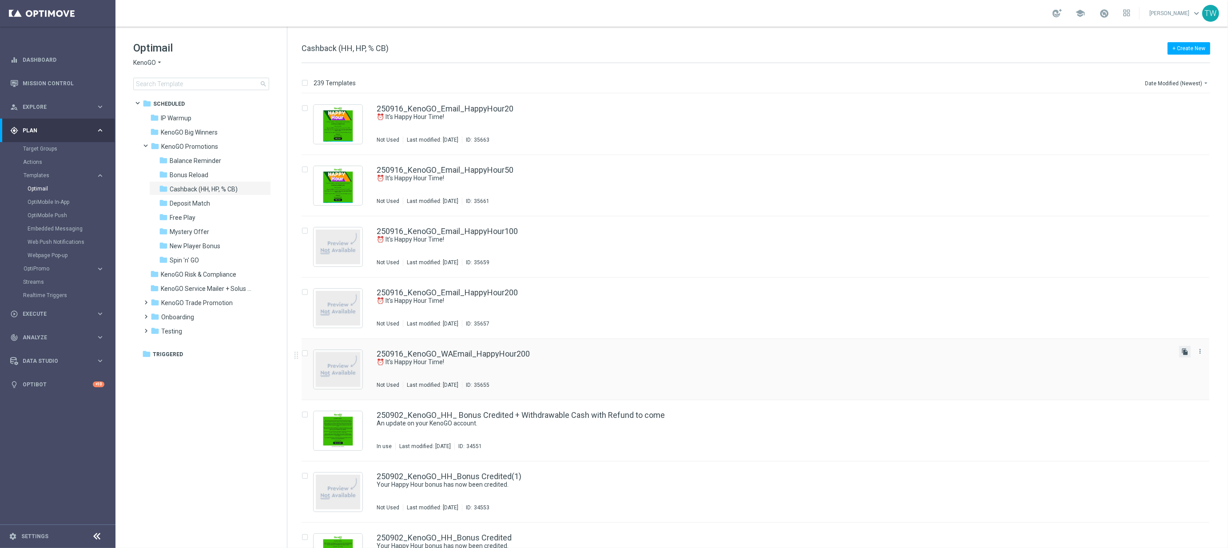
click at [1183, 350] on icon "file_copy" at bounding box center [1185, 351] width 7 height 7
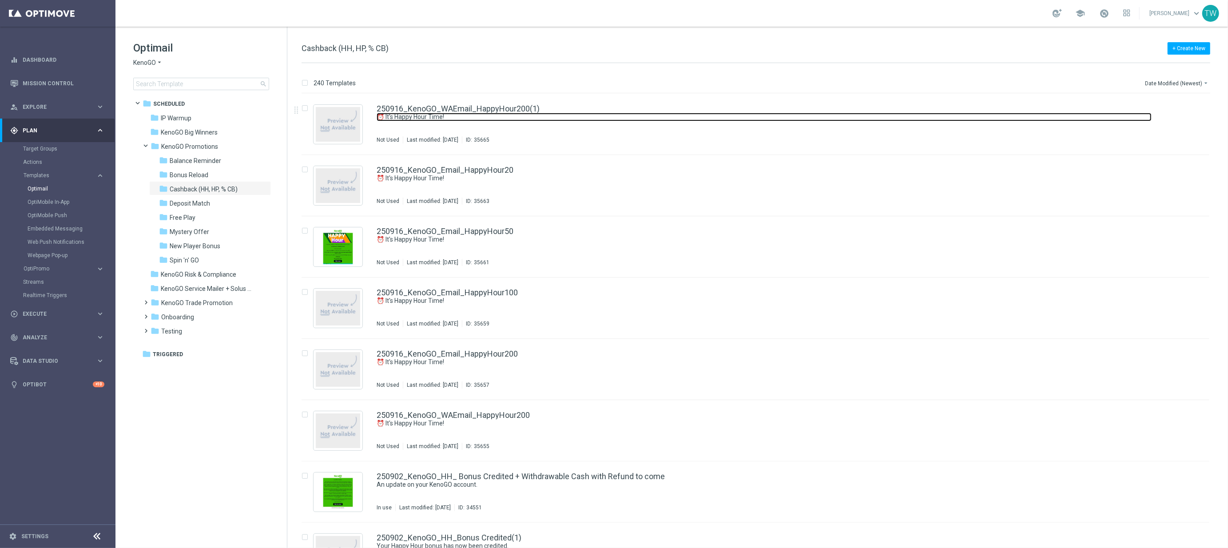
click at [475, 115] on link "⏰ It's Happy Hour Time!" at bounding box center [764, 117] width 775 height 8
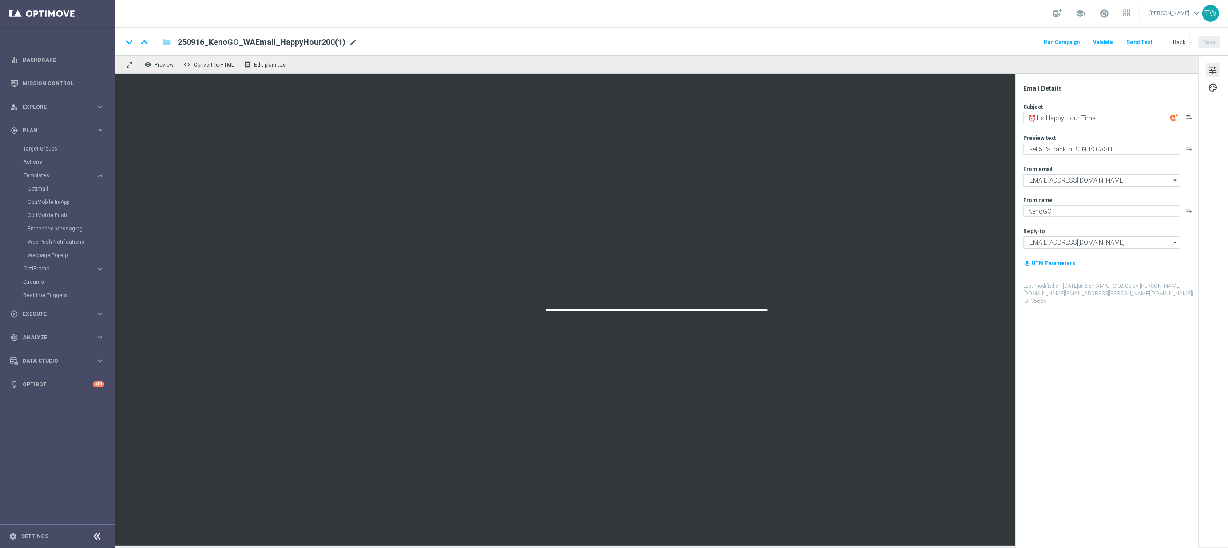
click at [353, 45] on span "mode_edit" at bounding box center [353, 42] width 8 height 8
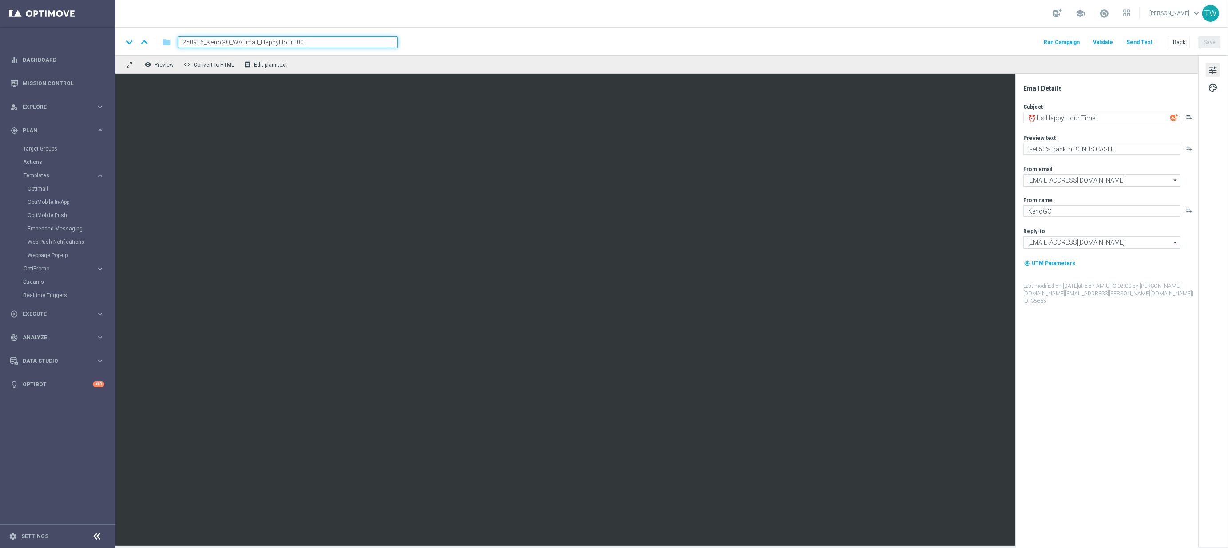
type input "250916_KenoGO_WAEmail_HappyHour100"
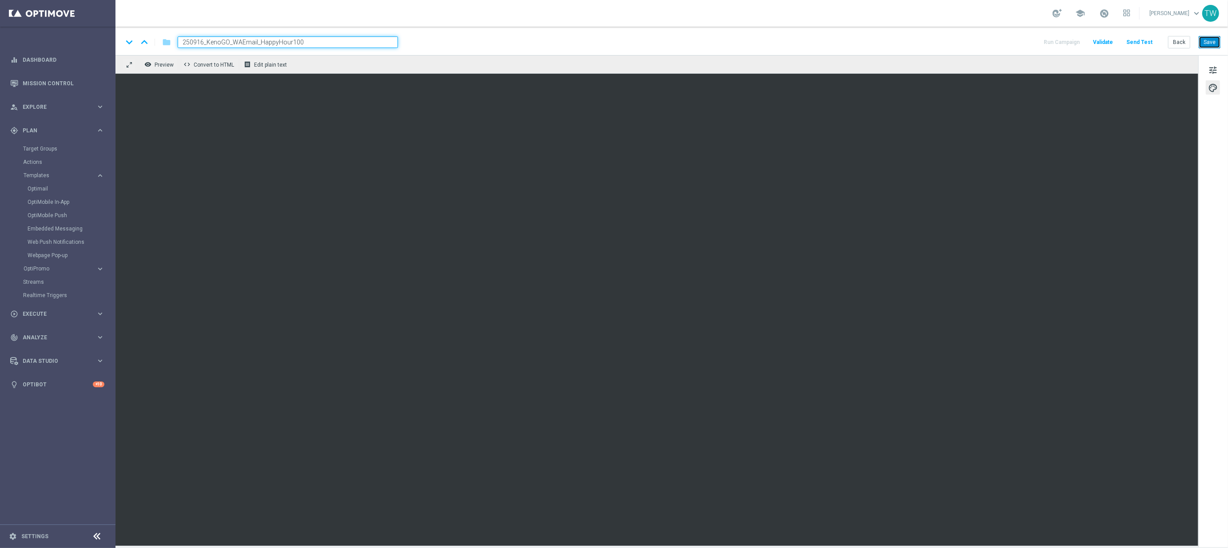
click at [1209, 44] on button "Save" at bounding box center [1210, 42] width 22 height 12
click at [1176, 42] on button "Back" at bounding box center [1179, 42] width 22 height 12
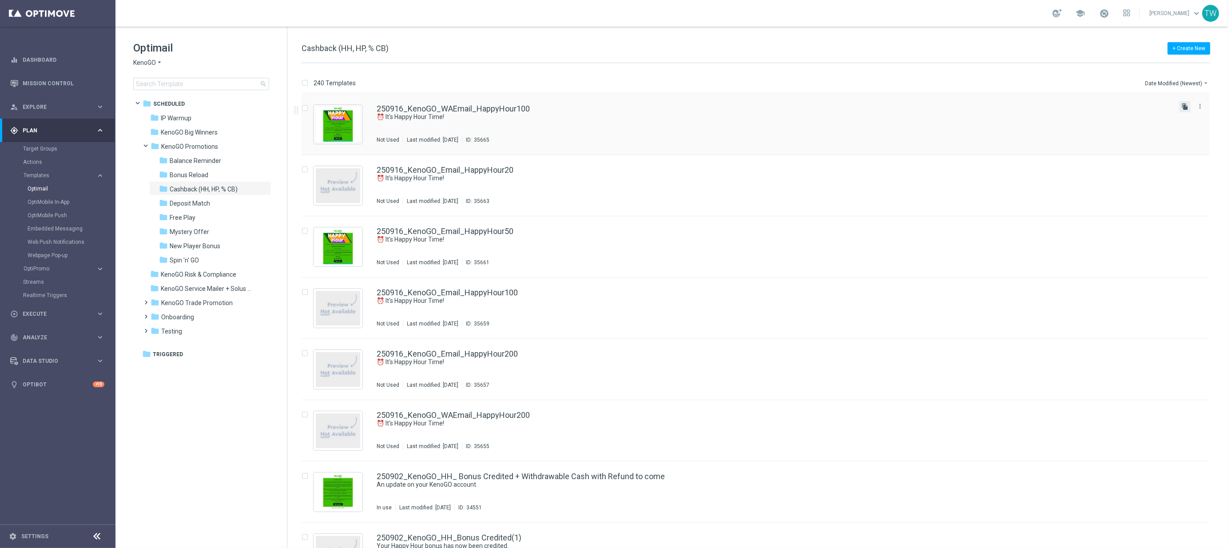
click at [1184, 107] on icon "file_copy" at bounding box center [1185, 106] width 7 height 7
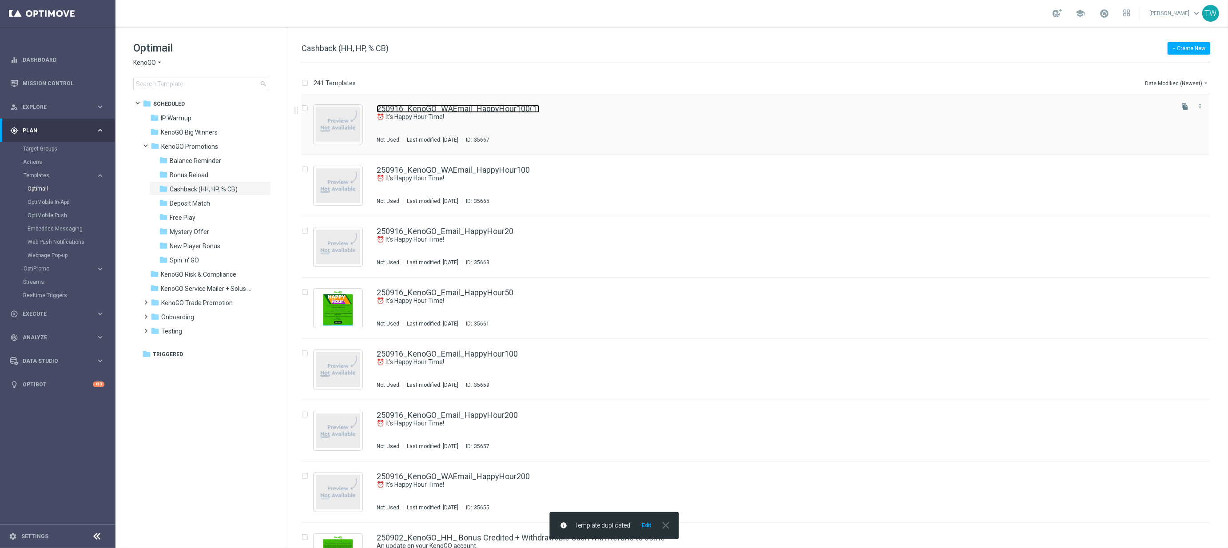
click at [477, 110] on link "250916_KenoGO_WAEmail_HappyHour100(1)" at bounding box center [458, 109] width 163 height 8
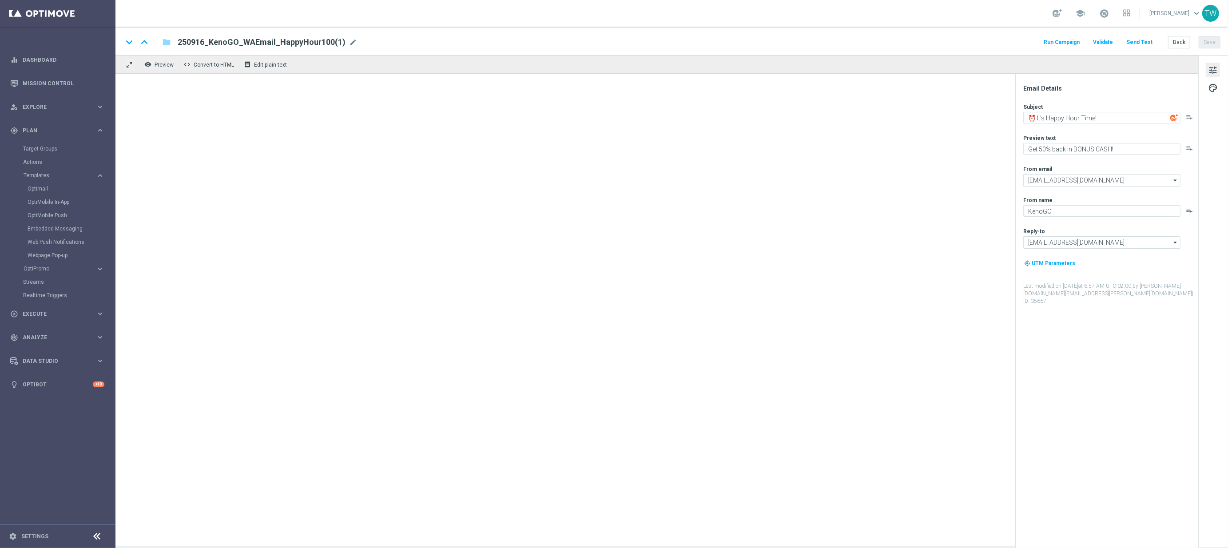
drag, startPoint x: 342, startPoint y: 42, endPoint x: 337, endPoint y: 43, distance: 5.0
click at [342, 42] on span "250916_KenoGO_WAEmail_HappyHour100(1)" at bounding box center [262, 42] width 168 height 11
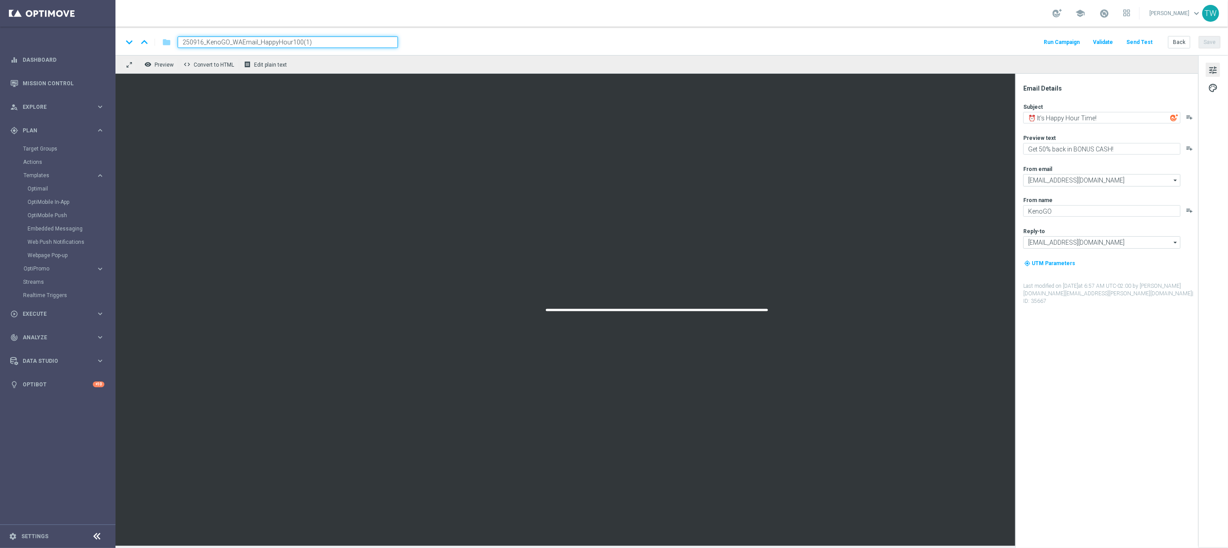
drag, startPoint x: 289, startPoint y: 40, endPoint x: 383, endPoint y: 39, distance: 94.6
click at [383, 39] on input "250916_KenoGO_WAEmail_HappyHour100(1)" at bounding box center [288, 42] width 220 height 12
type input "250916_KenoGO_WAEmail_HappyHour50"
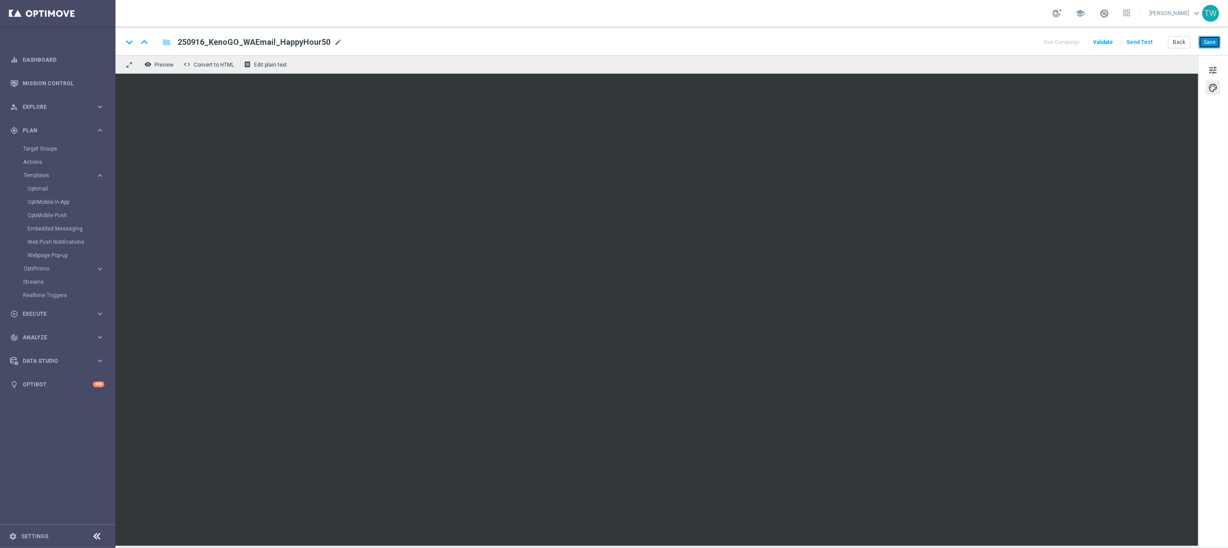
click at [1216, 39] on button "Save" at bounding box center [1210, 42] width 22 height 12
click at [1188, 43] on button "Back" at bounding box center [1179, 42] width 22 height 12
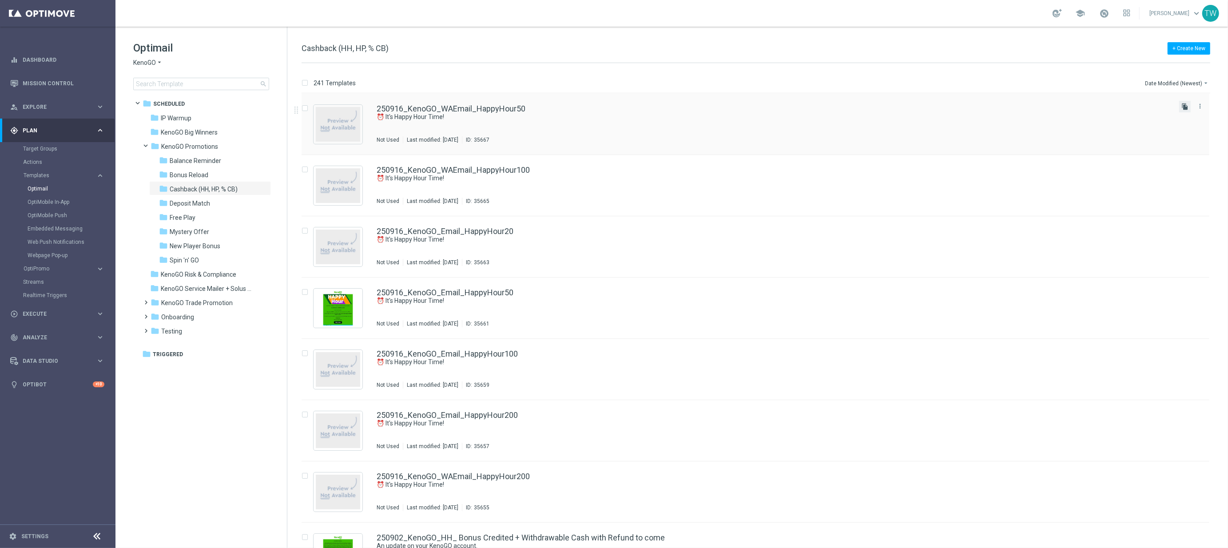
click at [1183, 107] on icon "file_copy" at bounding box center [1185, 106] width 7 height 7
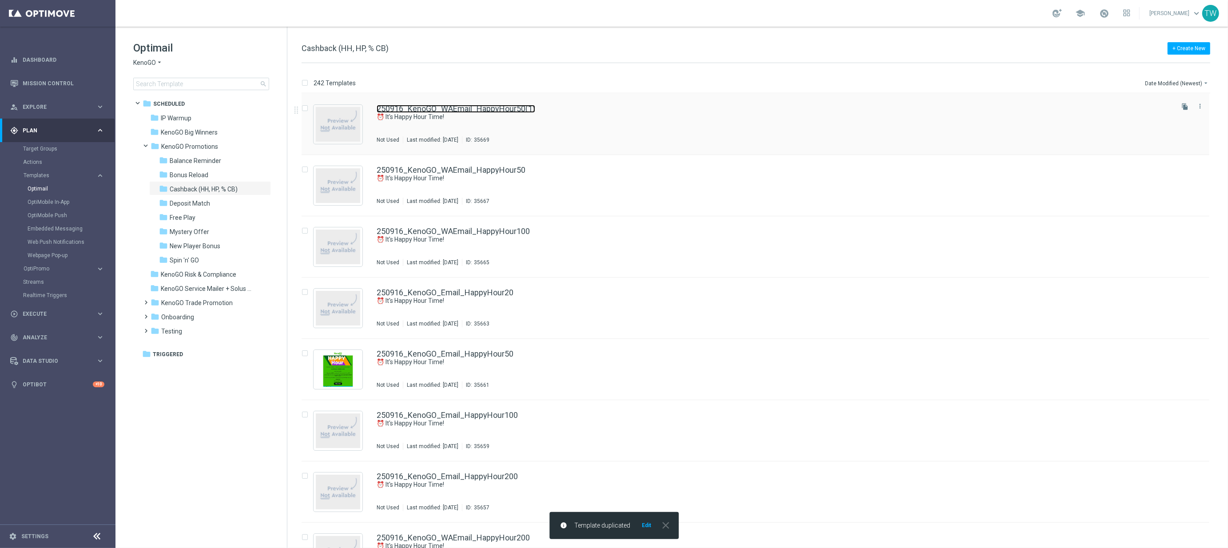
click at [500, 109] on link "250916_KenoGO_WAEmail_HappyHour50(1)" at bounding box center [456, 109] width 159 height 8
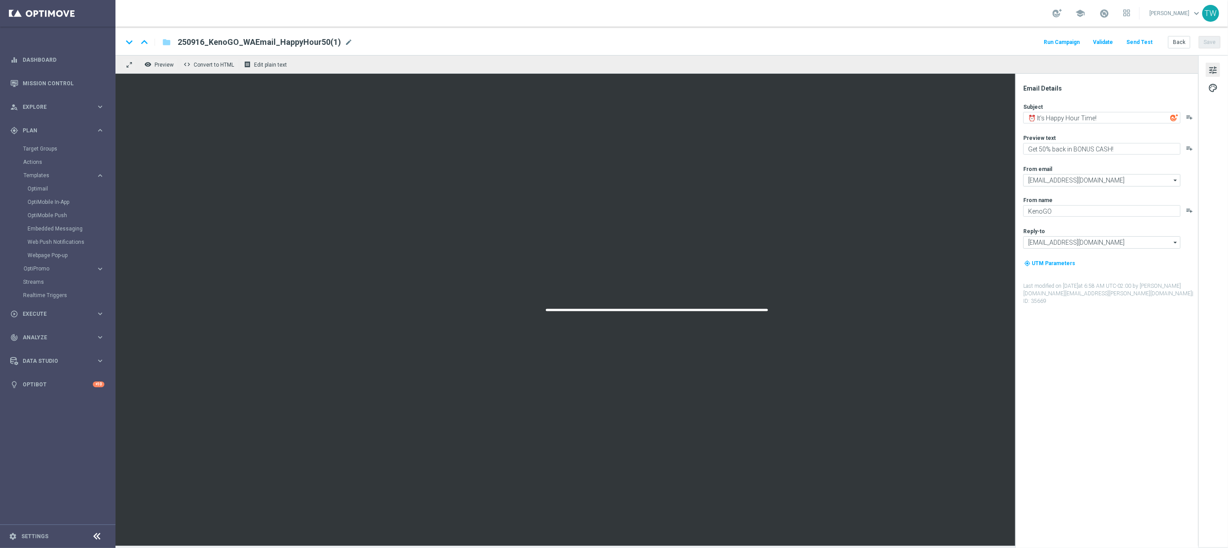
click at [351, 45] on div "keyboard_arrow_down keyboard_arrow_up folder 250916_KenoGO_WAEmail_HappyHour50(…" at bounding box center [672, 42] width 1098 height 12
click at [347, 44] on span "mode_edit" at bounding box center [349, 42] width 8 height 8
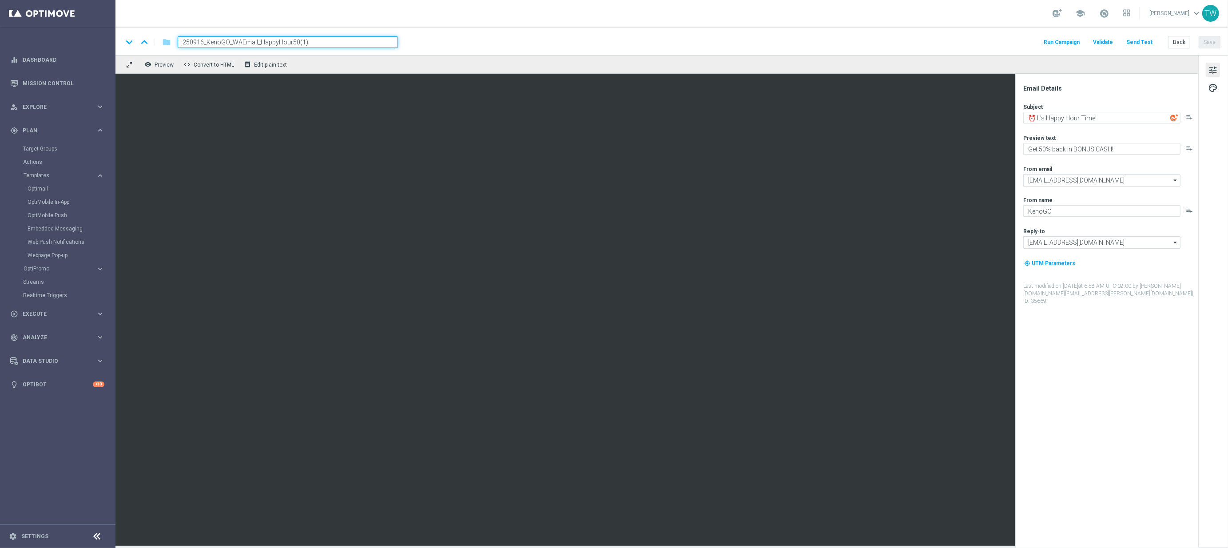
drag, startPoint x: 291, startPoint y: 43, endPoint x: 337, endPoint y: 38, distance: 46.4
click at [337, 38] on input "250916_KenoGO_WAEmail_HappyHour50(1)" at bounding box center [288, 42] width 220 height 12
type input "250916_KenoGO_WAEmail_HappyHour20"
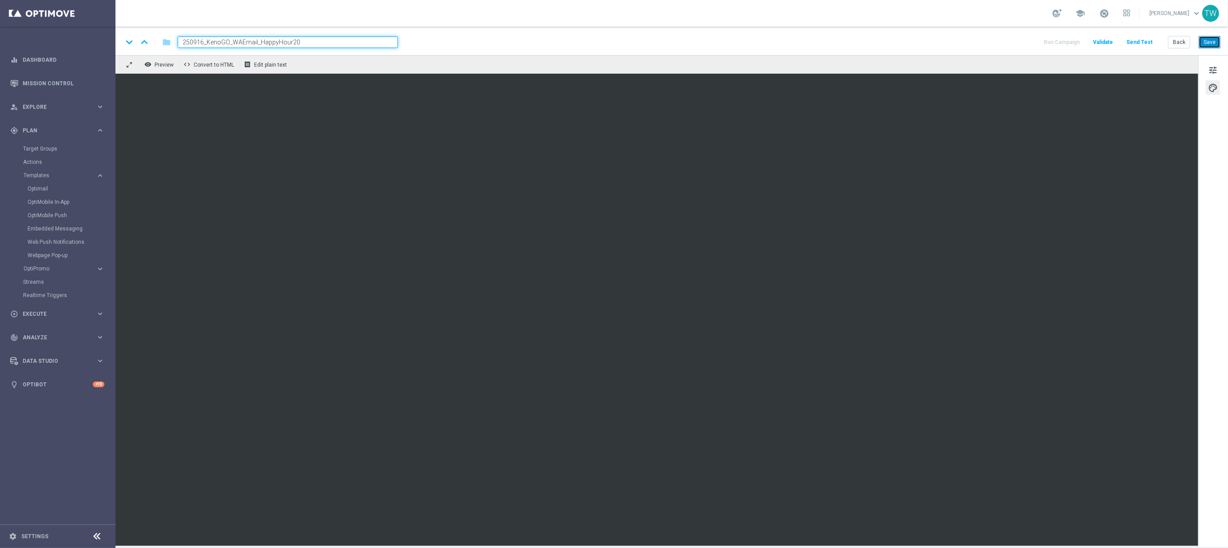
click at [1208, 40] on button "Save" at bounding box center [1210, 42] width 22 height 12
click at [1184, 41] on button "Back" at bounding box center [1179, 42] width 22 height 12
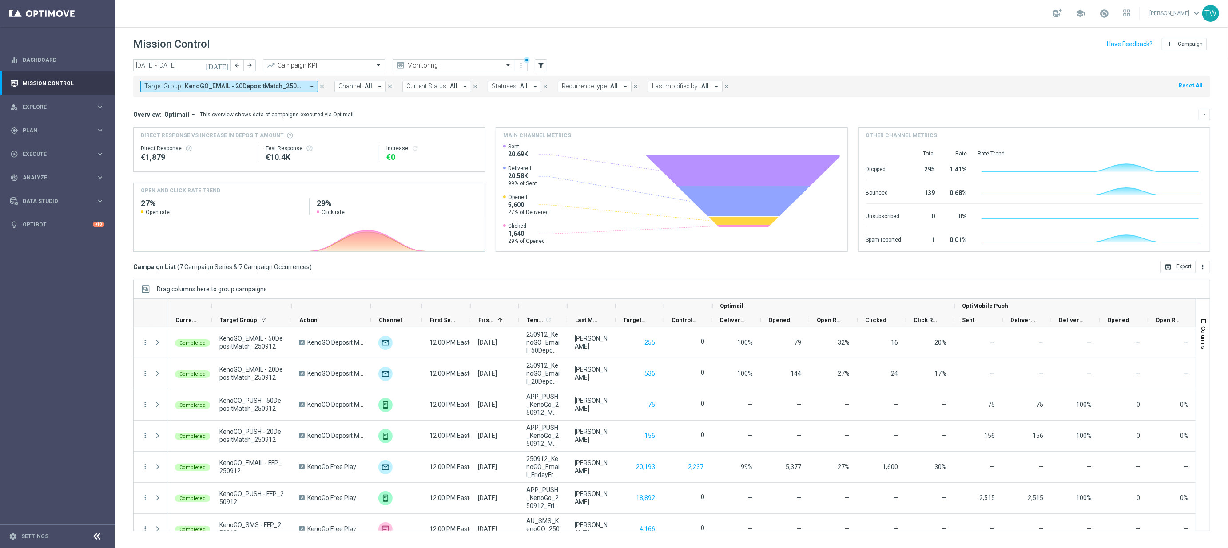
click at [304, 92] on button "Target Group: KenoGO_EMAIL - 20DepositMatch_250912, KenoGO_EMAIL - 50DepositMat…" at bounding box center [229, 87] width 178 height 12
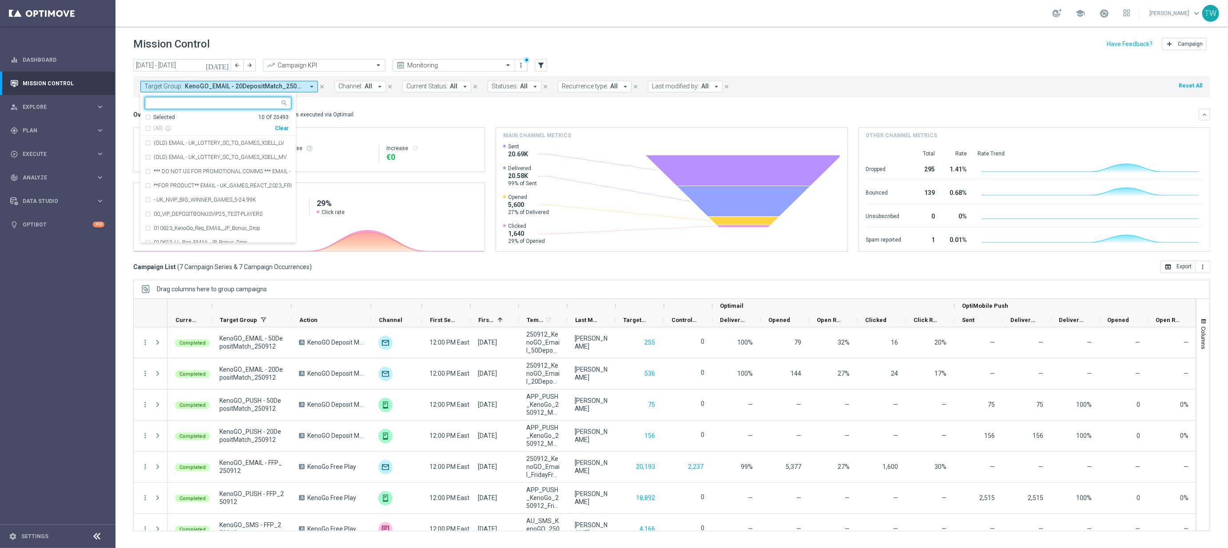
click at [0, 0] on div "Clear" at bounding box center [0, 0] width 0 height 0
click at [249, 102] on input "text" at bounding box center [215, 104] width 130 height 8
click at [166, 130] on span "(All Search Results)" at bounding box center [177, 129] width 49 height 8
type input "250915"
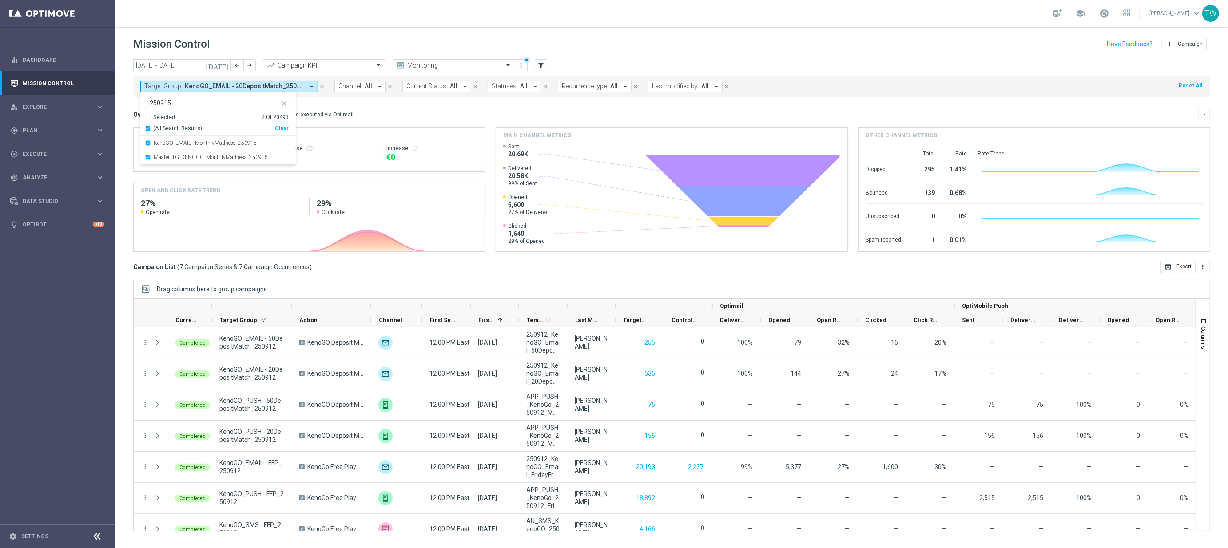
click at [363, 110] on div "Overview: Optimail arrow_drop_down This overview shows data of campaigns execut…" at bounding box center [671, 115] width 1077 height 12
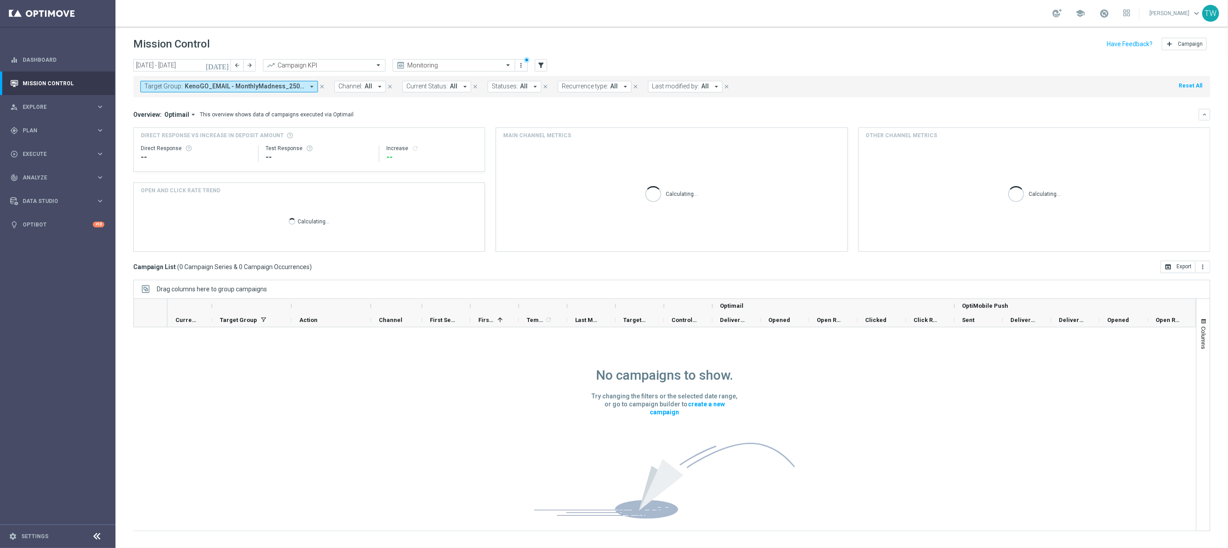
drag, startPoint x: 227, startPoint y: 63, endPoint x: 287, endPoint y: 68, distance: 59.3
click at [229, 63] on icon "[DATE]" at bounding box center [218, 65] width 24 height 8
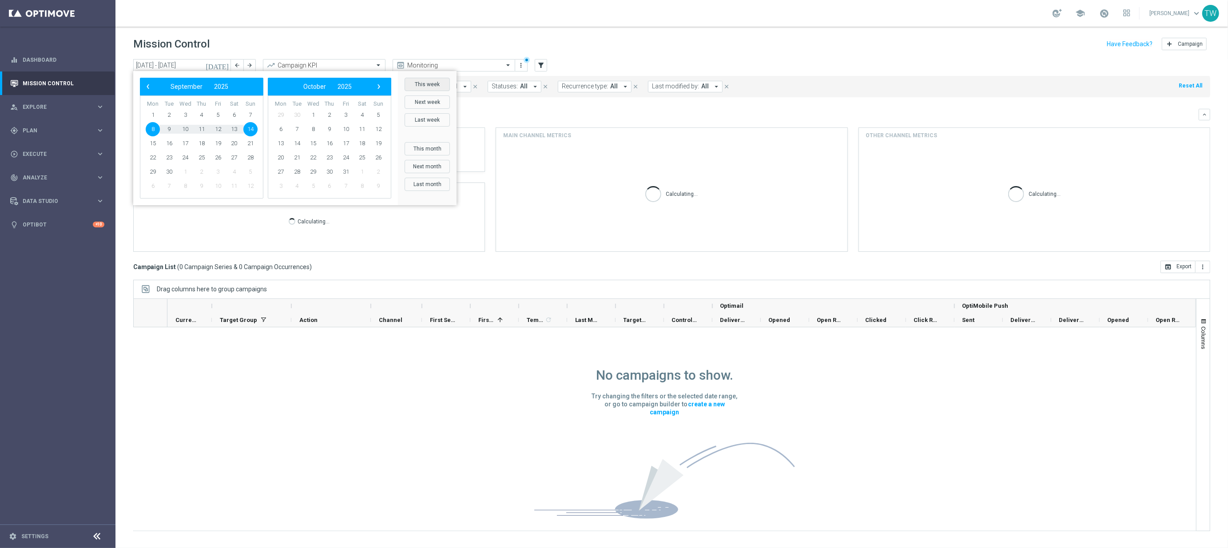
click at [445, 87] on button "This week" at bounding box center [427, 84] width 45 height 13
type input "15 Sep 2025 - 21 Sep 2025"
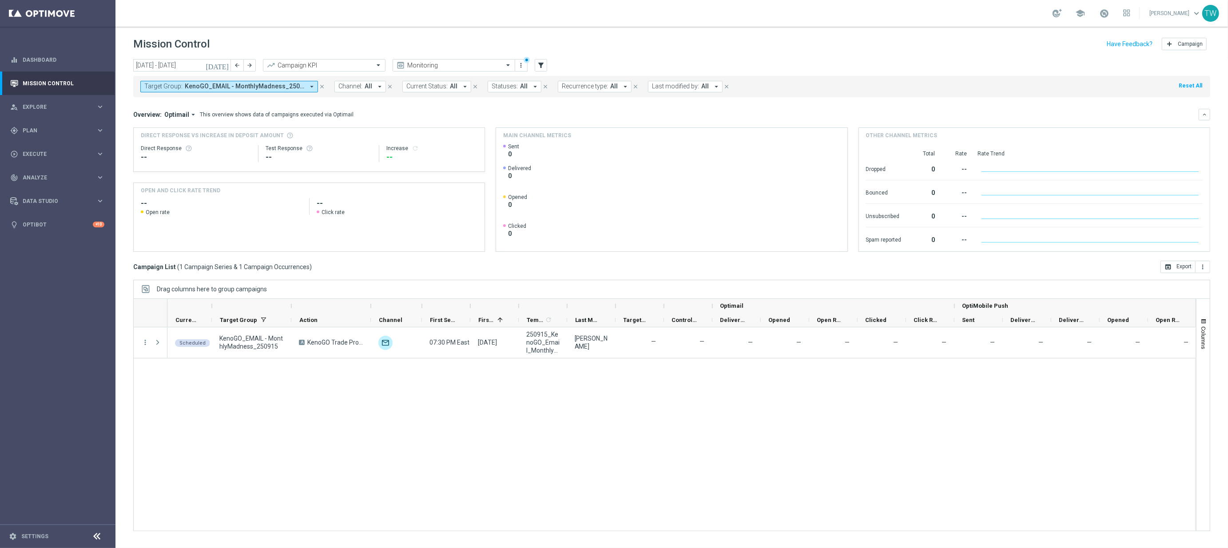
click at [292, 303] on div at bounding box center [292, 306] width 4 height 14
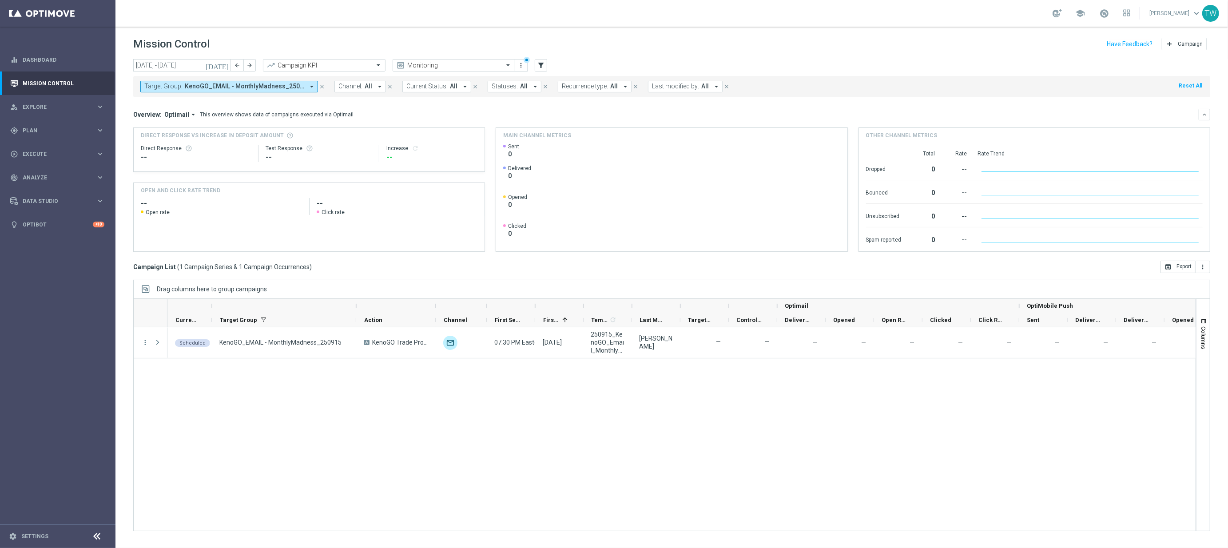
click at [535, 307] on div at bounding box center [536, 306] width 4 height 14
click at [538, 306] on div at bounding box center [560, 306] width 48 height 14
click at [536, 307] on div at bounding box center [536, 306] width 4 height 14
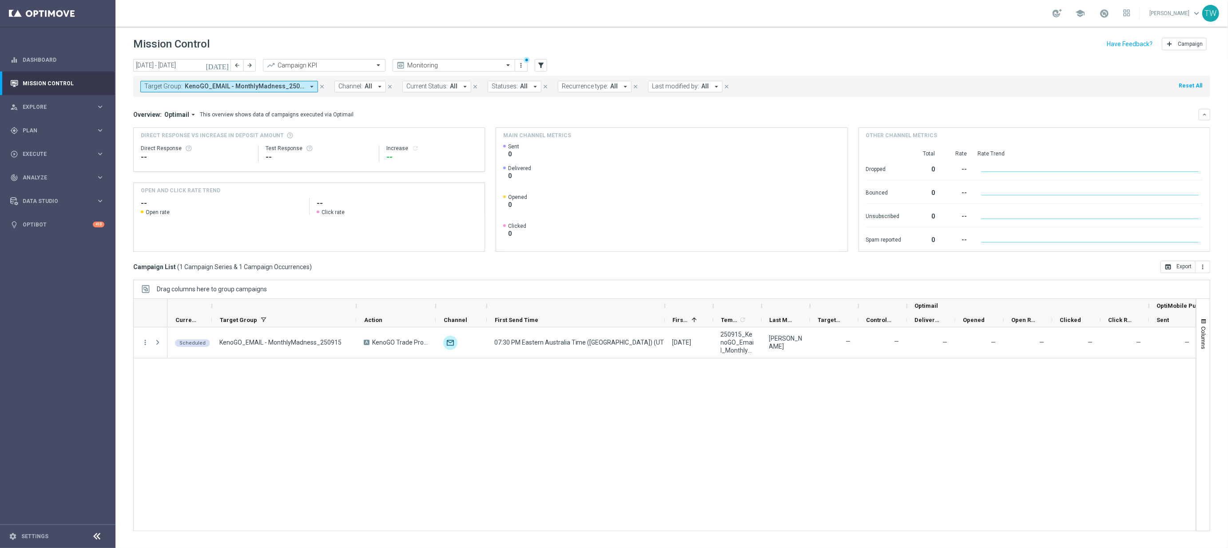
click at [713, 306] on div at bounding box center [714, 306] width 4 height 14
click at [76, 127] on div "gps_fixed Plan" at bounding box center [53, 131] width 86 height 8
click at [96, 176] on icon "keyboard_arrow_right" at bounding box center [100, 175] width 8 height 8
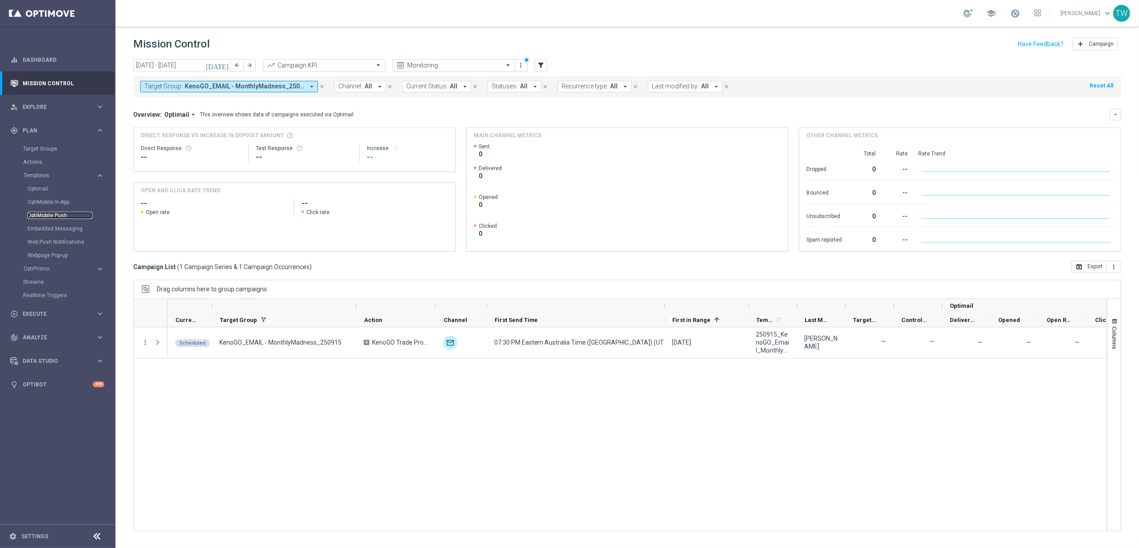
click at [59, 213] on link "OptiMobile Push" at bounding box center [60, 215] width 65 height 7
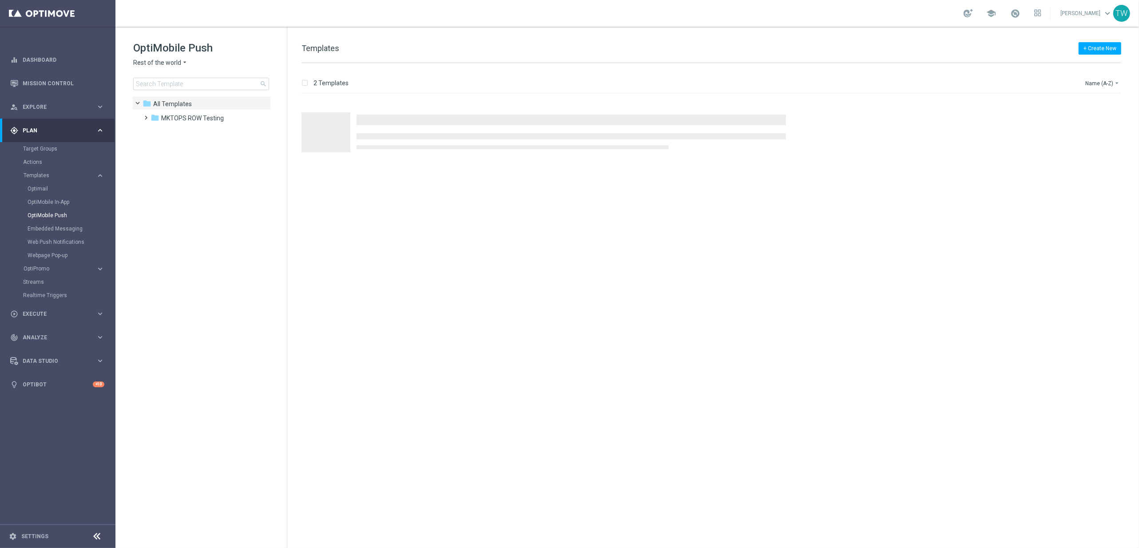
click at [186, 67] on icon "arrow_drop_down" at bounding box center [184, 63] width 7 height 8
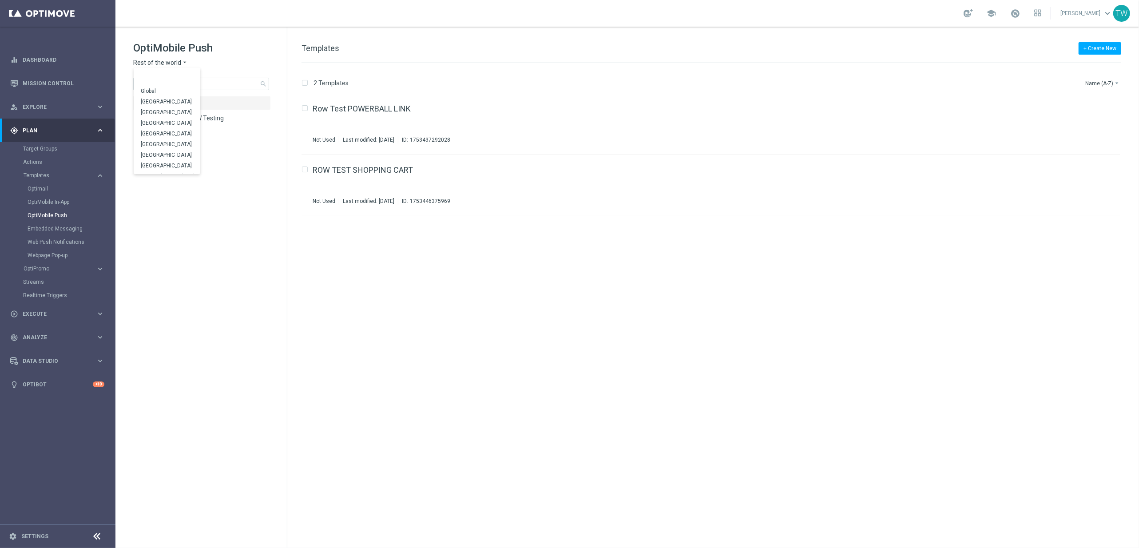
scroll to position [277, 0]
click at [72, 84] on link "Mission Control" at bounding box center [64, 84] width 82 height 24
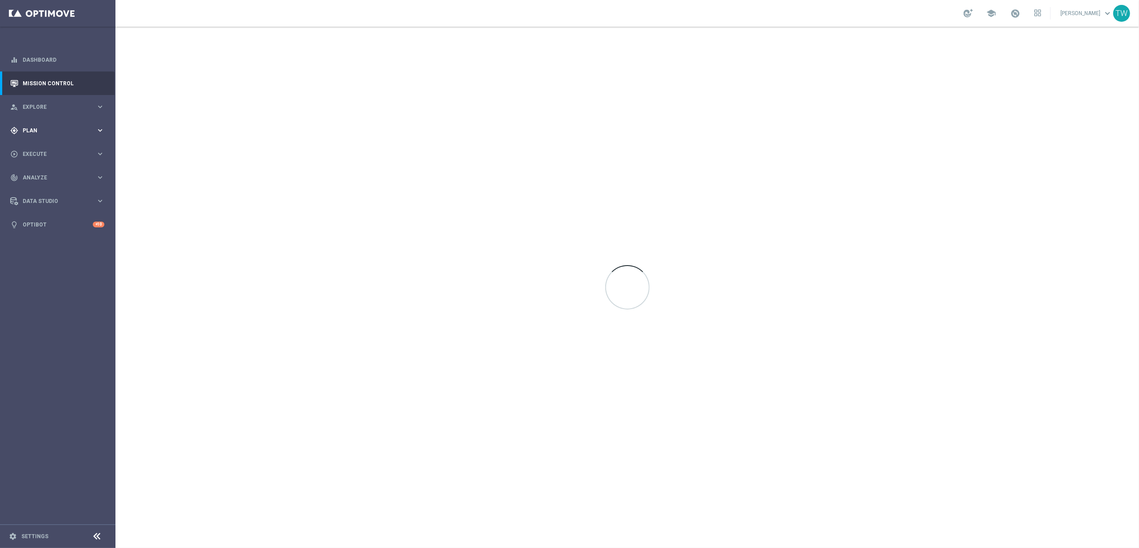
click at [65, 123] on div "gps_fixed Plan keyboard_arrow_right" at bounding box center [57, 131] width 115 height 24
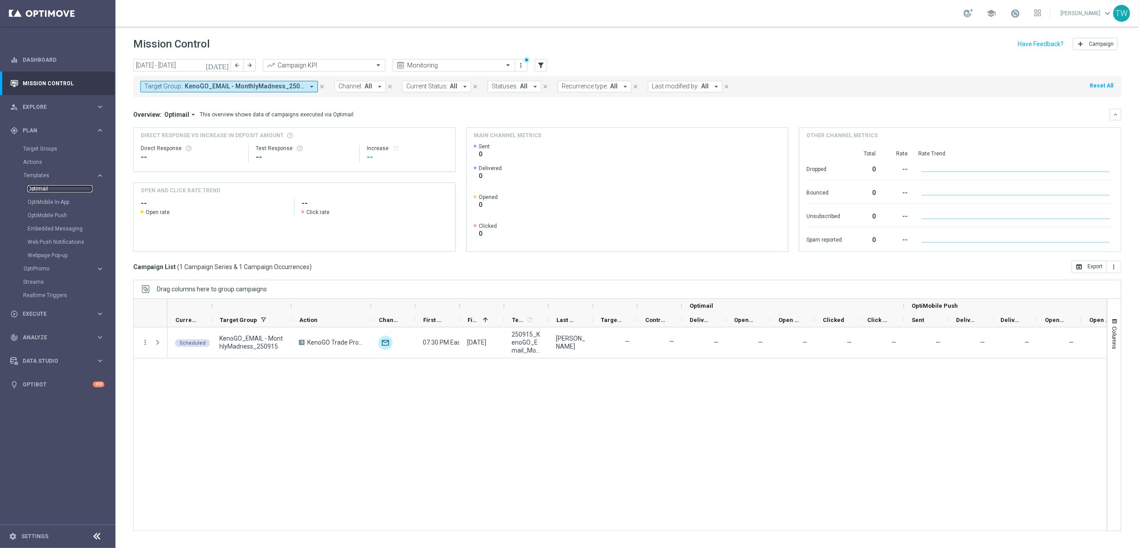
click at [40, 188] on link "Optimail" at bounding box center [60, 188] width 65 height 7
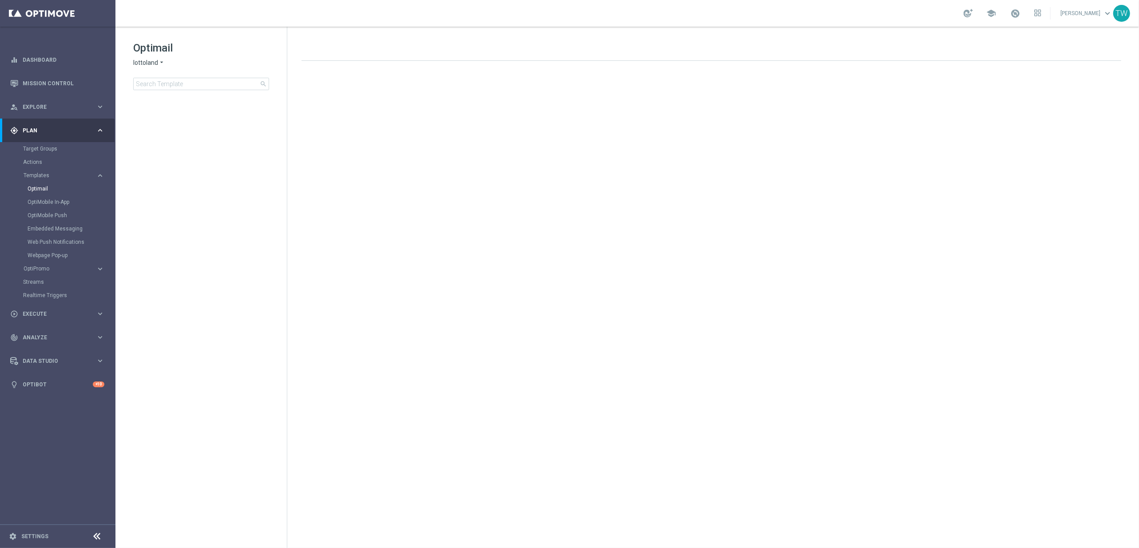
click at [162, 64] on icon "arrow_drop_down" at bounding box center [161, 63] width 7 height 8
